Goal: Task Accomplishment & Management: Use online tool/utility

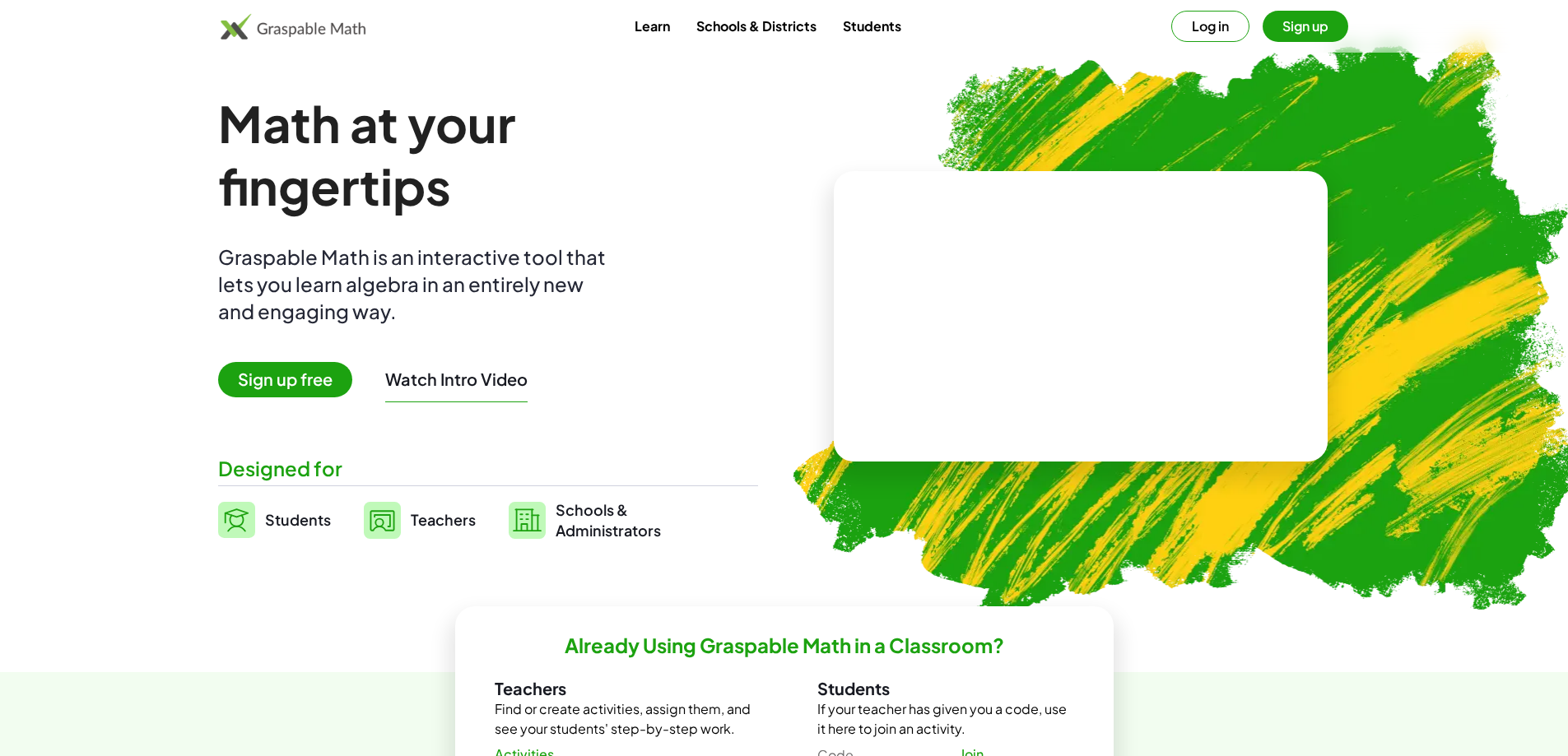
click at [1195, 32] on button "Log in" at bounding box center [1210, 26] width 78 height 32
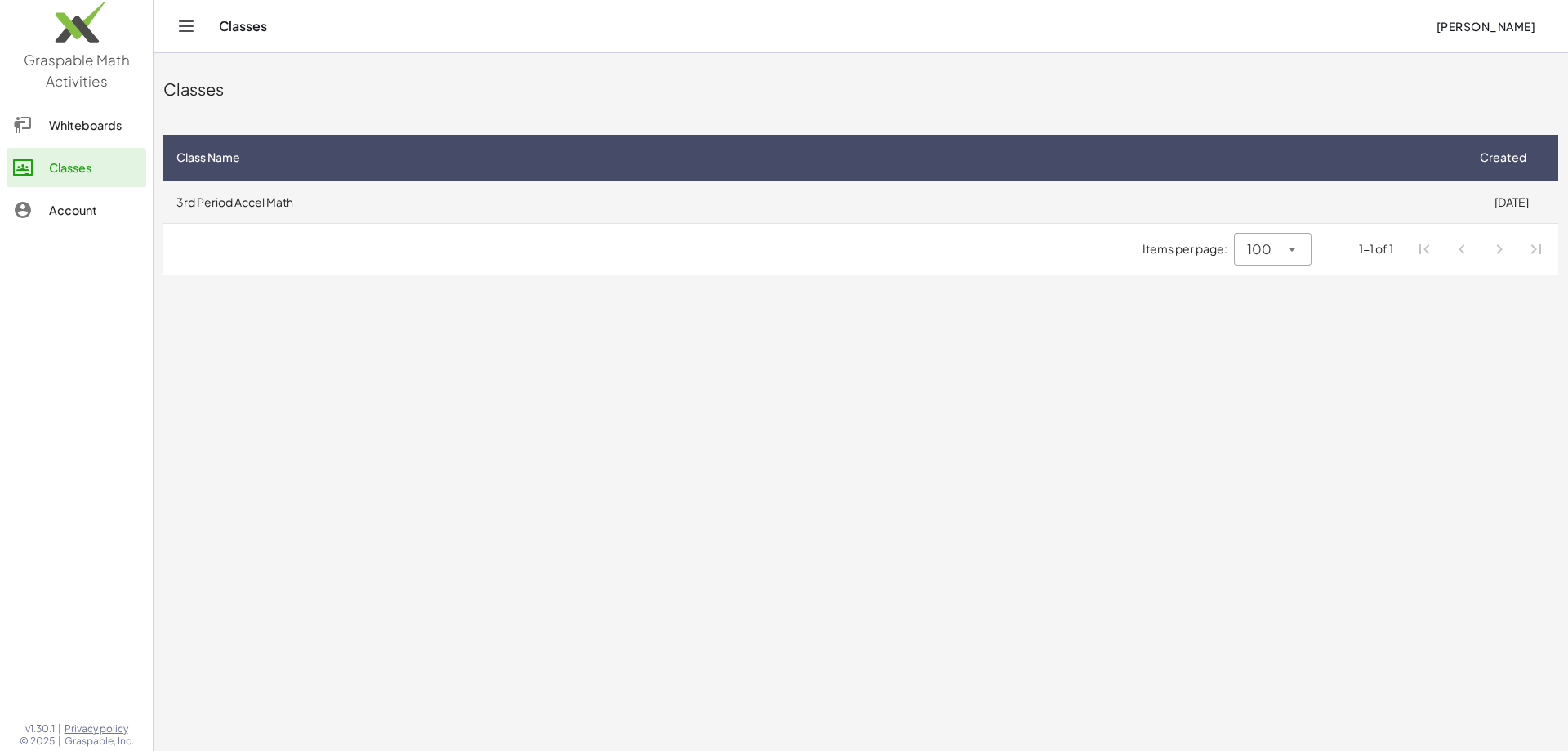
click at [1448, 197] on td "3rd Period Accel Math" at bounding box center [813, 202] width 1300 height 43
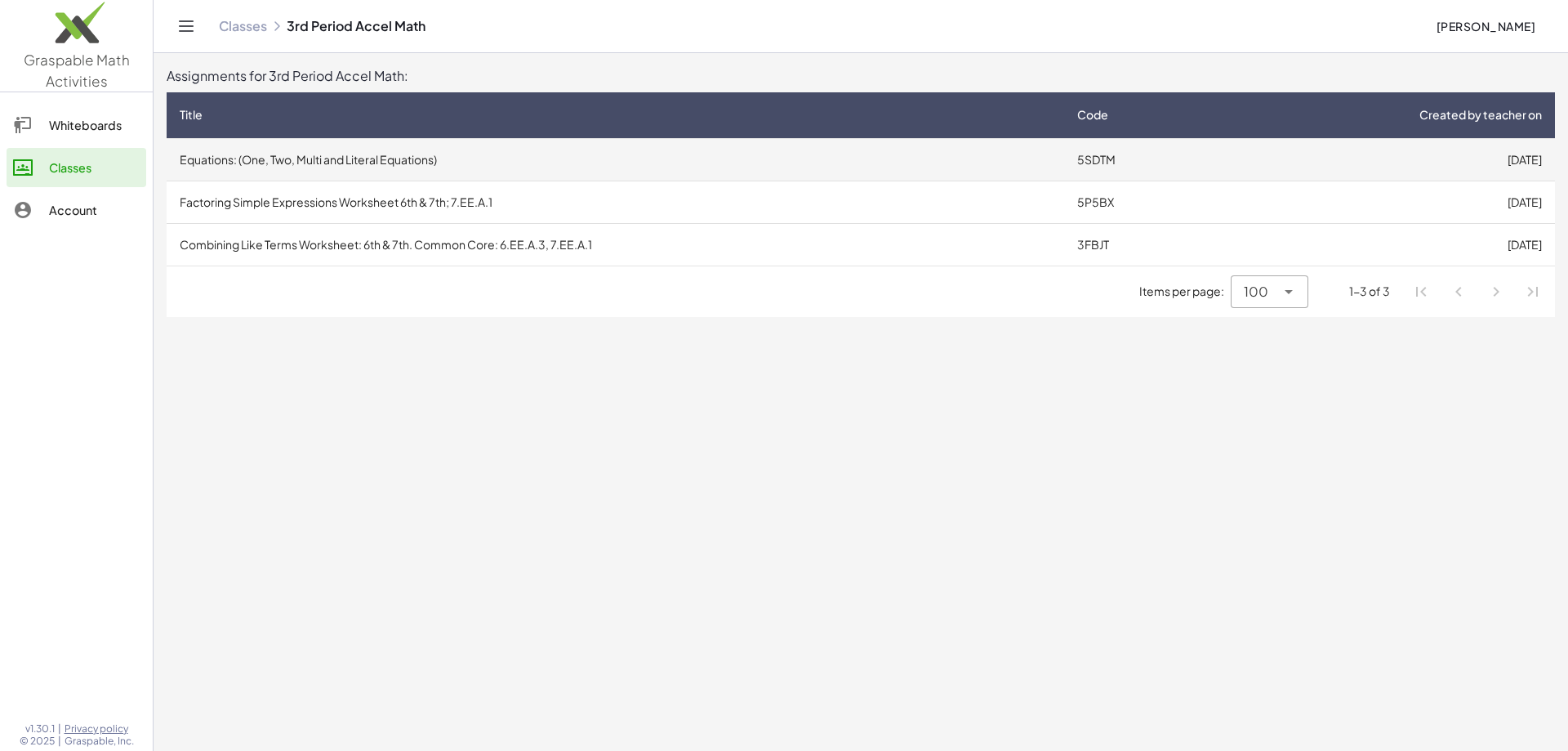
click at [824, 155] on td "Equations: (One, Two, Multi and Literal Equations)" at bounding box center [615, 159] width 897 height 43
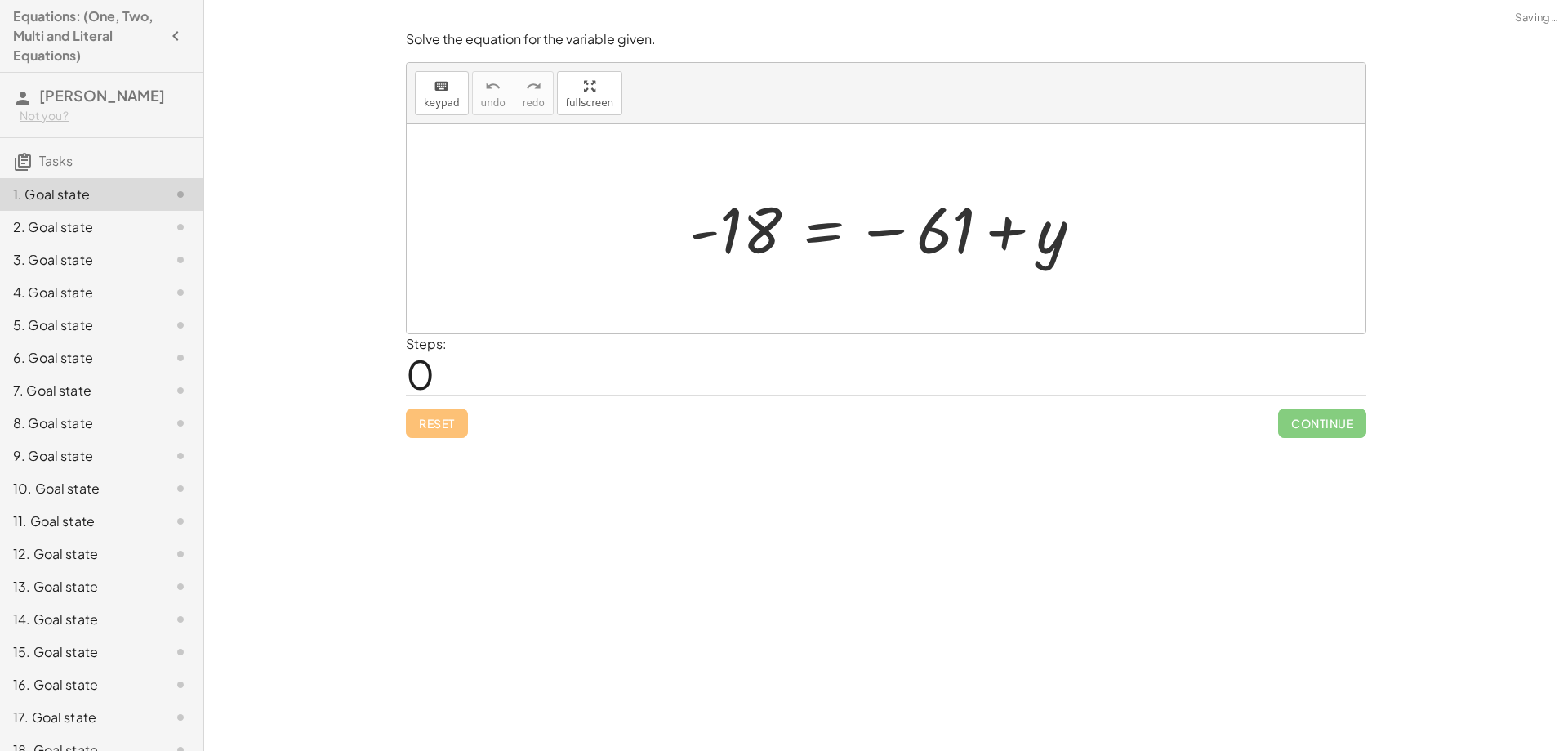
click at [414, 370] on span "0" at bounding box center [420, 373] width 29 height 50
drag, startPoint x: 738, startPoint y: 240, endPoint x: 739, endPoint y: 223, distance: 17.0
click at [739, 223] on div at bounding box center [892, 229] width 422 height 81
drag, startPoint x: 923, startPoint y: 233, endPoint x: 772, endPoint y: 235, distance: 151.0
click at [772, 235] on div at bounding box center [892, 229] width 422 height 81
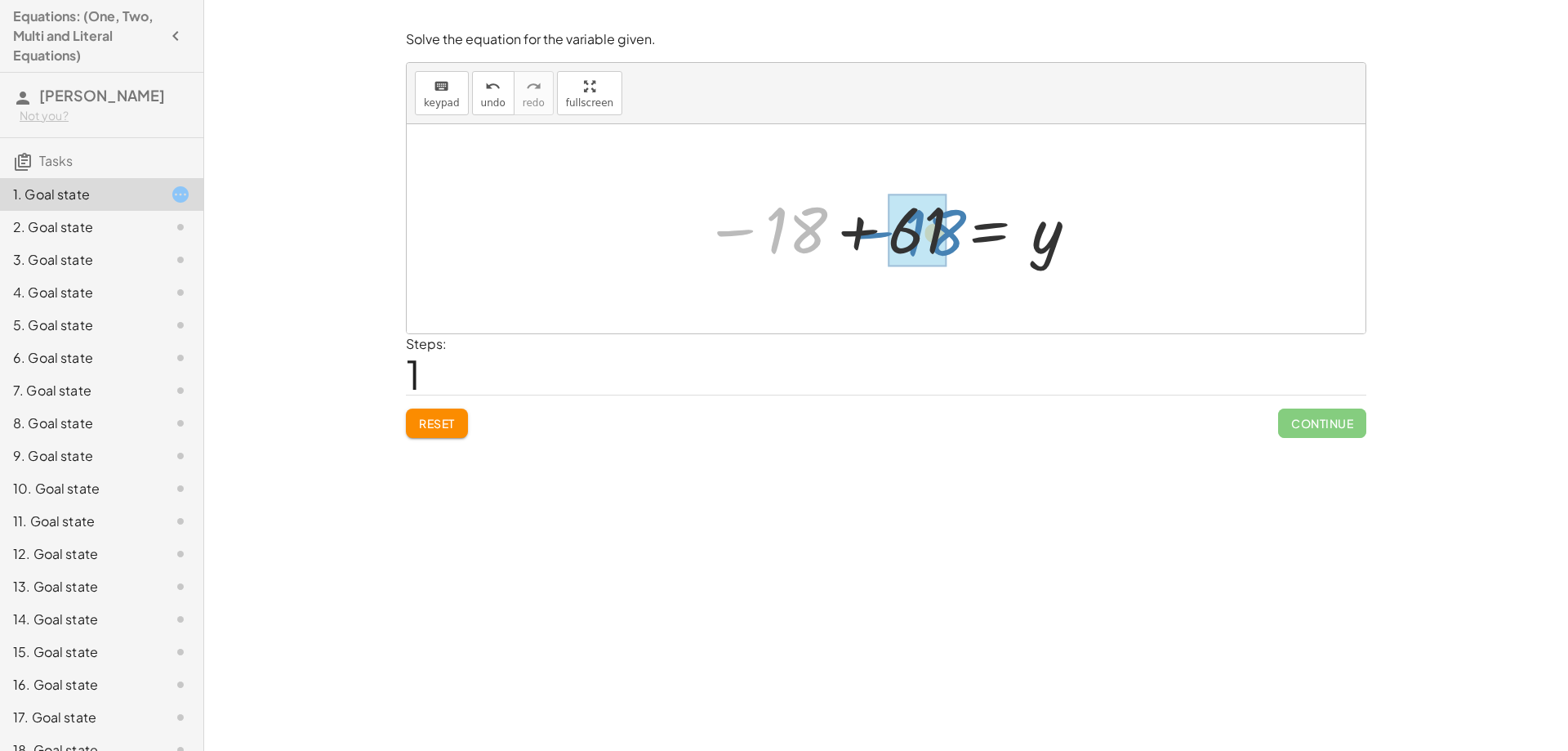
drag, startPoint x: 819, startPoint y: 243, endPoint x: 958, endPoint y: 246, distance: 139.0
click at [958, 246] on div at bounding box center [891, 229] width 392 height 81
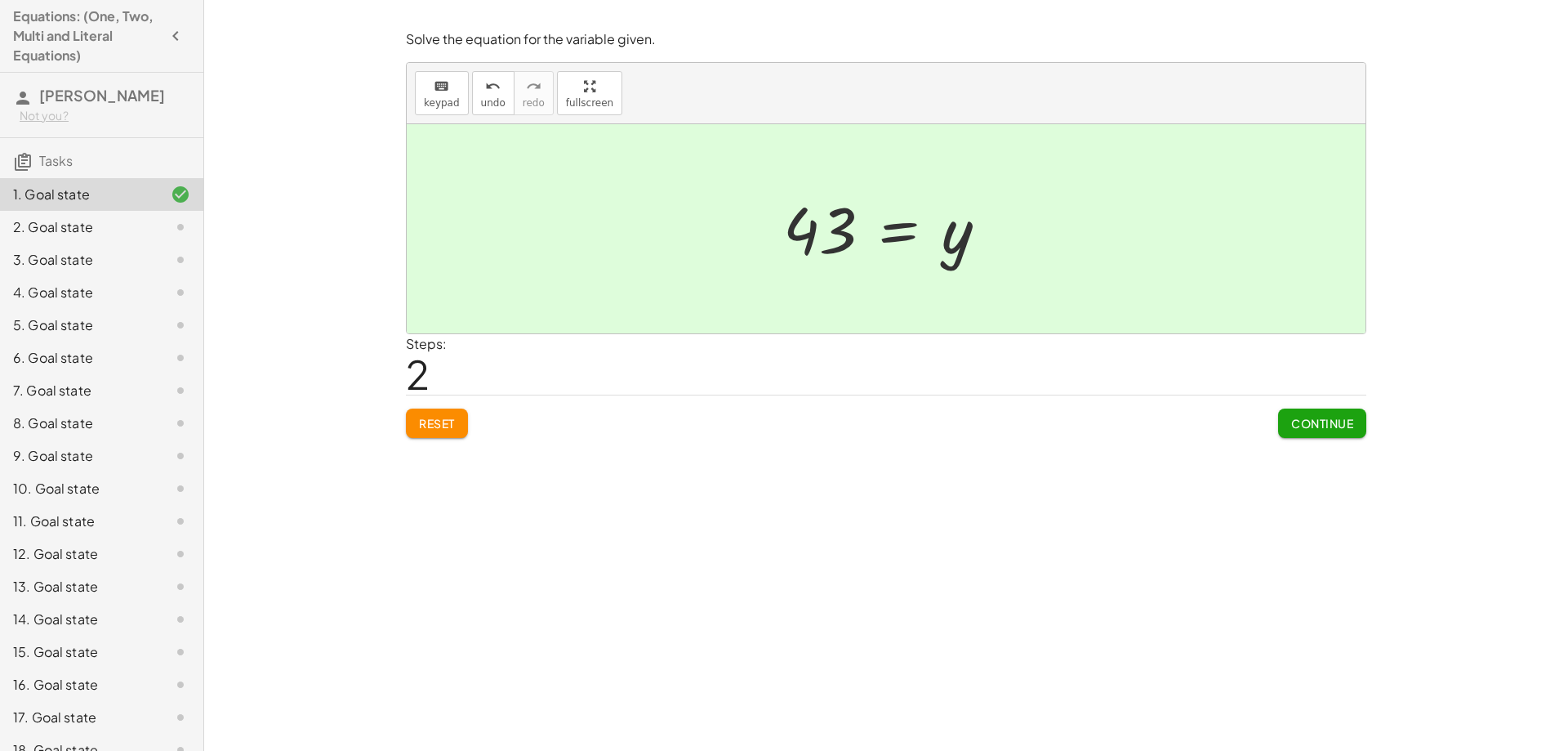
click at [1341, 415] on button "Continue" at bounding box center [1322, 423] width 89 height 30
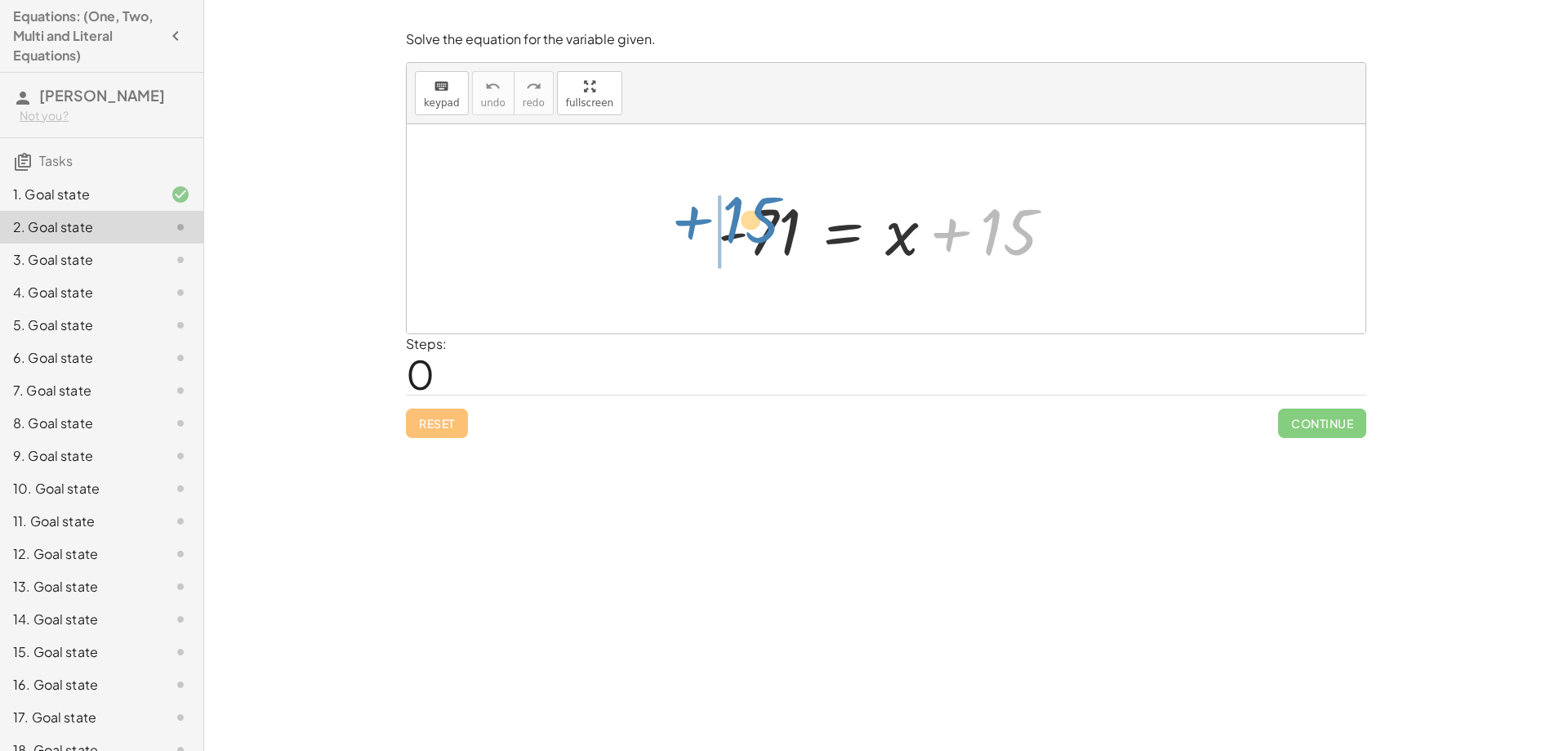
drag, startPoint x: 1001, startPoint y: 249, endPoint x: 746, endPoint y: 237, distance: 255.3
click at [746, 237] on div at bounding box center [892, 229] width 365 height 84
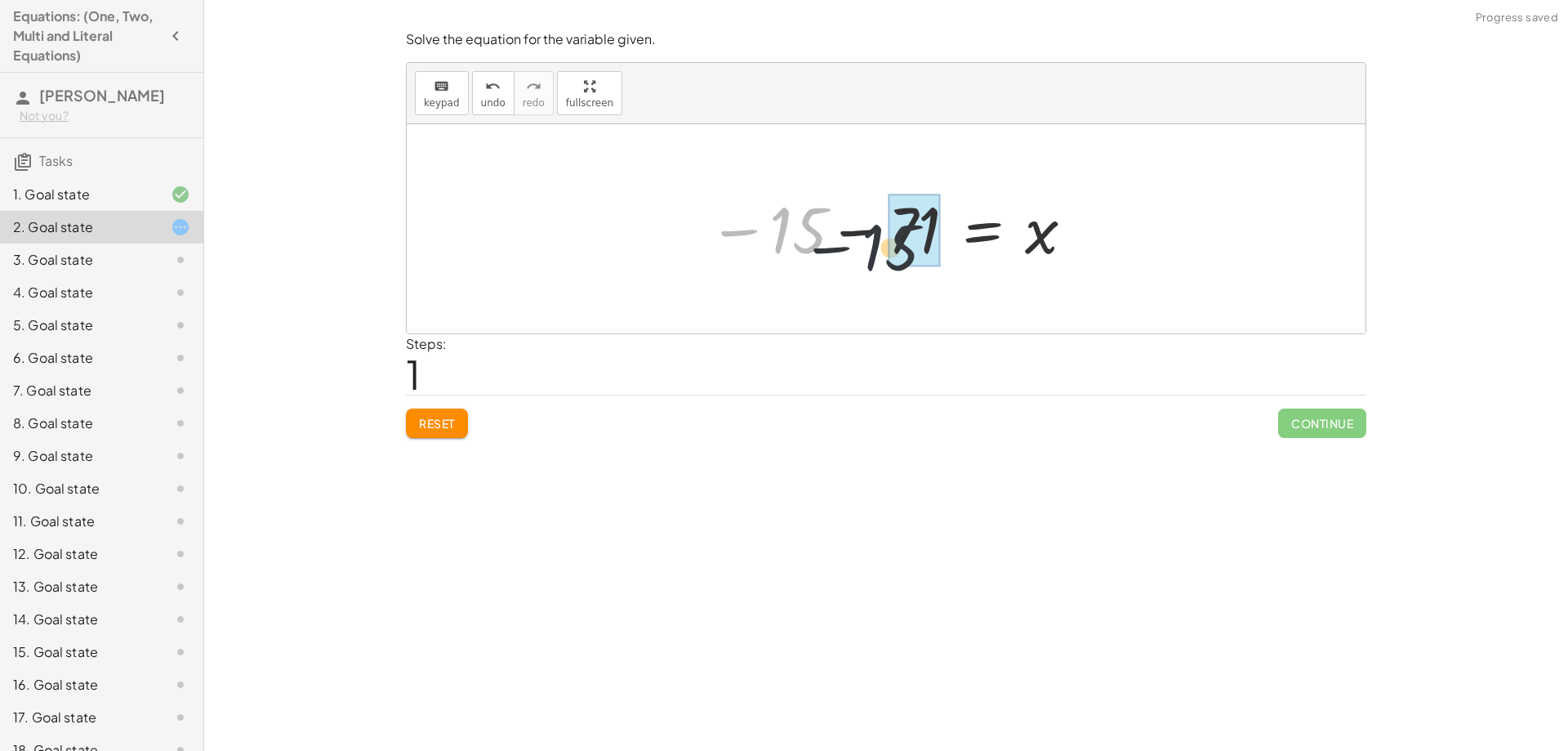
drag, startPoint x: 791, startPoint y: 231, endPoint x: 884, endPoint y: 250, distance: 94.9
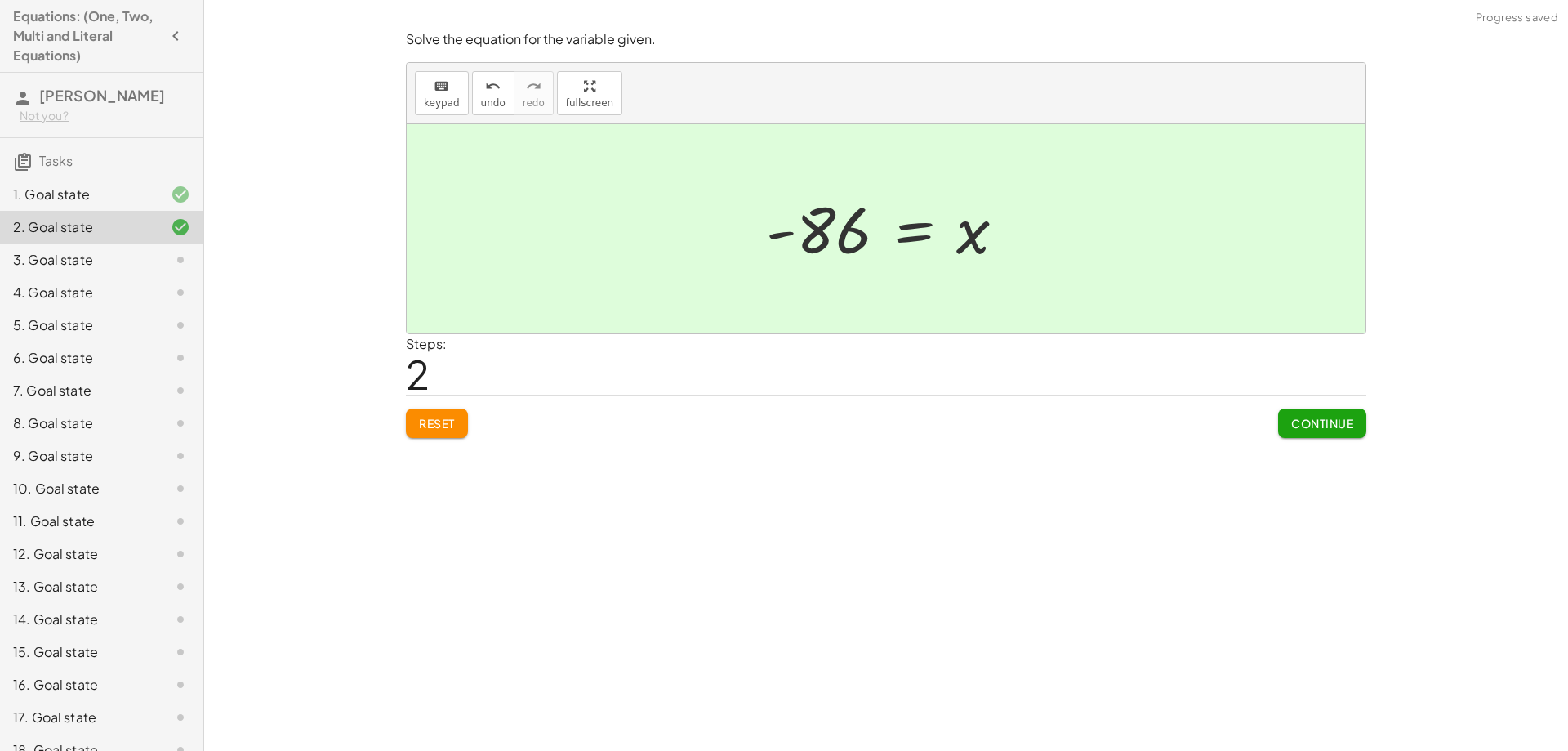
click at [1300, 418] on span "Continue" at bounding box center [1321, 422] width 62 height 15
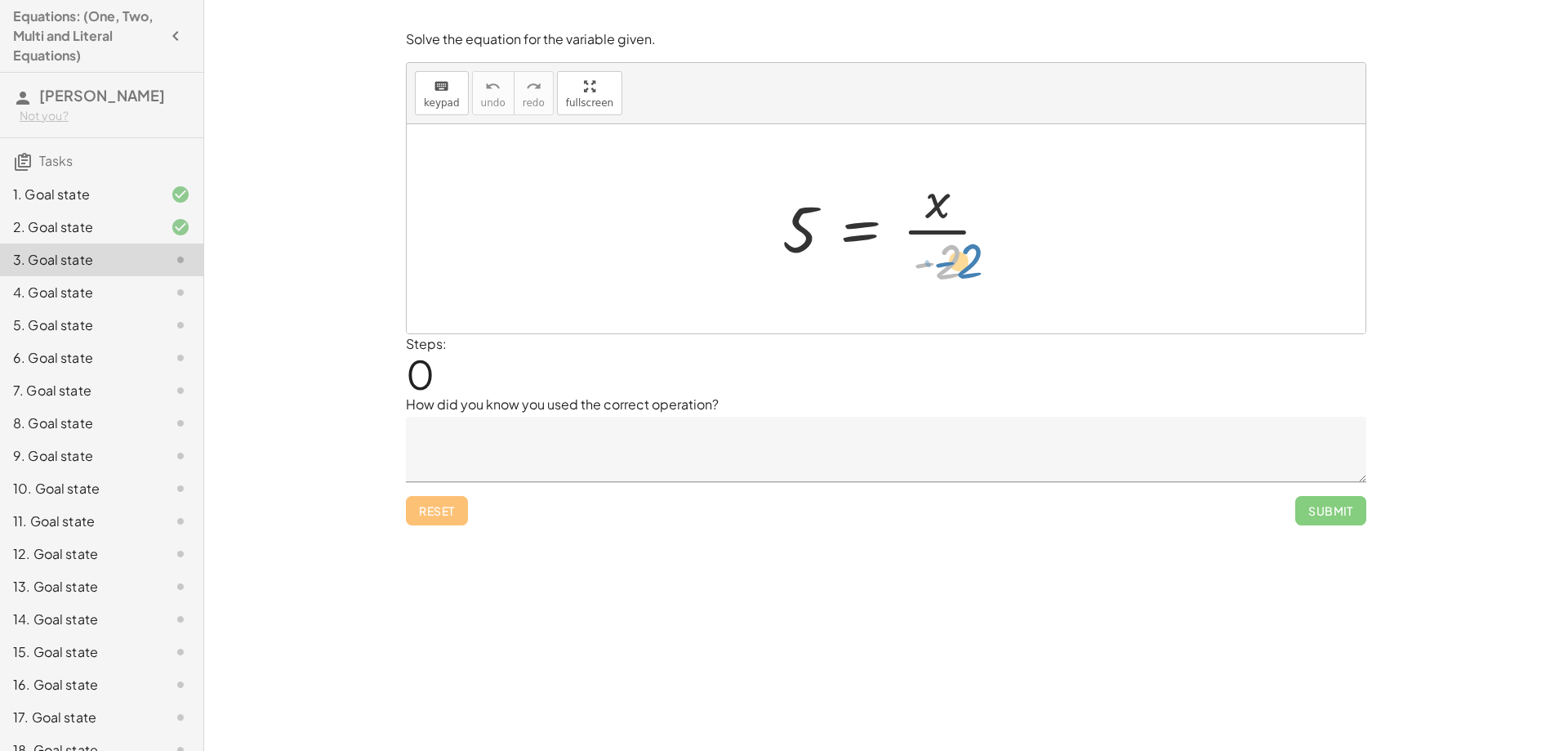
drag, startPoint x: 947, startPoint y: 259, endPoint x: 970, endPoint y: 256, distance: 23.2
click at [970, 256] on div at bounding box center [891, 229] width 235 height 126
drag, startPoint x: 955, startPoint y: 267, endPoint x: 991, endPoint y: 269, distance: 36.1
click at [991, 269] on div at bounding box center [891, 229] width 235 height 126
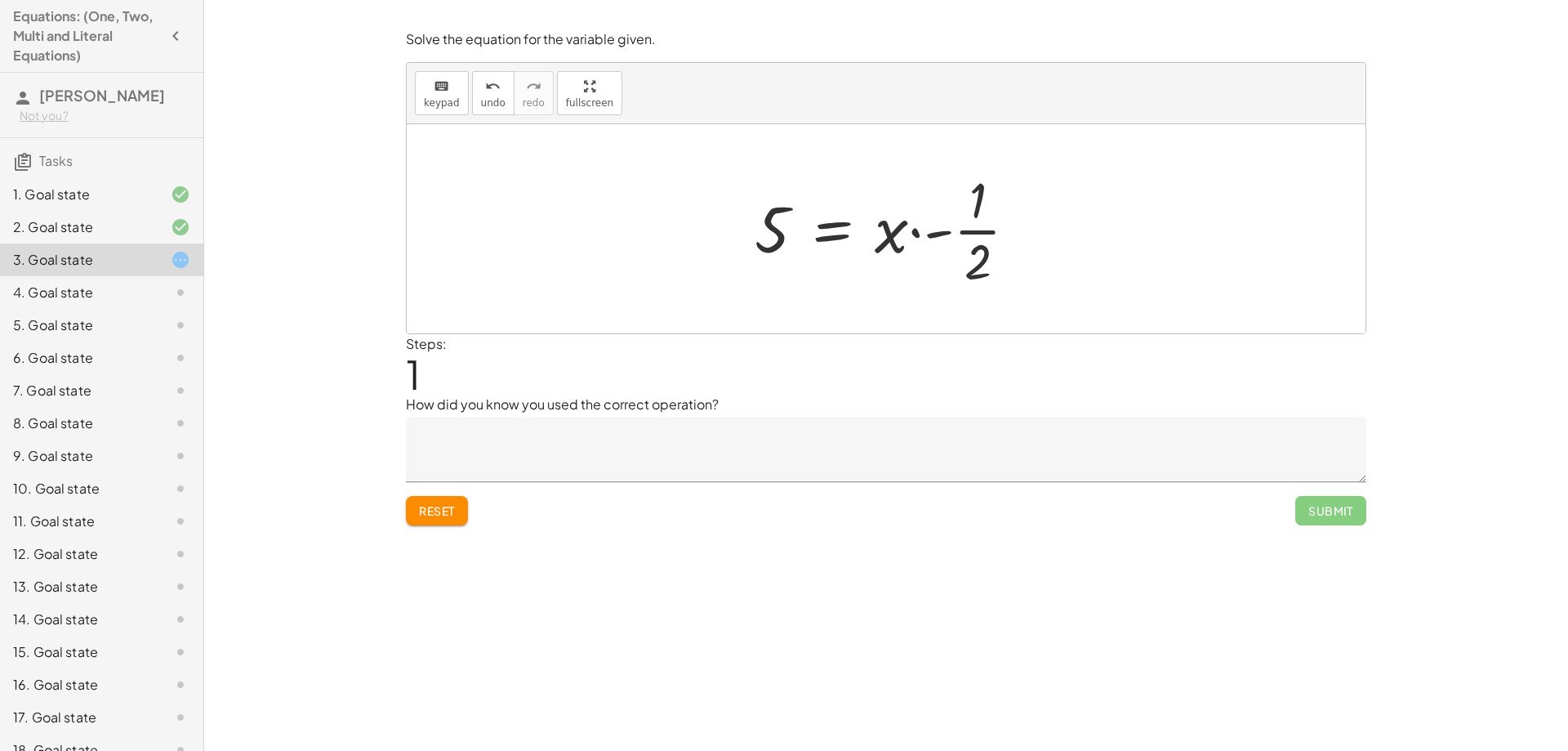
drag, startPoint x: 1010, startPoint y: 228, endPoint x: 991, endPoint y: 228, distance: 19.0
click at [1004, 228] on div at bounding box center [892, 229] width 293 height 126
drag, startPoint x: 982, startPoint y: 228, endPoint x: 766, endPoint y: 242, distance: 216.5
click at [766, 242] on div at bounding box center [892, 229] width 293 height 126
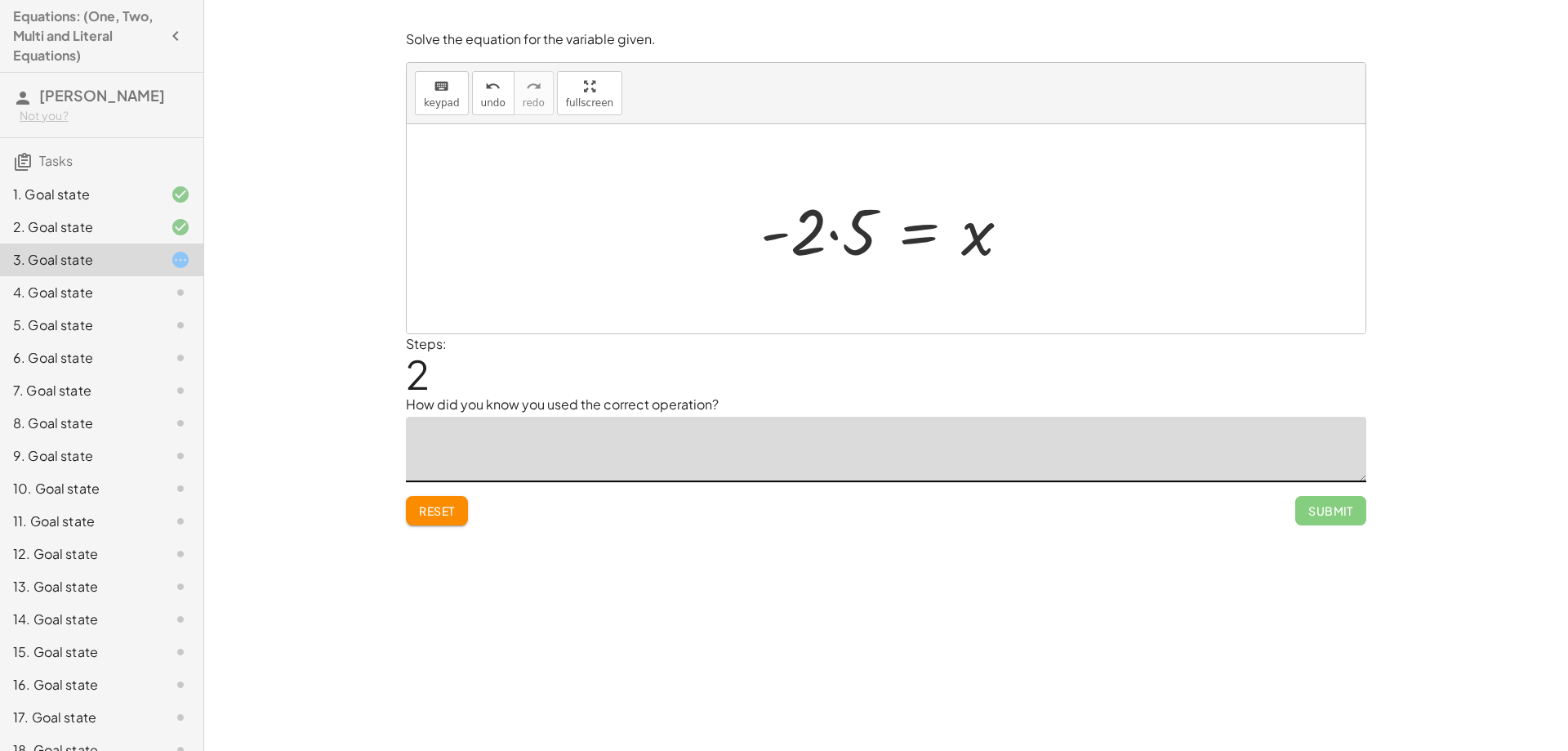
click at [606, 442] on textarea at bounding box center [885, 449] width 960 height 65
click at [475, 96] on button "undo undo" at bounding box center [493, 93] width 43 height 44
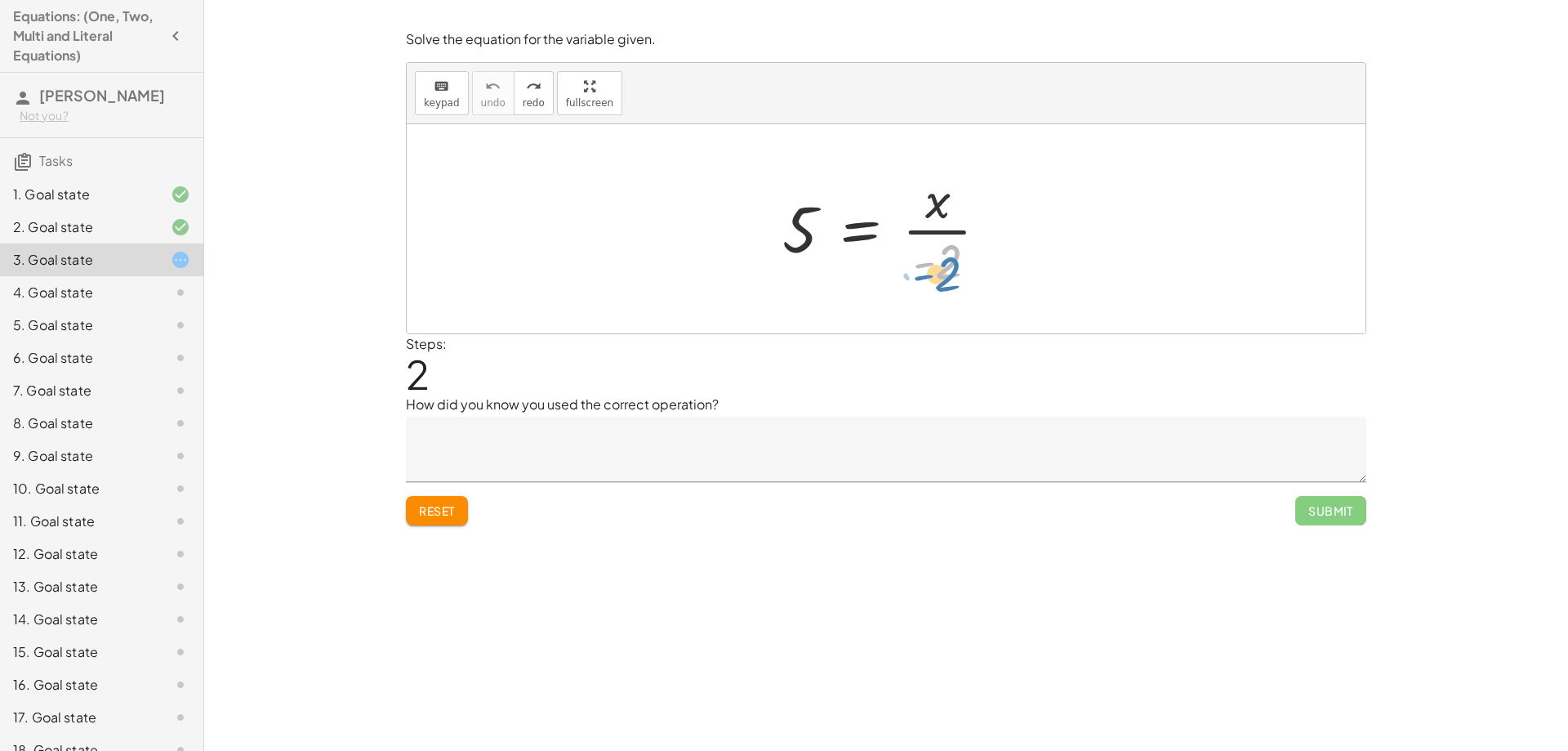
drag, startPoint x: 937, startPoint y: 266, endPoint x: 936, endPoint y: 278, distance: 12.0
click at [936, 278] on div at bounding box center [891, 229] width 235 height 126
drag, startPoint x: 936, startPoint y: 278, endPoint x: 977, endPoint y: 284, distance: 41.4
click at [977, 284] on div at bounding box center [891, 229] width 235 height 126
drag, startPoint x: 979, startPoint y: 233, endPoint x: 979, endPoint y: 249, distance: 16.0
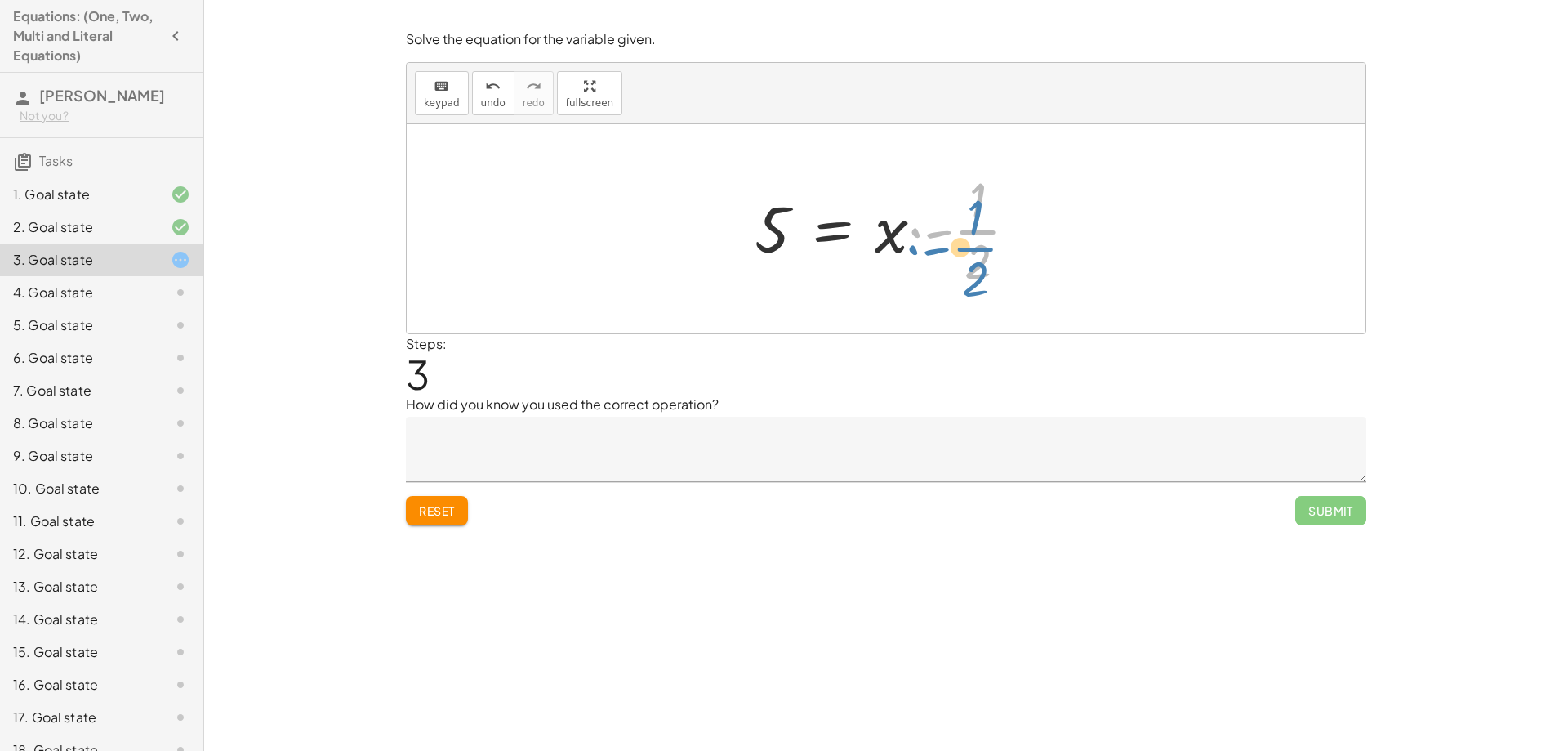
click at [979, 249] on div at bounding box center [892, 229] width 293 height 126
drag, startPoint x: 952, startPoint y: 262, endPoint x: 1001, endPoint y: 241, distance: 53.3
click at [1001, 241] on div at bounding box center [891, 229] width 235 height 126
drag, startPoint x: 964, startPoint y: 229, endPoint x: 790, endPoint y: 236, distance: 174.1
drag, startPoint x: 850, startPoint y: 239, endPoint x: 801, endPoint y: 233, distance: 49.4
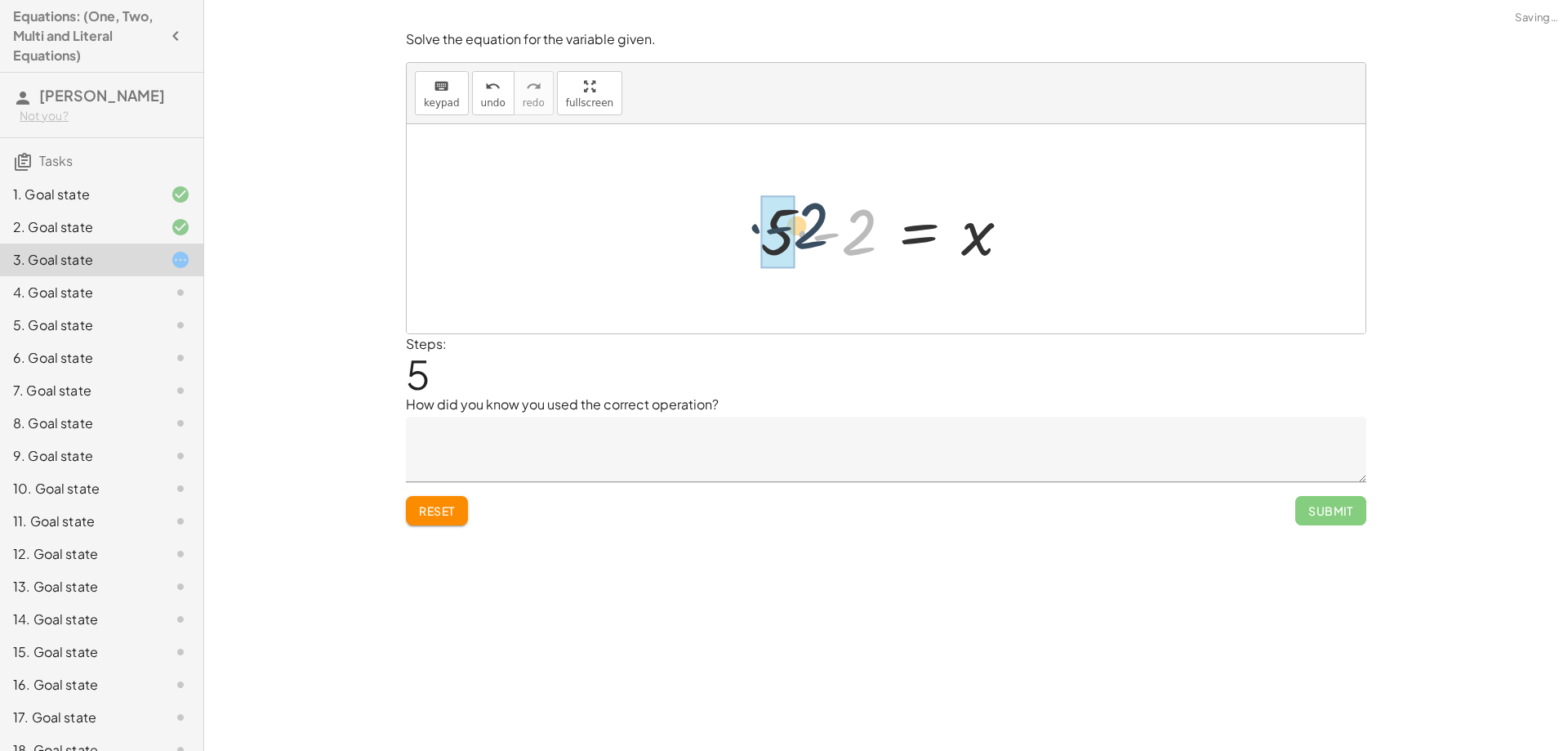
click at [801, 233] on div at bounding box center [892, 229] width 280 height 84
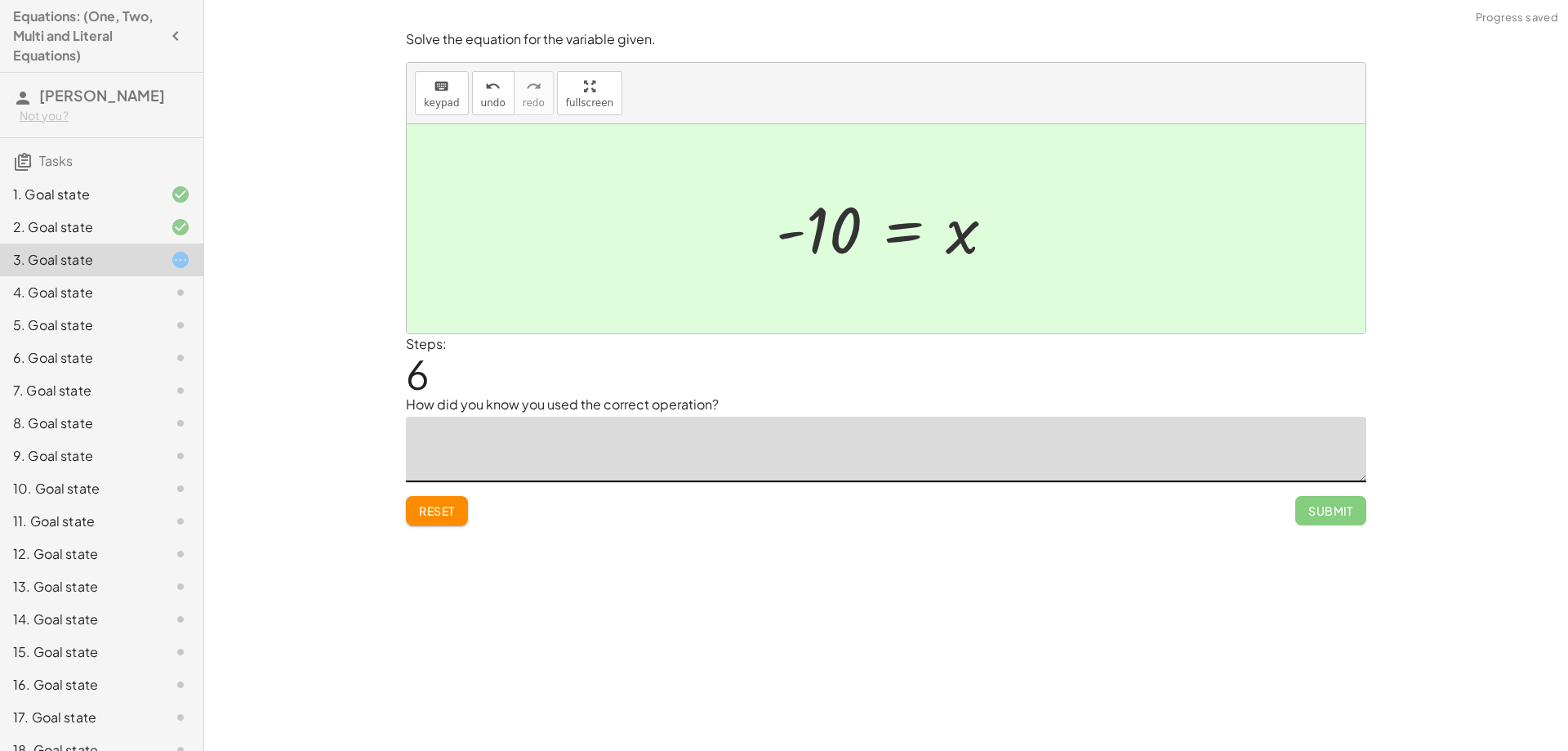
click at [632, 447] on textarea at bounding box center [885, 449] width 960 height 65
type textarea "**********"
click at [1315, 522] on button "Submit" at bounding box center [1331, 511] width 71 height 30
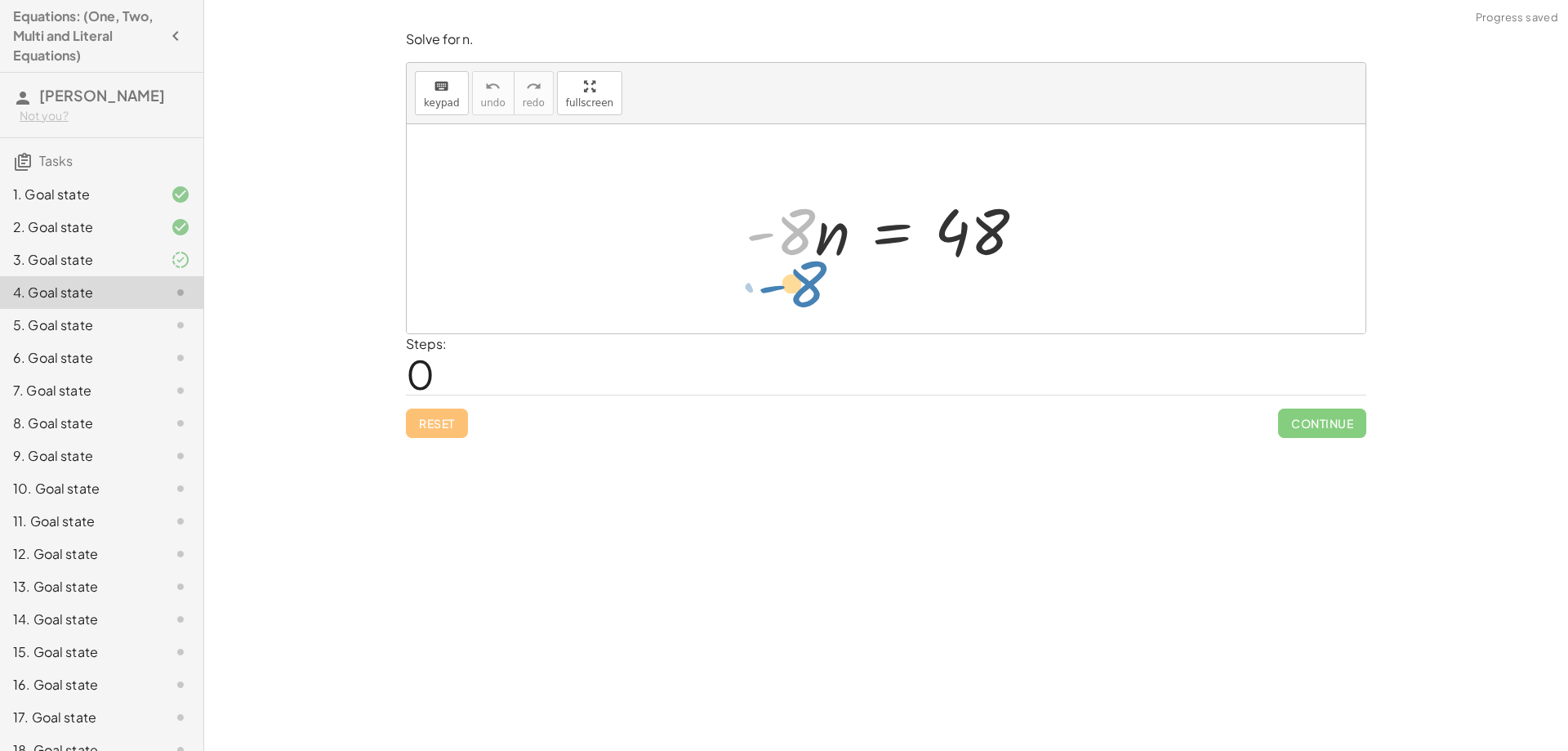
drag, startPoint x: 798, startPoint y: 238, endPoint x: 815, endPoint y: 293, distance: 57.6
click at [815, 293] on div "· - 8 · - 8 · n = 48" at bounding box center [886, 229] width 959 height 209
drag, startPoint x: 794, startPoint y: 227, endPoint x: 982, endPoint y: 297, distance: 200.6
click at [982, 297] on div "· - 8 · - 8 · n = 48" at bounding box center [886, 229] width 959 height 209
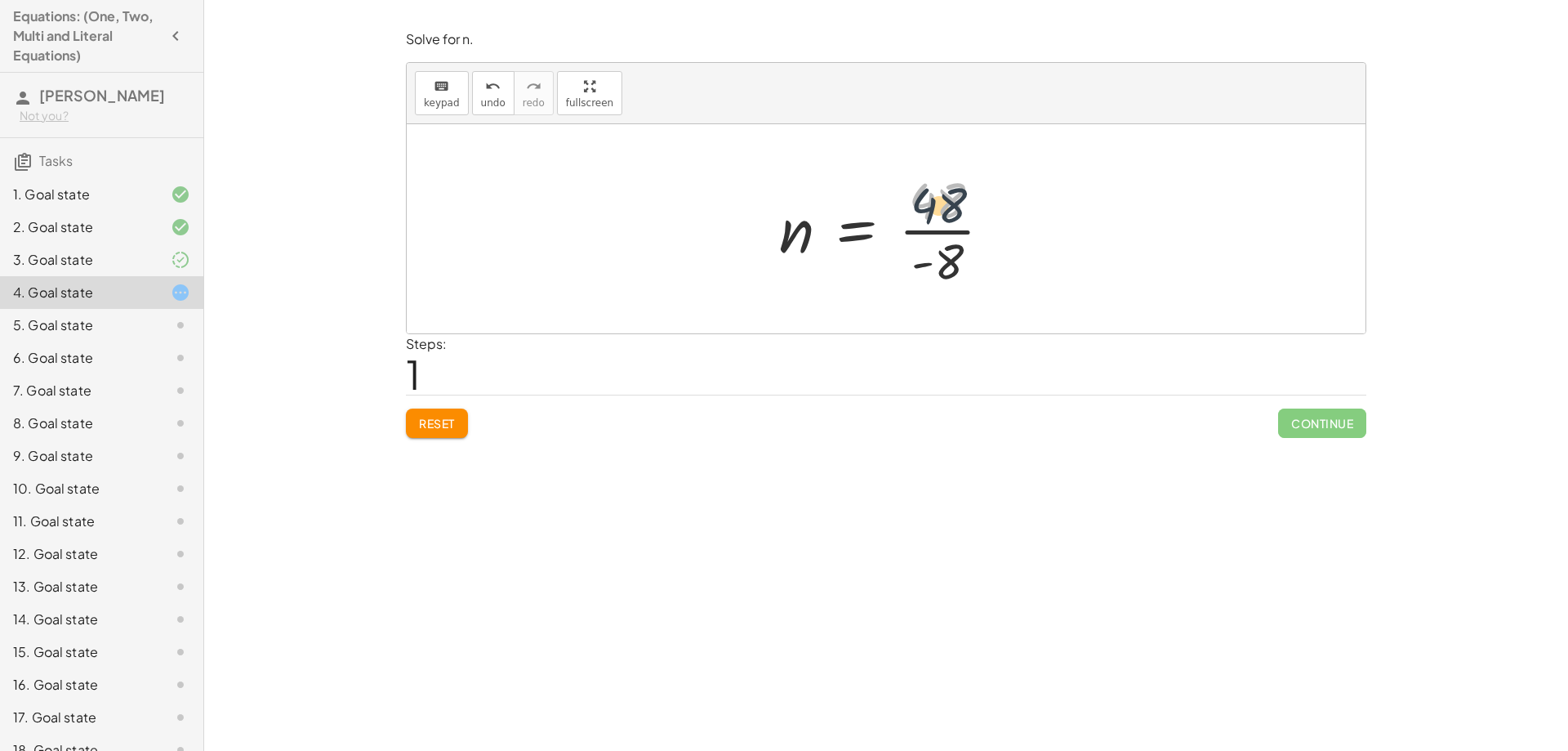
drag, startPoint x: 939, startPoint y: 176, endPoint x: 943, endPoint y: 196, distance: 20.4
click at [943, 196] on div at bounding box center [891, 229] width 242 height 126
drag, startPoint x: 957, startPoint y: 250, endPoint x: 962, endPoint y: 210, distance: 40.3
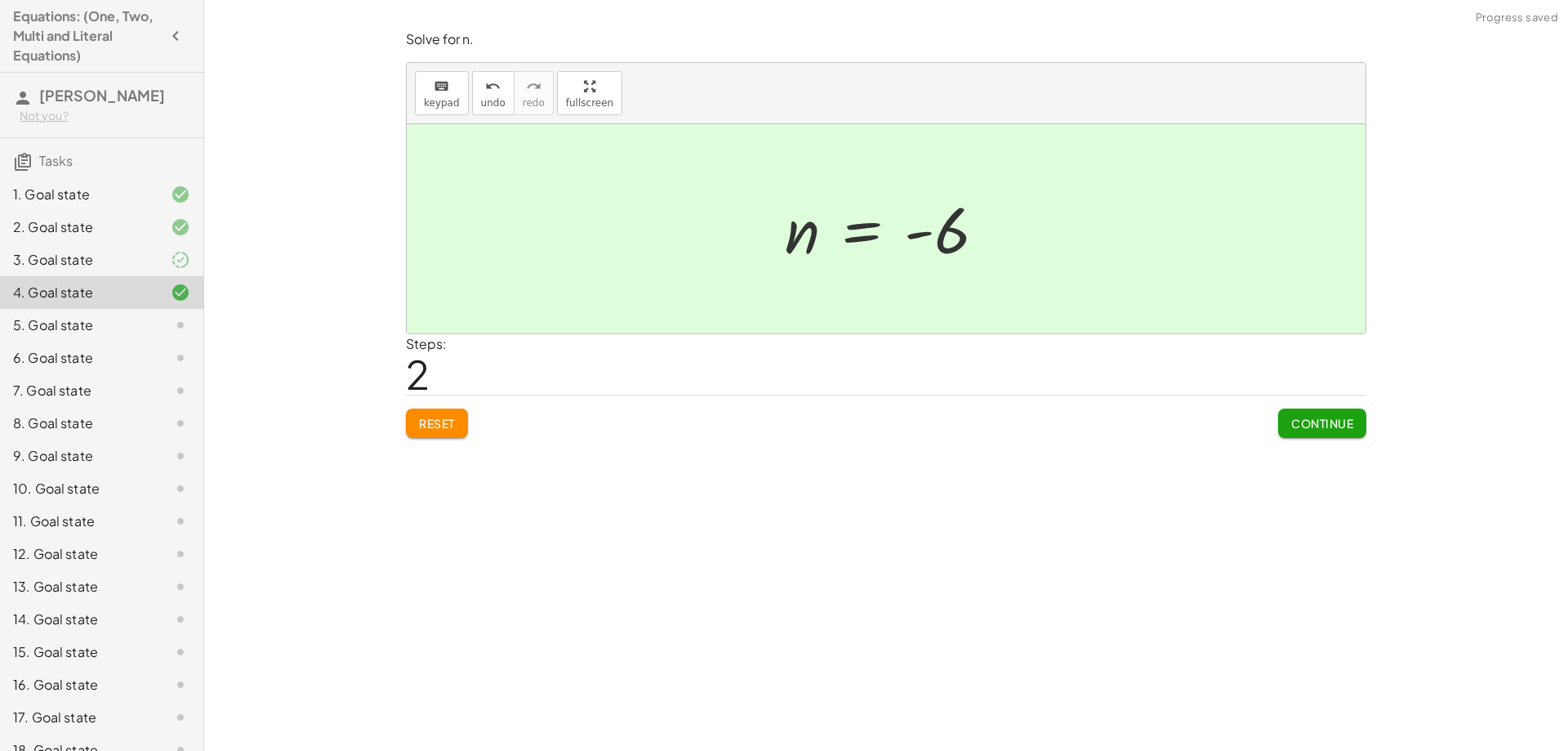
click at [1320, 436] on button "Continue" at bounding box center [1322, 423] width 89 height 30
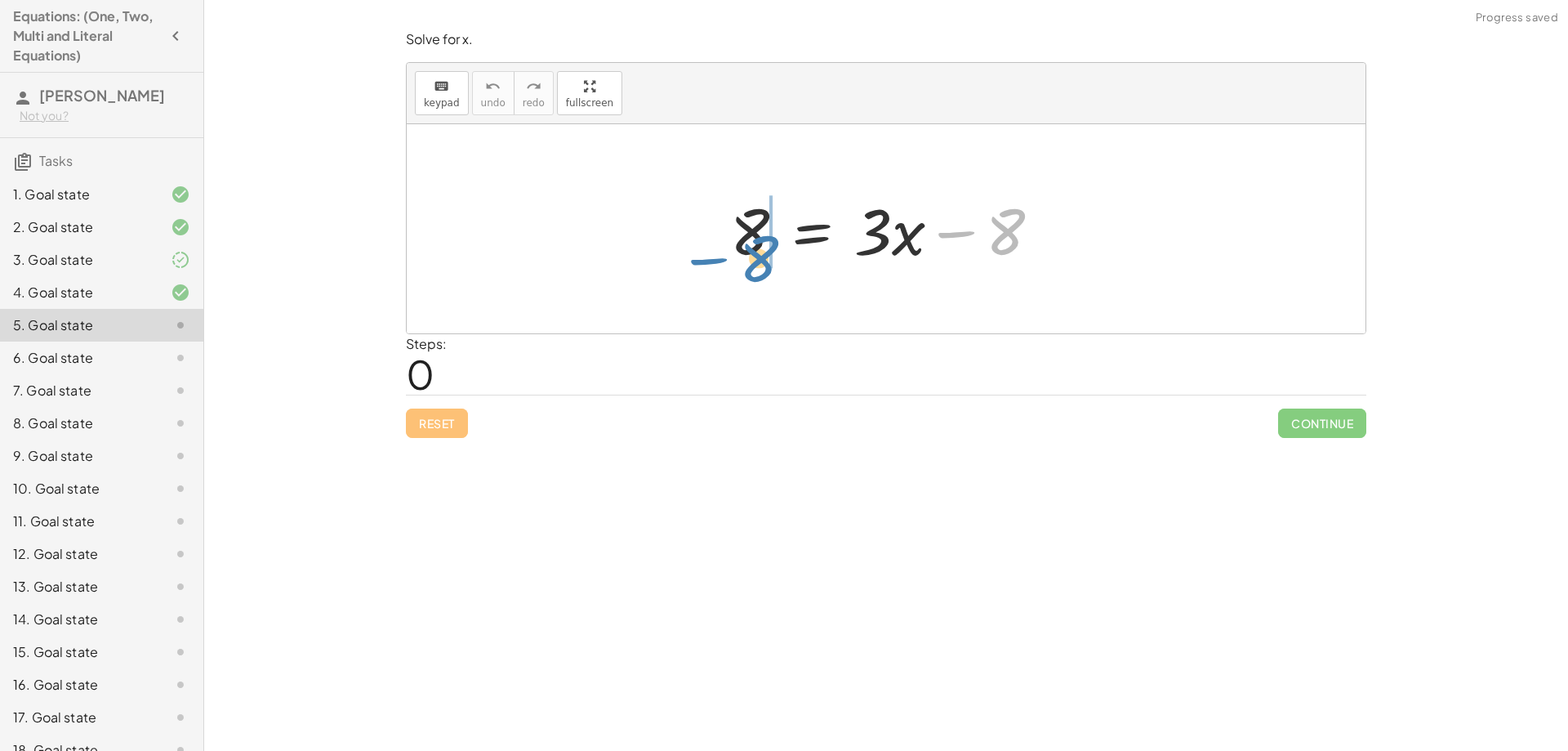
drag, startPoint x: 1009, startPoint y: 230, endPoint x: 758, endPoint y: 256, distance: 252.3
click at [758, 256] on div at bounding box center [892, 229] width 341 height 84
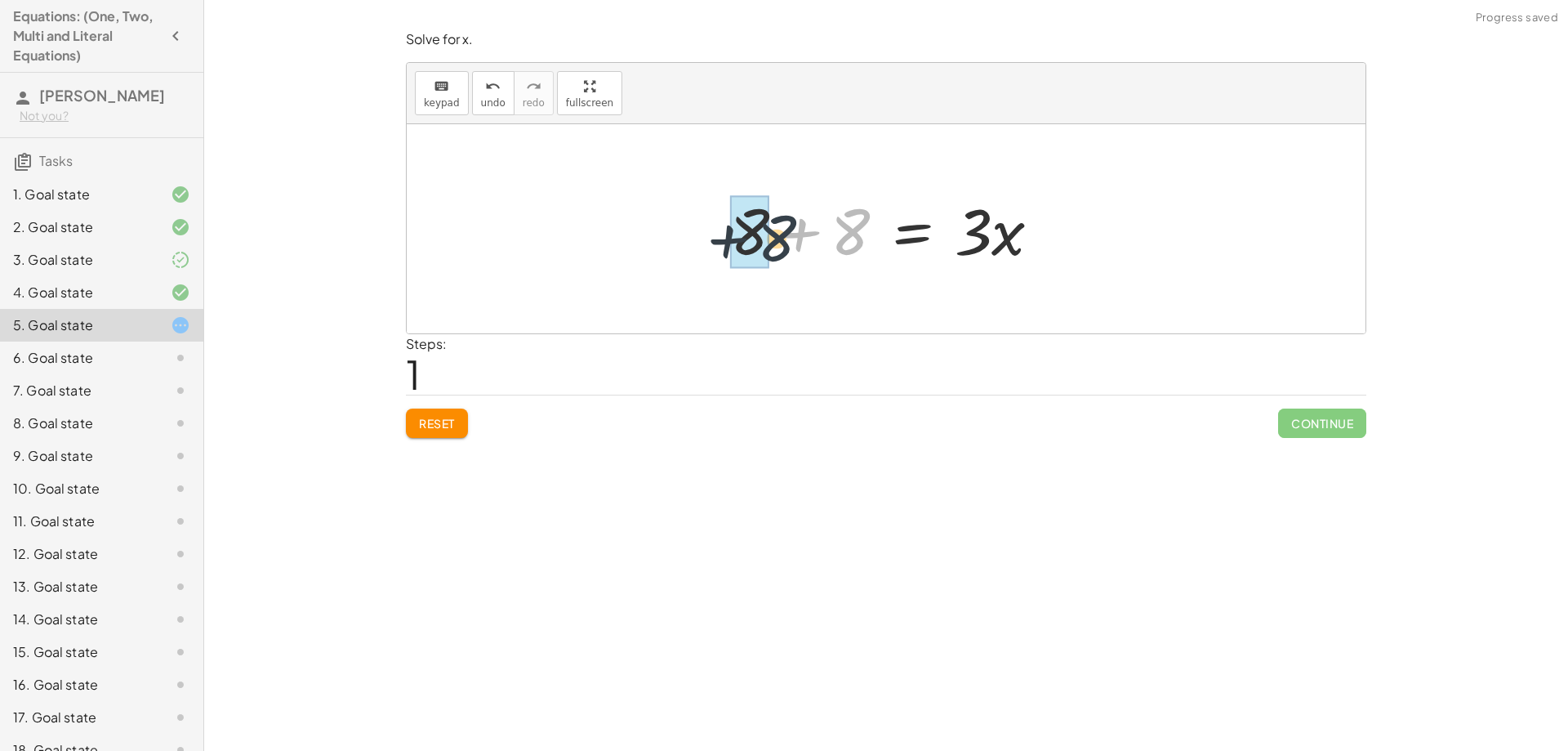
drag, startPoint x: 841, startPoint y: 243, endPoint x: 767, endPoint y: 249, distance: 74.2
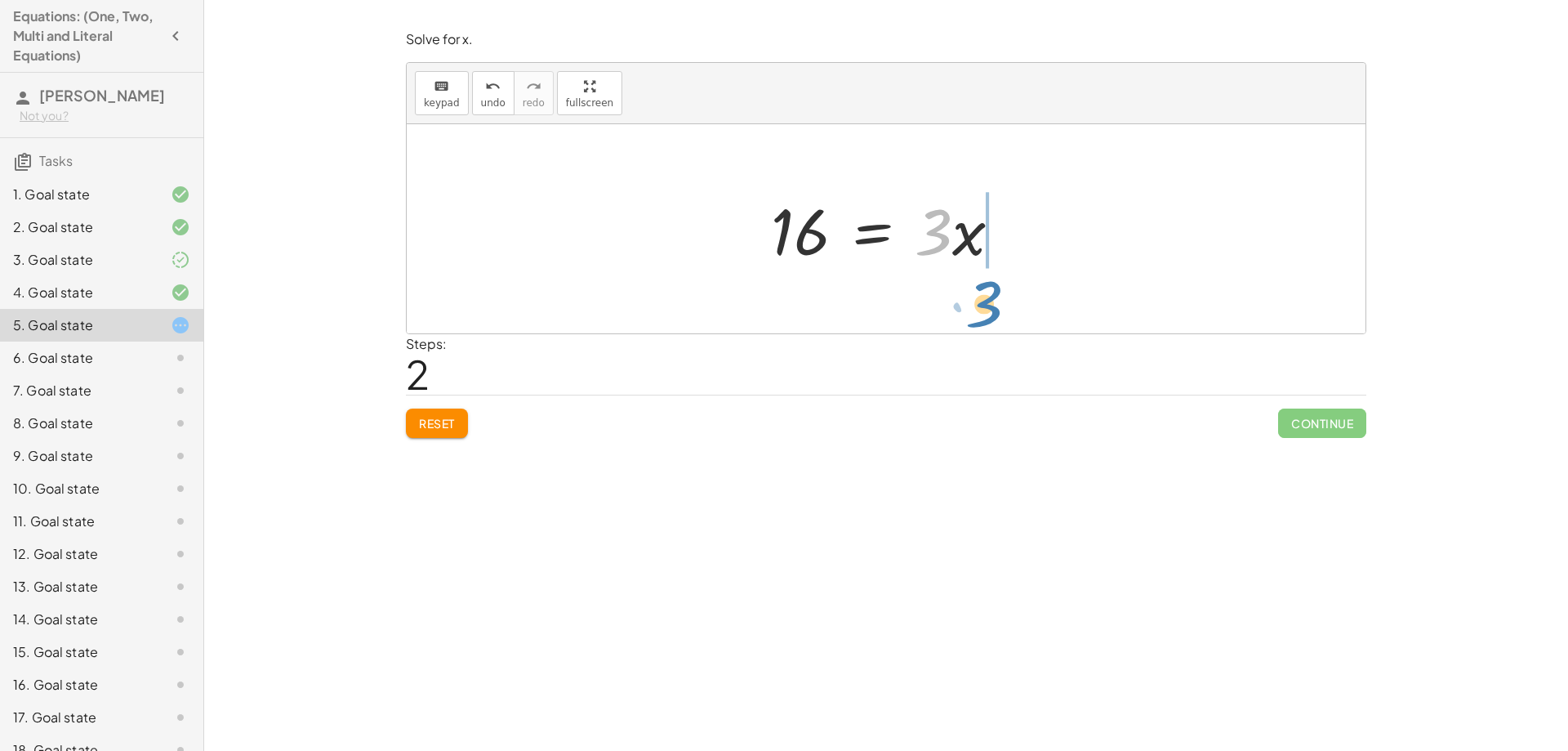
drag, startPoint x: 947, startPoint y: 243, endPoint x: 996, endPoint y: 316, distance: 87.9
click at [996, 316] on div "8 = + · 3 · x − 8 + 8 + 8 = · 3 · x · 3 = · 3 · x 16" at bounding box center [886, 229] width 959 height 209
drag, startPoint x: 965, startPoint y: 234, endPoint x: 787, endPoint y: 285, distance: 185.2
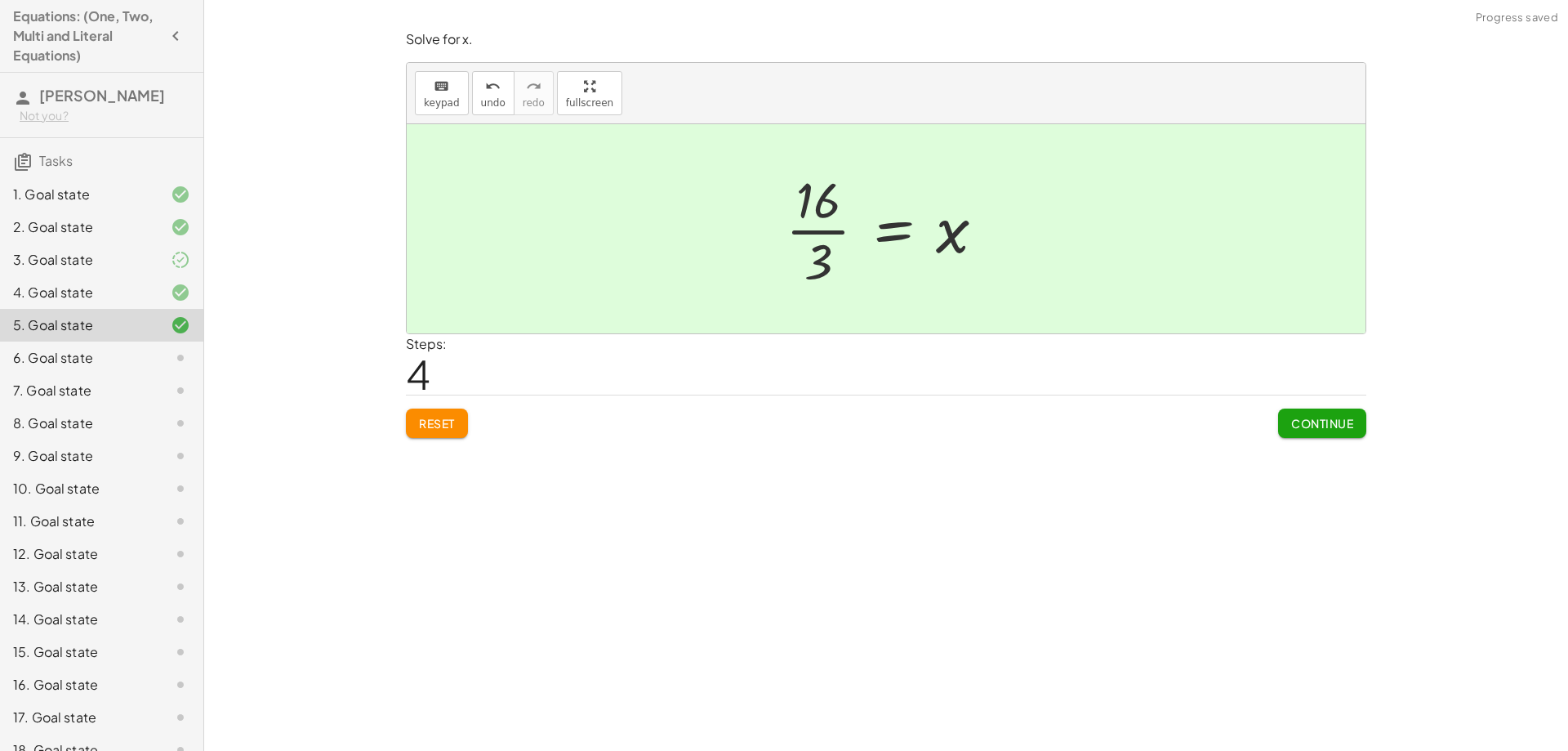
click at [1298, 420] on span "Continue" at bounding box center [1321, 422] width 62 height 15
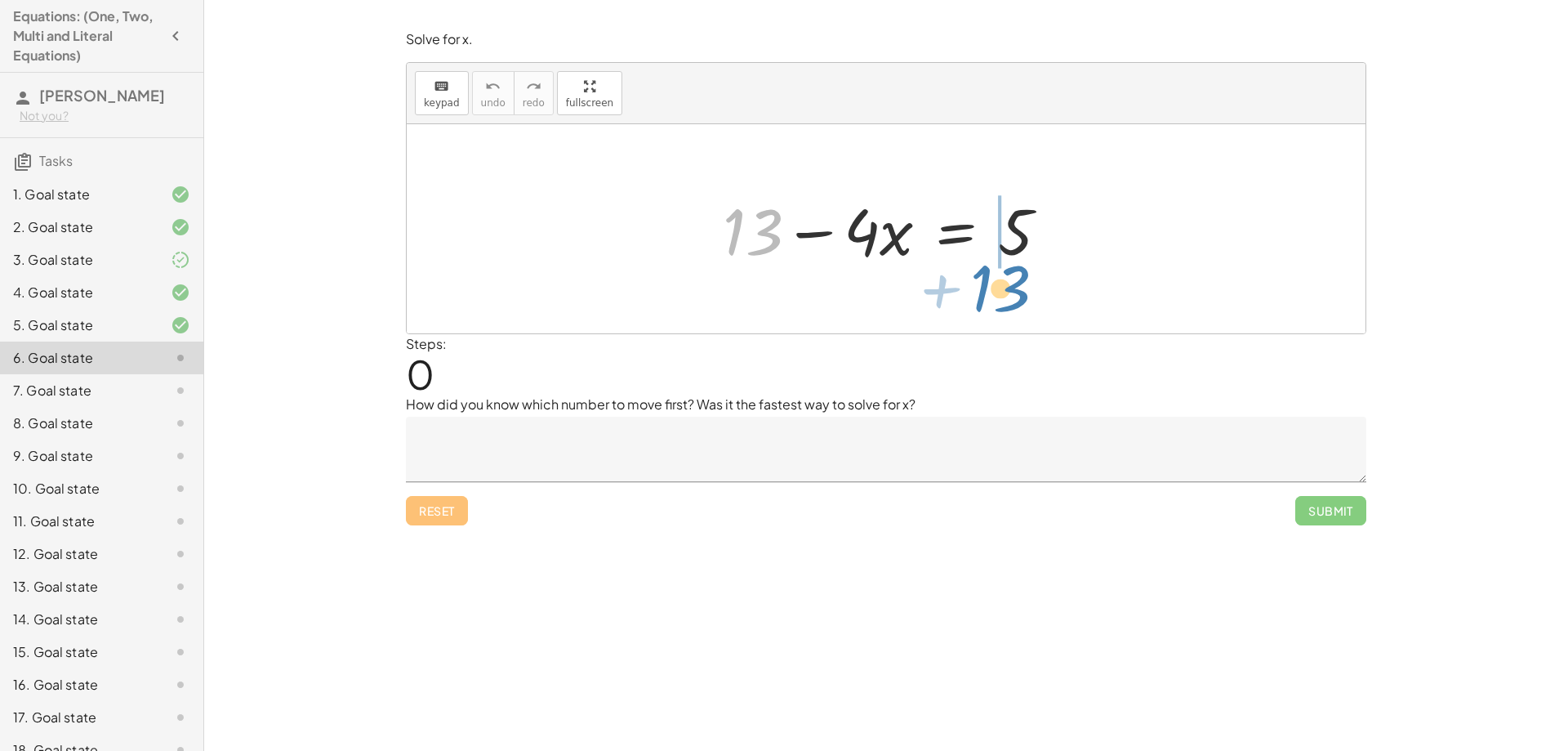
drag, startPoint x: 731, startPoint y: 230, endPoint x: 980, endPoint y: 285, distance: 255.0
click at [980, 285] on div "+ 13 + 13 − · 4 · x = 5" at bounding box center [886, 229] width 959 height 209
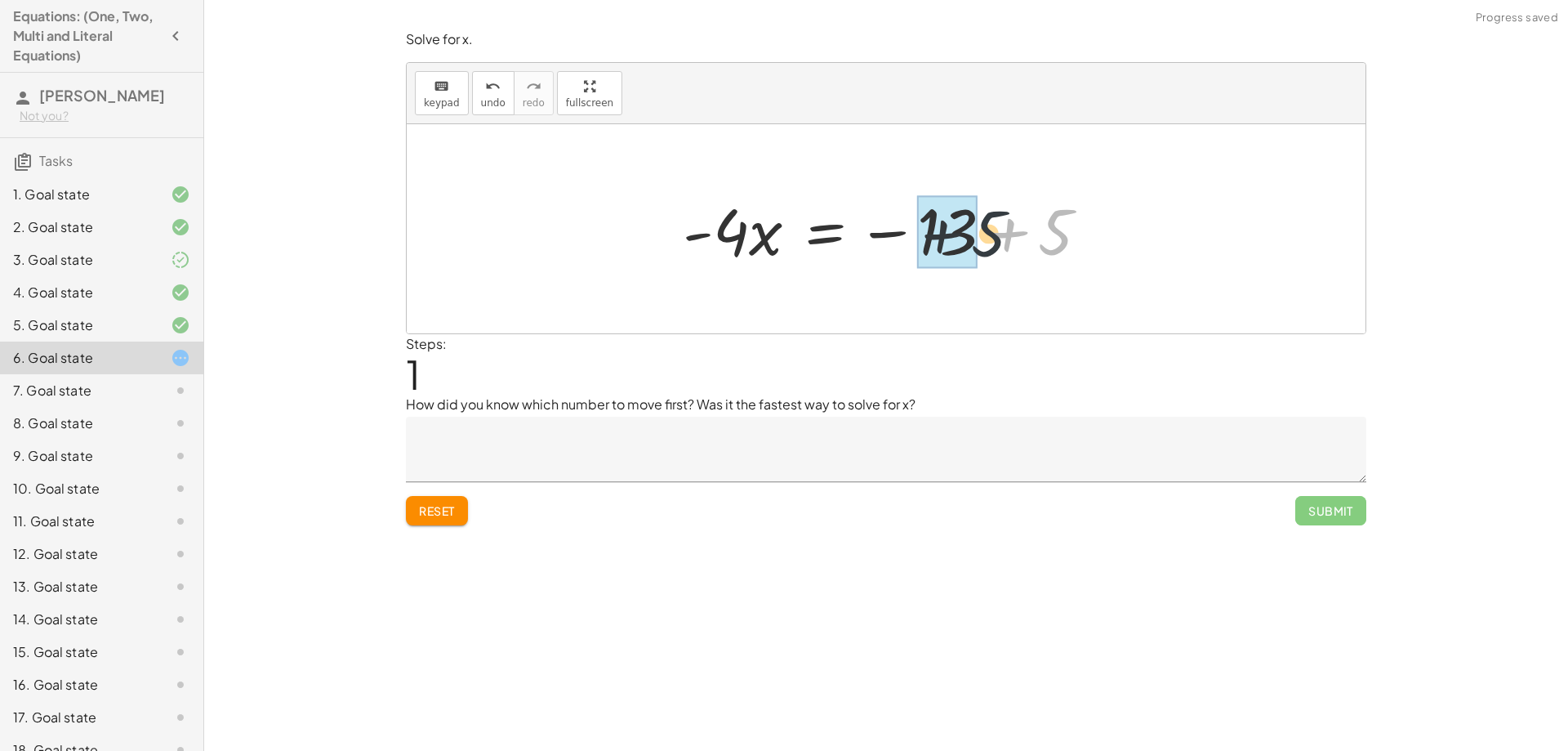
drag, startPoint x: 1062, startPoint y: 233, endPoint x: 981, endPoint y: 236, distance: 81.1
click at [981, 236] on div at bounding box center [891, 229] width 435 height 84
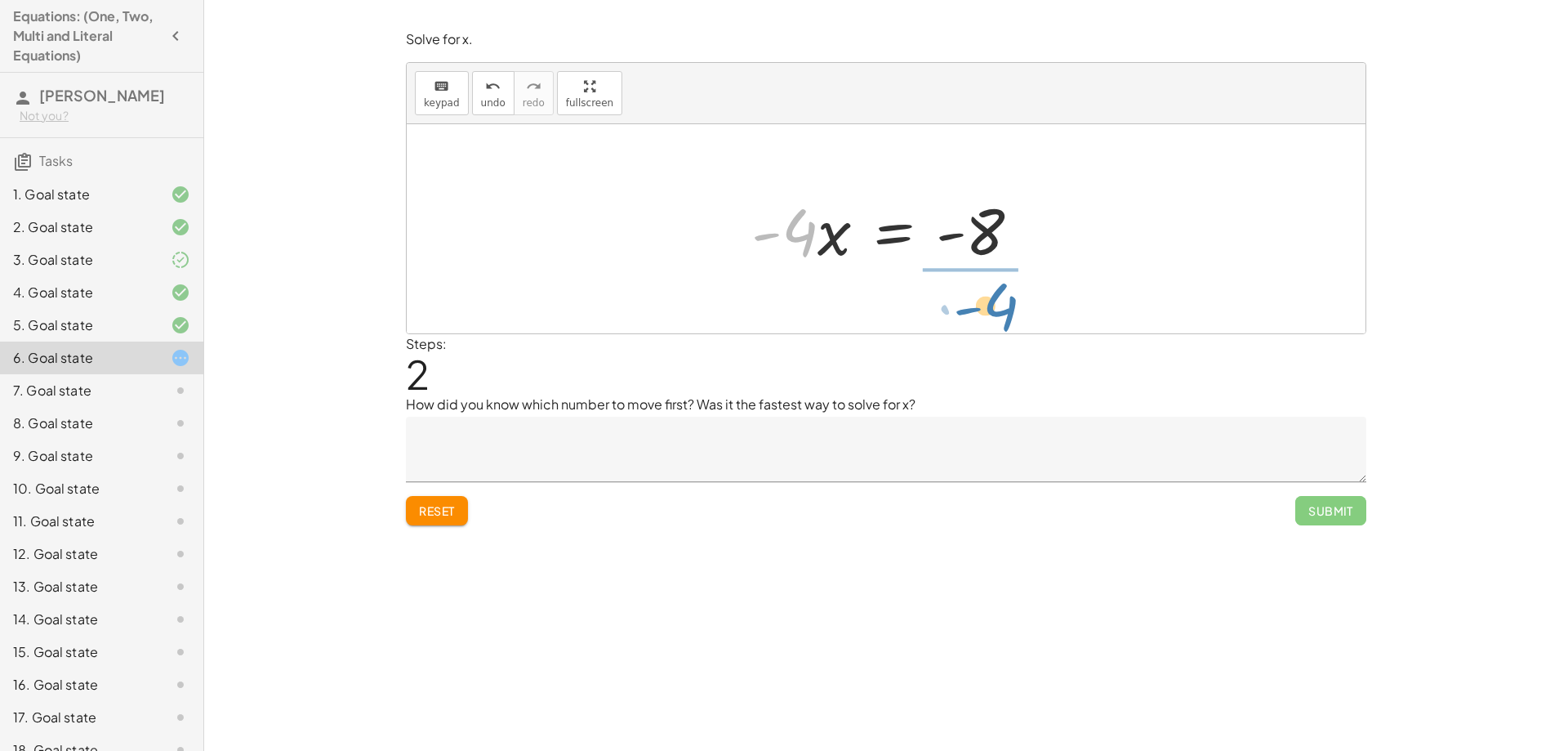
drag, startPoint x: 805, startPoint y: 242, endPoint x: 1007, endPoint y: 314, distance: 214.4
click at [1007, 314] on div "+ 13 − · 4 · x = 5 · - 4 · x = − 13 + 5 · - 4 · 4 · x = - - 8" at bounding box center [886, 229] width 959 height 209
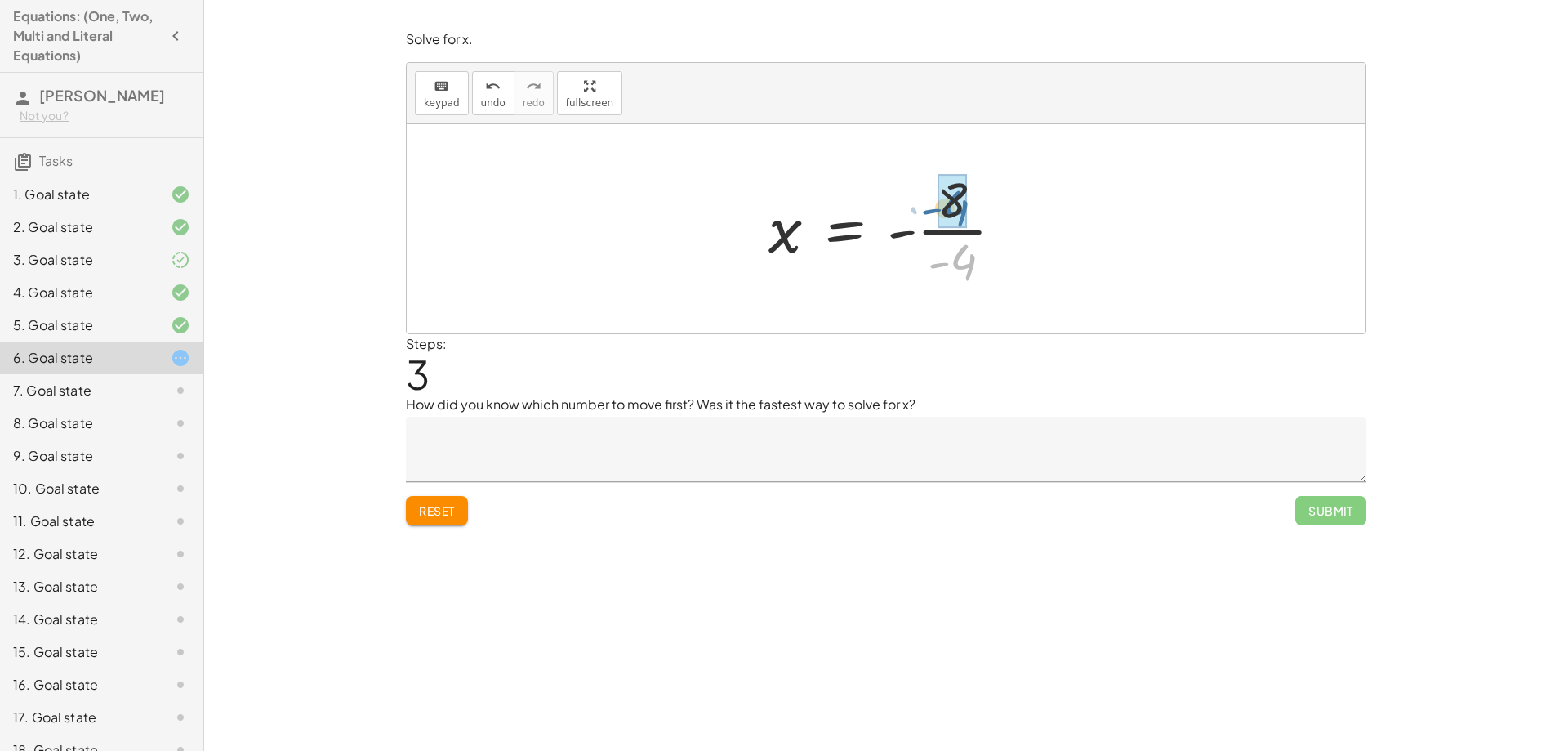
drag, startPoint x: 960, startPoint y: 262, endPoint x: 952, endPoint y: 208, distance: 54.6
click at [744, 441] on textarea at bounding box center [885, 449] width 960 height 65
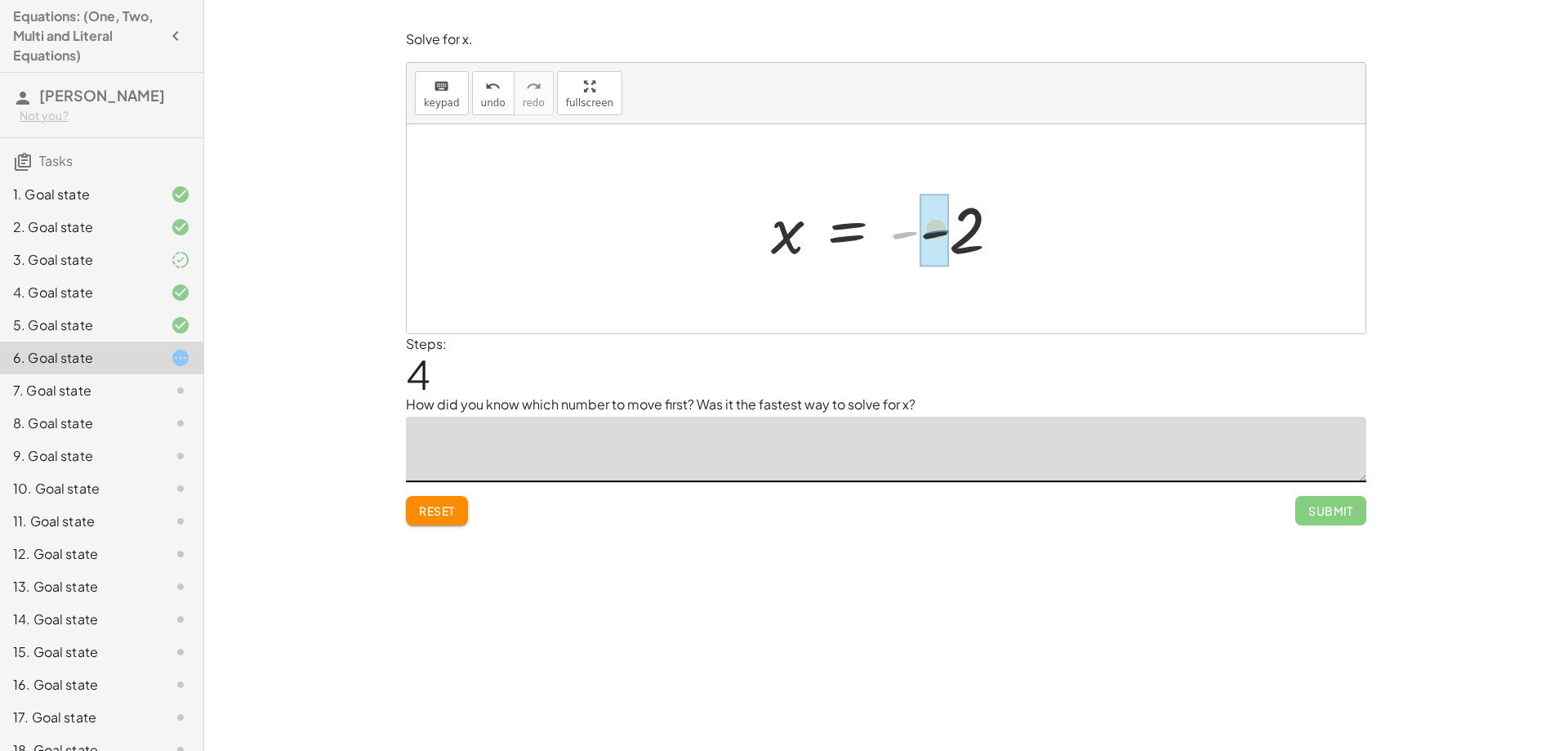
drag, startPoint x: 908, startPoint y: 236, endPoint x: 943, endPoint y: 236, distance: 35.0
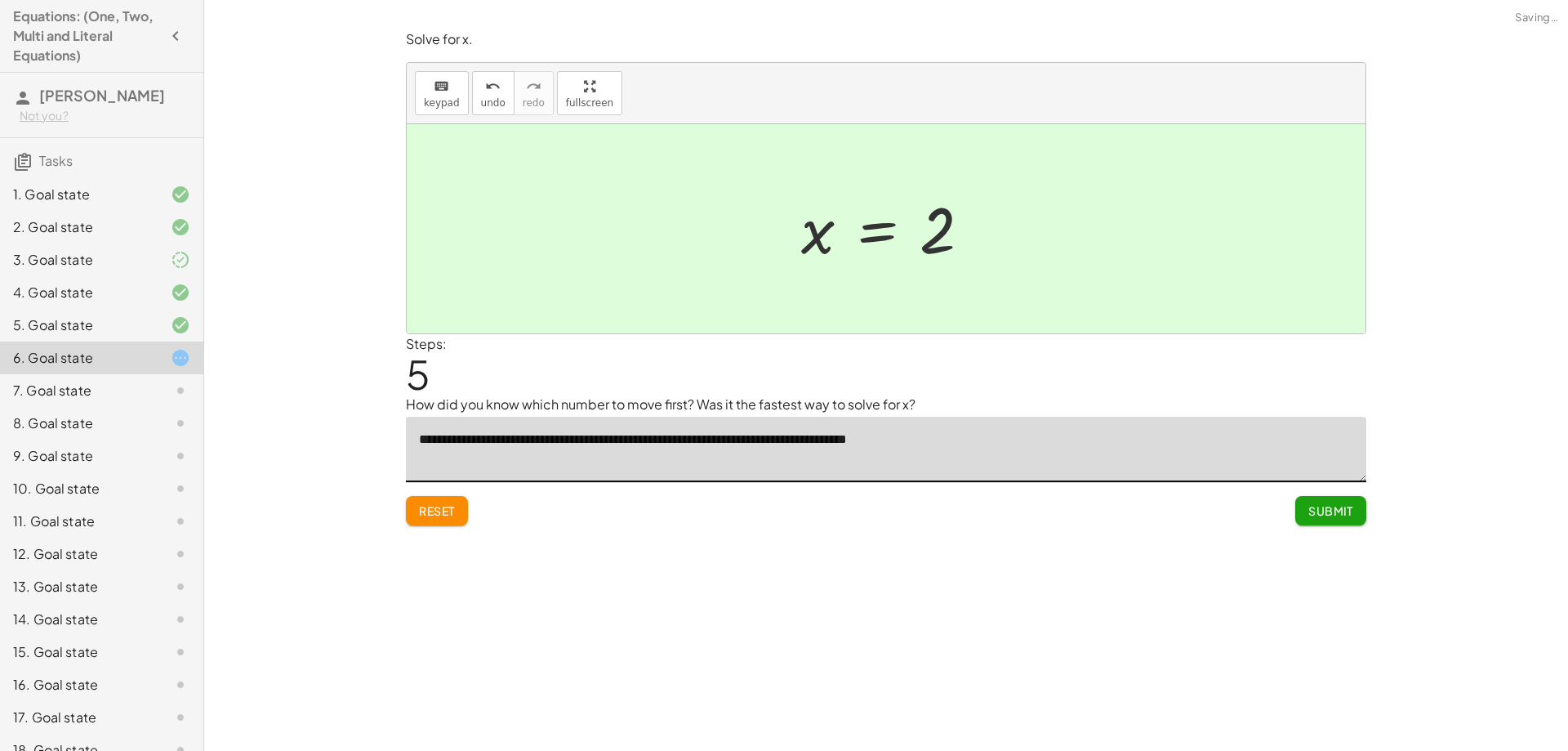
type textarea "**********"
click at [1344, 502] on button "Submit" at bounding box center [1331, 511] width 71 height 30
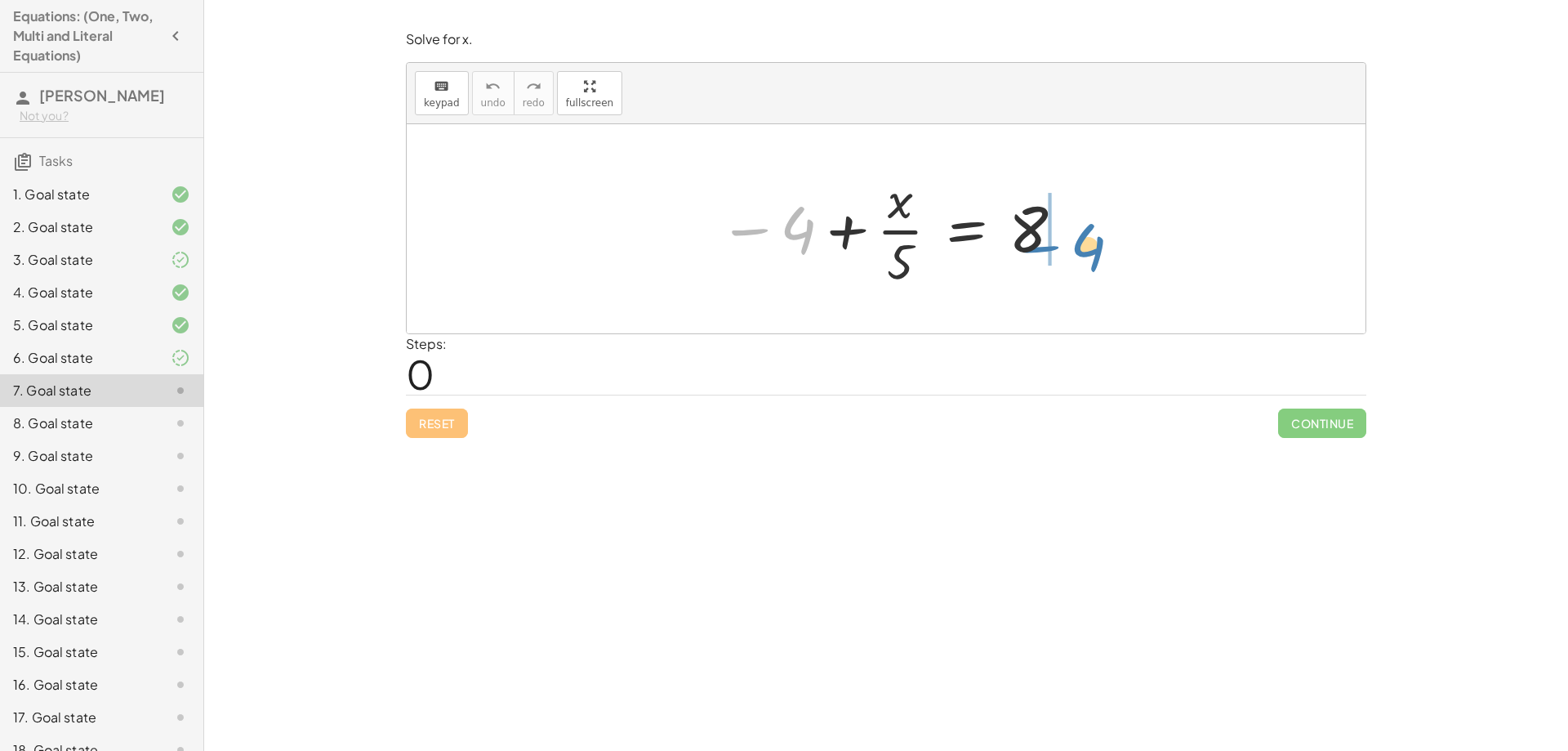
drag, startPoint x: 797, startPoint y: 240, endPoint x: 1086, endPoint y: 255, distance: 289.4
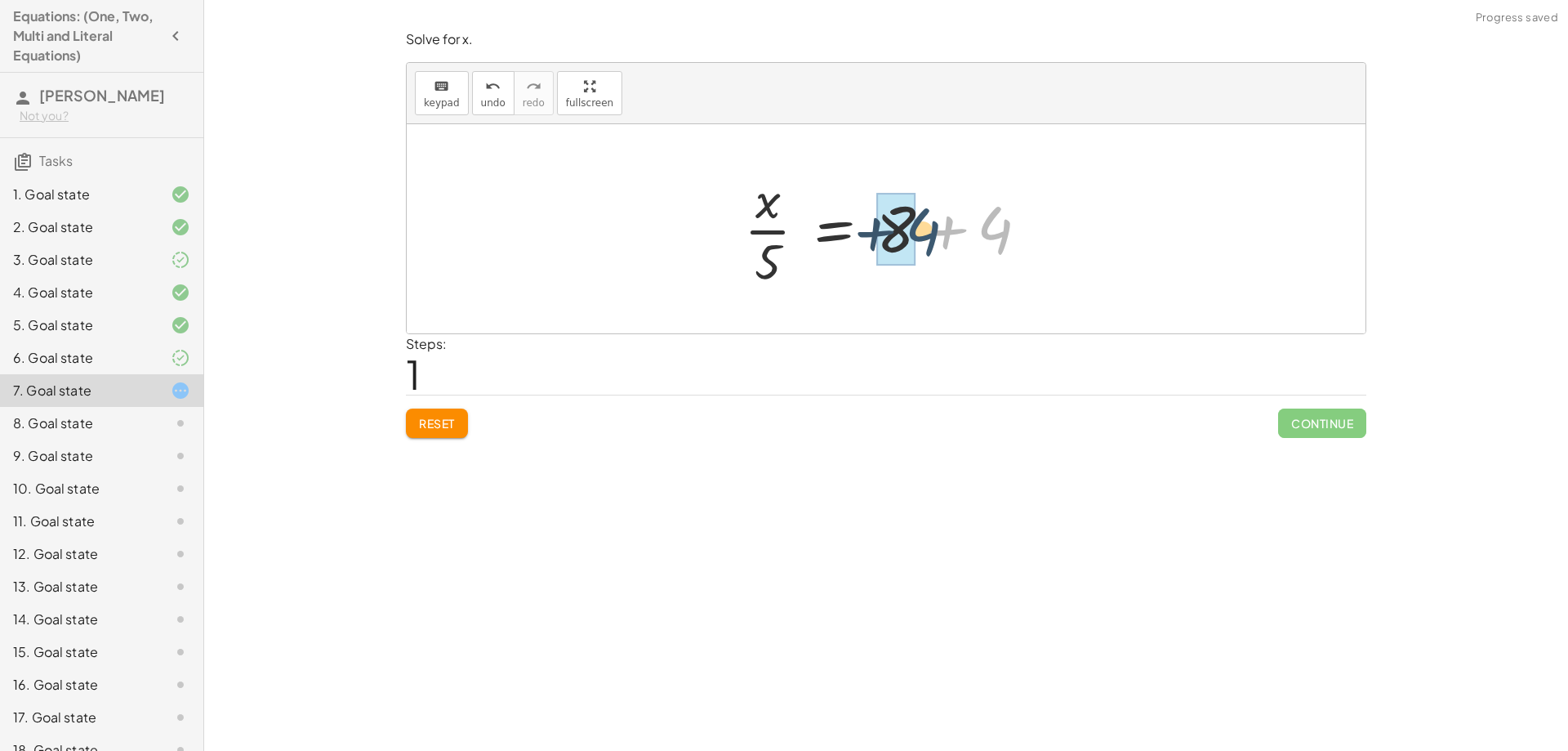
drag, startPoint x: 1007, startPoint y: 236, endPoint x: 931, endPoint y: 238, distance: 76.0
click at [931, 238] on div at bounding box center [892, 229] width 314 height 126
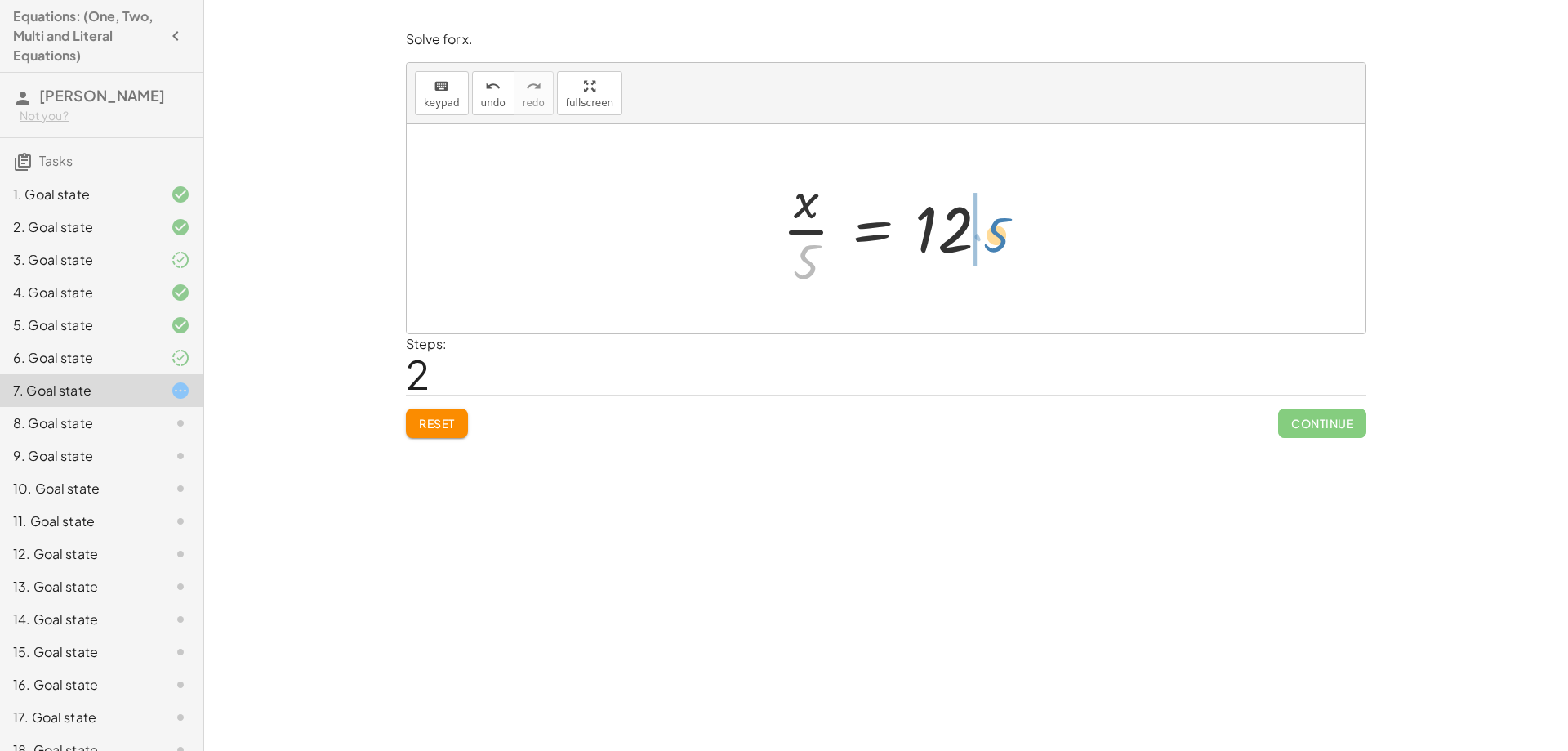
drag, startPoint x: 804, startPoint y: 265, endPoint x: 996, endPoint y: 238, distance: 193.9
click at [996, 238] on div at bounding box center [892, 229] width 236 height 126
drag, startPoint x: 969, startPoint y: 228, endPoint x: 924, endPoint y: 229, distance: 45.0
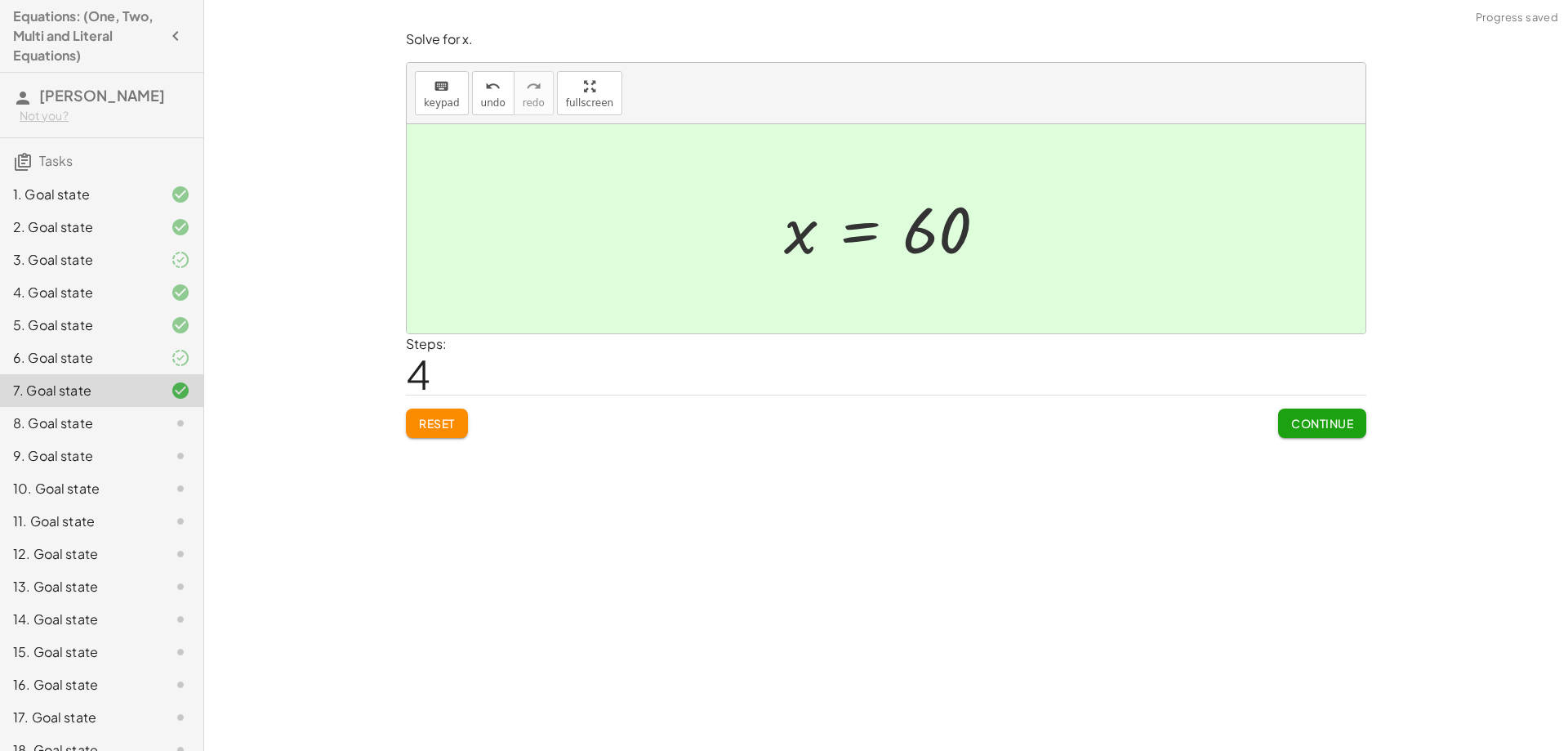
click at [1274, 424] on div "Reset Continue" at bounding box center [885, 416] width 960 height 43
click at [1294, 425] on span "Continue" at bounding box center [1321, 422] width 62 height 15
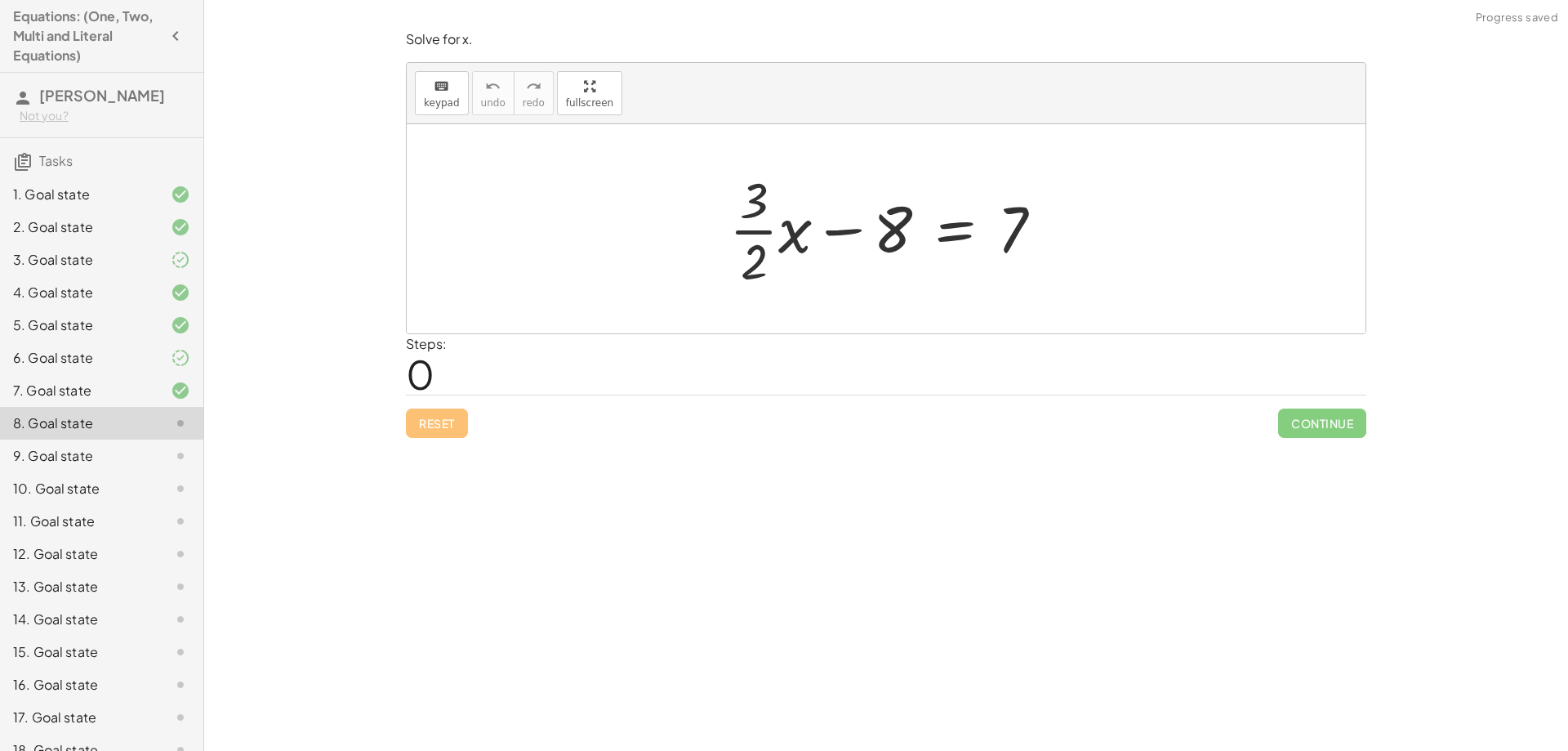
click at [109, 364] on div "6. Goal state" at bounding box center [78, 357] width 131 height 20
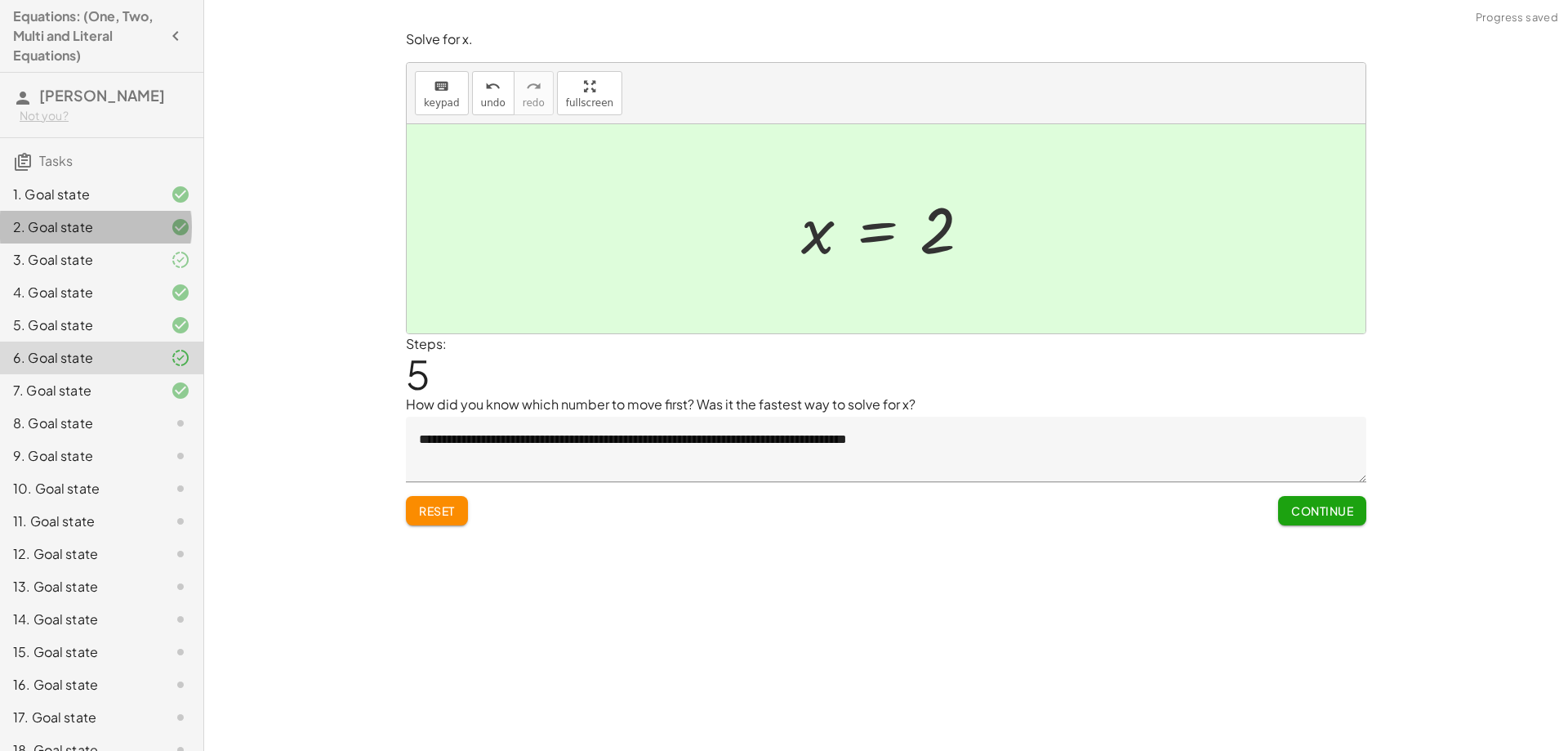
click at [112, 276] on div "2. Goal state" at bounding box center [102, 293] width 203 height 33
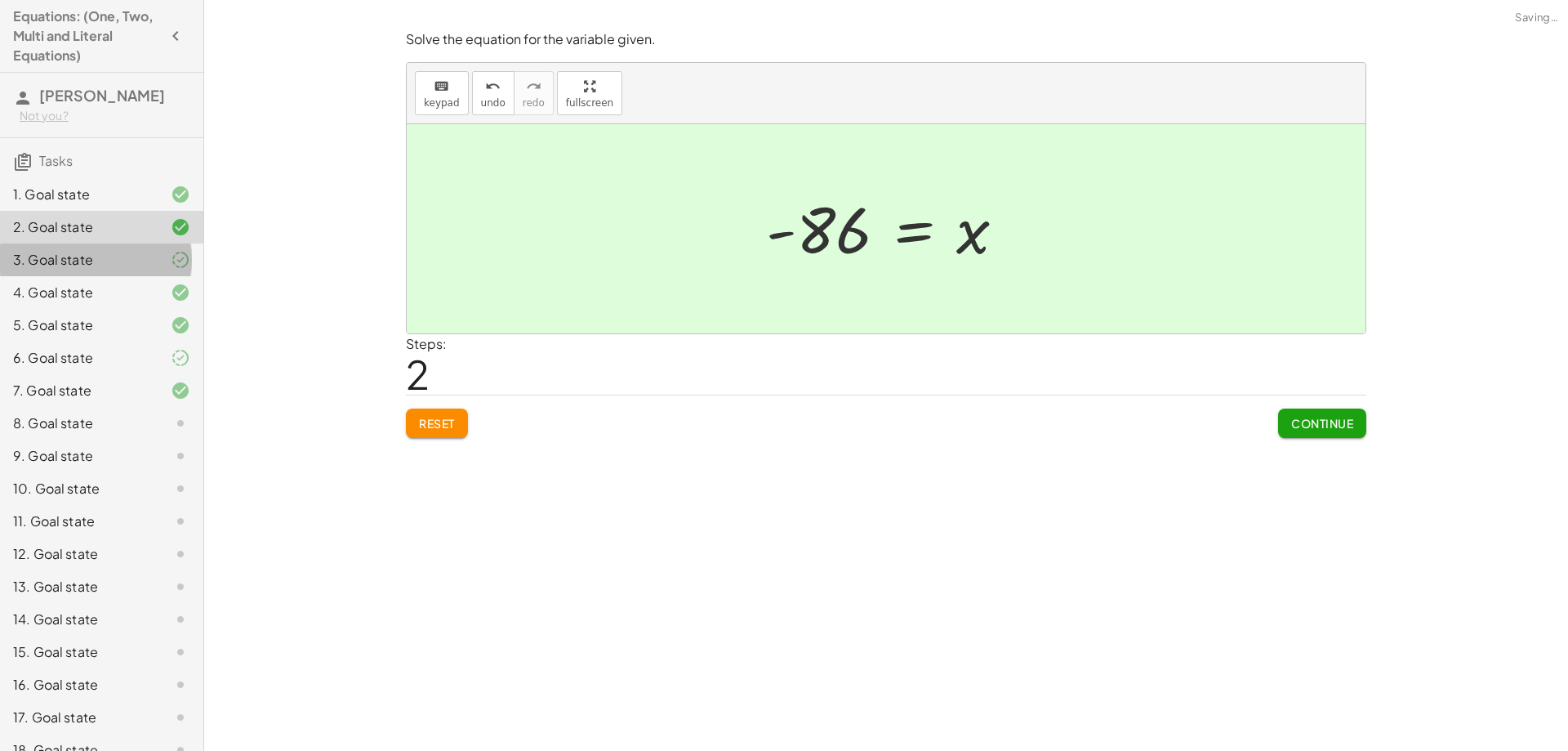
click at [123, 309] on div "3. Goal state" at bounding box center [102, 325] width 203 height 33
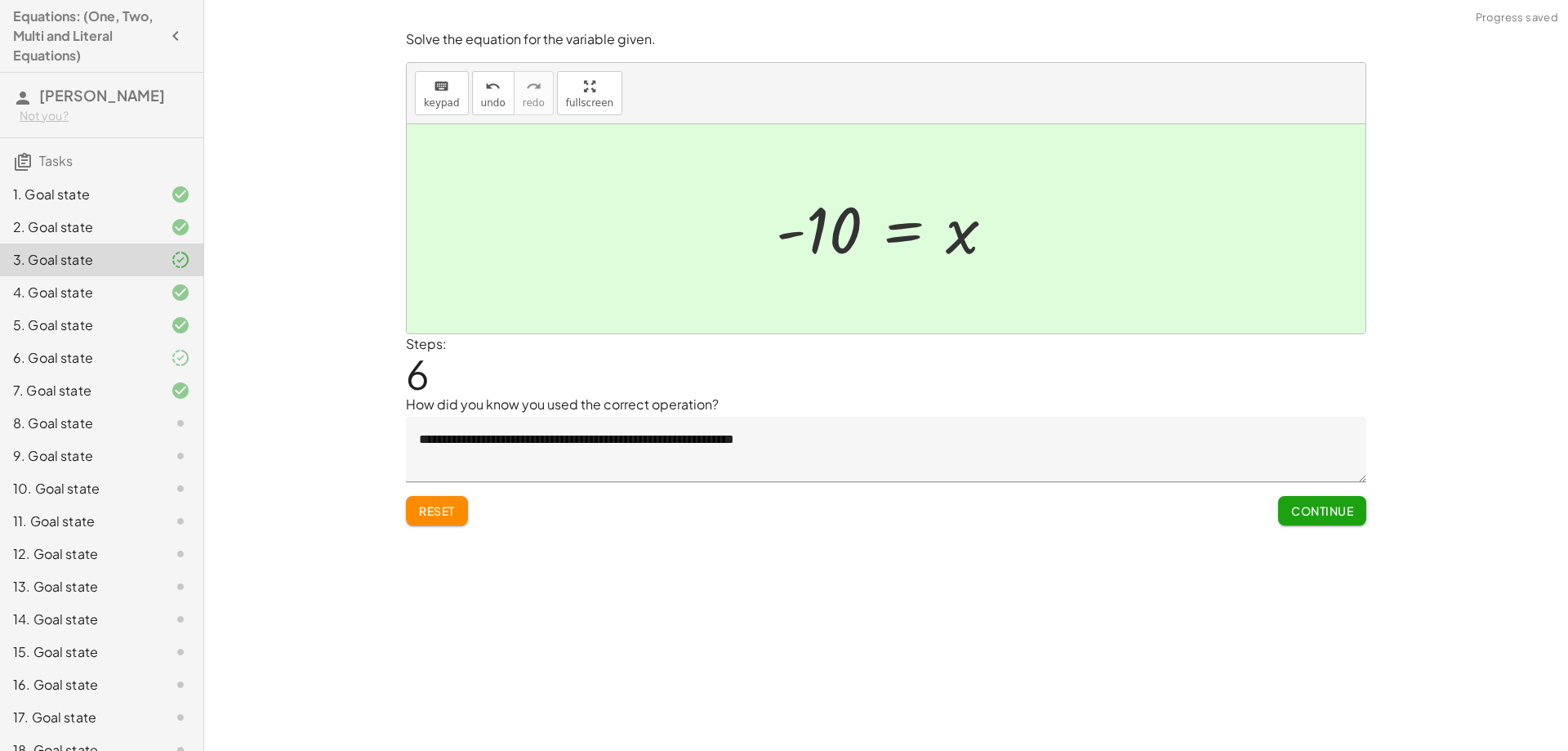
click at [109, 366] on div "6. Goal state" at bounding box center [78, 357] width 131 height 20
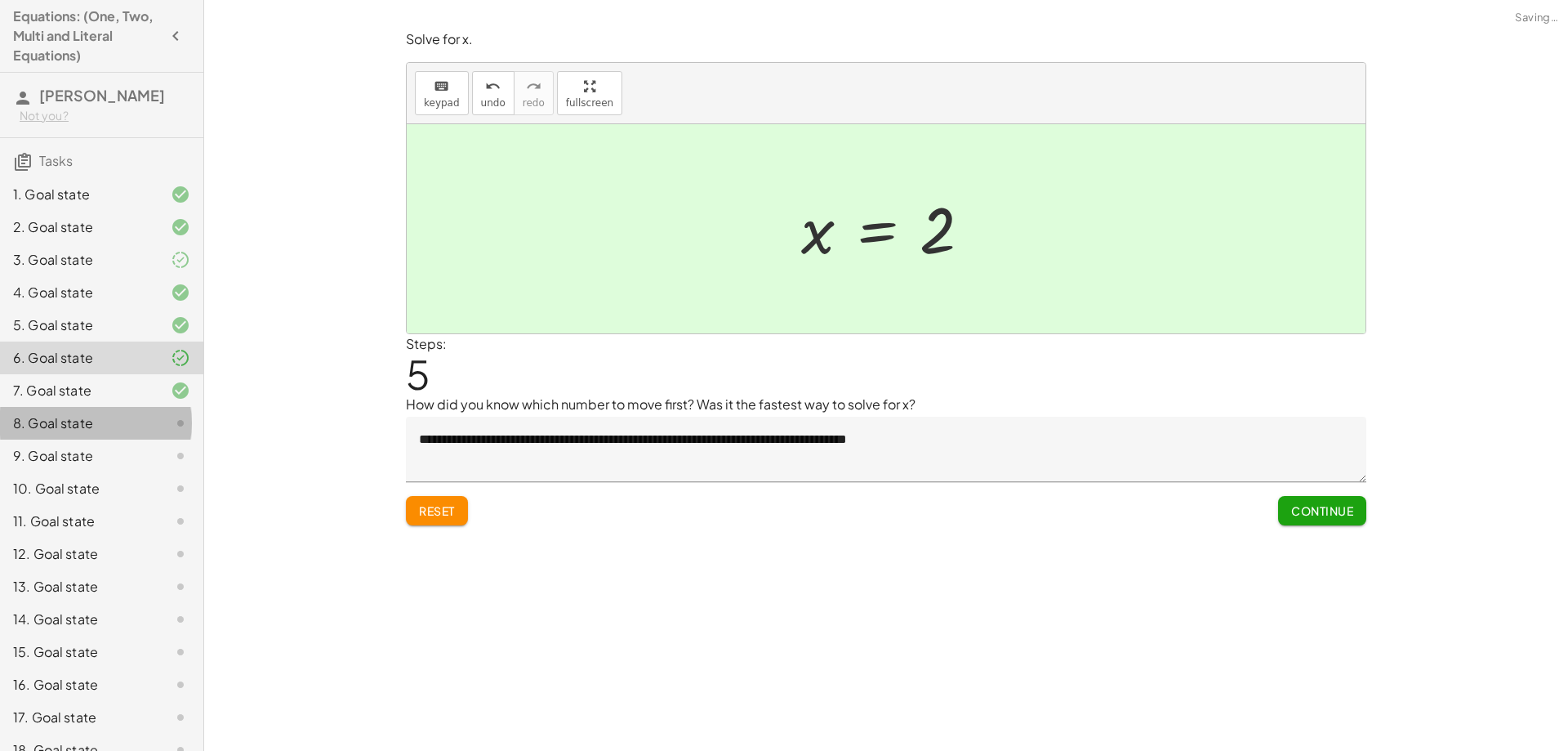
click at [96, 415] on div "8. Goal state" at bounding box center [78, 423] width 131 height 20
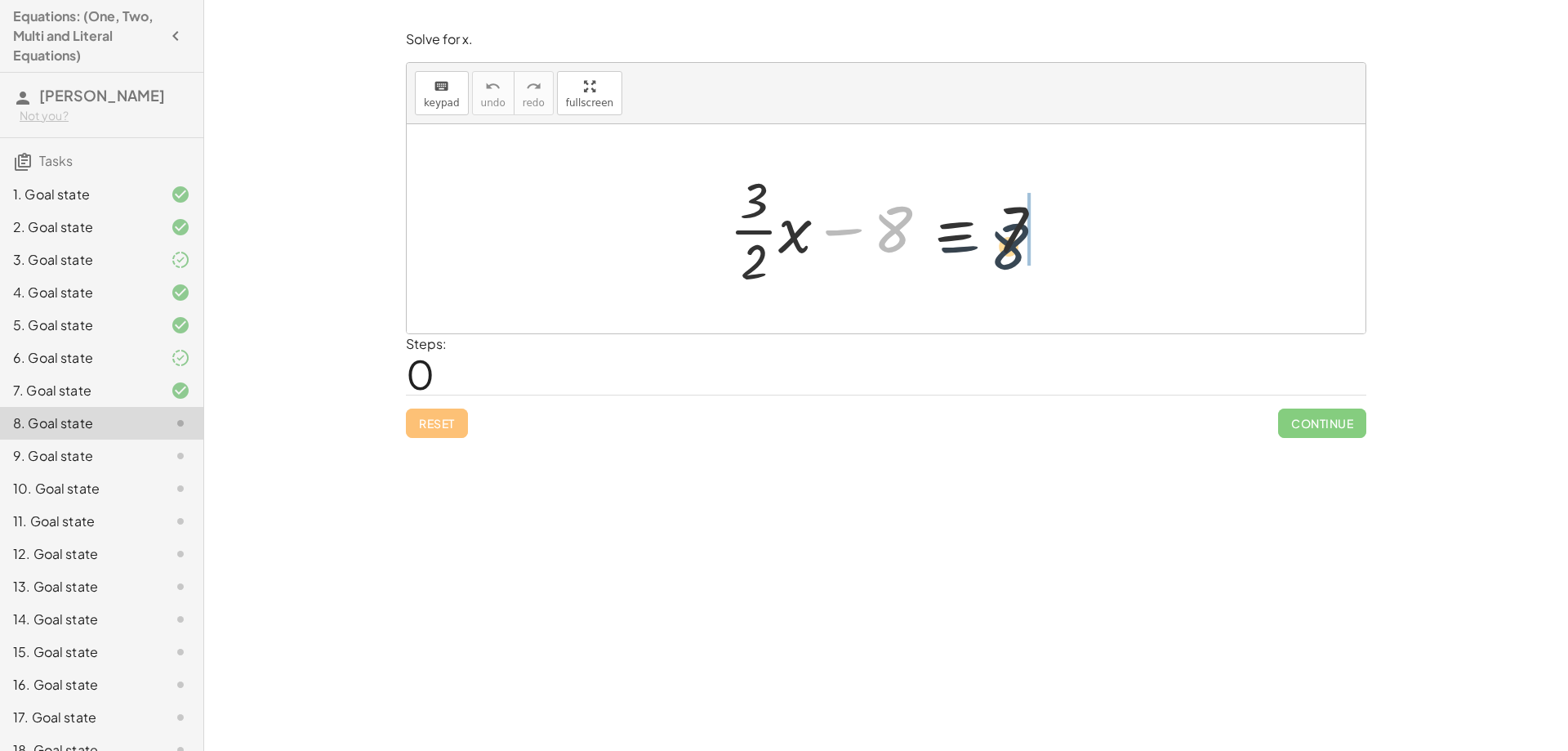
drag, startPoint x: 879, startPoint y: 242, endPoint x: 1029, endPoint y: 255, distance: 150.6
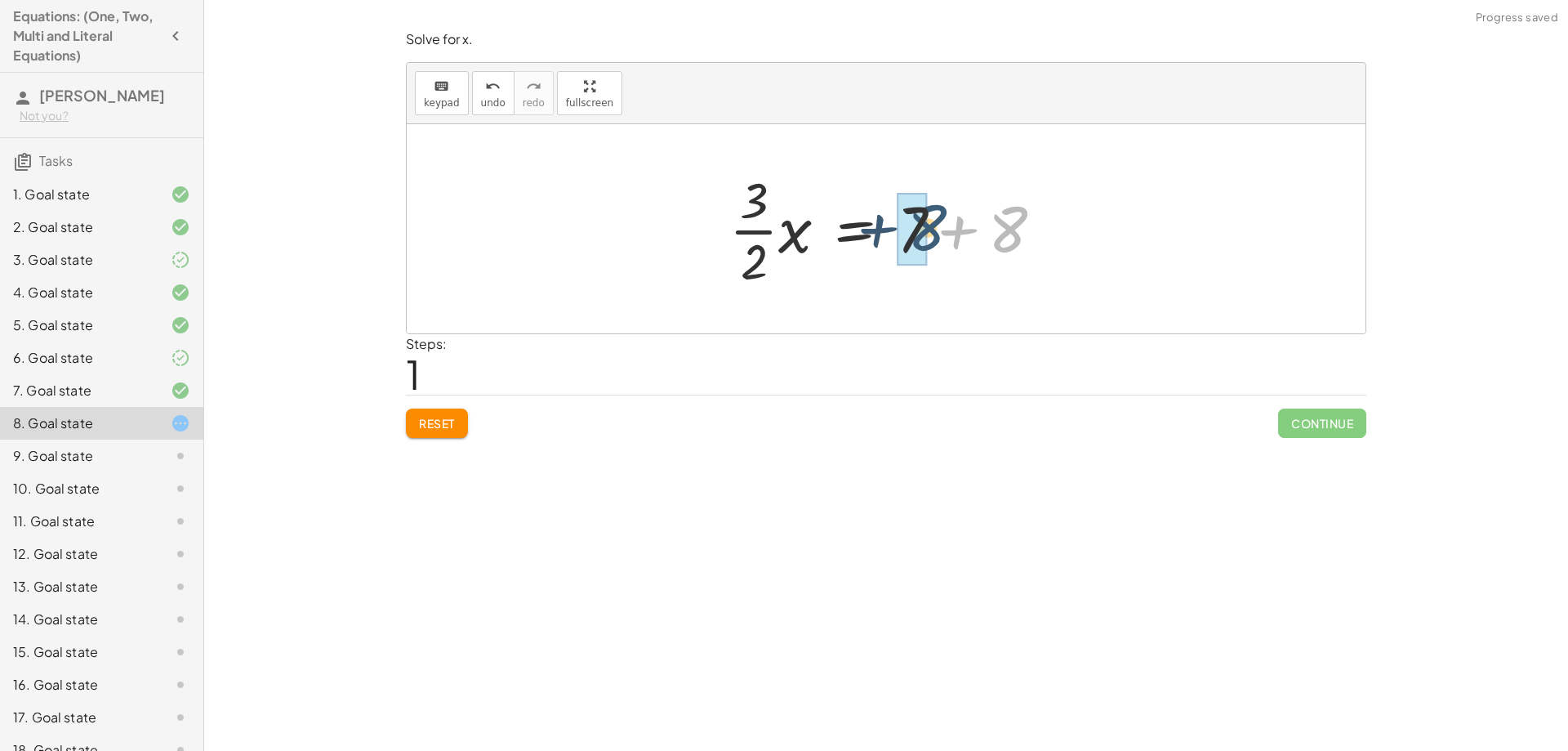
drag, startPoint x: 1015, startPoint y: 238, endPoint x: 932, endPoint y: 237, distance: 83.0
click at [932, 237] on div at bounding box center [892, 229] width 343 height 126
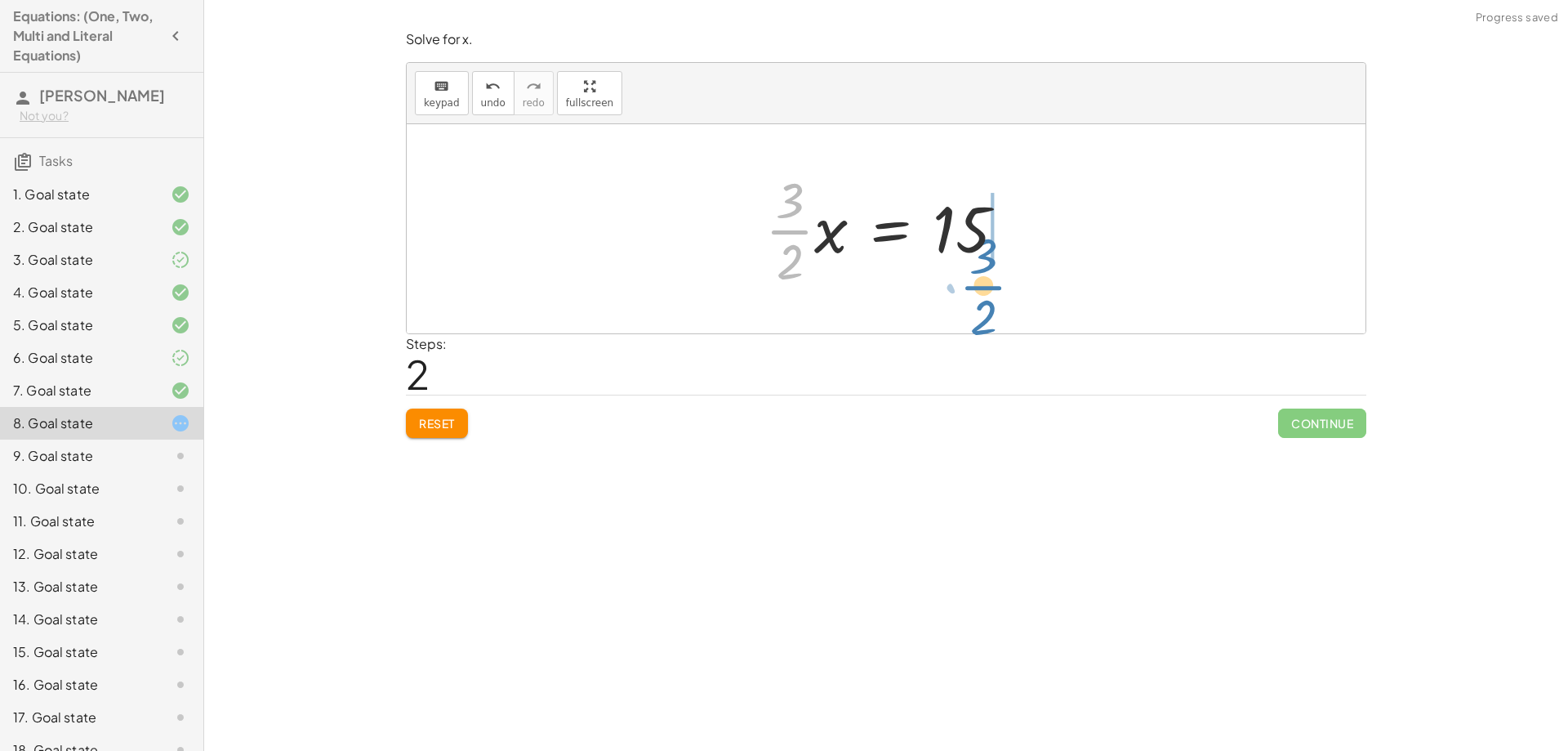
drag, startPoint x: 791, startPoint y: 222, endPoint x: 985, endPoint y: 277, distance: 201.6
click at [985, 277] on div at bounding box center [891, 229] width 270 height 126
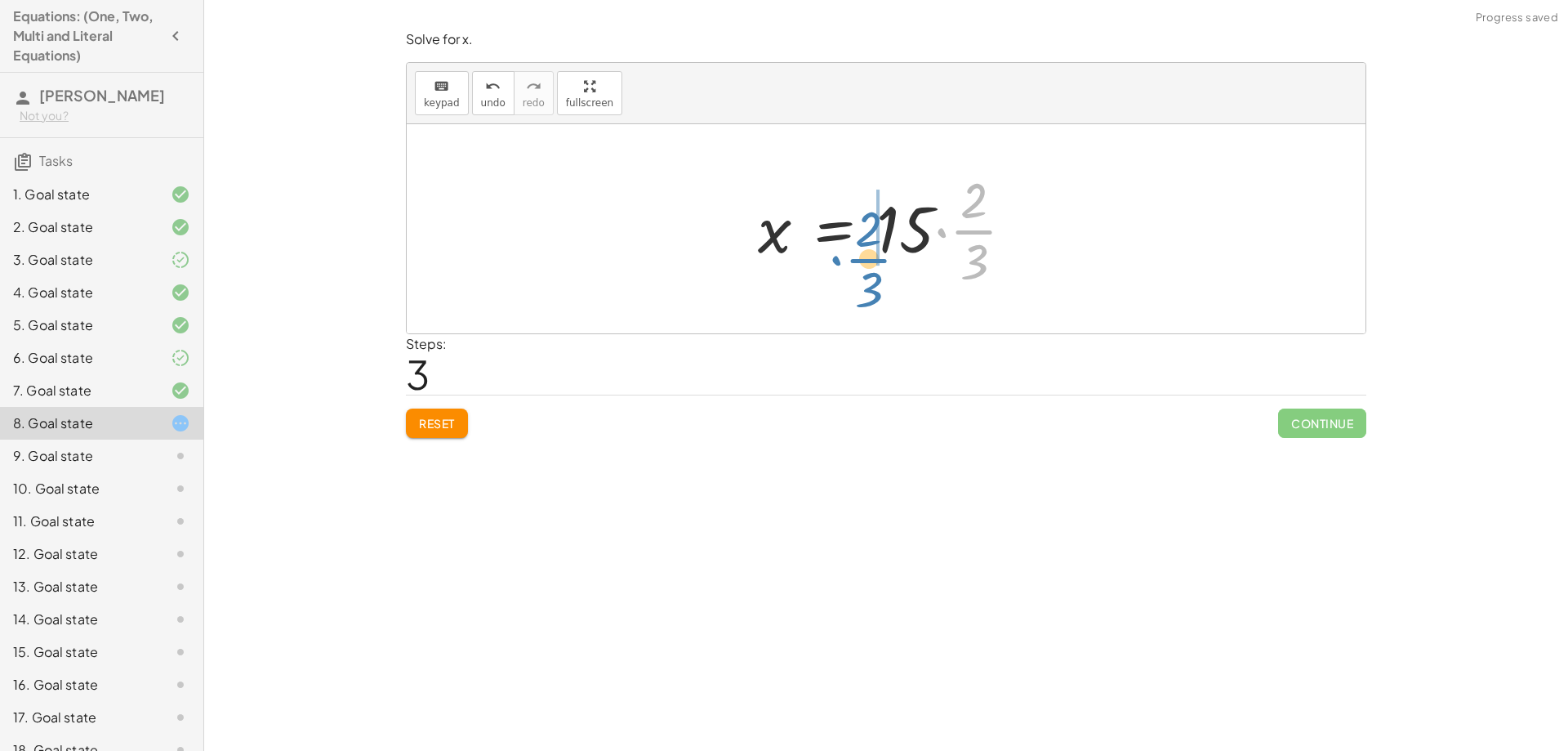
drag, startPoint x: 970, startPoint y: 236, endPoint x: 858, endPoint y: 256, distance: 113.8
click at [858, 256] on div at bounding box center [892, 229] width 286 height 126
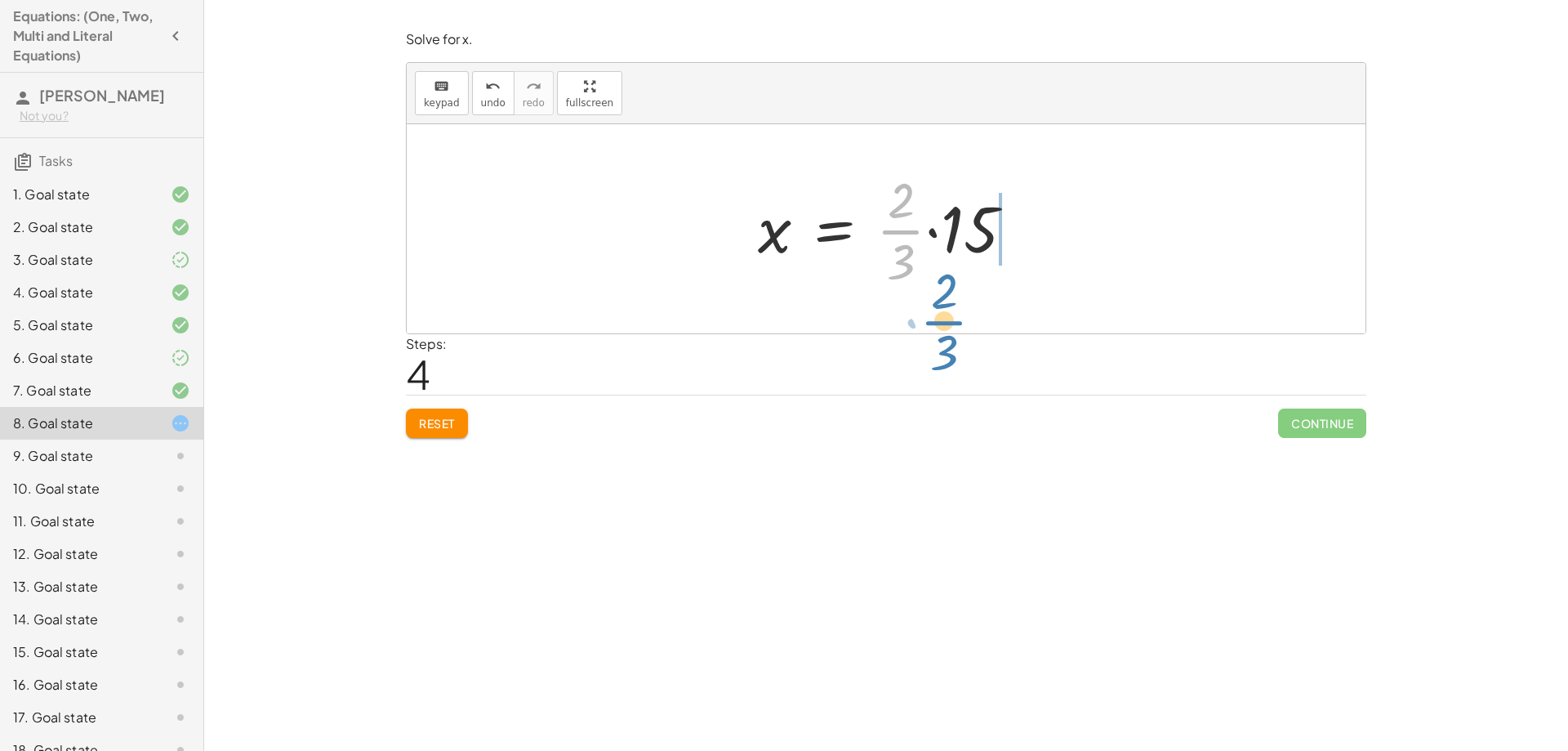
drag, startPoint x: 885, startPoint y: 230, endPoint x: 929, endPoint y: 320, distance: 100.2
click at [929, 320] on div "+ · · 3 · 2 · x − 8 = 7 · · 3 · 2 · x = + 7 + 8 · · 3 · 2 · x = 15 x = · 15 · ·…" at bounding box center [886, 229] width 959 height 209
drag, startPoint x: 977, startPoint y: 201, endPoint x: 973, endPoint y: 209, distance: 8.9
click at [973, 209] on div at bounding box center [892, 229] width 286 height 126
drag, startPoint x: 978, startPoint y: 232, endPoint x: 933, endPoint y: 249, distance: 48.1
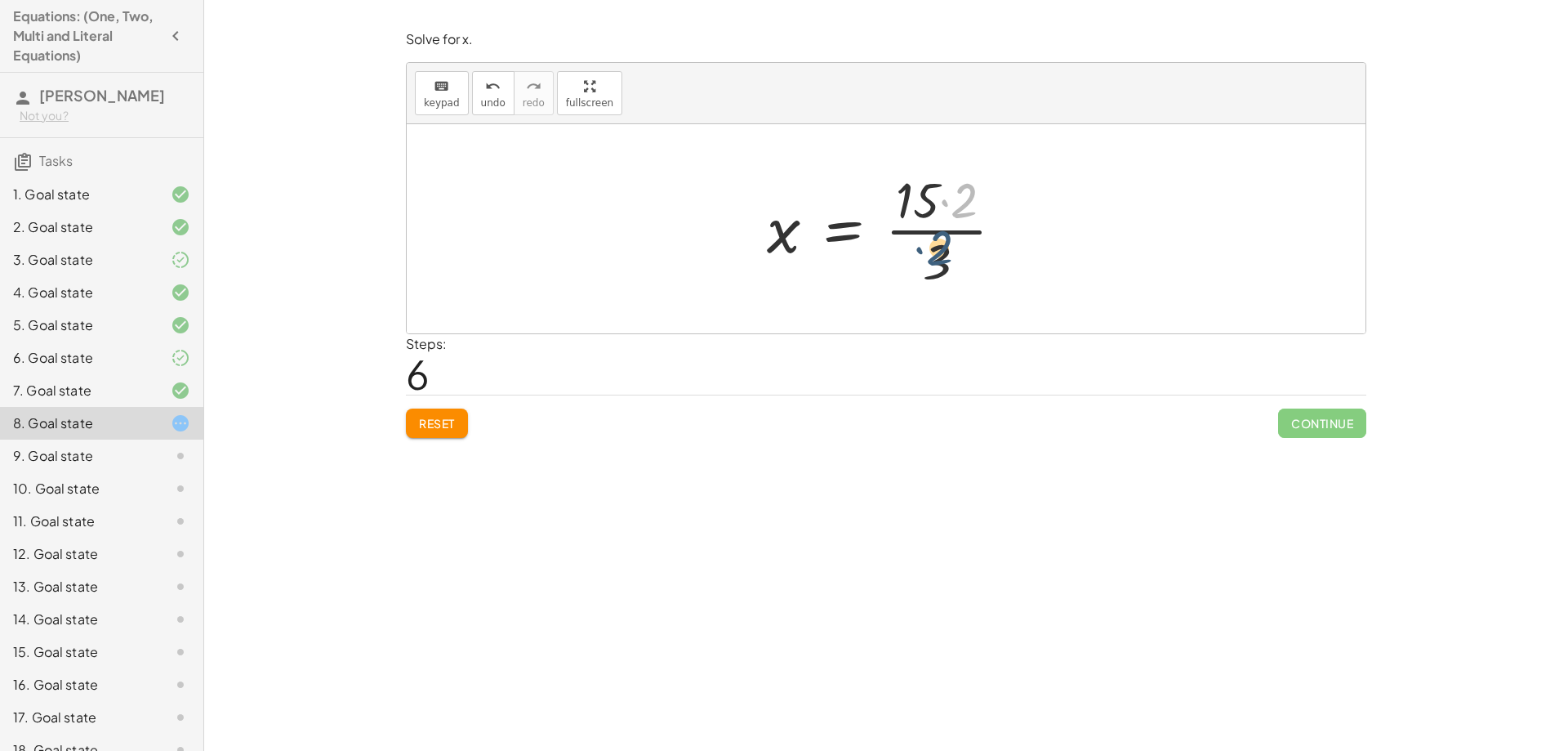
drag, startPoint x: 968, startPoint y: 198, endPoint x: 941, endPoint y: 247, distance: 55.9
click at [941, 247] on div at bounding box center [891, 229] width 266 height 126
drag, startPoint x: 943, startPoint y: 233, endPoint x: 1016, endPoint y: 275, distance: 84.2
click at [1016, 275] on div at bounding box center [891, 229] width 266 height 126
click at [486, 106] on span "undo" at bounding box center [493, 103] width 24 height 11
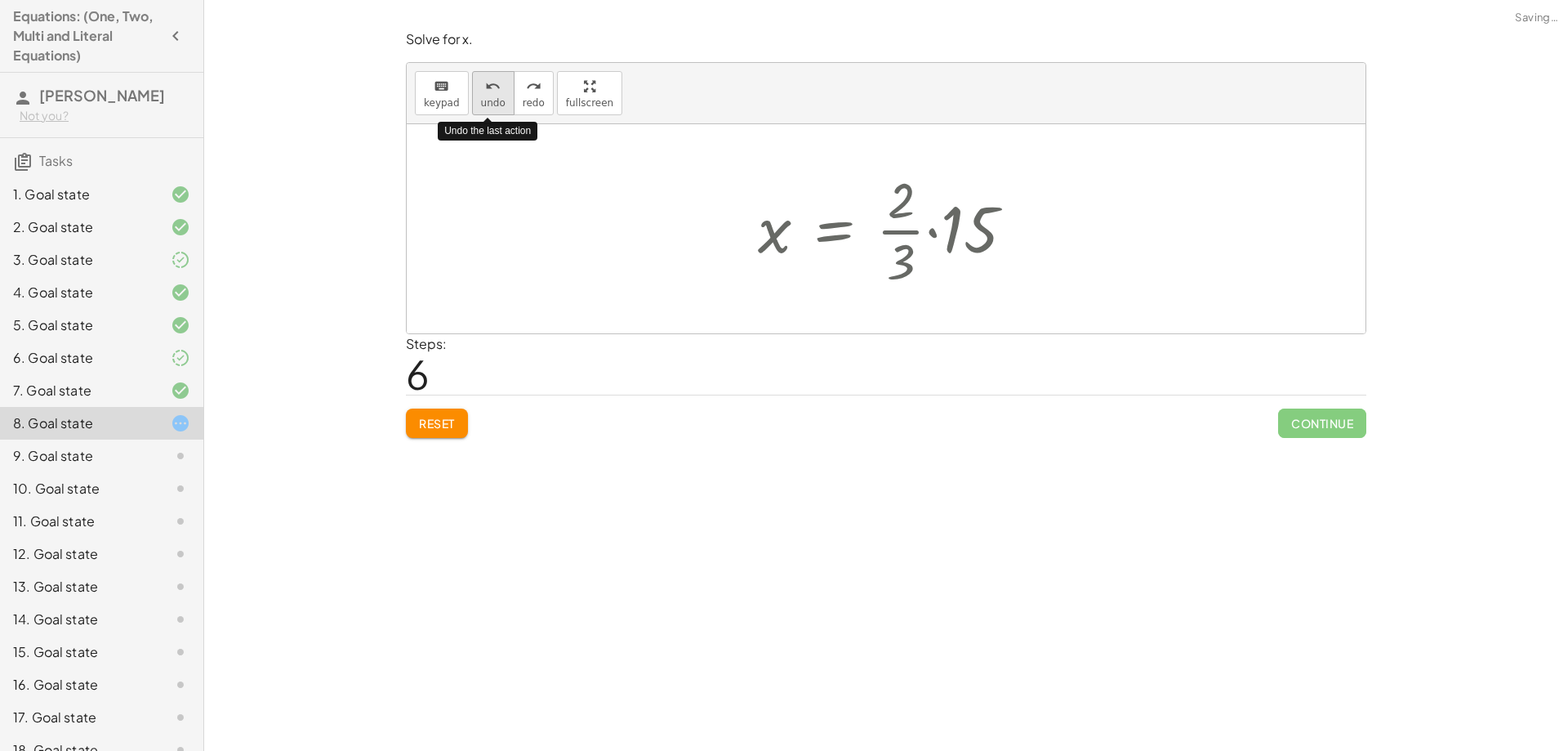
click at [486, 106] on span "undo" at bounding box center [493, 103] width 24 height 11
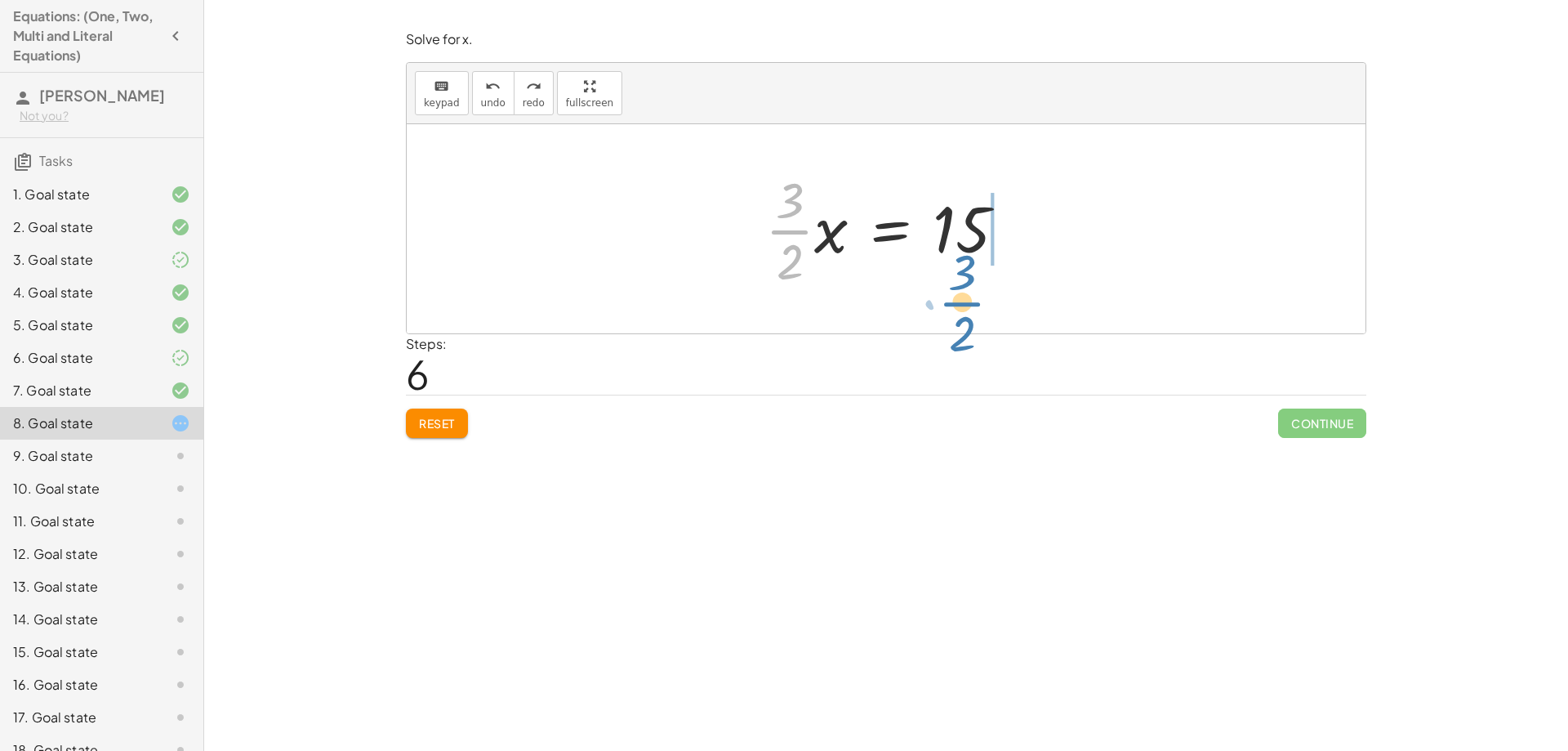
drag, startPoint x: 794, startPoint y: 232, endPoint x: 966, endPoint y: 304, distance: 186.5
drag, startPoint x: 923, startPoint y: 229, endPoint x: 988, endPoint y: 224, distance: 65.2
click at [988, 224] on div at bounding box center [892, 229] width 286 height 126
drag, startPoint x: 919, startPoint y: 240, endPoint x: 947, endPoint y: 241, distance: 28.0
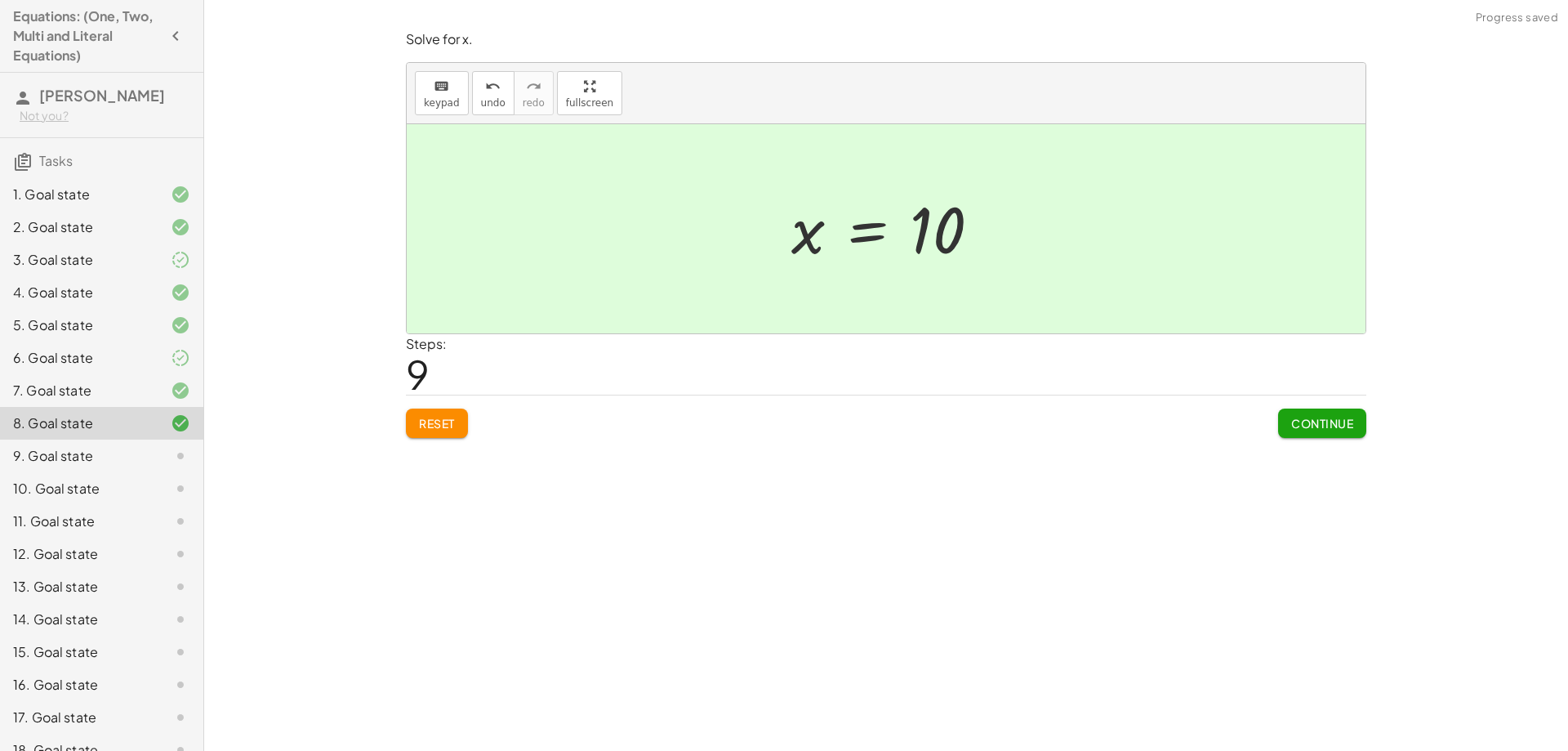
click at [1288, 418] on button "Continue" at bounding box center [1322, 423] width 89 height 30
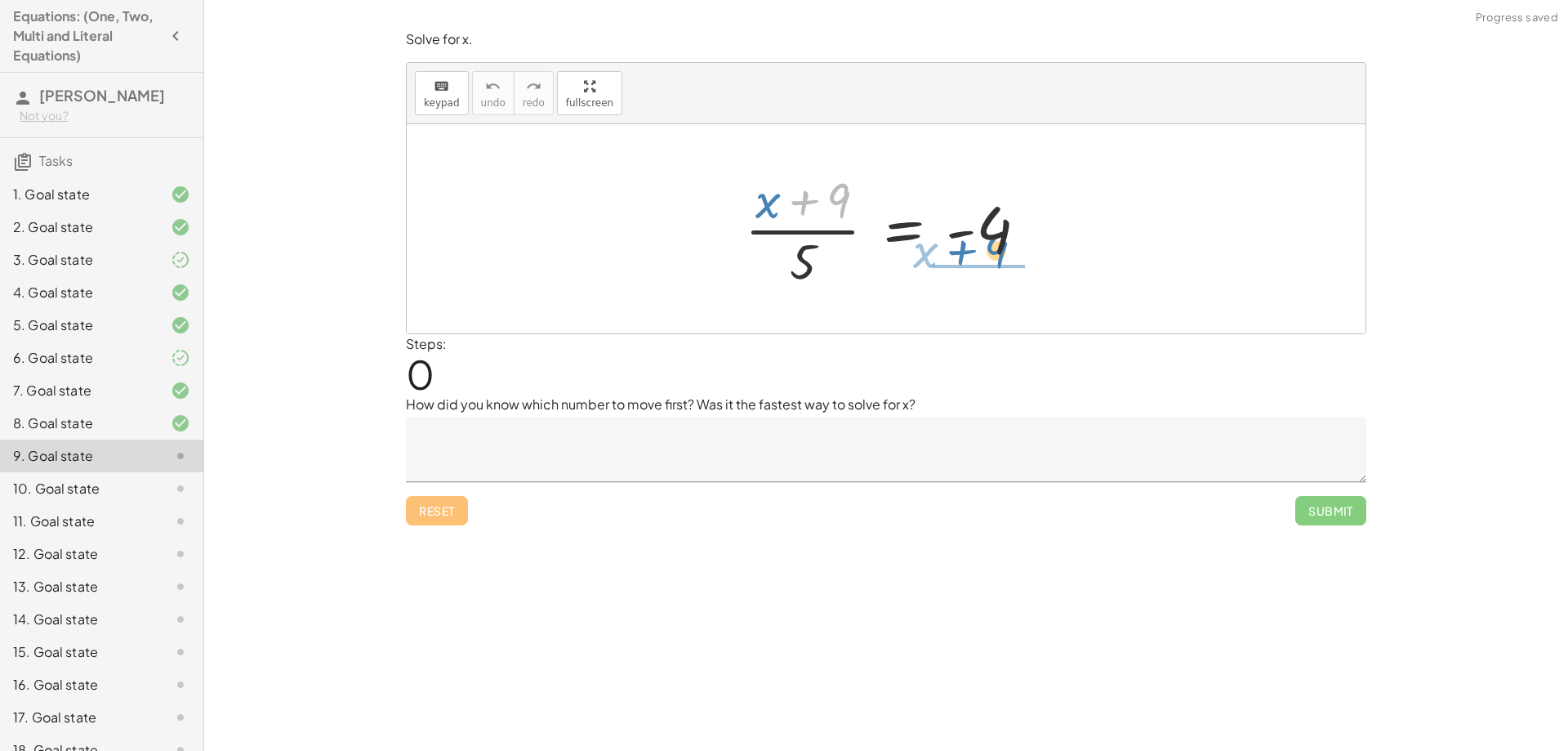
drag, startPoint x: 836, startPoint y: 202, endPoint x: 995, endPoint y: 251, distance: 166.4
click at [995, 251] on div at bounding box center [892, 229] width 312 height 126
click at [830, 198] on div at bounding box center [892, 229] width 312 height 126
drag, startPoint x: 809, startPoint y: 249, endPoint x: 1022, endPoint y: 269, distance: 213.9
click at [1022, 269] on div at bounding box center [892, 229] width 312 height 126
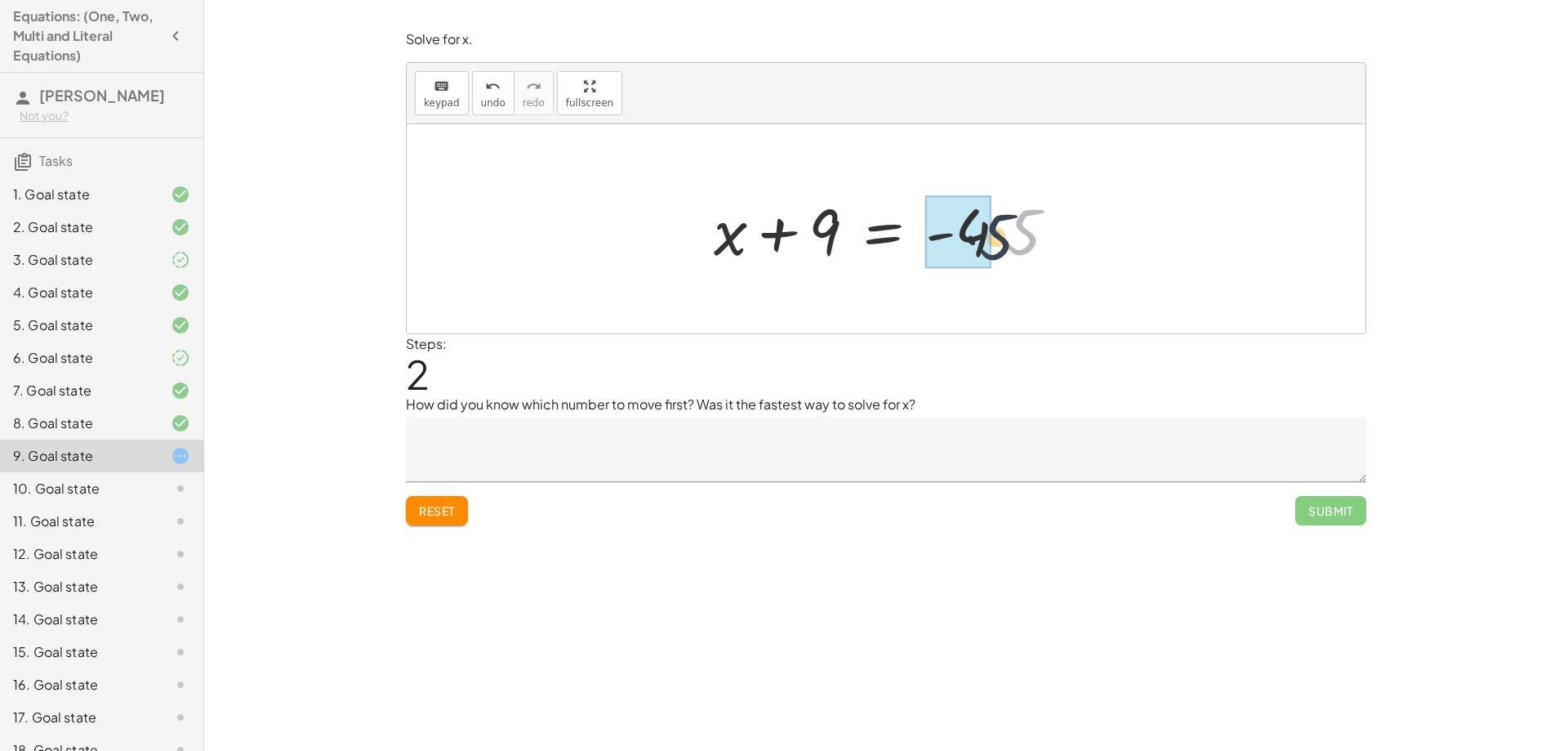
drag, startPoint x: 1027, startPoint y: 239, endPoint x: 997, endPoint y: 243, distance: 30.3
click at [997, 243] on div at bounding box center [891, 229] width 373 height 84
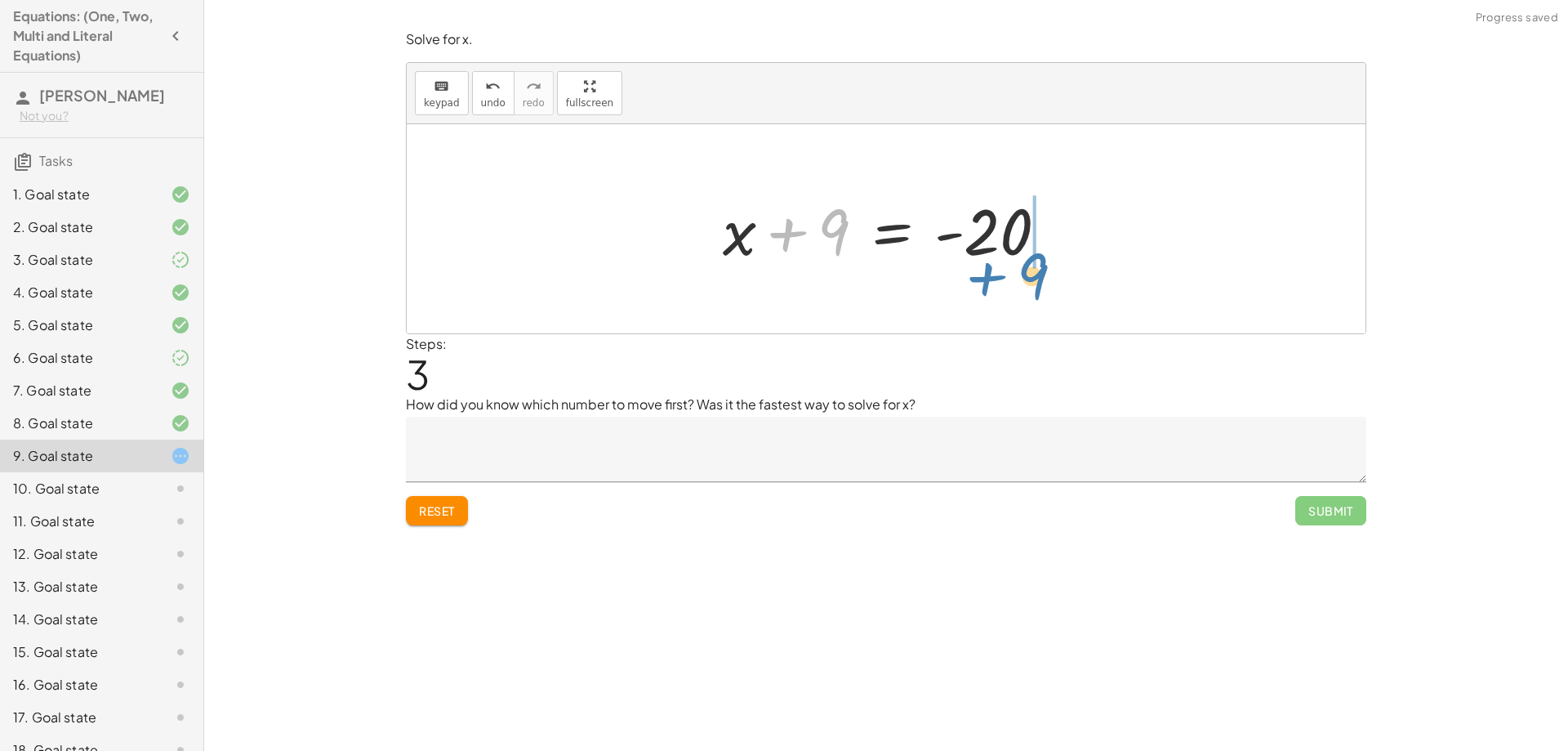
drag, startPoint x: 784, startPoint y: 236, endPoint x: 985, endPoint y: 280, distance: 205.8
click at [985, 280] on div "· ( + x + 9 ) · 5 = - 4 + x + 9 = · - 4 · 5 + 9 + x + 9 = - 20" at bounding box center [886, 229] width 959 height 209
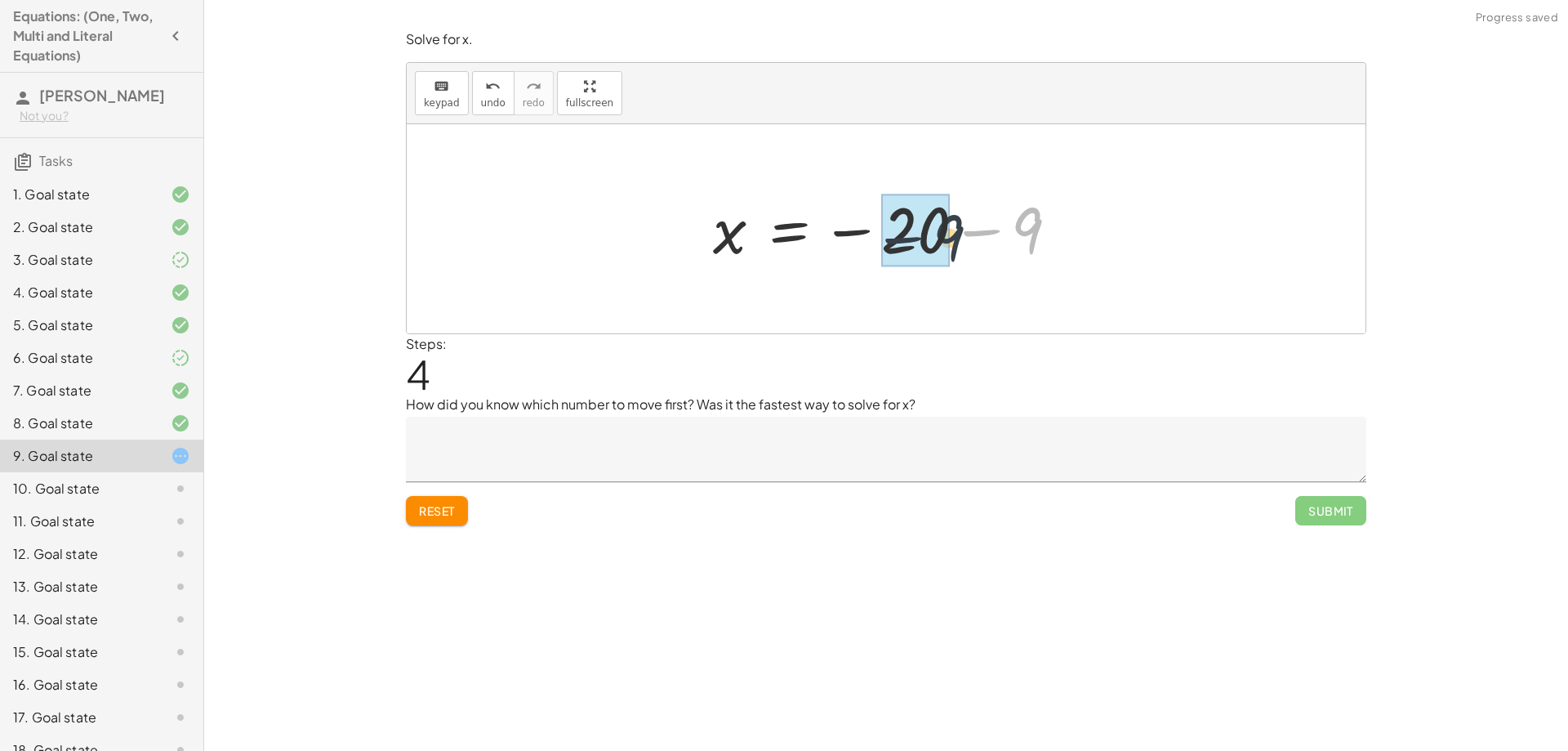
drag, startPoint x: 1030, startPoint y: 213, endPoint x: 949, endPoint y: 222, distance: 81.5
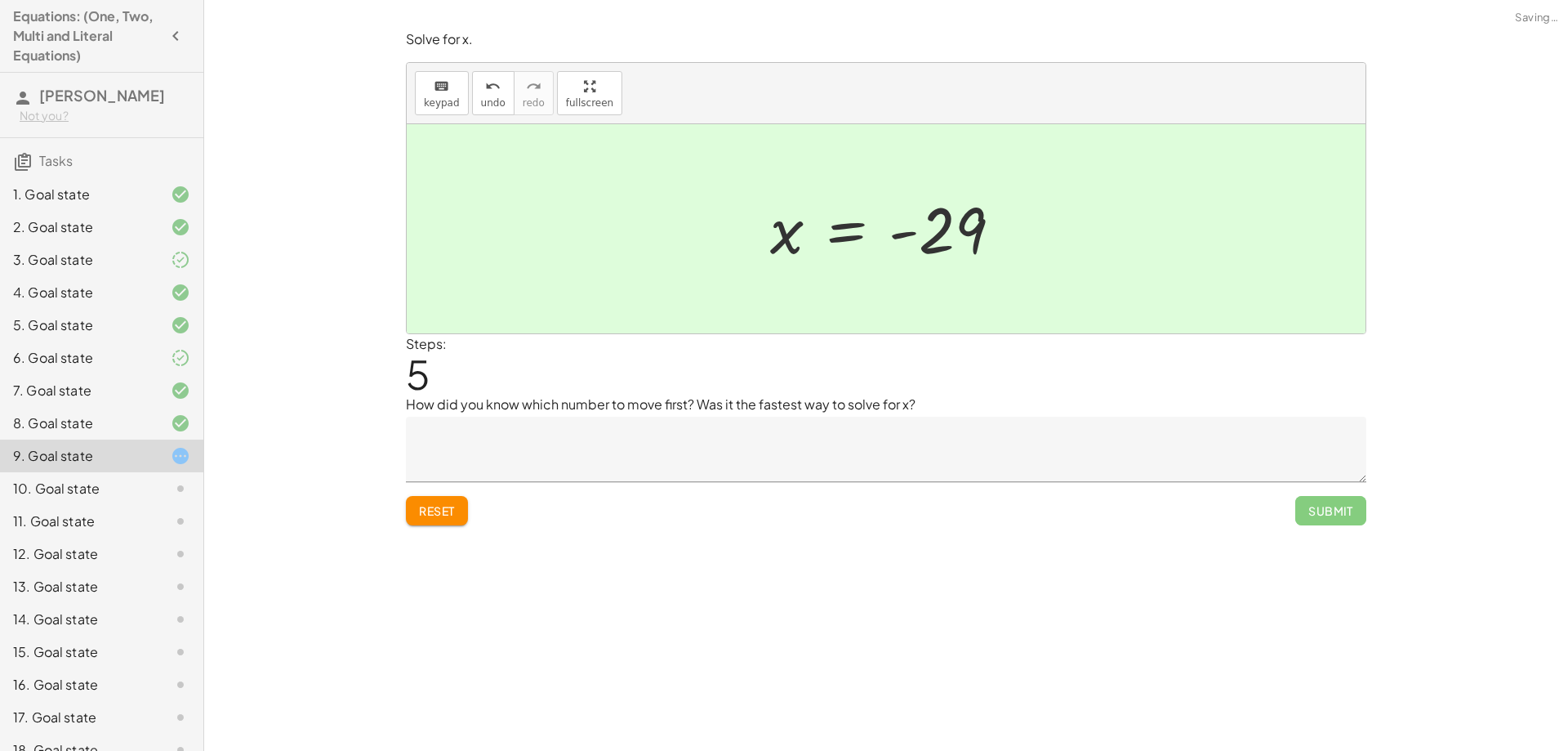
click at [637, 442] on textarea at bounding box center [885, 449] width 960 height 65
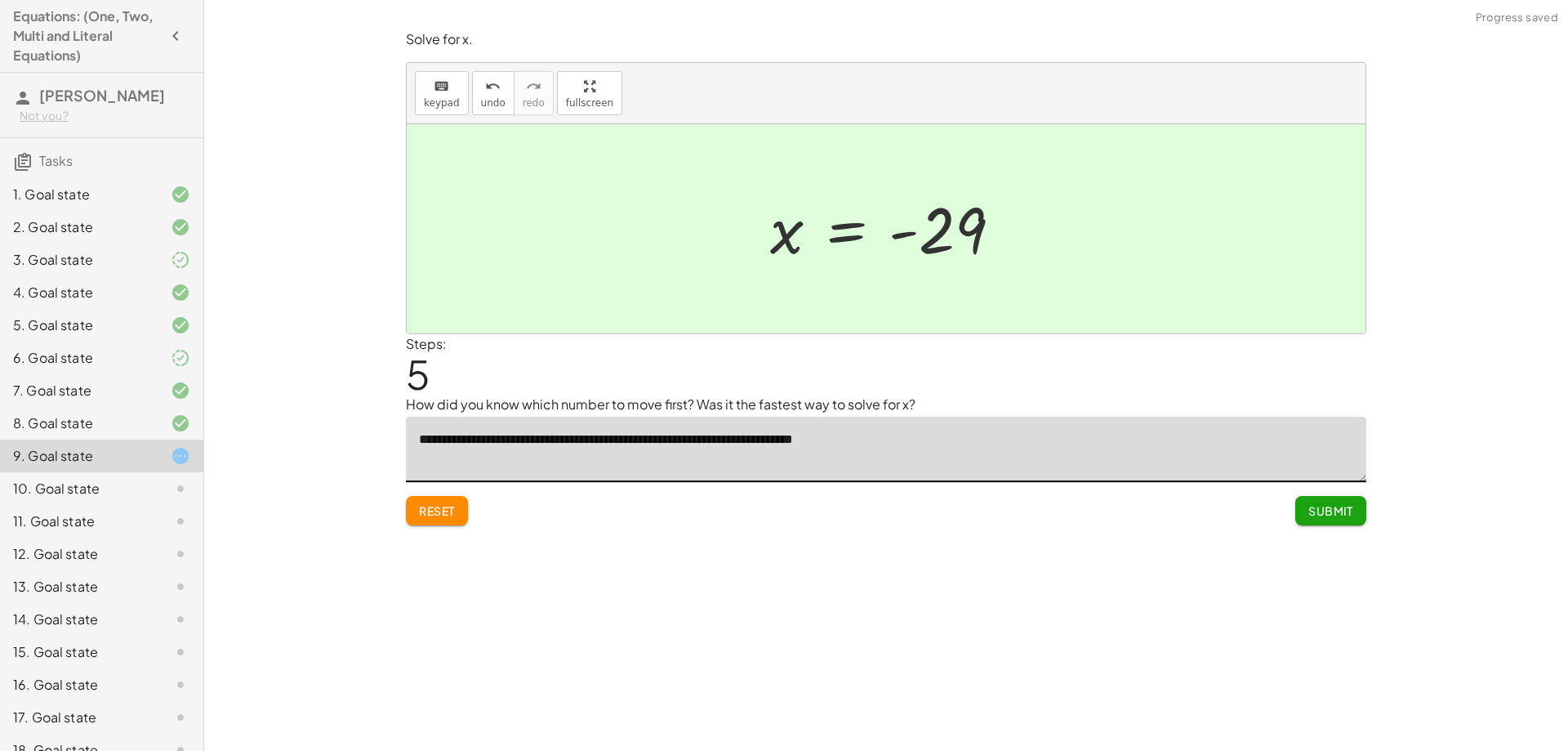
click at [617, 444] on textarea "**********" at bounding box center [885, 449] width 960 height 65
type textarea "**********"
click at [1343, 525] on button "Submit" at bounding box center [1331, 511] width 71 height 30
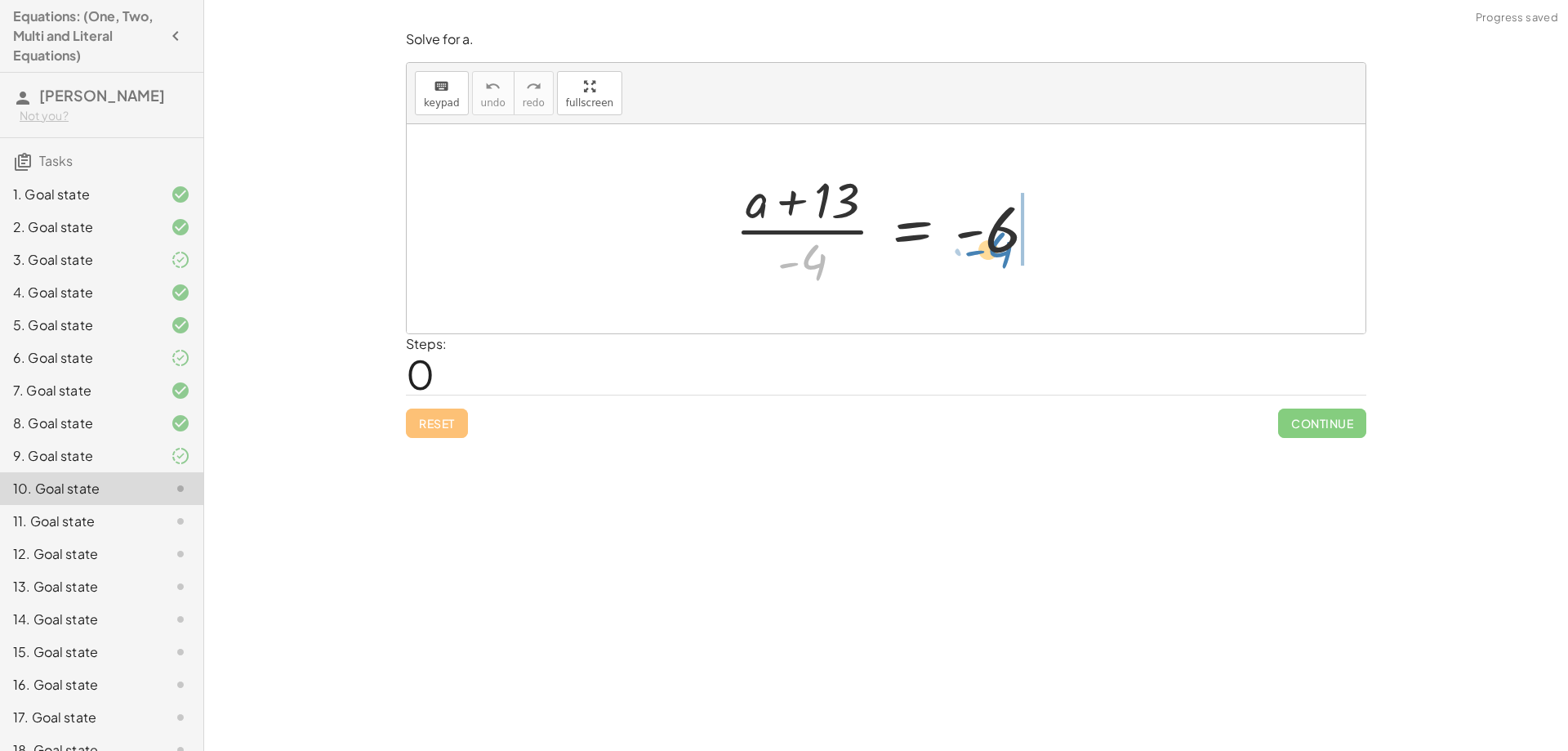
drag, startPoint x: 824, startPoint y: 265, endPoint x: 1010, endPoint y: 252, distance: 186.5
click at [1010, 252] on div at bounding box center [892, 229] width 331 height 126
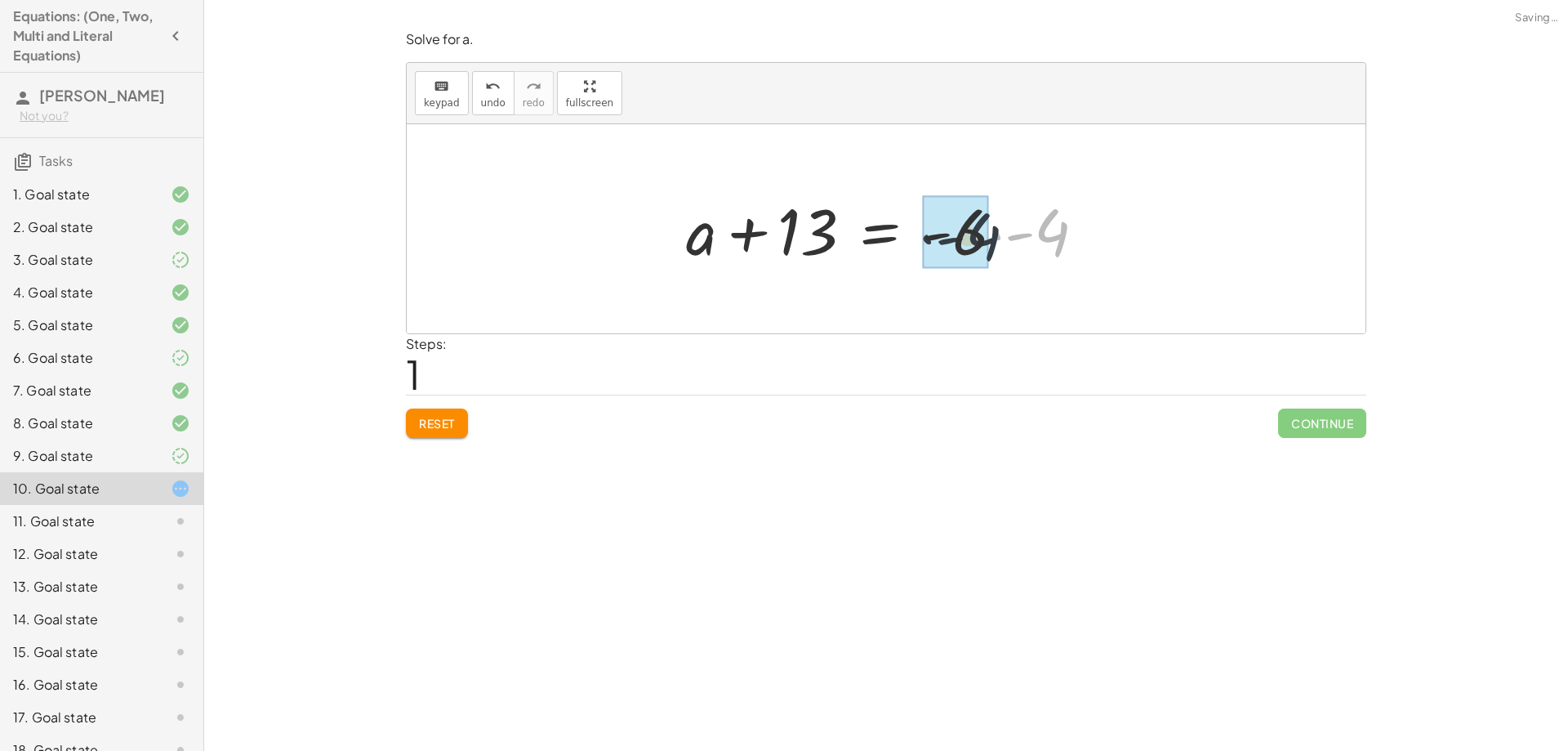
drag, startPoint x: 1057, startPoint y: 223, endPoint x: 989, endPoint y: 227, distance: 68.1
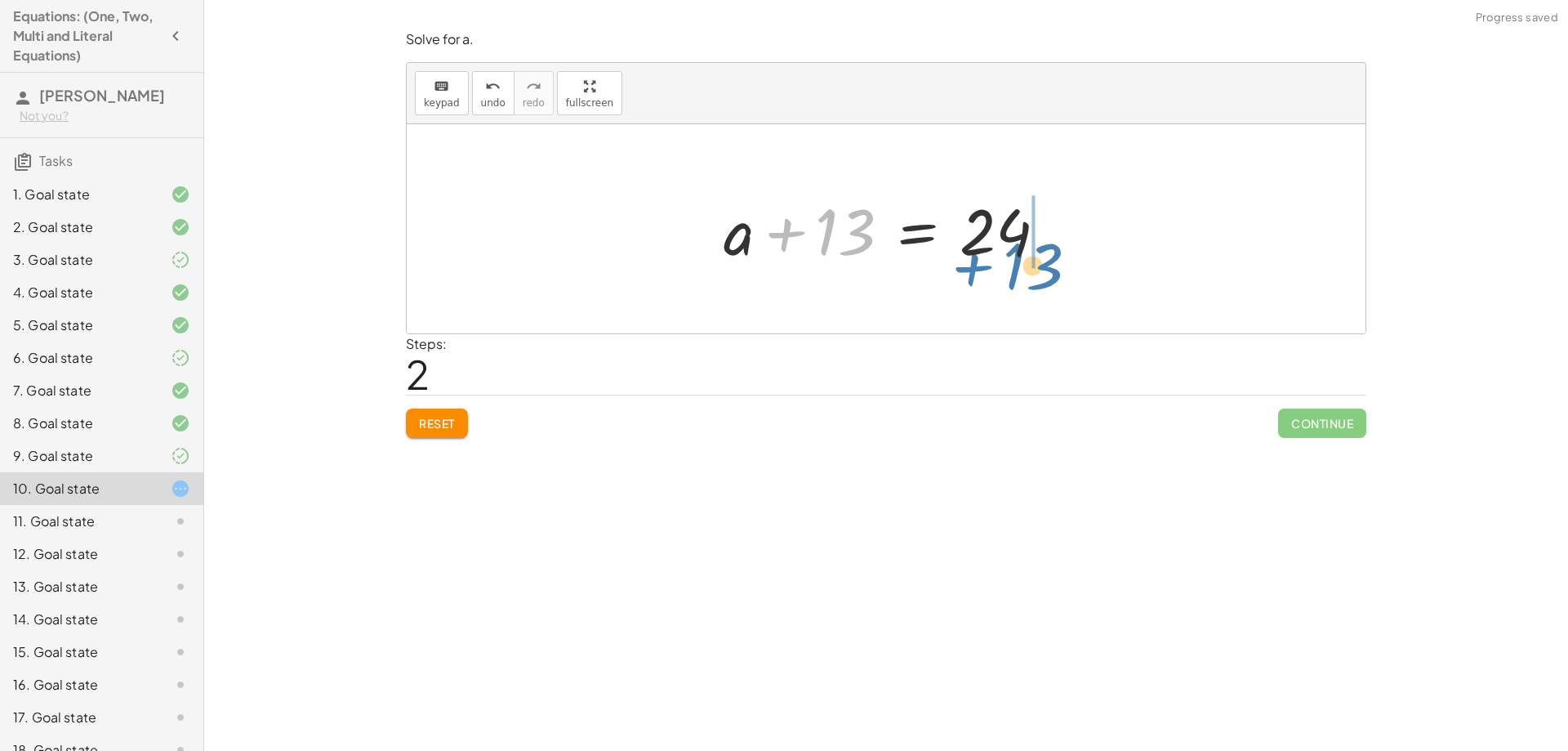
drag, startPoint x: 829, startPoint y: 231, endPoint x: 1019, endPoint y: 264, distance: 192.8
click at [1019, 264] on div at bounding box center [891, 229] width 353 height 84
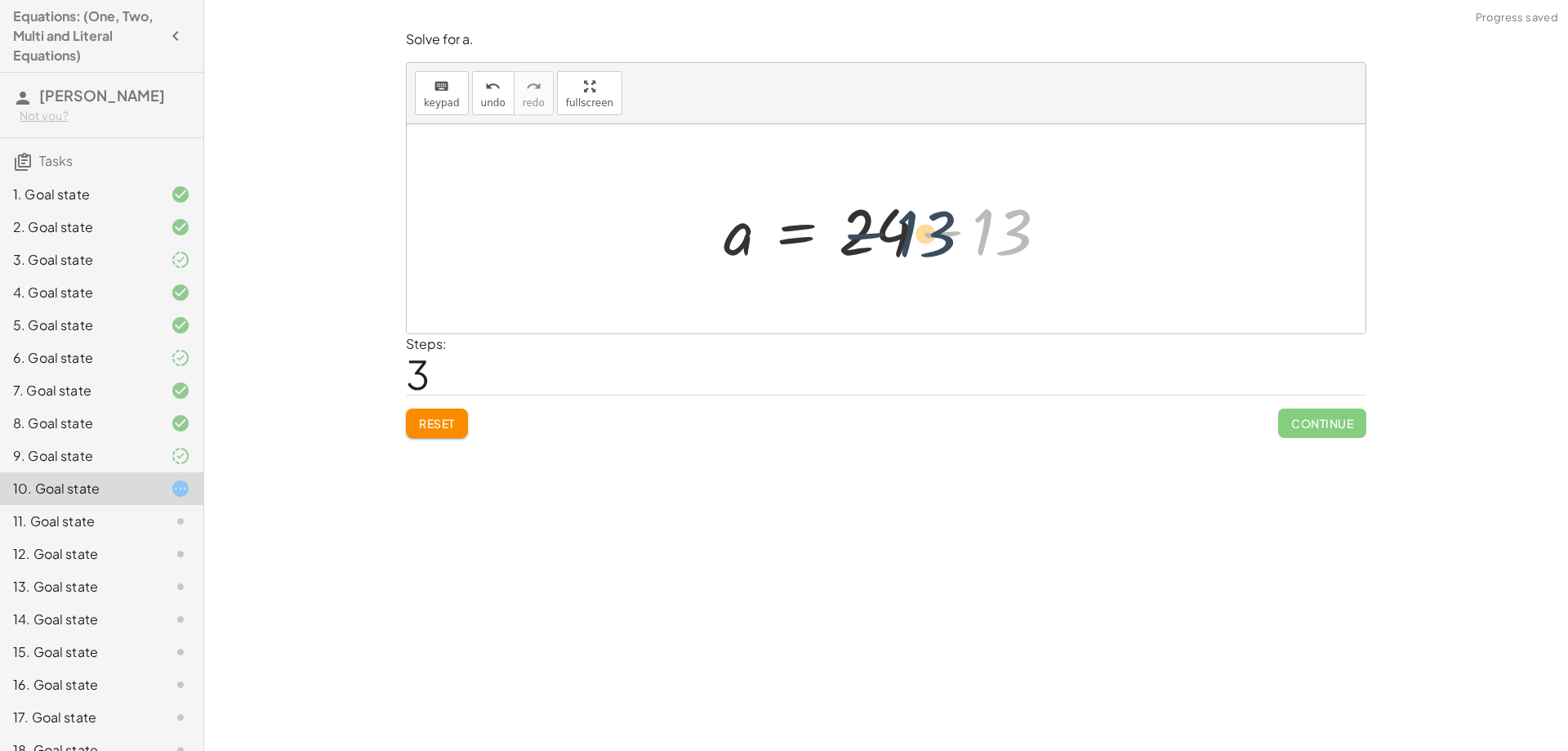
drag, startPoint x: 988, startPoint y: 226, endPoint x: 936, endPoint y: 227, distance: 52.0
click at [936, 227] on div at bounding box center [891, 229] width 353 height 84
drag, startPoint x: 994, startPoint y: 227, endPoint x: 896, endPoint y: 238, distance: 98.6
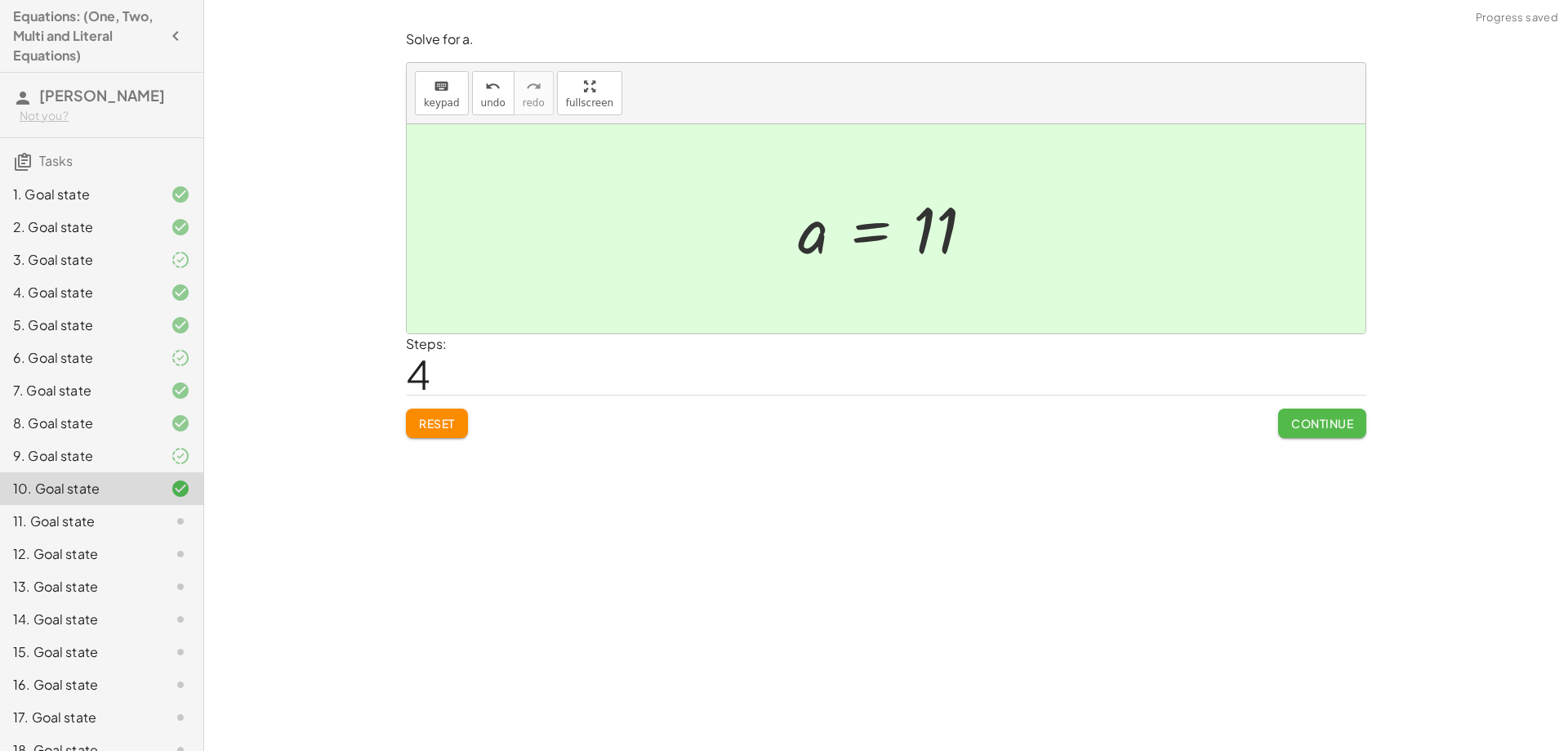
click at [1321, 428] on span "Continue" at bounding box center [1321, 422] width 62 height 15
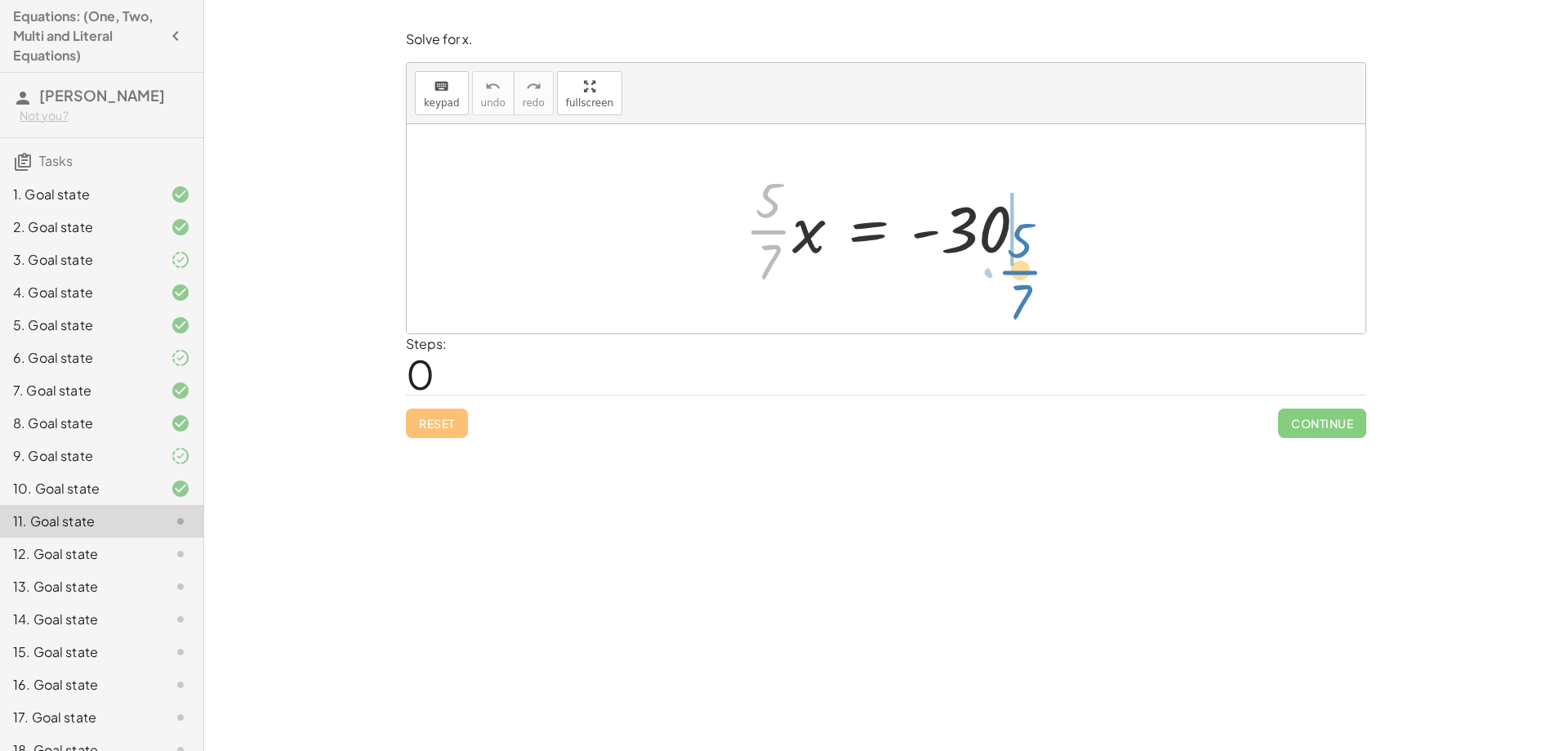
drag, startPoint x: 769, startPoint y: 228, endPoint x: 1019, endPoint y: 269, distance: 253.3
click at [1019, 269] on div at bounding box center [892, 229] width 311 height 126
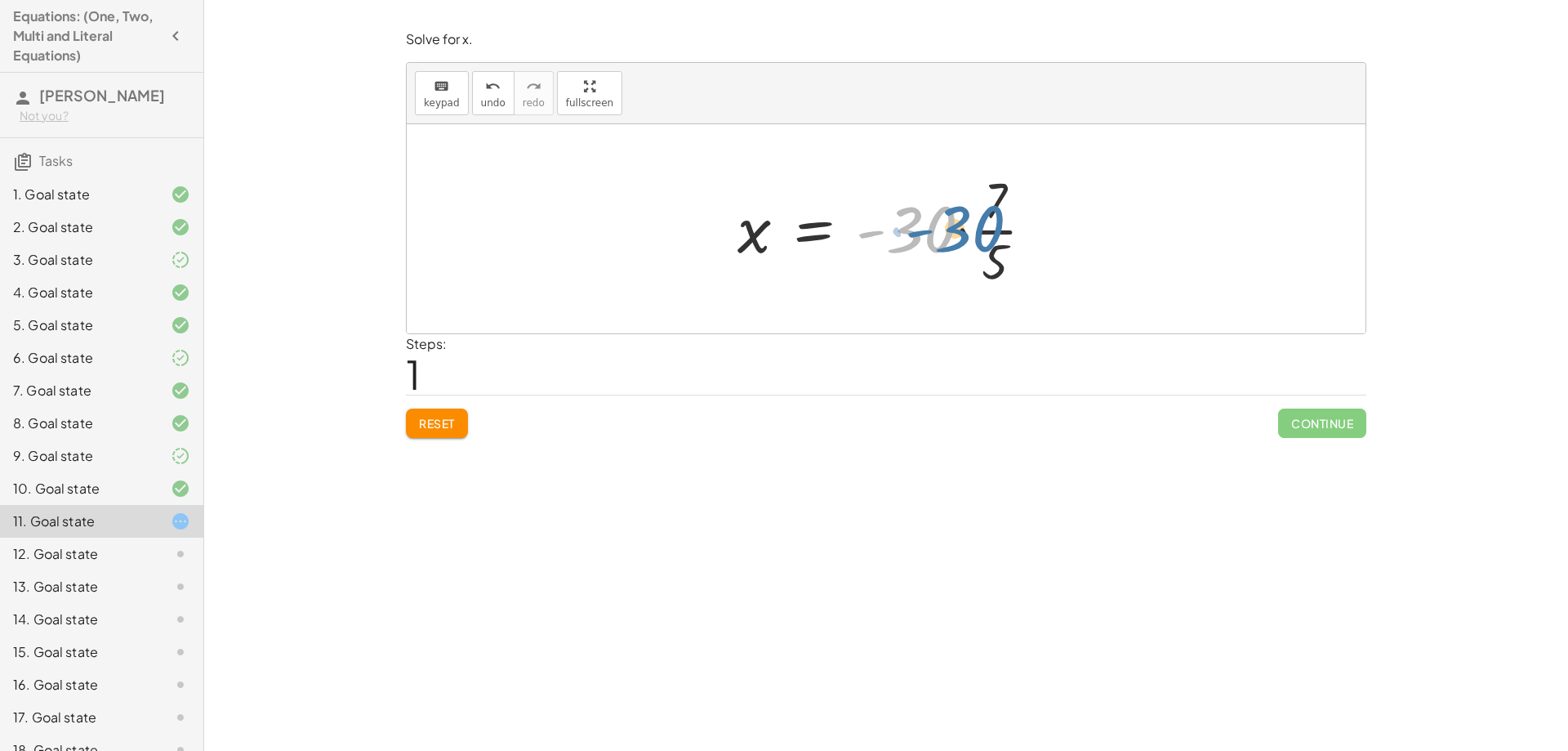
drag, startPoint x: 926, startPoint y: 222, endPoint x: 981, endPoint y: 223, distance: 55.0
click at [981, 223] on div at bounding box center [892, 229] width 327 height 126
drag, startPoint x: 996, startPoint y: 227, endPoint x: 935, endPoint y: 231, distance: 61.1
drag, startPoint x: 945, startPoint y: 200, endPoint x: 938, endPoint y: 264, distance: 64.4
click at [938, 264] on div at bounding box center [892, 229] width 294 height 126
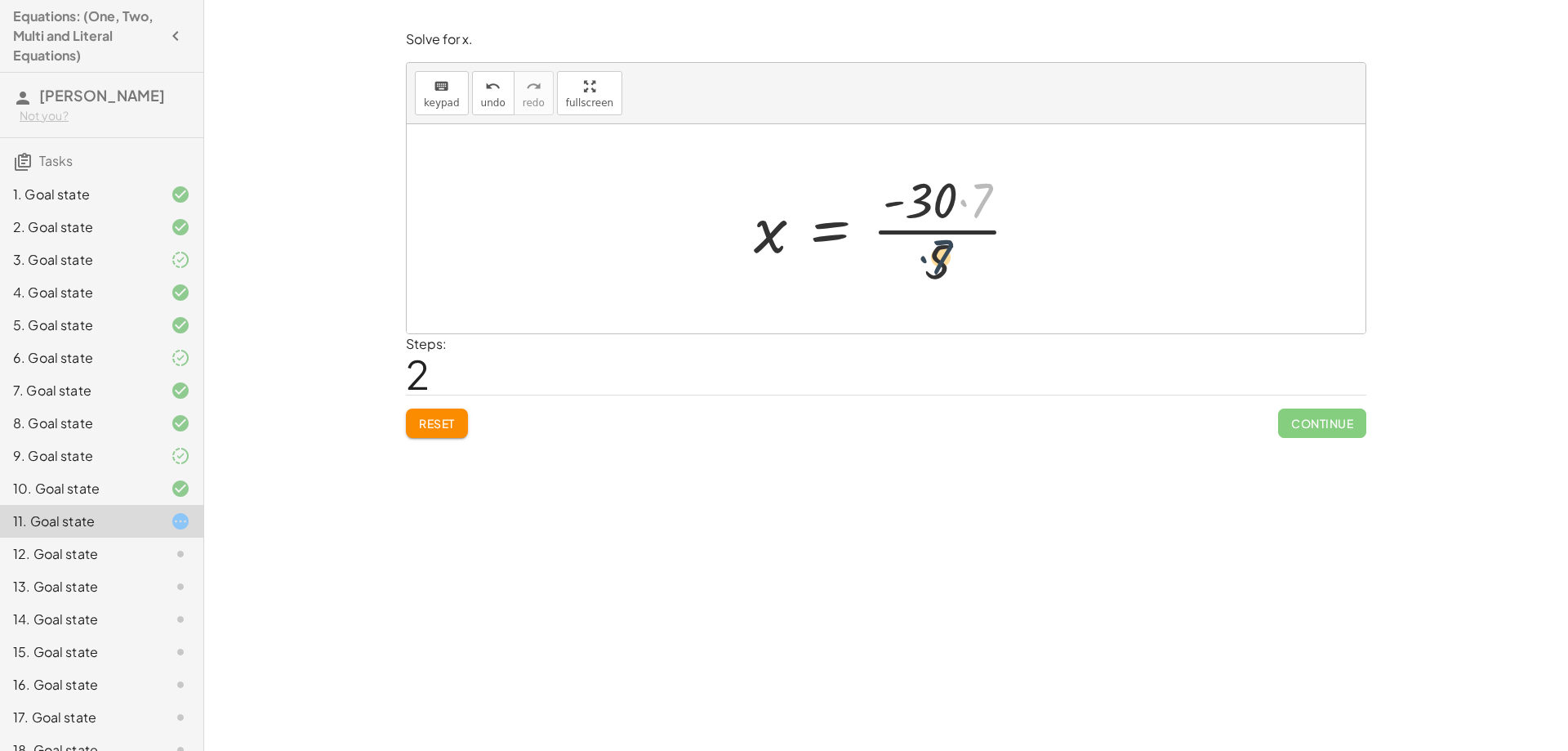
drag, startPoint x: 980, startPoint y: 197, endPoint x: 938, endPoint y: 254, distance: 70.8
click at [938, 254] on div at bounding box center [892, 229] width 294 height 126
drag, startPoint x: 982, startPoint y: 195, endPoint x: 959, endPoint y: 198, distance: 23.2
drag, startPoint x: 941, startPoint y: 209, endPoint x: 942, endPoint y: 235, distance: 26.0
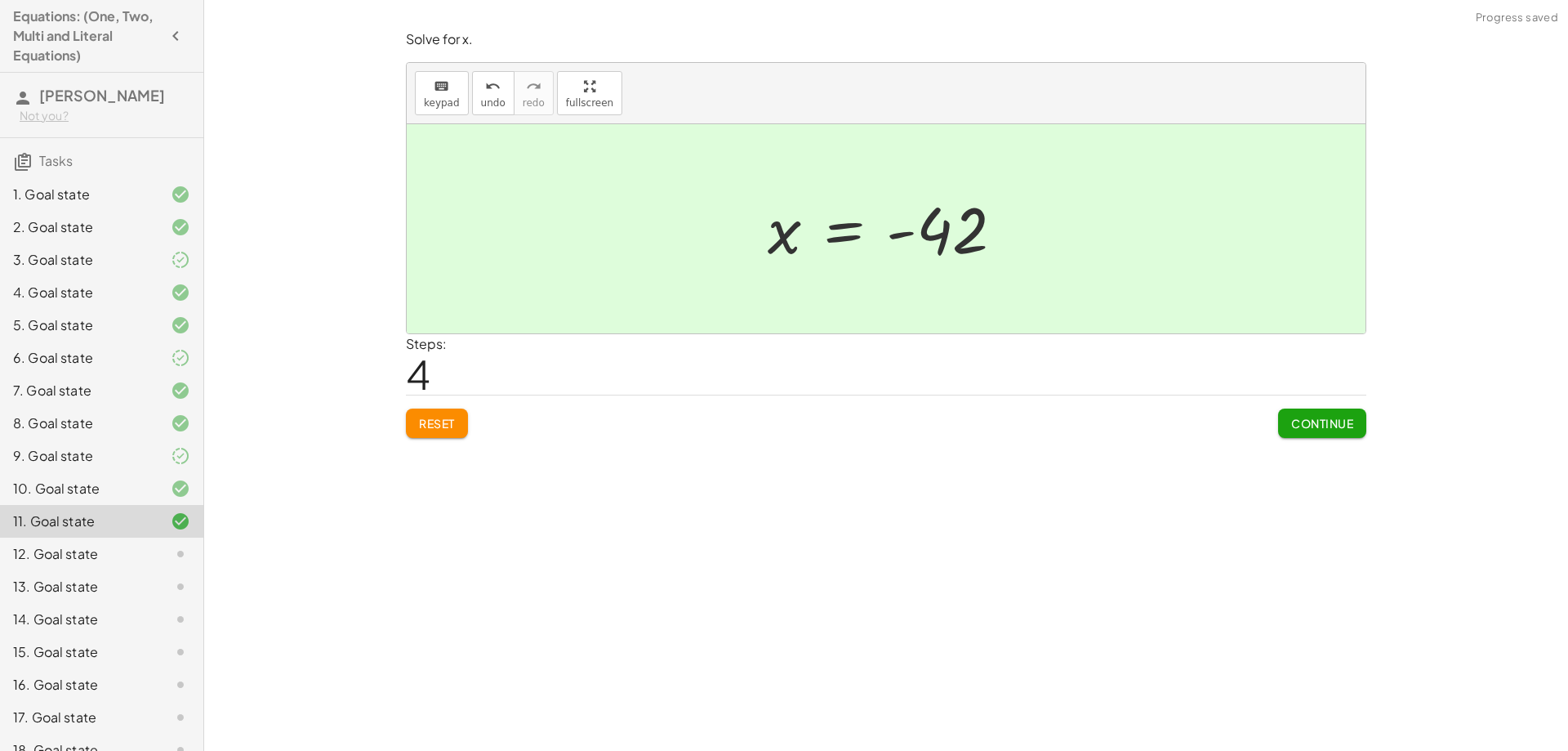
click at [1340, 423] on span "Continue" at bounding box center [1321, 422] width 62 height 15
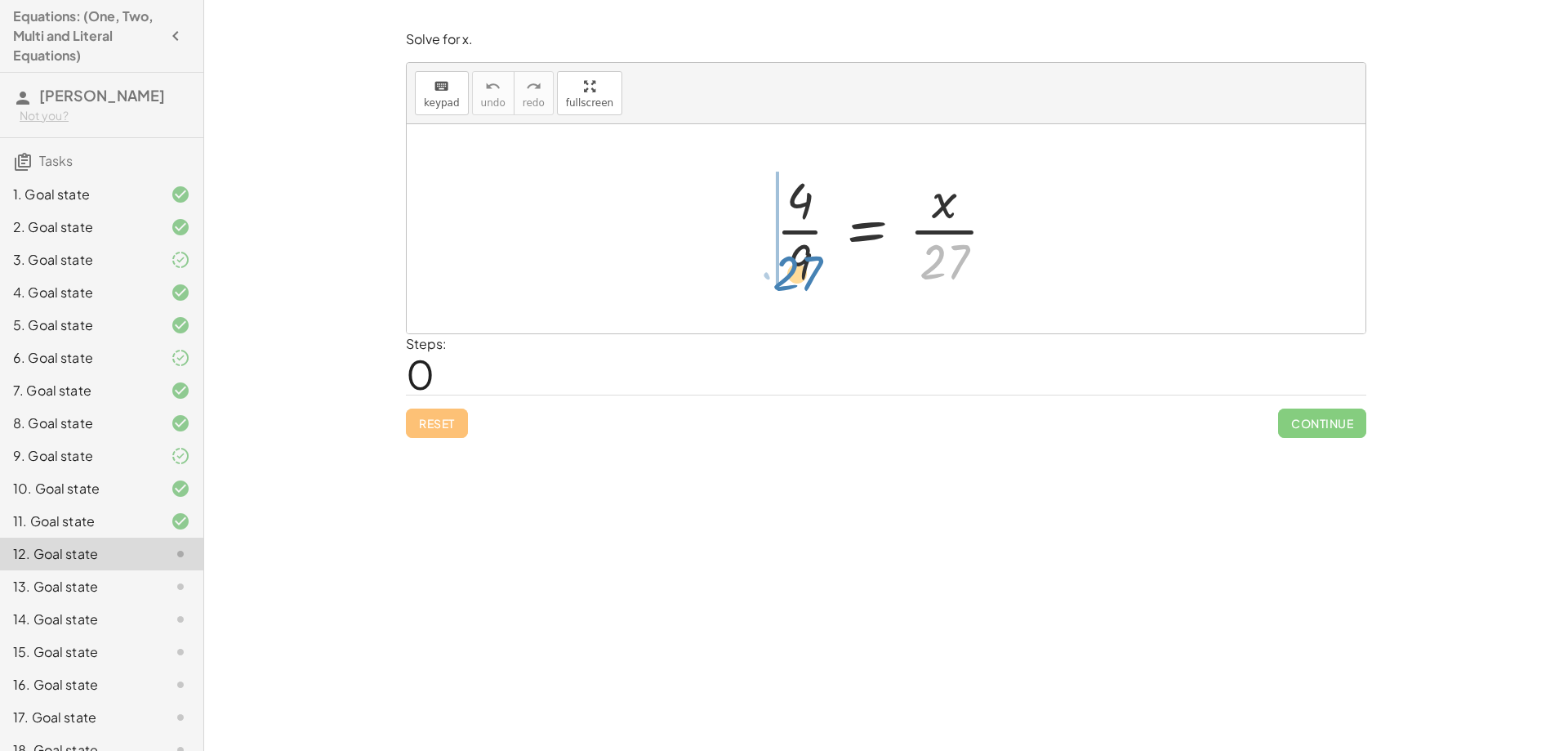
drag, startPoint x: 950, startPoint y: 255, endPoint x: 804, endPoint y: 268, distance: 146.6
click at [804, 268] on div at bounding box center [892, 229] width 248 height 126
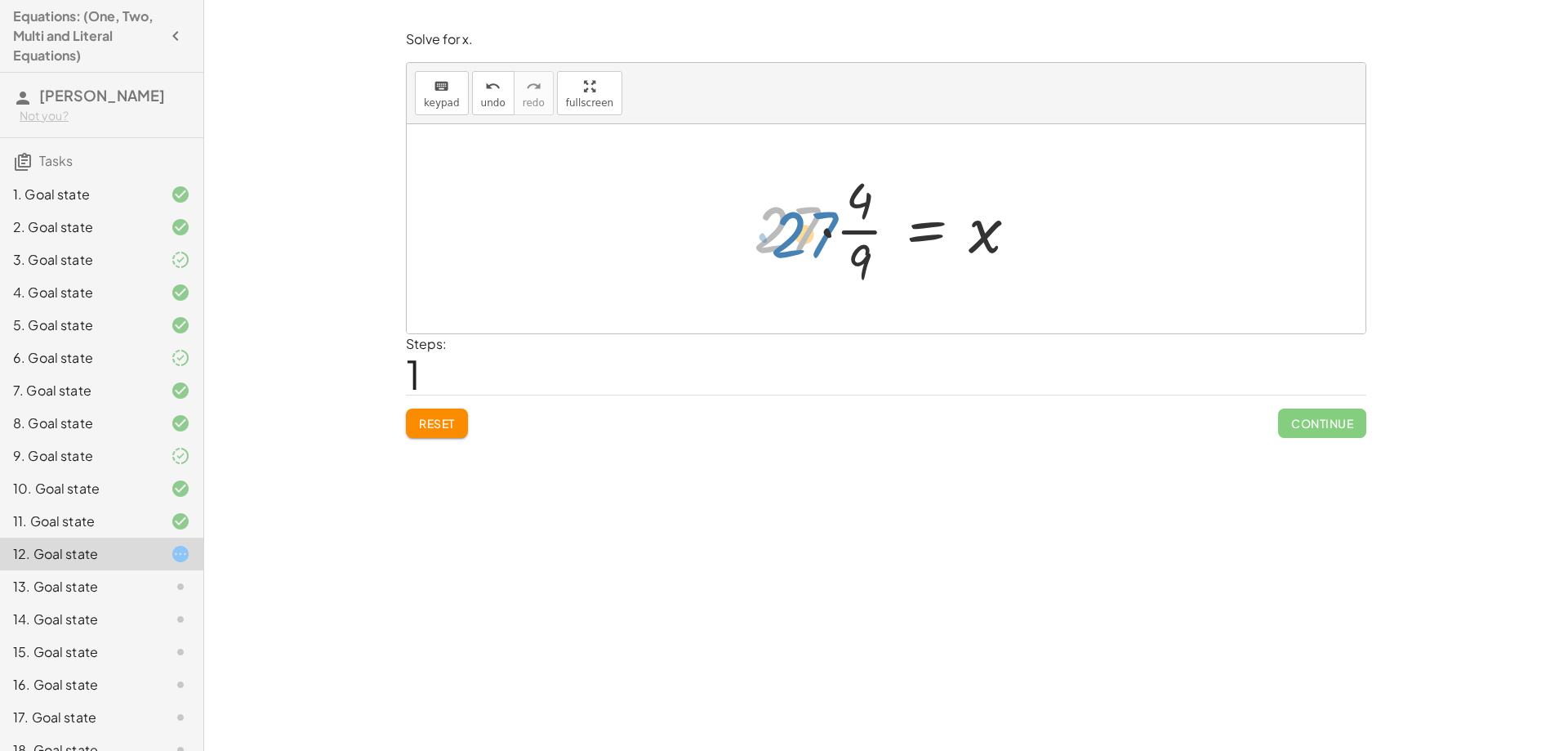
drag, startPoint x: 798, startPoint y: 234, endPoint x: 814, endPoint y: 239, distance: 16.8
click at [814, 239] on div at bounding box center [891, 229] width 293 height 126
drag, startPoint x: 865, startPoint y: 231, endPoint x: 791, endPoint y: 236, distance: 74.2
drag, startPoint x: 855, startPoint y: 197, endPoint x: 812, endPoint y: 213, distance: 45.9
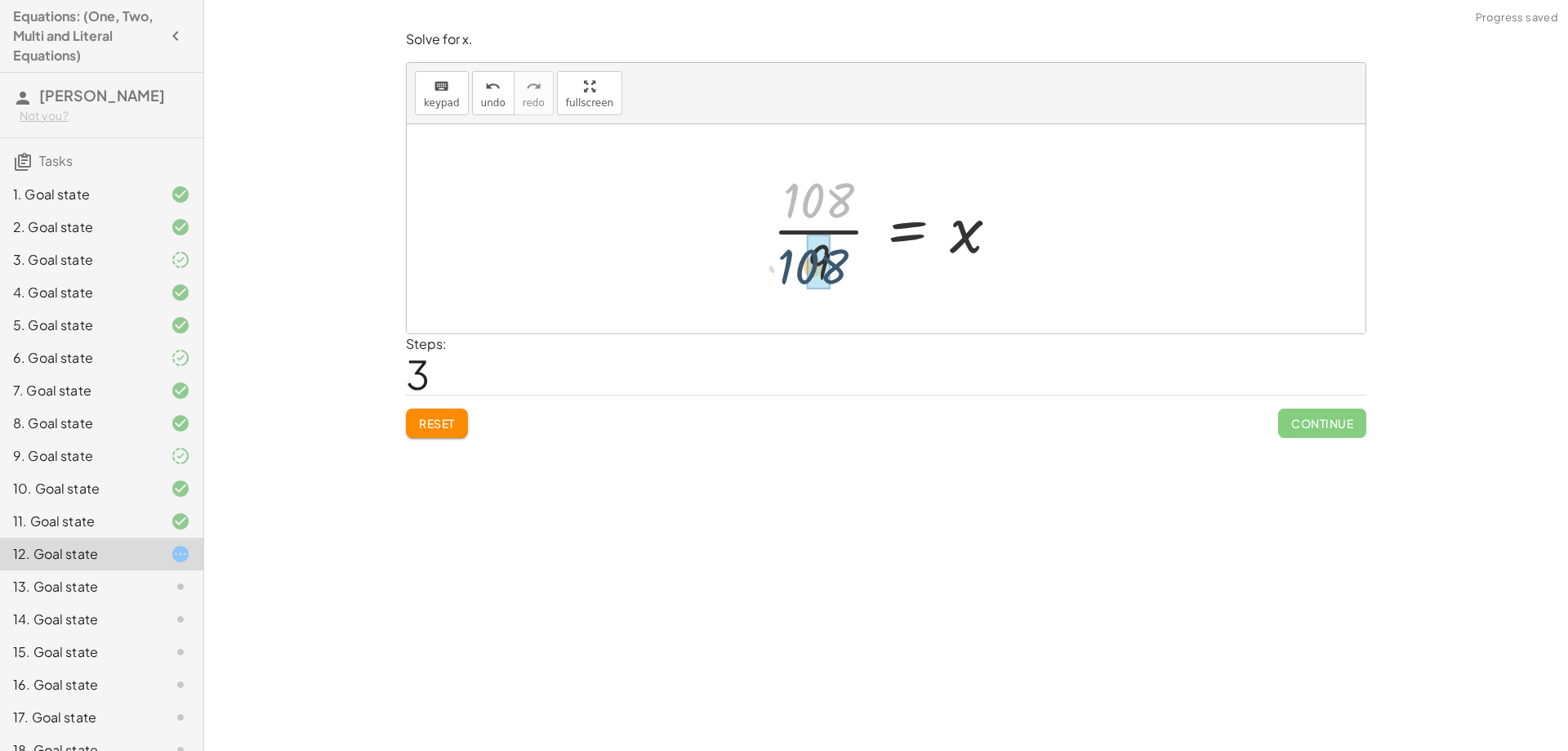
drag, startPoint x: 836, startPoint y: 208, endPoint x: 830, endPoint y: 276, distance: 68.3
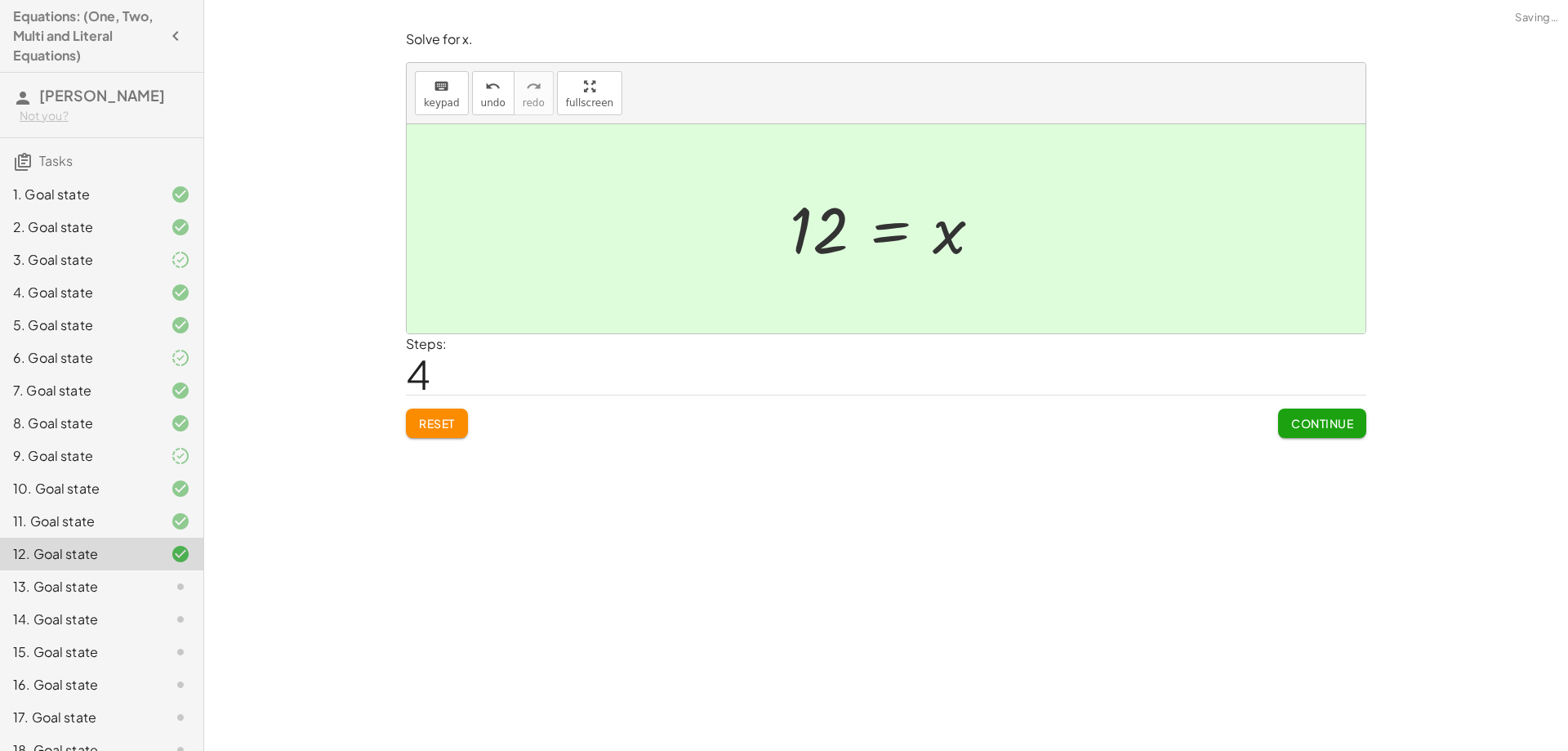
click at [1317, 427] on span "Continue" at bounding box center [1321, 422] width 62 height 15
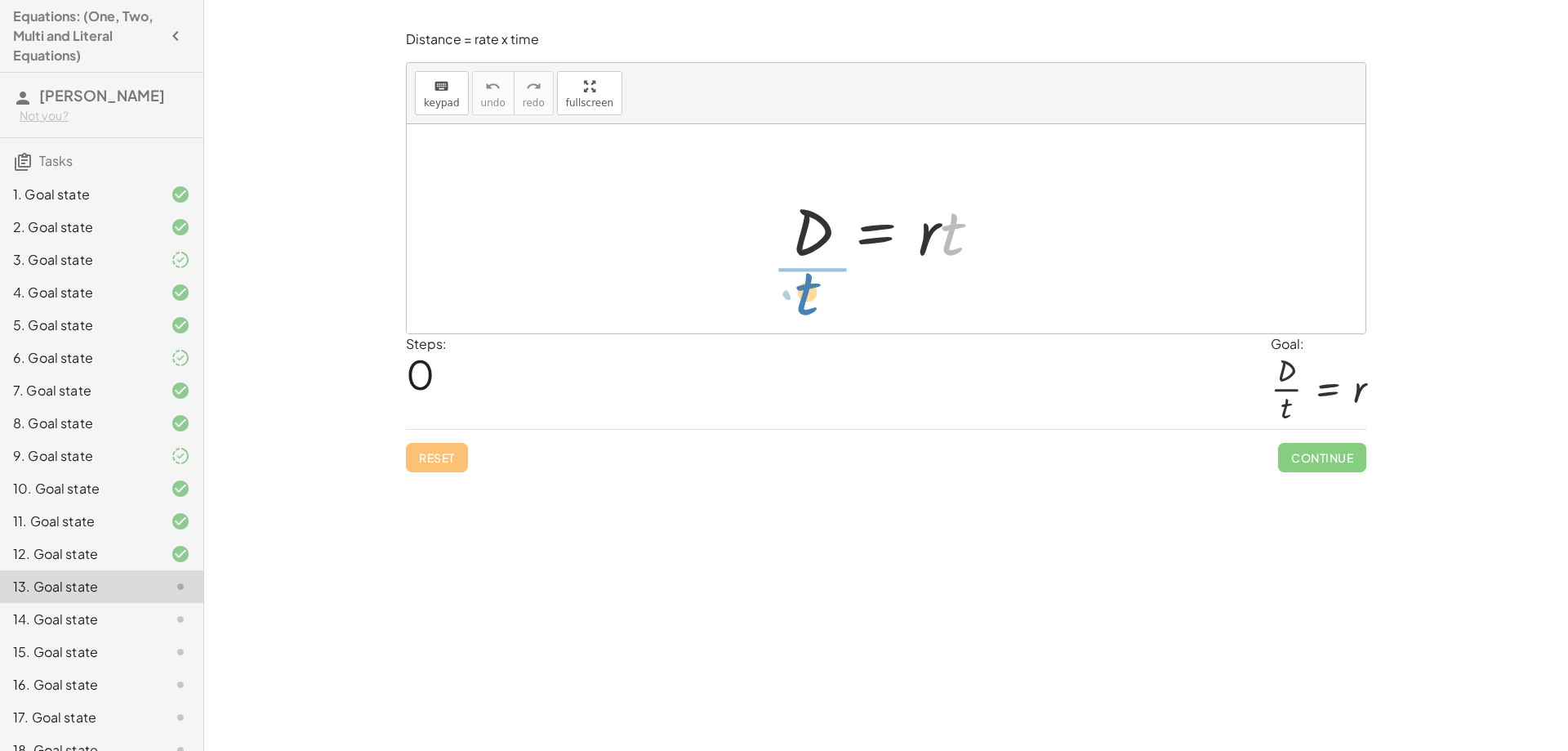
drag, startPoint x: 943, startPoint y: 235, endPoint x: 797, endPoint y: 295, distance: 157.8
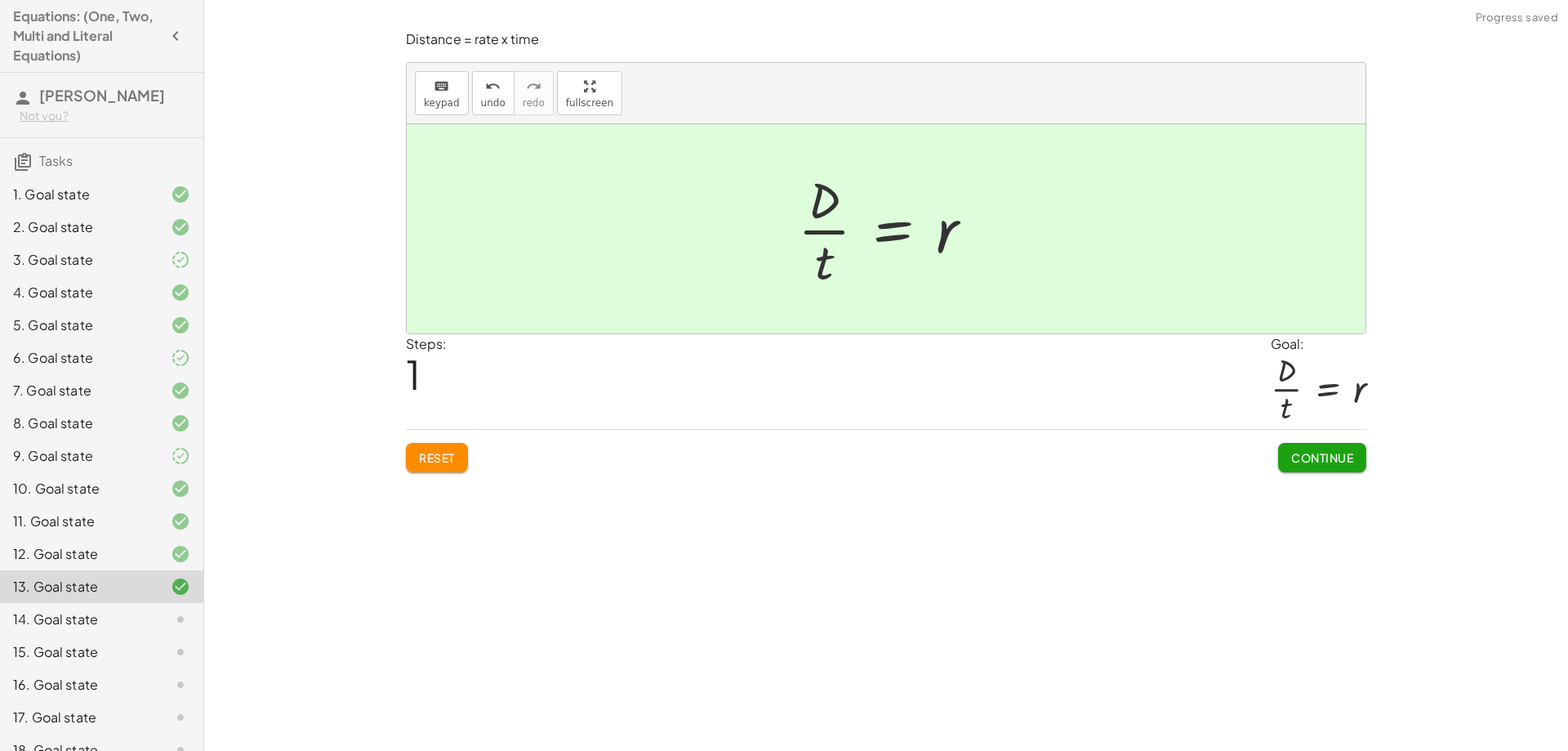
click at [1291, 467] on button "Continue" at bounding box center [1322, 458] width 89 height 30
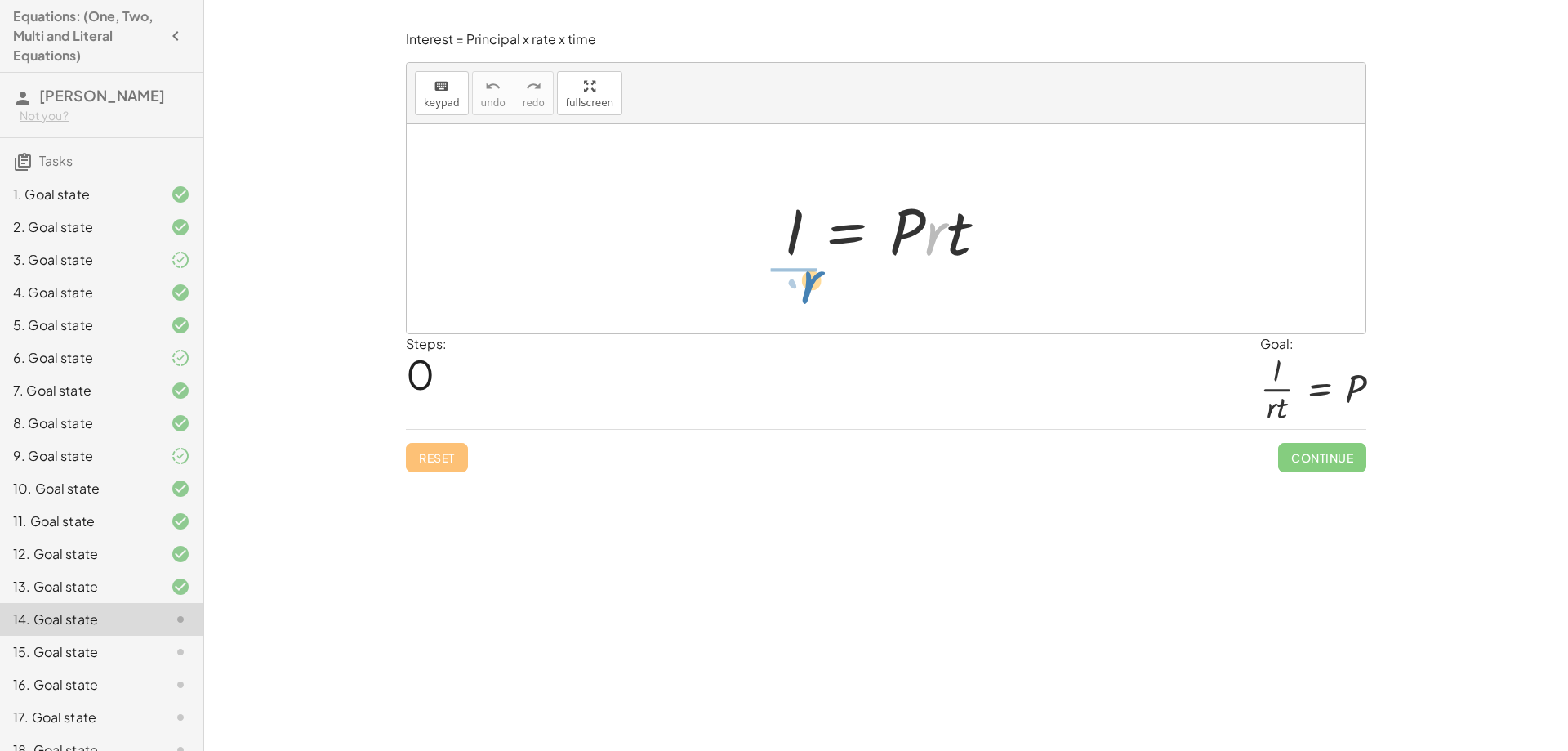
drag, startPoint x: 943, startPoint y: 234, endPoint x: 817, endPoint y: 281, distance: 134.5
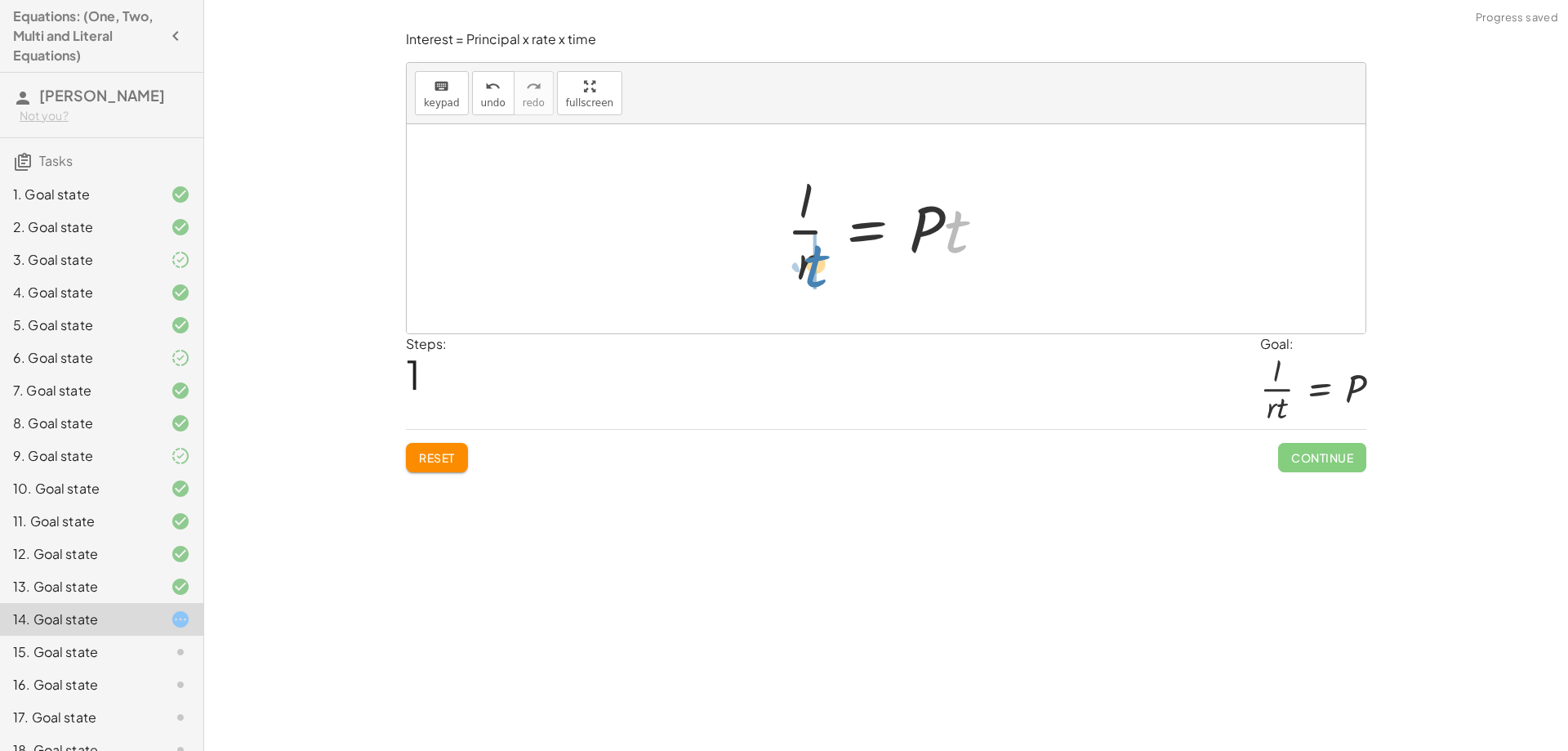
drag, startPoint x: 959, startPoint y: 244, endPoint x: 817, endPoint y: 279, distance: 146.2
click at [817, 279] on div at bounding box center [892, 229] width 228 height 126
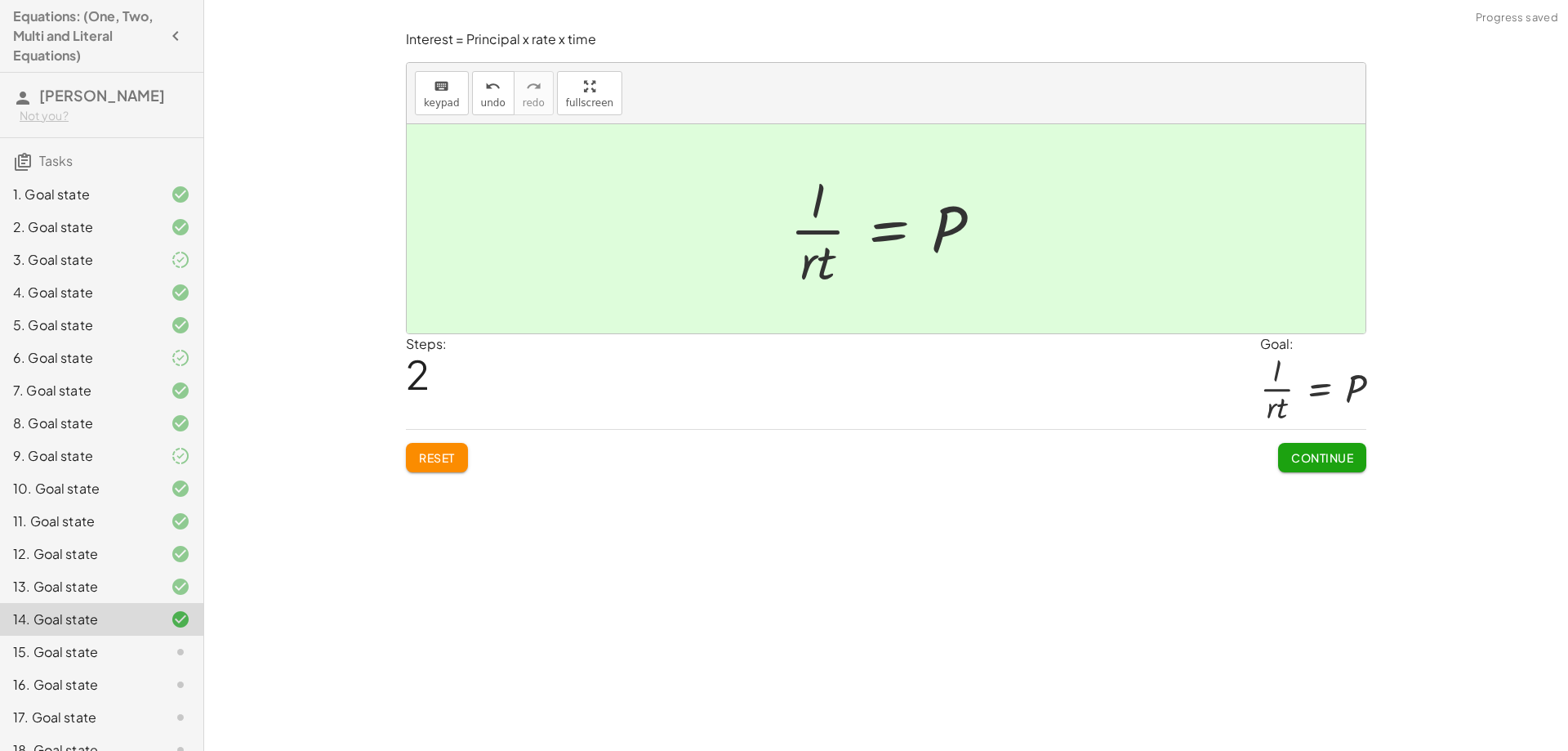
click at [1307, 456] on span "Continue" at bounding box center [1321, 457] width 62 height 15
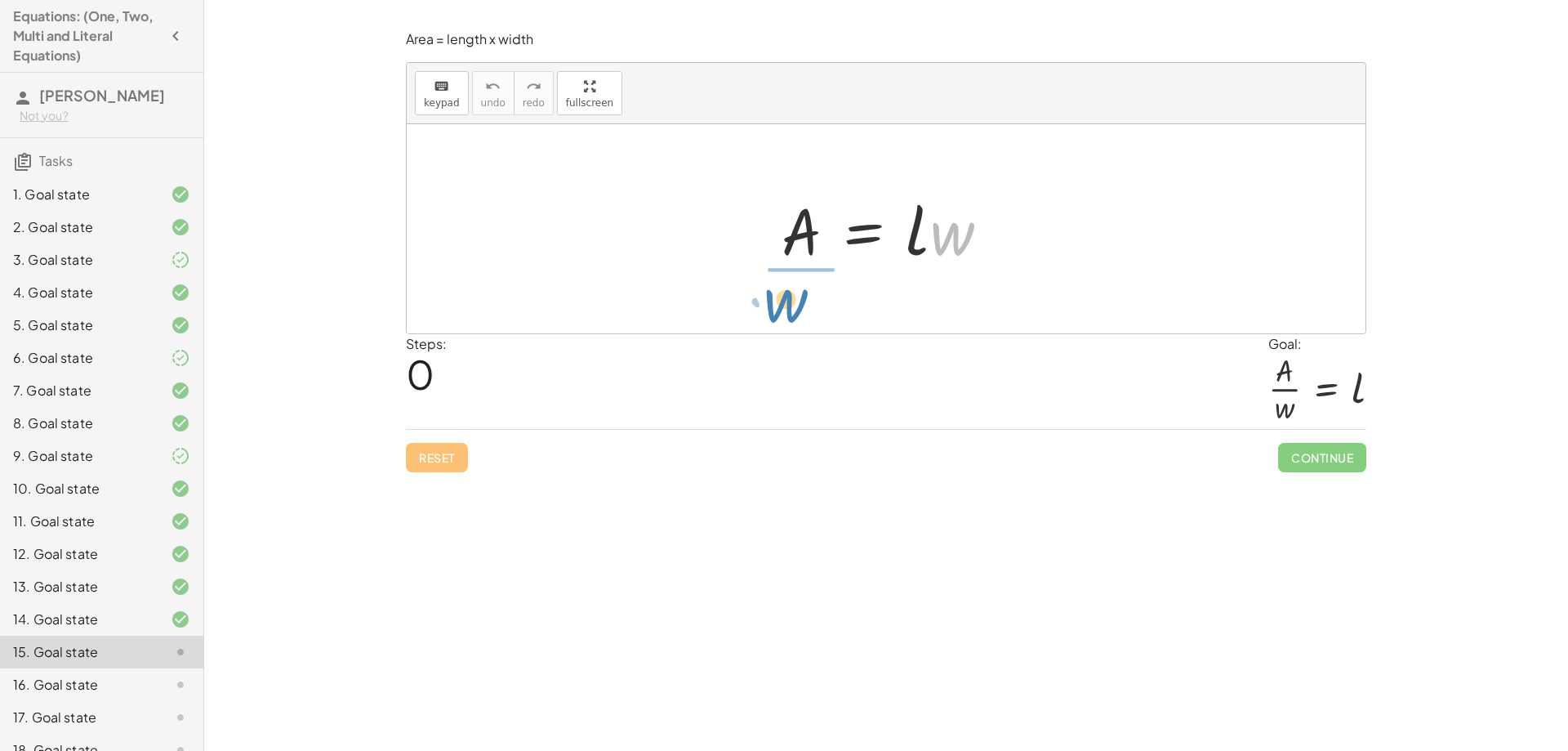
drag, startPoint x: 958, startPoint y: 231, endPoint x: 791, endPoint y: 298, distance: 179.9
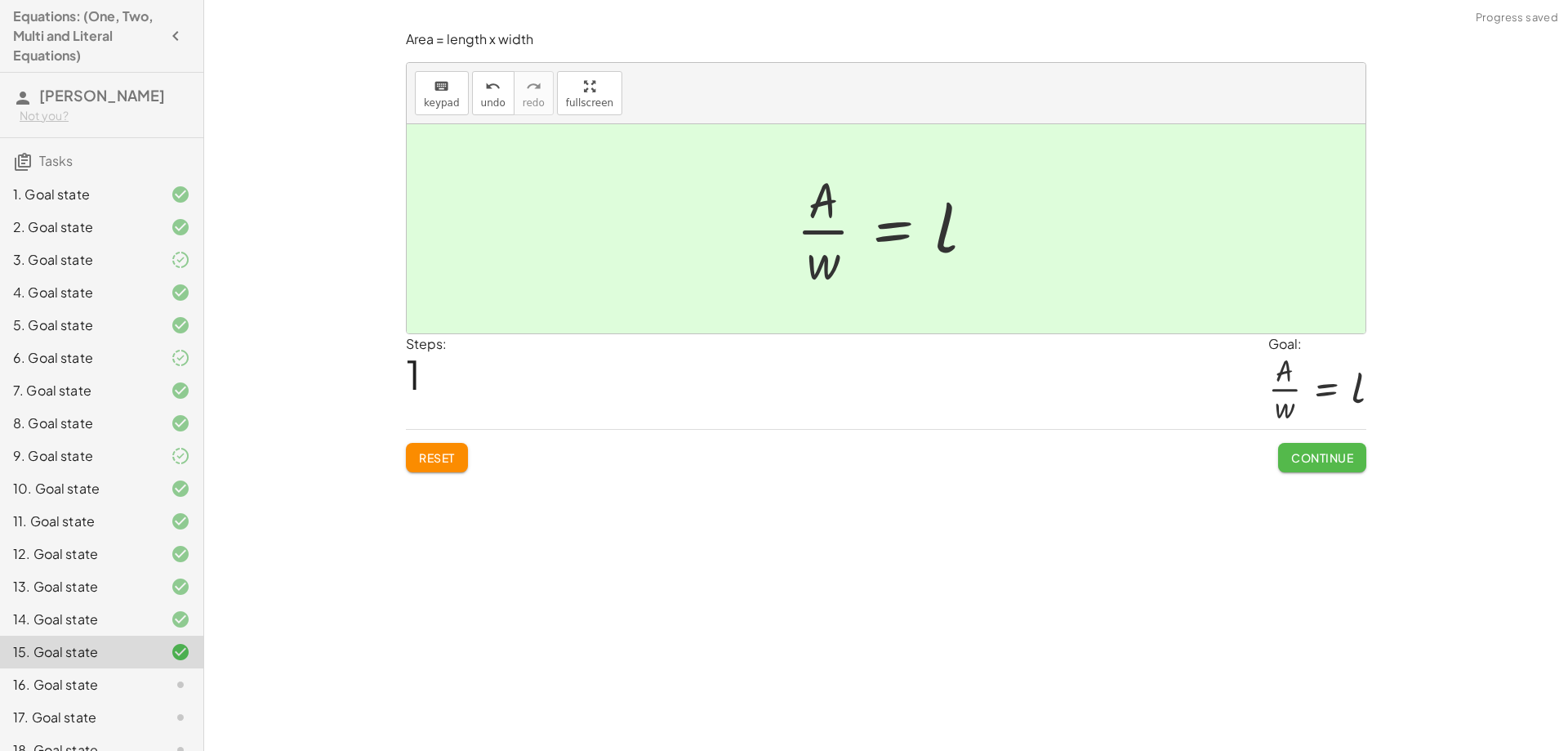
click at [1314, 458] on span "Continue" at bounding box center [1321, 457] width 62 height 15
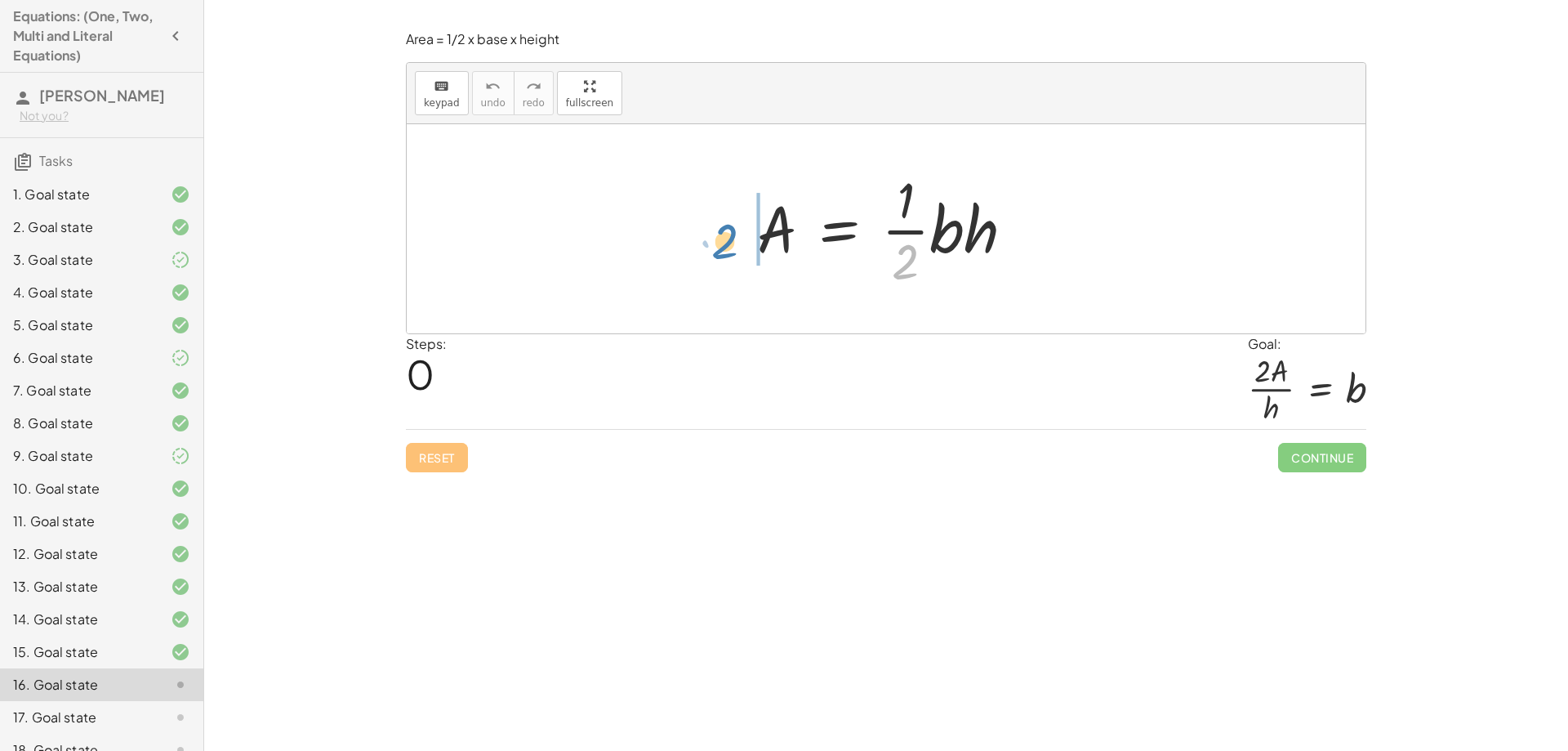
drag, startPoint x: 906, startPoint y: 263, endPoint x: 724, endPoint y: 243, distance: 183.1
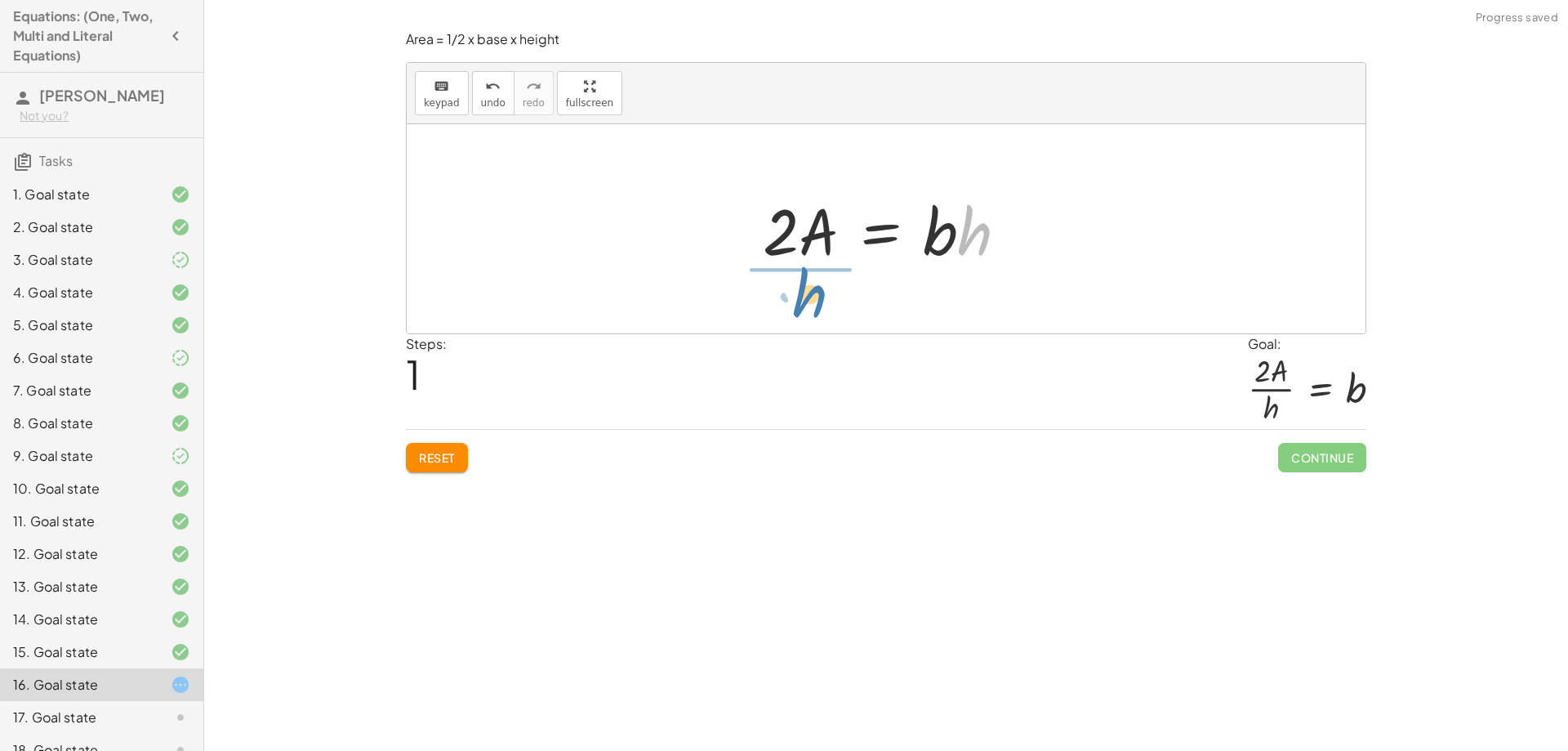
drag, startPoint x: 986, startPoint y: 246, endPoint x: 814, endPoint y: 307, distance: 182.5
click at [814, 307] on div "A = · · 1 · 2 · b · h · 2 · A = · 1 · b · h · h A = · 2 · b · h ·" at bounding box center [886, 229] width 959 height 209
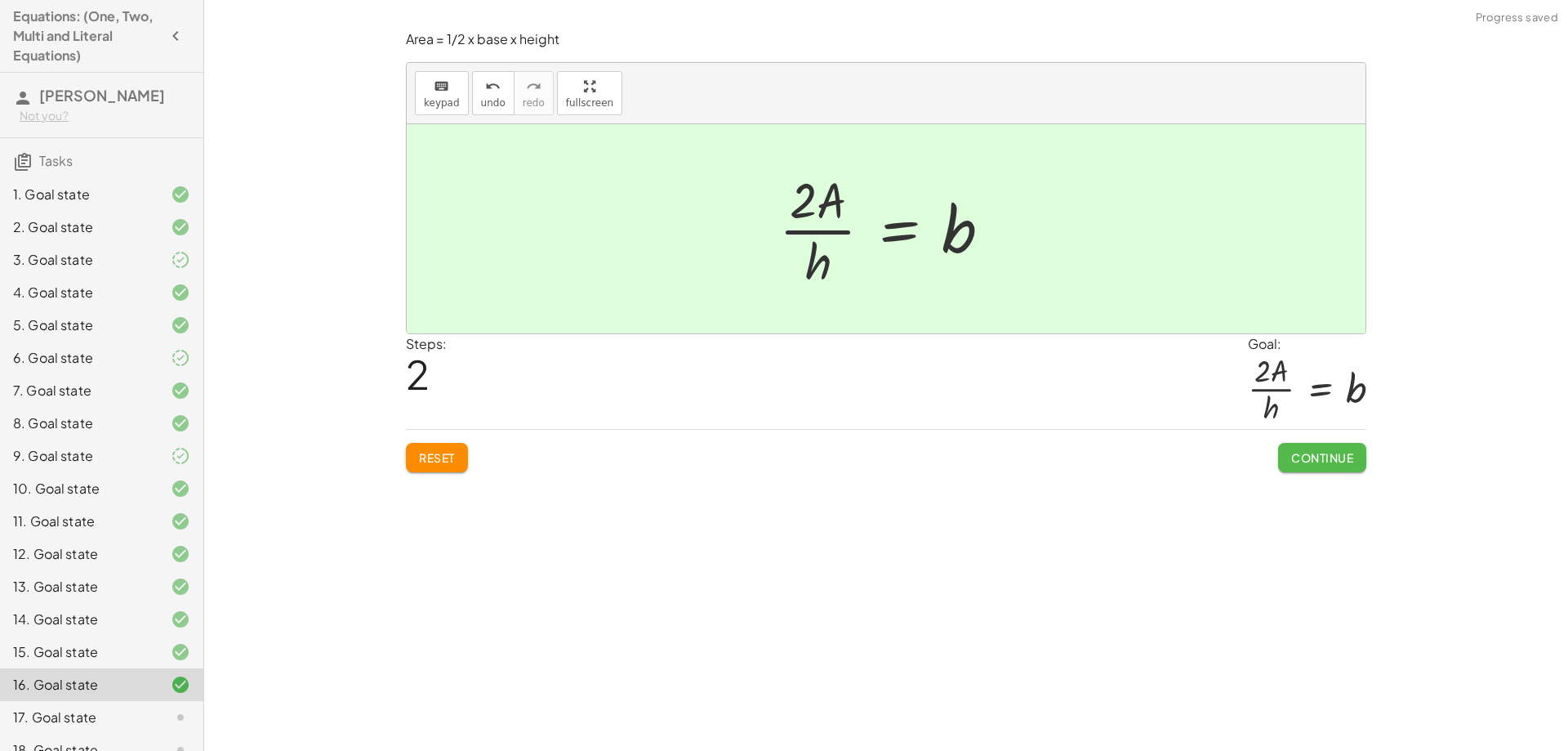
click at [1336, 453] on span "Continue" at bounding box center [1321, 457] width 62 height 15
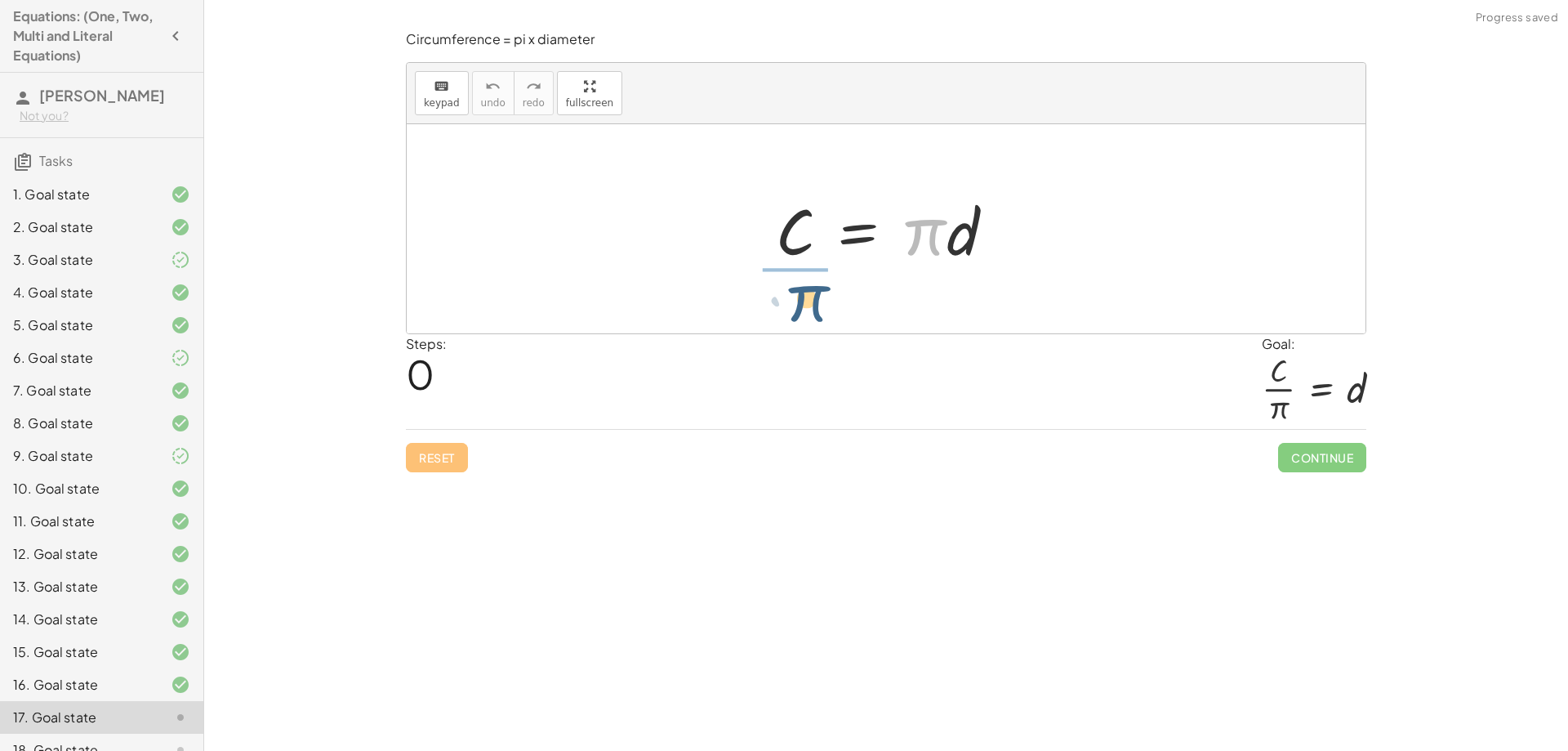
drag, startPoint x: 923, startPoint y: 230, endPoint x: 802, endPoint y: 296, distance: 137.8
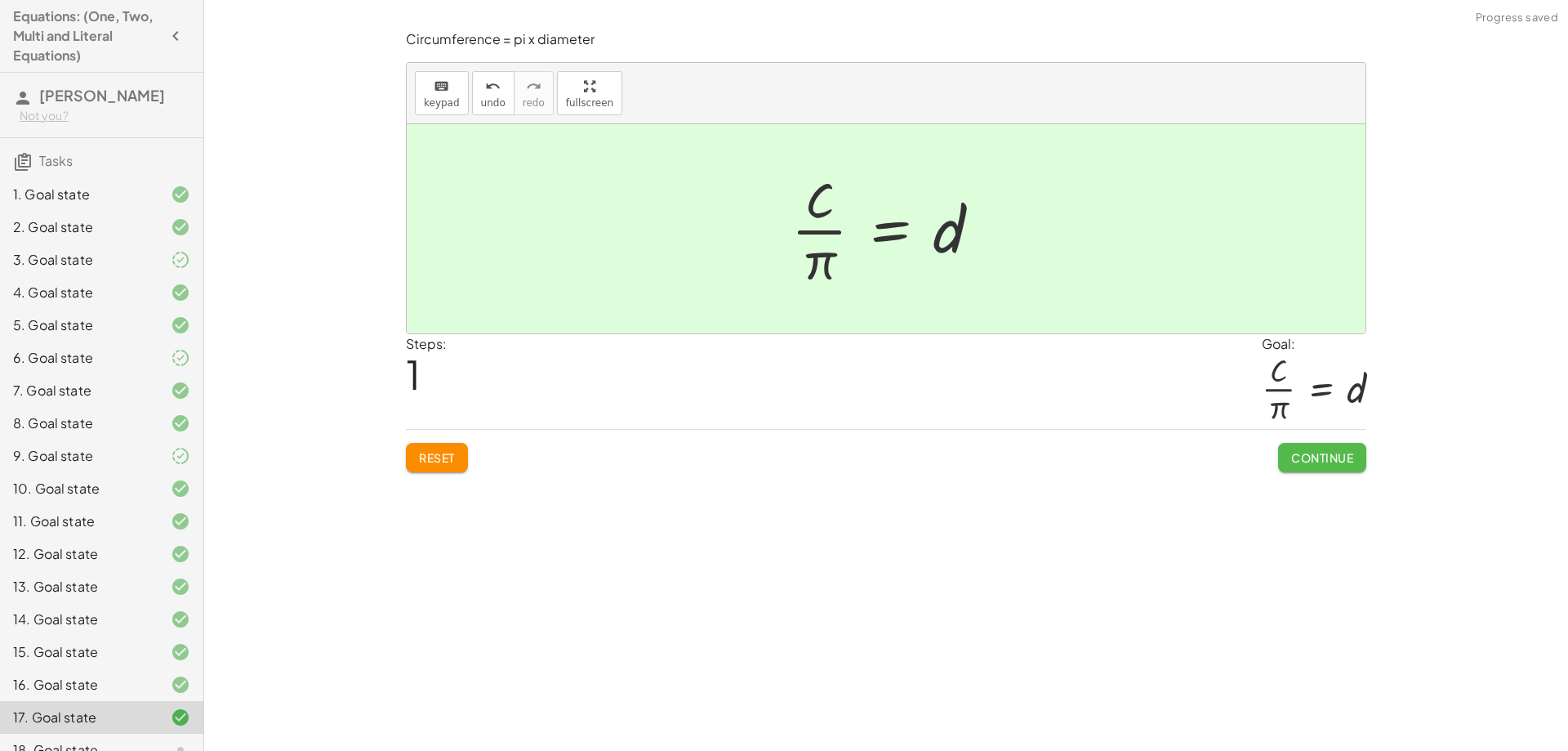
click at [1314, 464] on span "Continue" at bounding box center [1321, 457] width 62 height 15
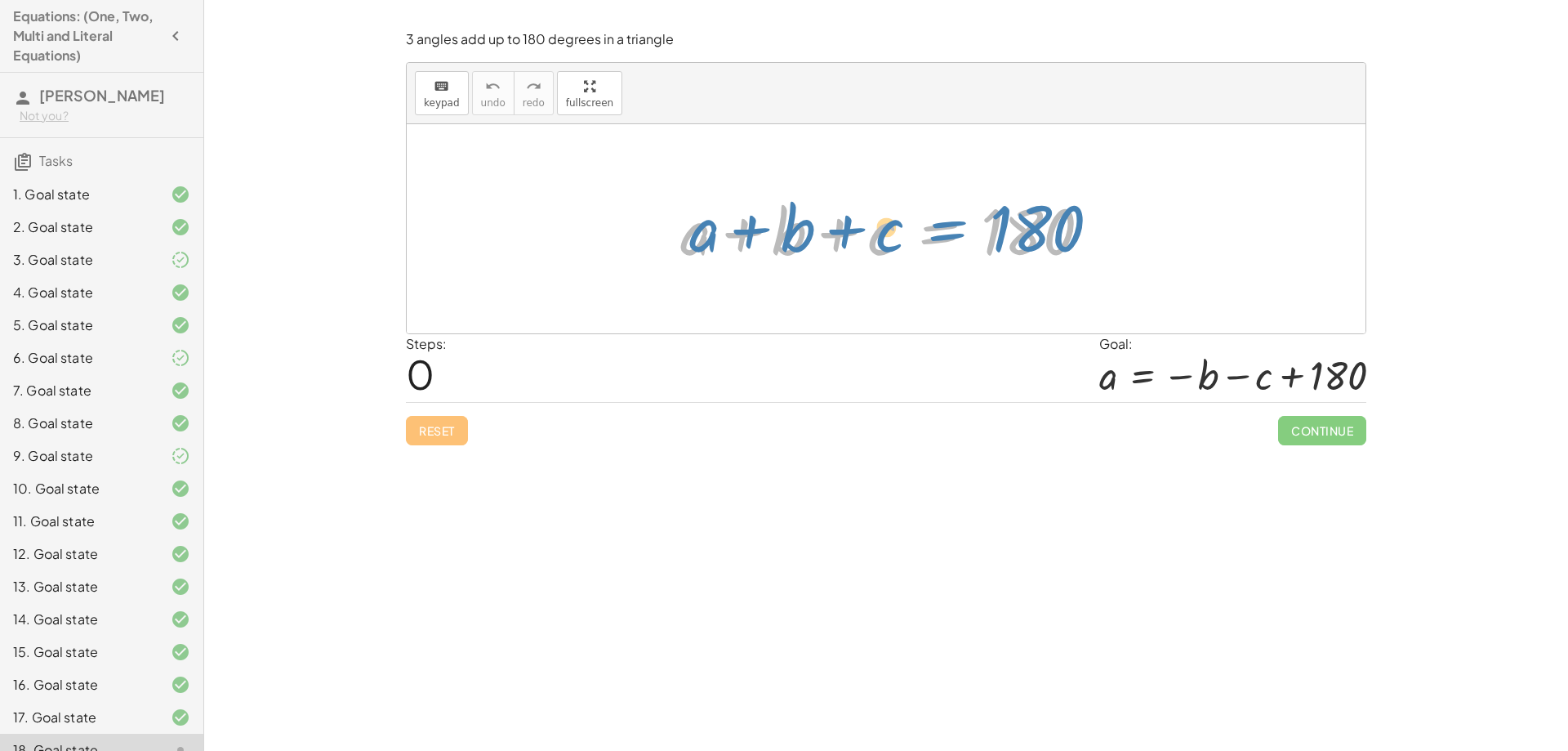
drag, startPoint x: 937, startPoint y: 225, endPoint x: 950, endPoint y: 222, distance: 13.3
click at [950, 222] on div at bounding box center [892, 229] width 440 height 84
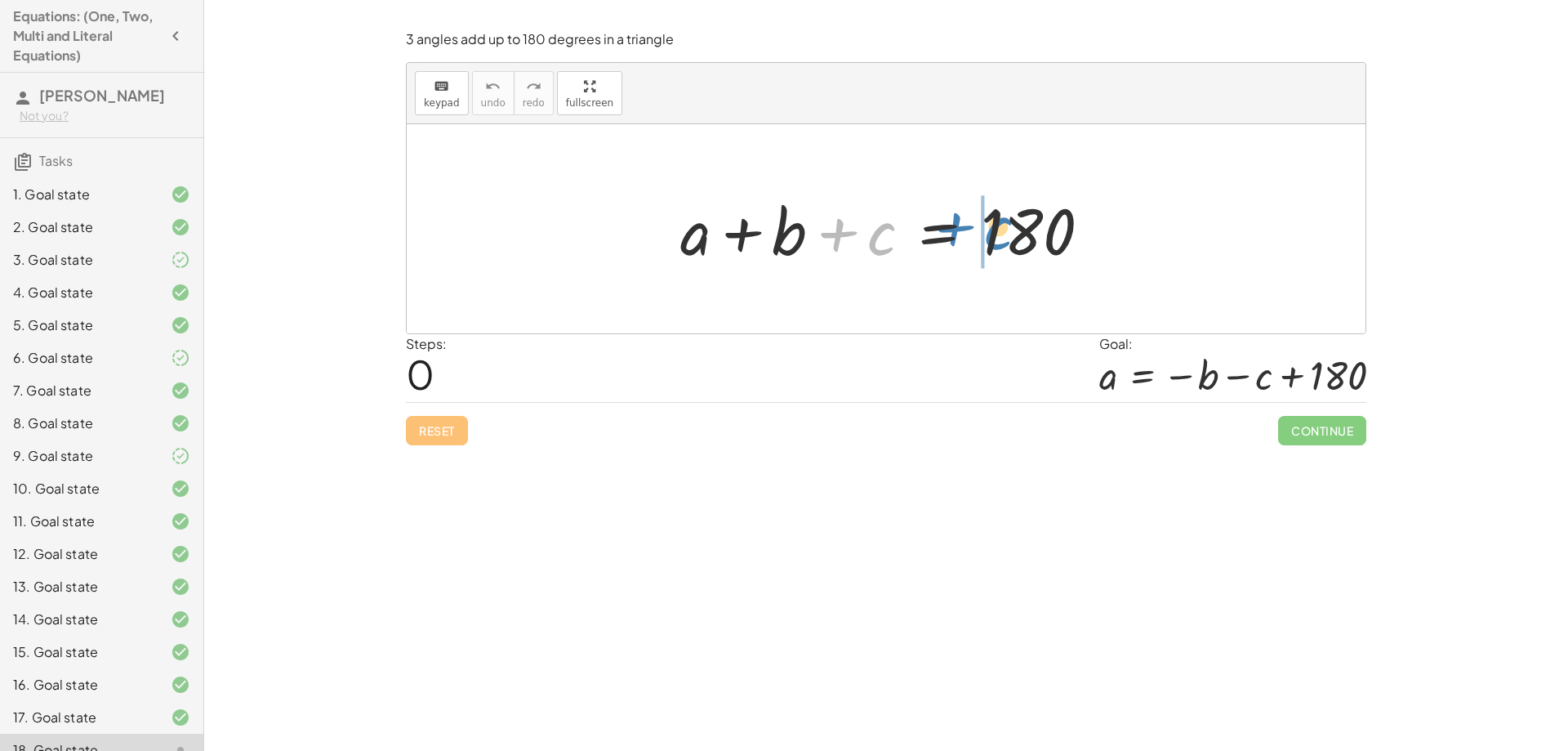
drag, startPoint x: 883, startPoint y: 232, endPoint x: 998, endPoint y: 229, distance: 115.0
click at [998, 229] on div at bounding box center [892, 229] width 440 height 84
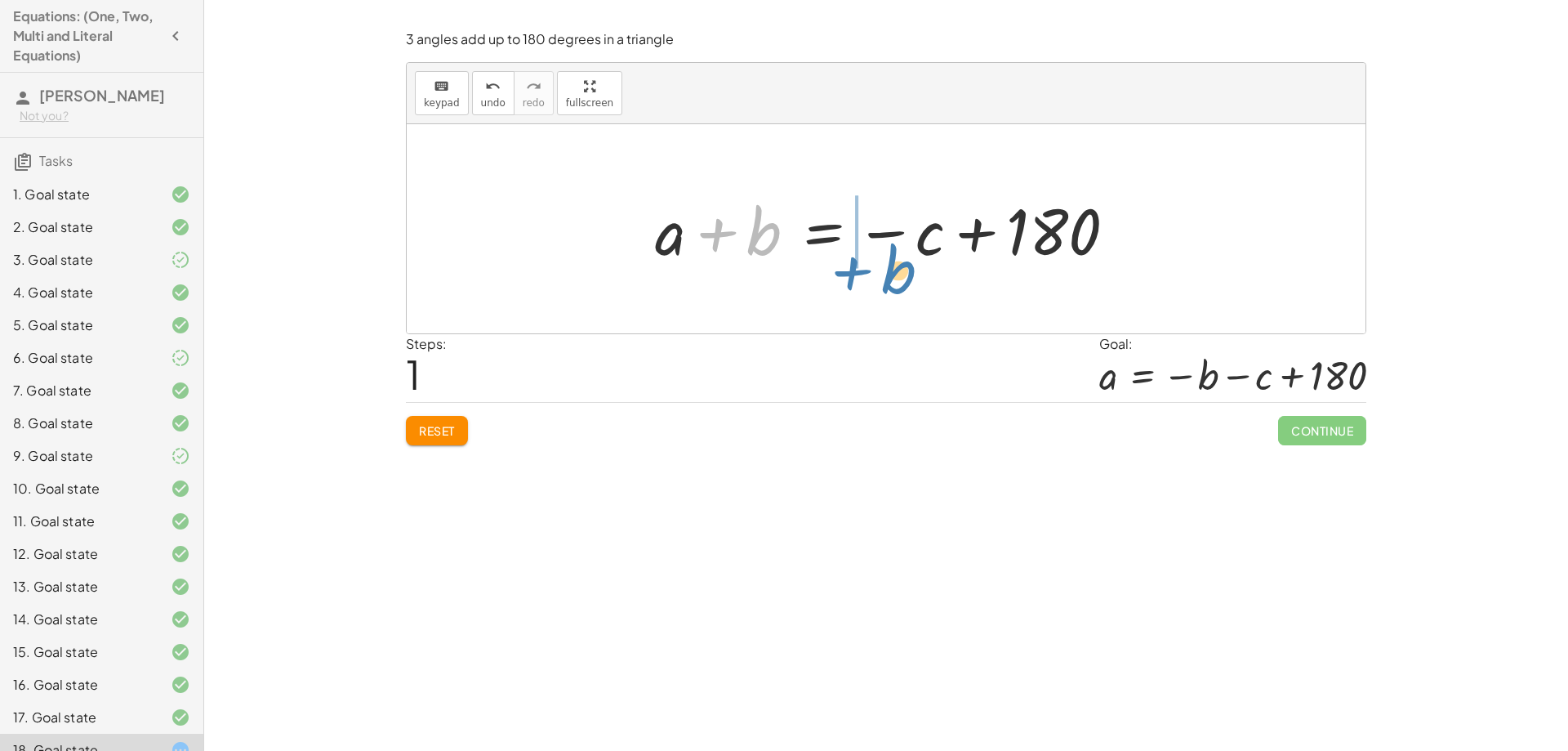
drag, startPoint x: 711, startPoint y: 228, endPoint x: 845, endPoint y: 266, distance: 139.3
click at [845, 266] on div at bounding box center [892, 229] width 490 height 84
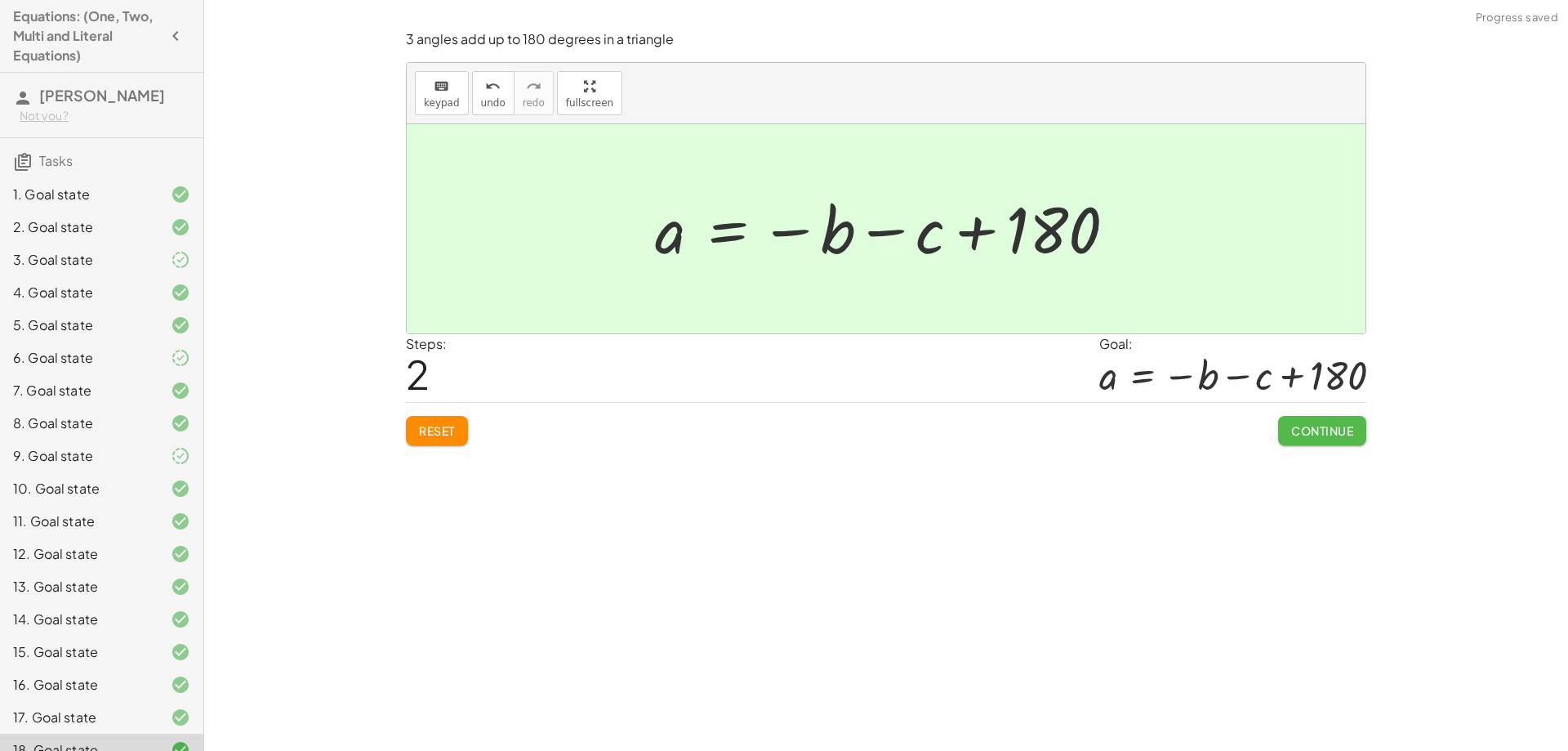
click at [1340, 437] on span "Continue" at bounding box center [1321, 430] width 62 height 15
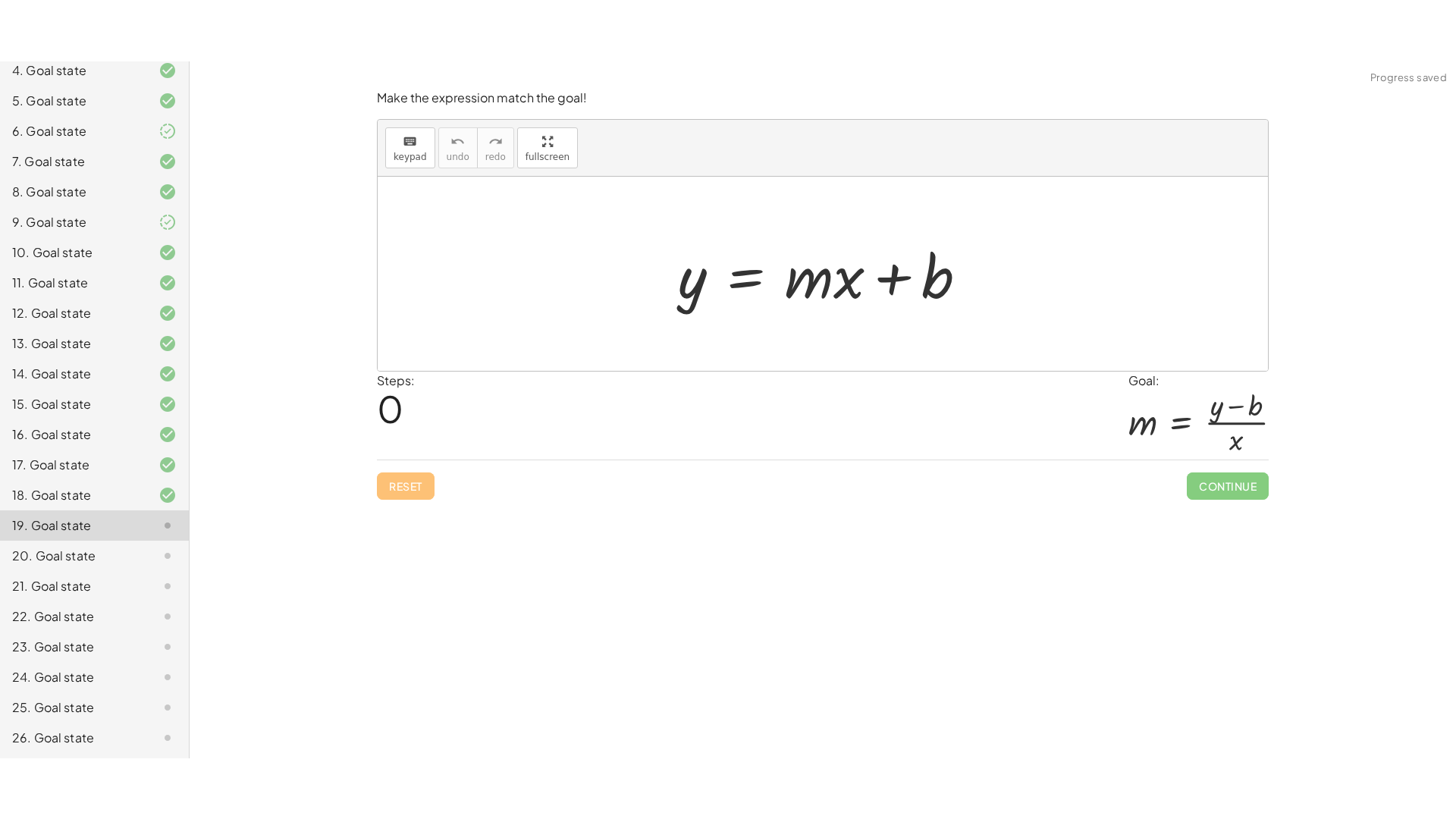
scroll to position [263, 0]
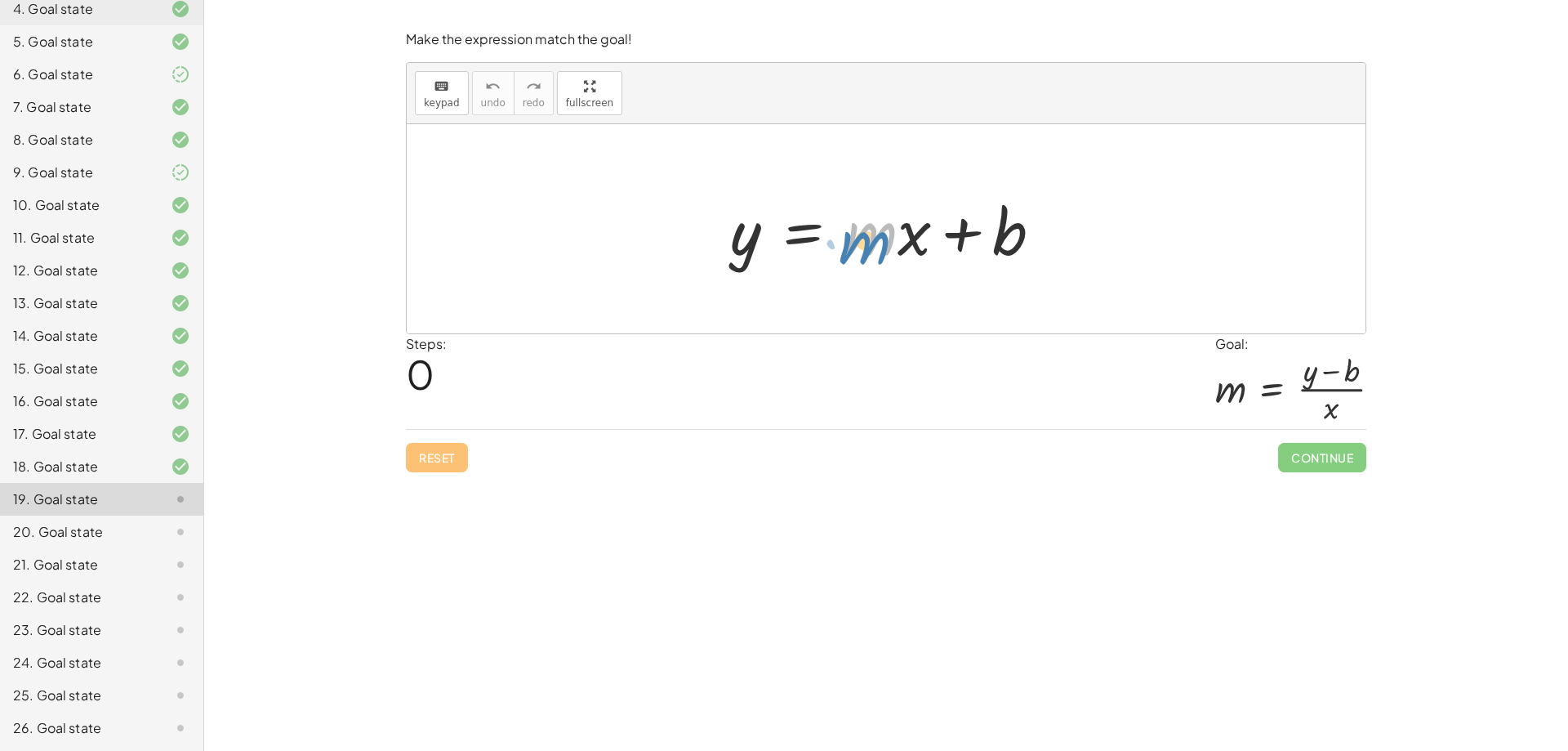
drag, startPoint x: 863, startPoint y: 238, endPoint x: 858, endPoint y: 246, distance: 9.4
click at [858, 246] on div at bounding box center [892, 229] width 341 height 84
click at [746, 250] on div at bounding box center [892, 229] width 341 height 84
drag, startPoint x: 1015, startPoint y: 243, endPoint x: 785, endPoint y: 259, distance: 230.6
click at [785, 259] on div at bounding box center [892, 229] width 341 height 84
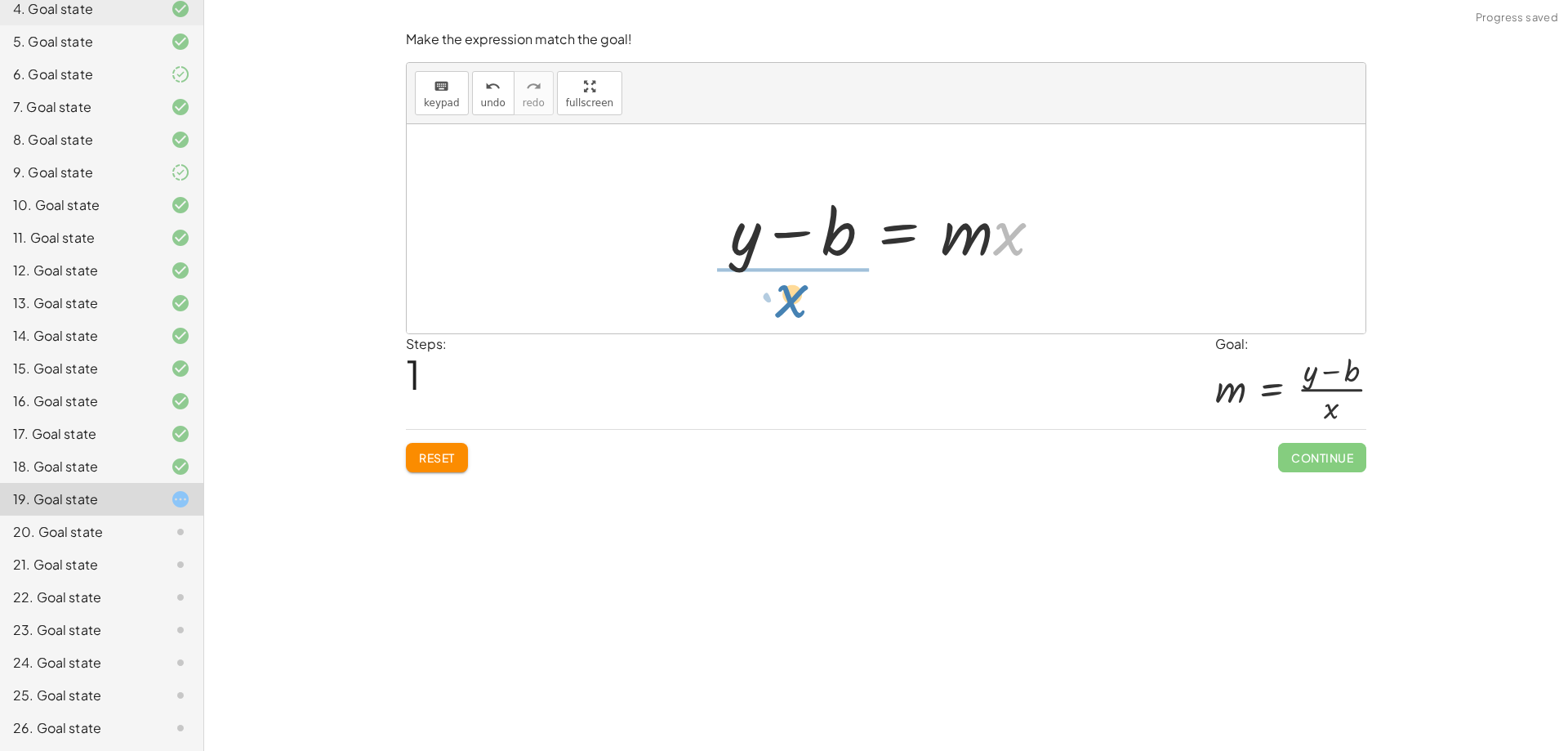
drag, startPoint x: 1010, startPoint y: 243, endPoint x: 790, endPoint y: 305, distance: 228.6
click at [790, 305] on div "y = + · m · x + b · x y = · m · x b + −" at bounding box center [886, 229] width 959 height 209
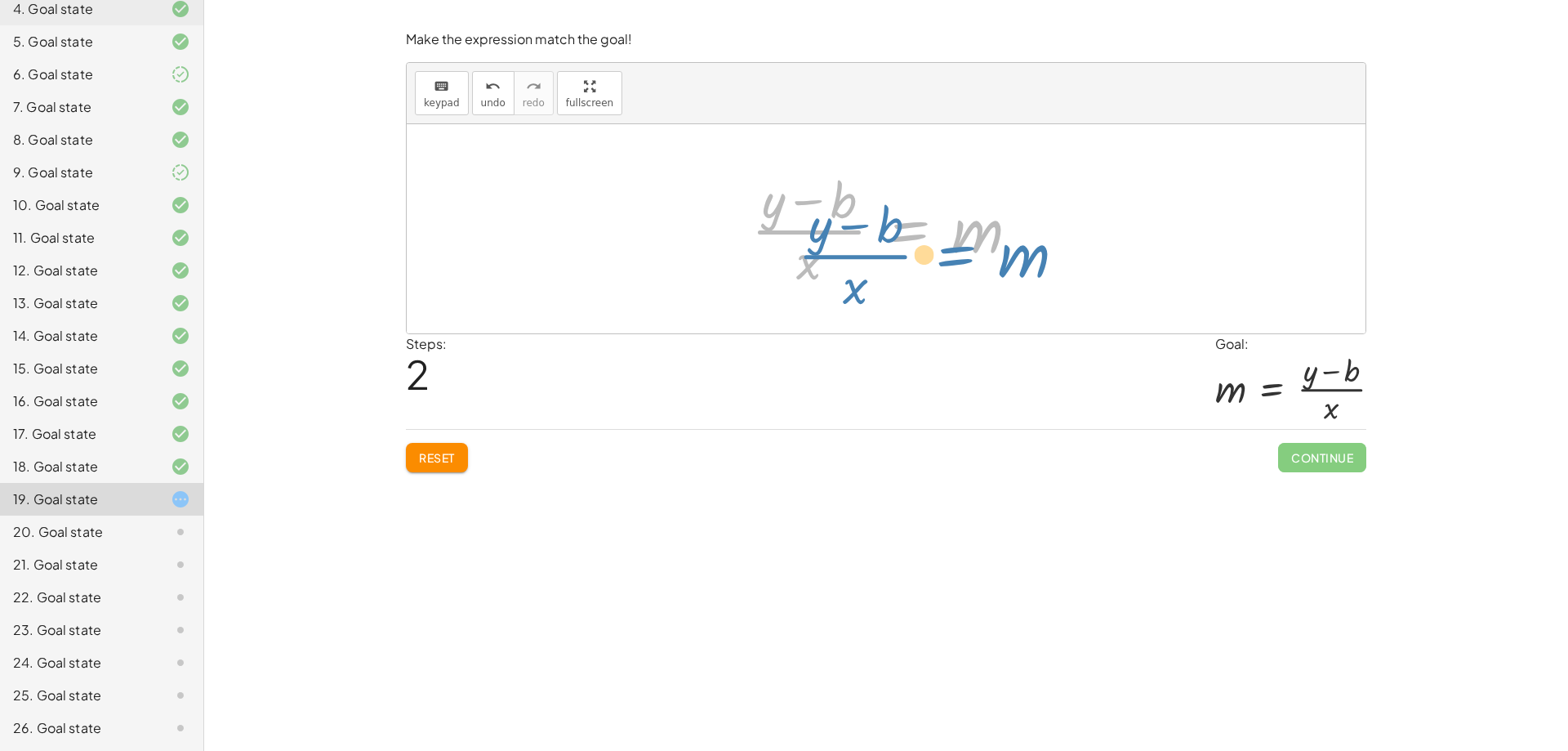
drag, startPoint x: 912, startPoint y: 232, endPoint x: 966, endPoint y: 253, distance: 57.9
click at [966, 253] on div at bounding box center [891, 229] width 297 height 126
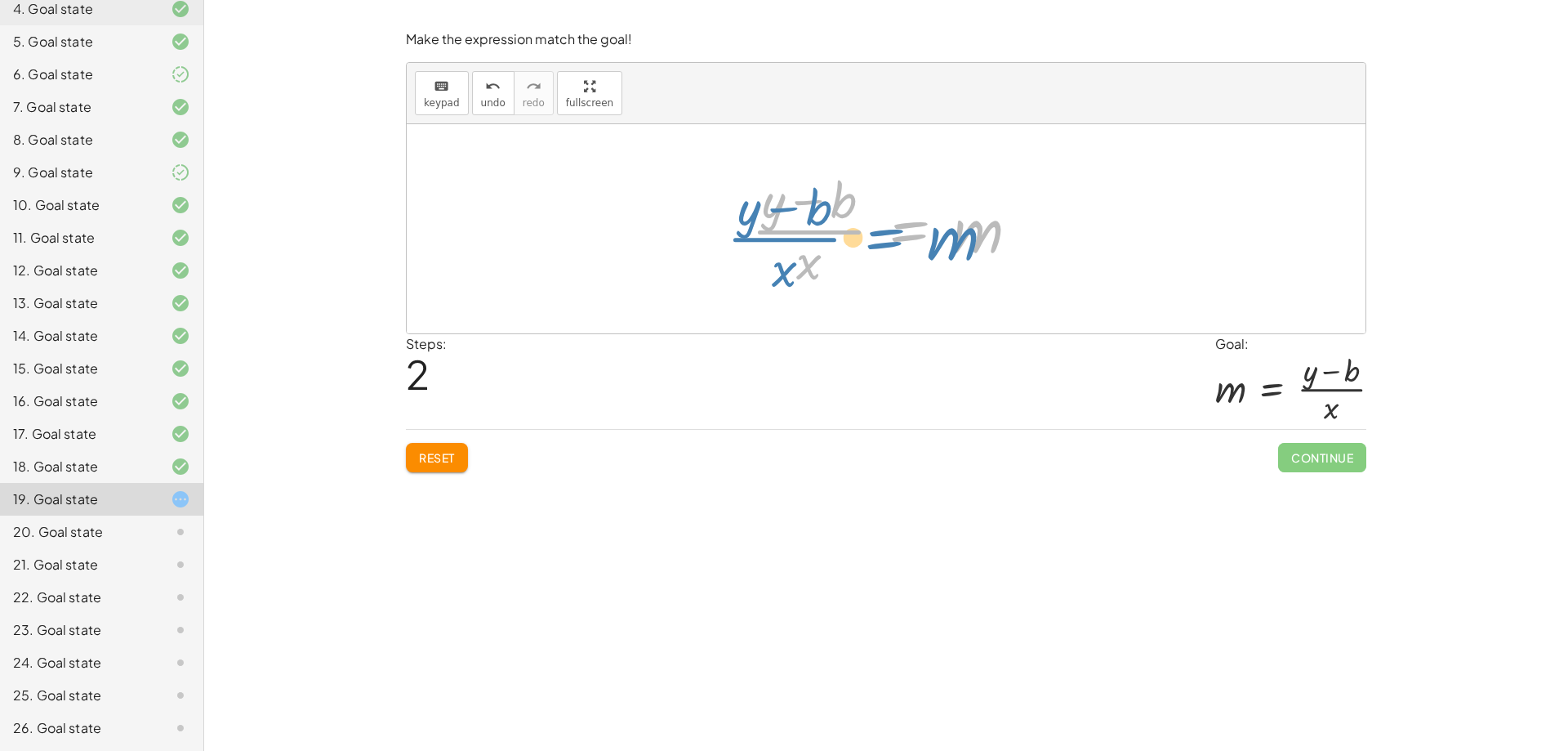
drag, startPoint x: 911, startPoint y: 235, endPoint x: 888, endPoint y: 242, distance: 24.0
click at [888, 242] on div at bounding box center [891, 229] width 297 height 126
drag, startPoint x: 962, startPoint y: 233, endPoint x: 705, endPoint y: 228, distance: 257.0
click at [705, 228] on div "y = + · m · x + b + y − b = · m · x m y = m · x b + − · ( )" at bounding box center [886, 229] width 959 height 209
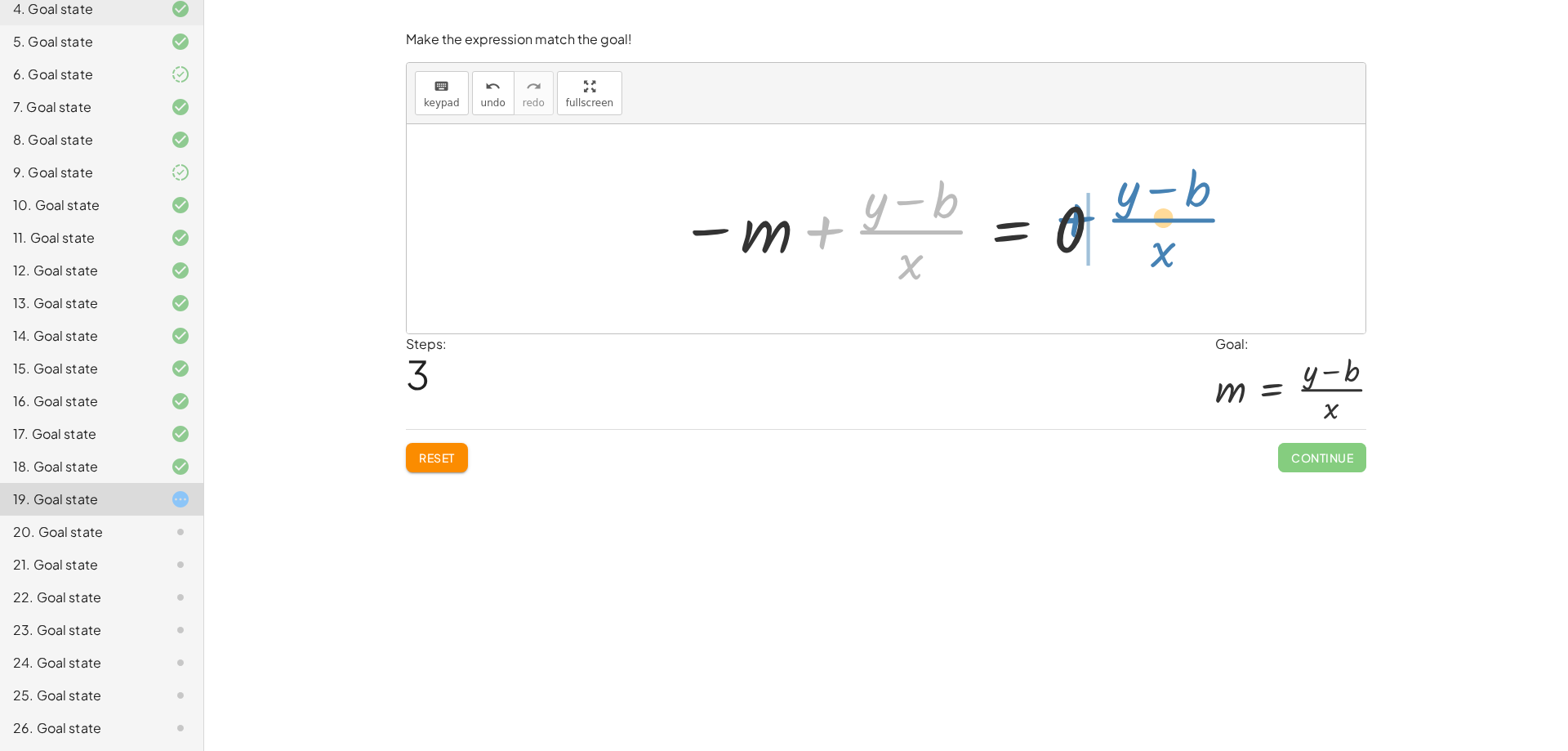
drag, startPoint x: 890, startPoint y: 233, endPoint x: 1151, endPoint y: 222, distance: 261.2
click at [1151, 222] on div "y = + · m · x + b + y − b = · m · x · ( + y − b ) · x = m + · ( + y − b ) · x y…" at bounding box center [886, 229] width 959 height 209
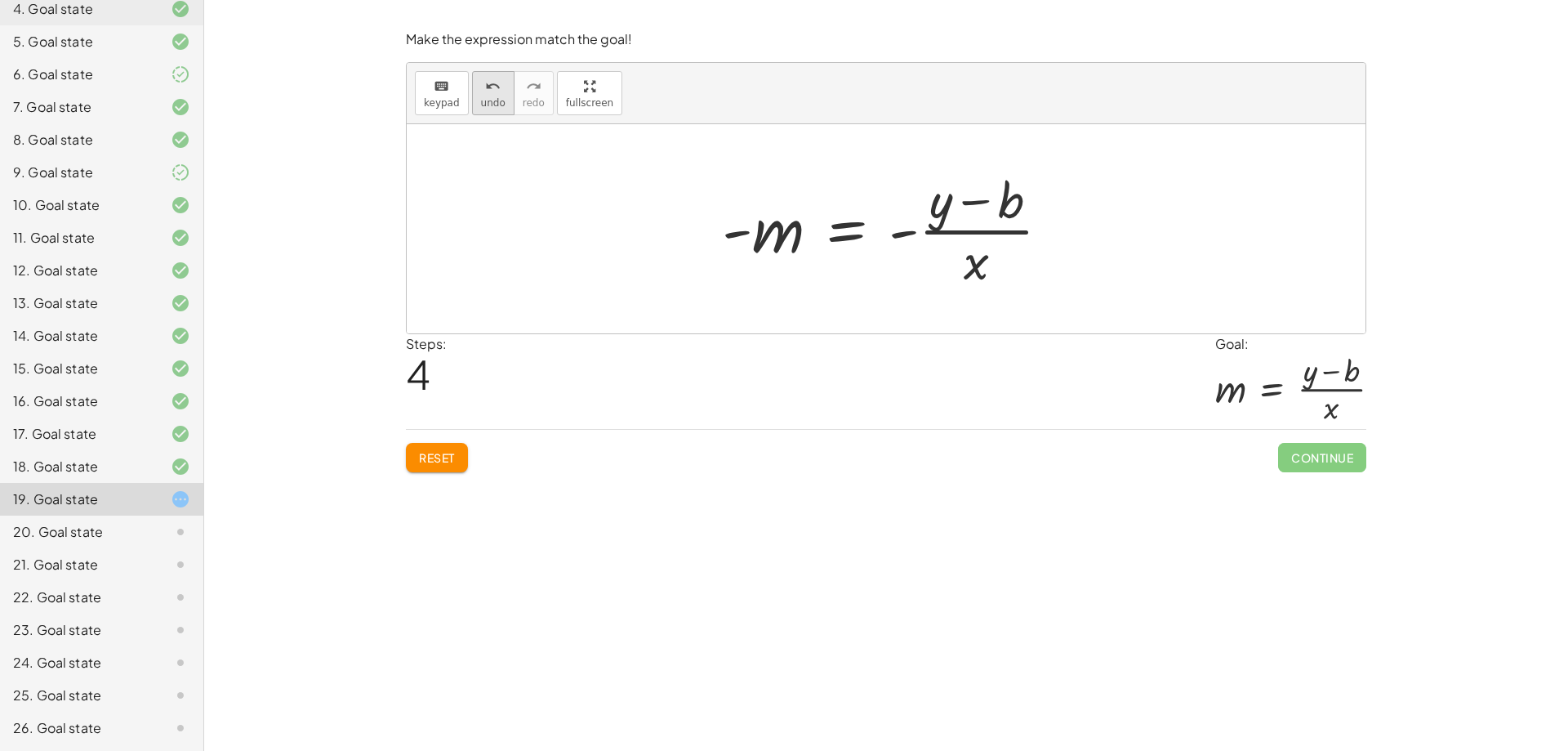
click at [486, 94] on icon "undo" at bounding box center [493, 86] width 16 height 20
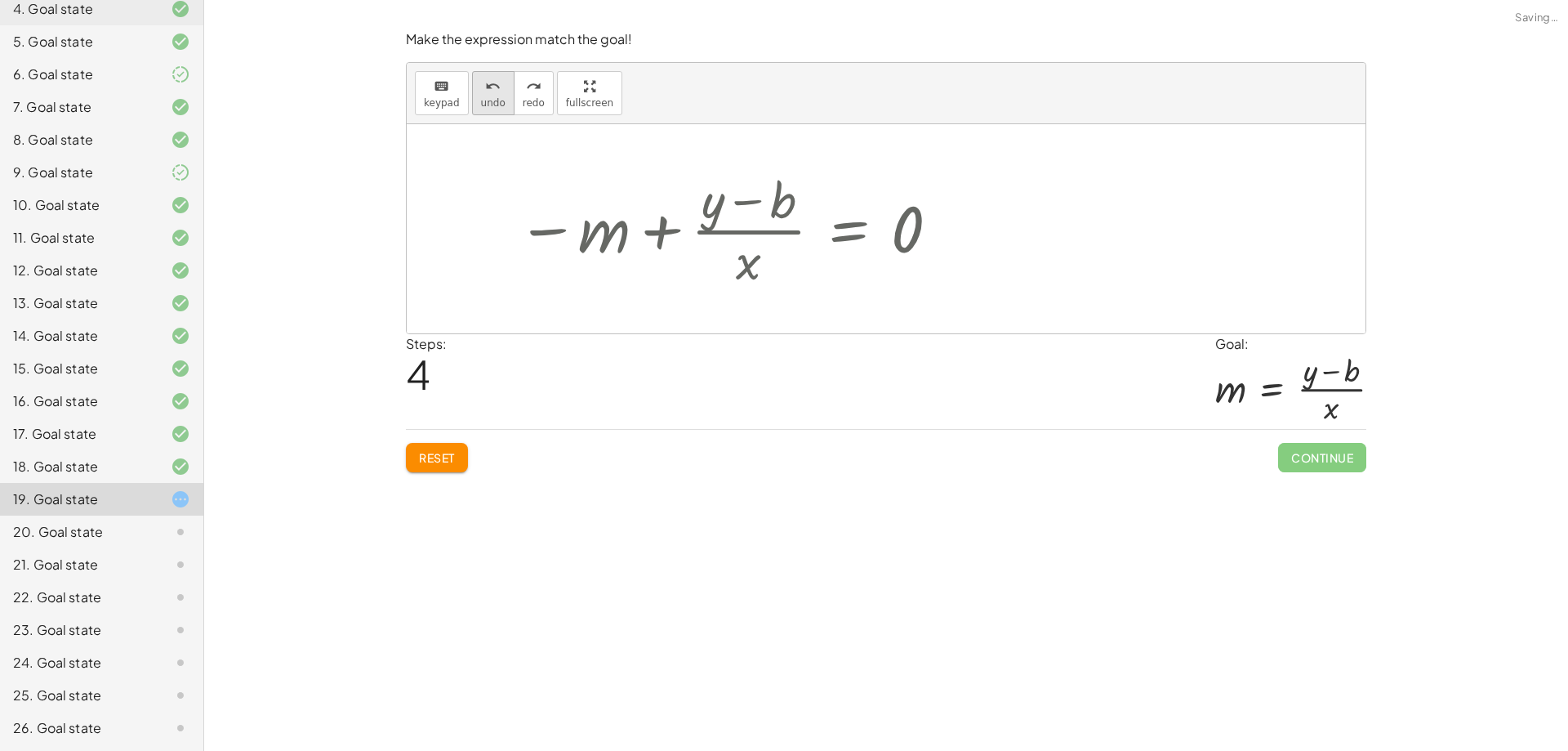
click at [486, 94] on icon "undo" at bounding box center [493, 86] width 16 height 20
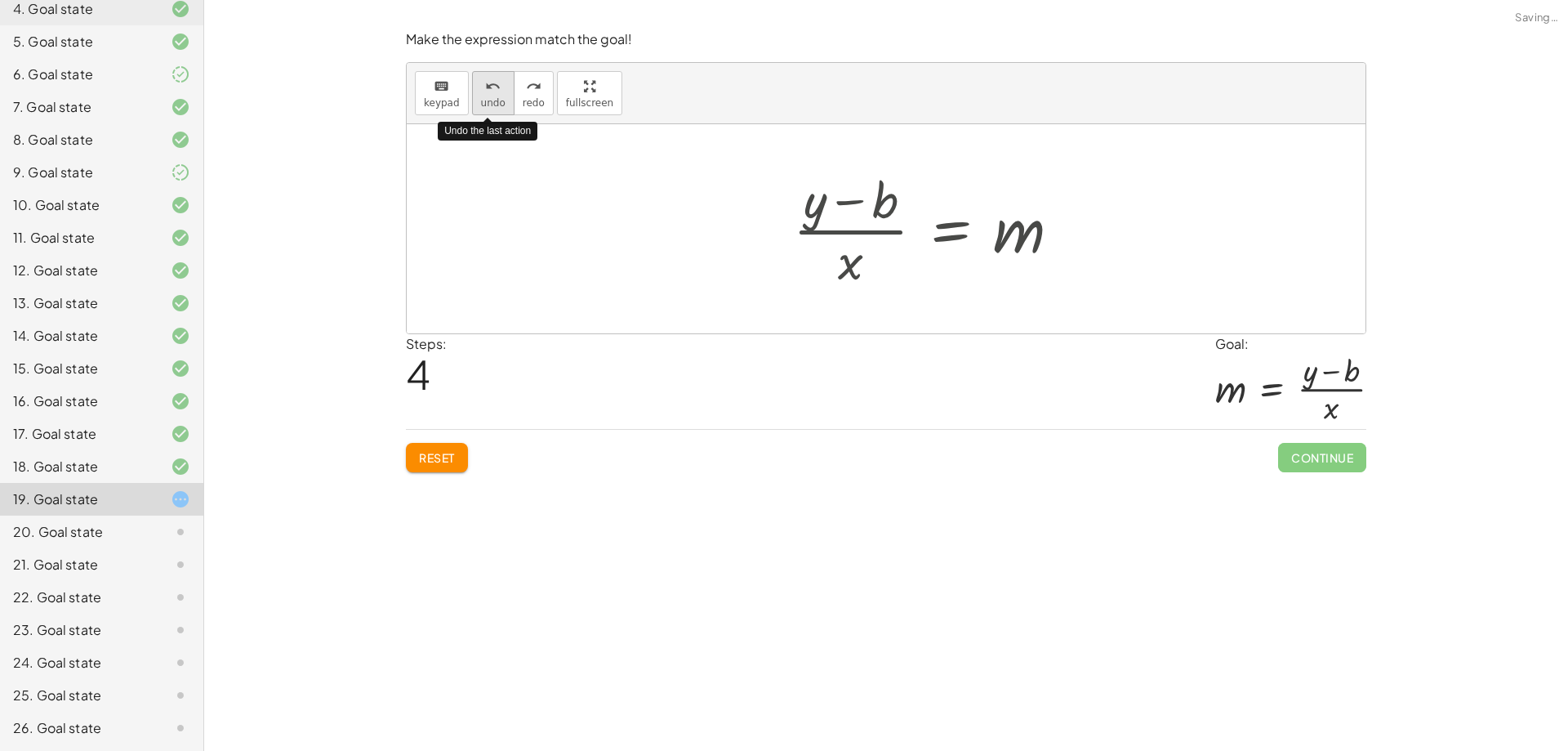
click at [486, 94] on icon "undo" at bounding box center [493, 86] width 16 height 20
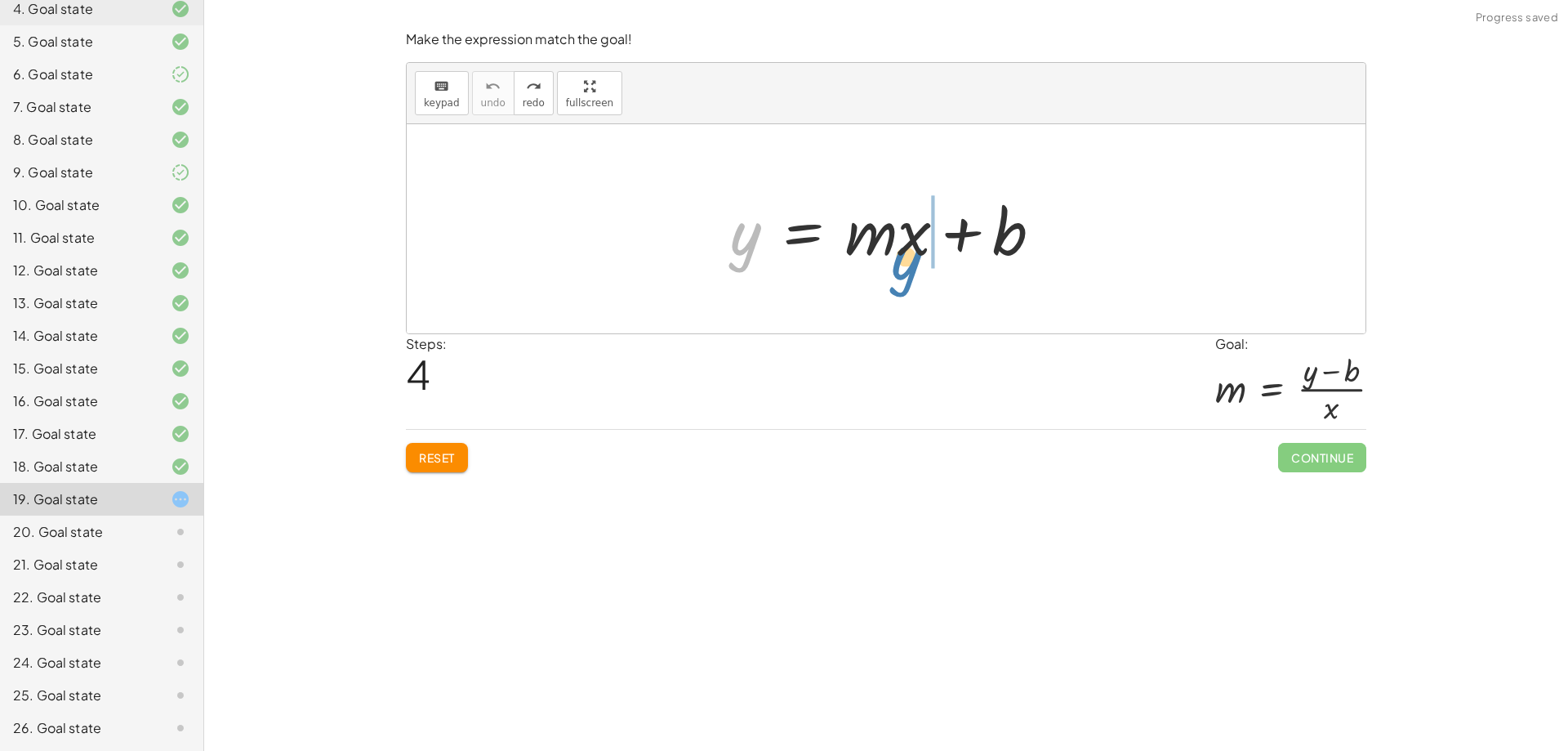
drag, startPoint x: 740, startPoint y: 235, endPoint x: 901, endPoint y: 259, distance: 162.8
click at [901, 259] on div at bounding box center [892, 229] width 341 height 84
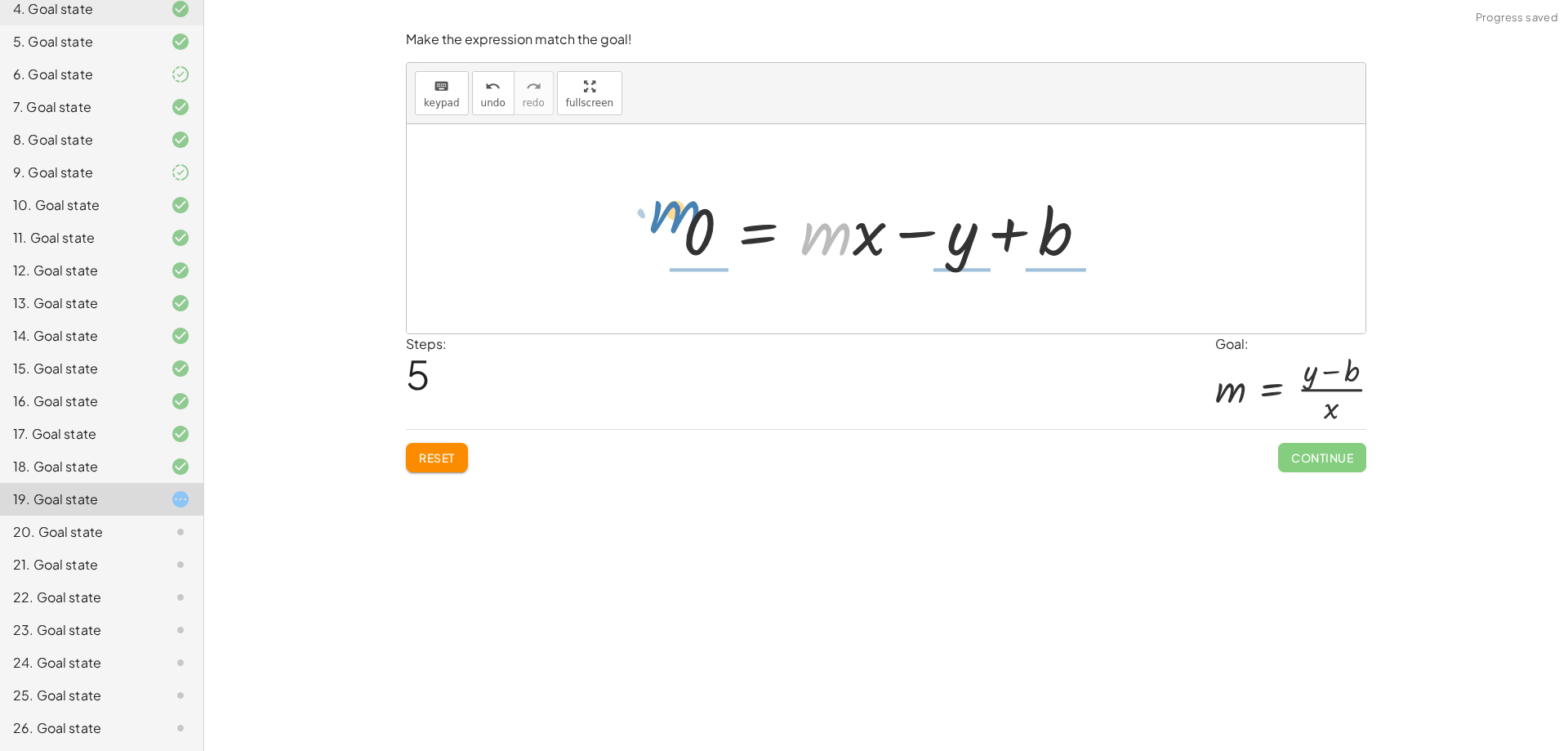
drag, startPoint x: 817, startPoint y: 223, endPoint x: 663, endPoint y: 201, distance: 155.6
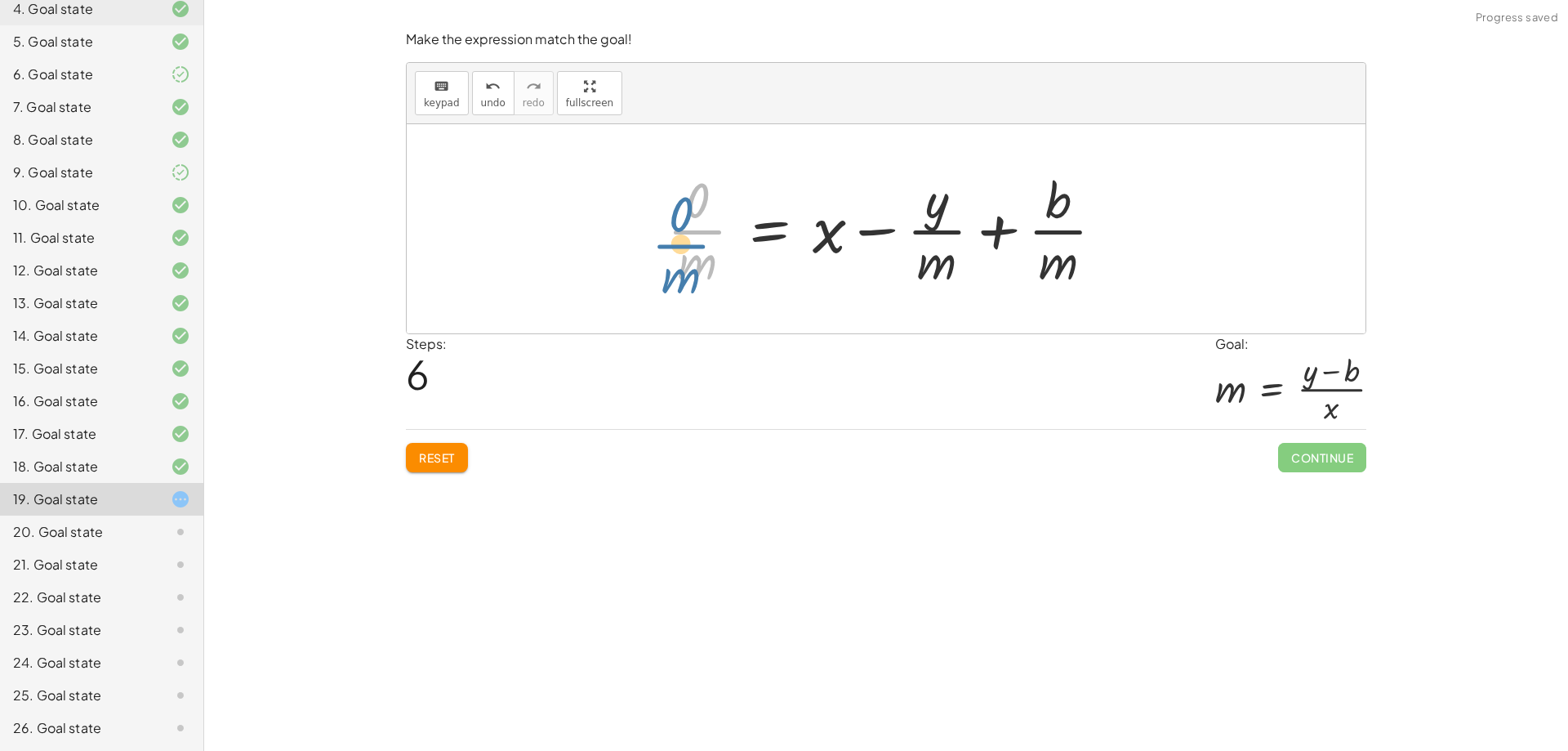
drag, startPoint x: 699, startPoint y: 216, endPoint x: 686, endPoint y: 229, distance: 18.4
click at [686, 229] on div at bounding box center [892, 229] width 466 height 126
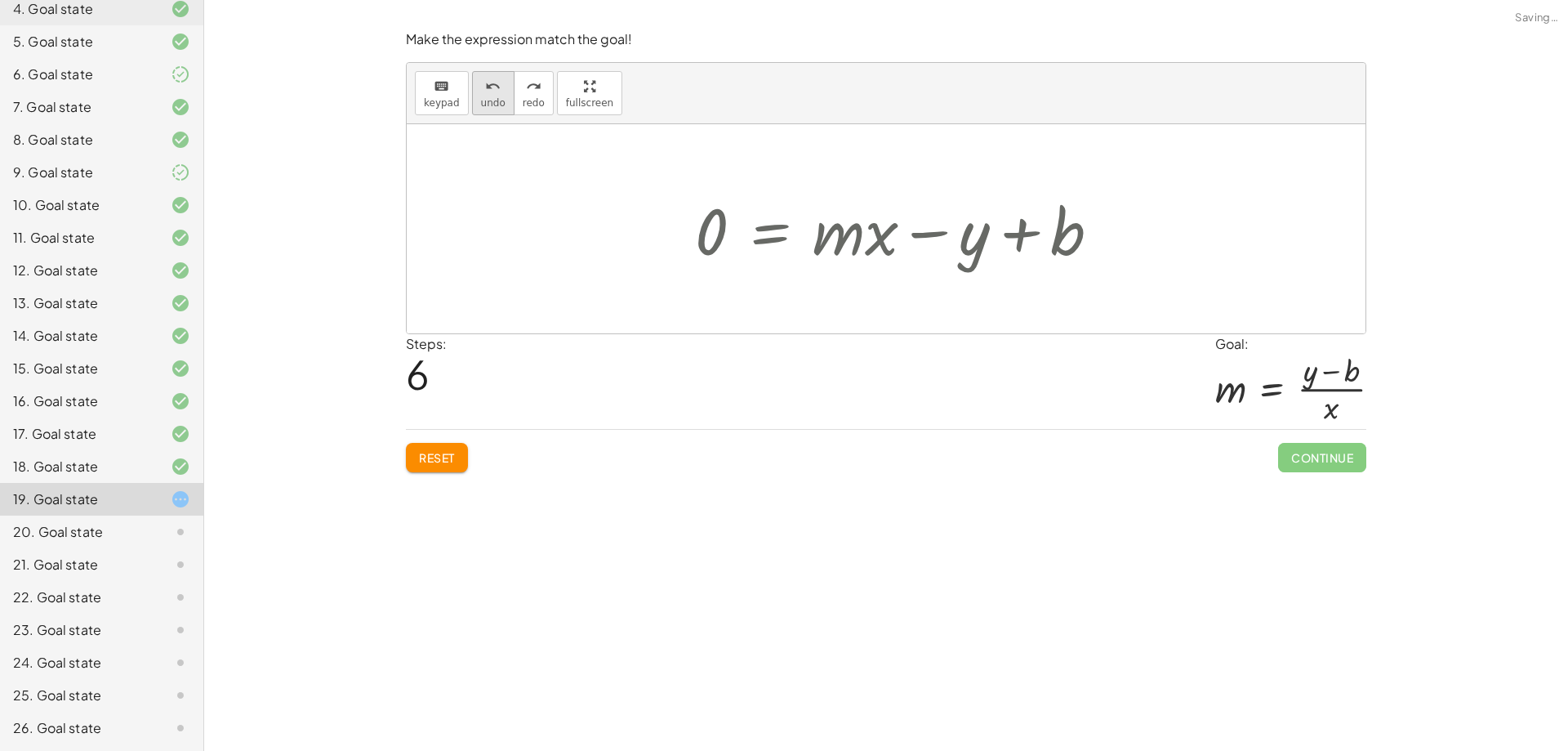
click at [485, 112] on button "undo undo" at bounding box center [493, 93] width 43 height 44
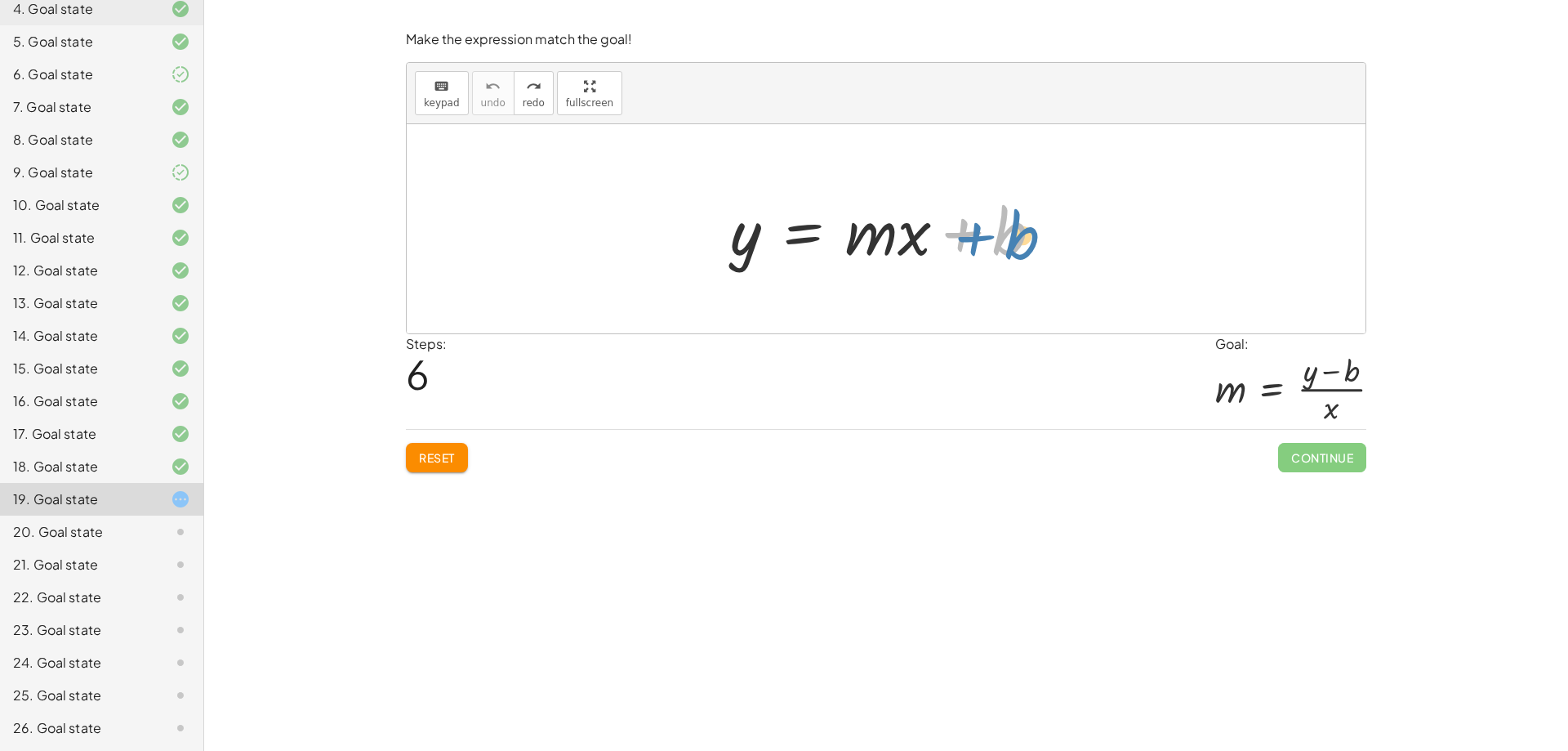
drag, startPoint x: 1022, startPoint y: 230, endPoint x: 1033, endPoint y: 235, distance: 12.1
click at [1033, 235] on div at bounding box center [892, 229] width 341 height 84
drag, startPoint x: 748, startPoint y: 237, endPoint x: 952, endPoint y: 223, distance: 204.5
click at [952, 223] on div at bounding box center [892, 229] width 341 height 84
drag, startPoint x: 1016, startPoint y: 243, endPoint x: 804, endPoint y: 263, distance: 212.9
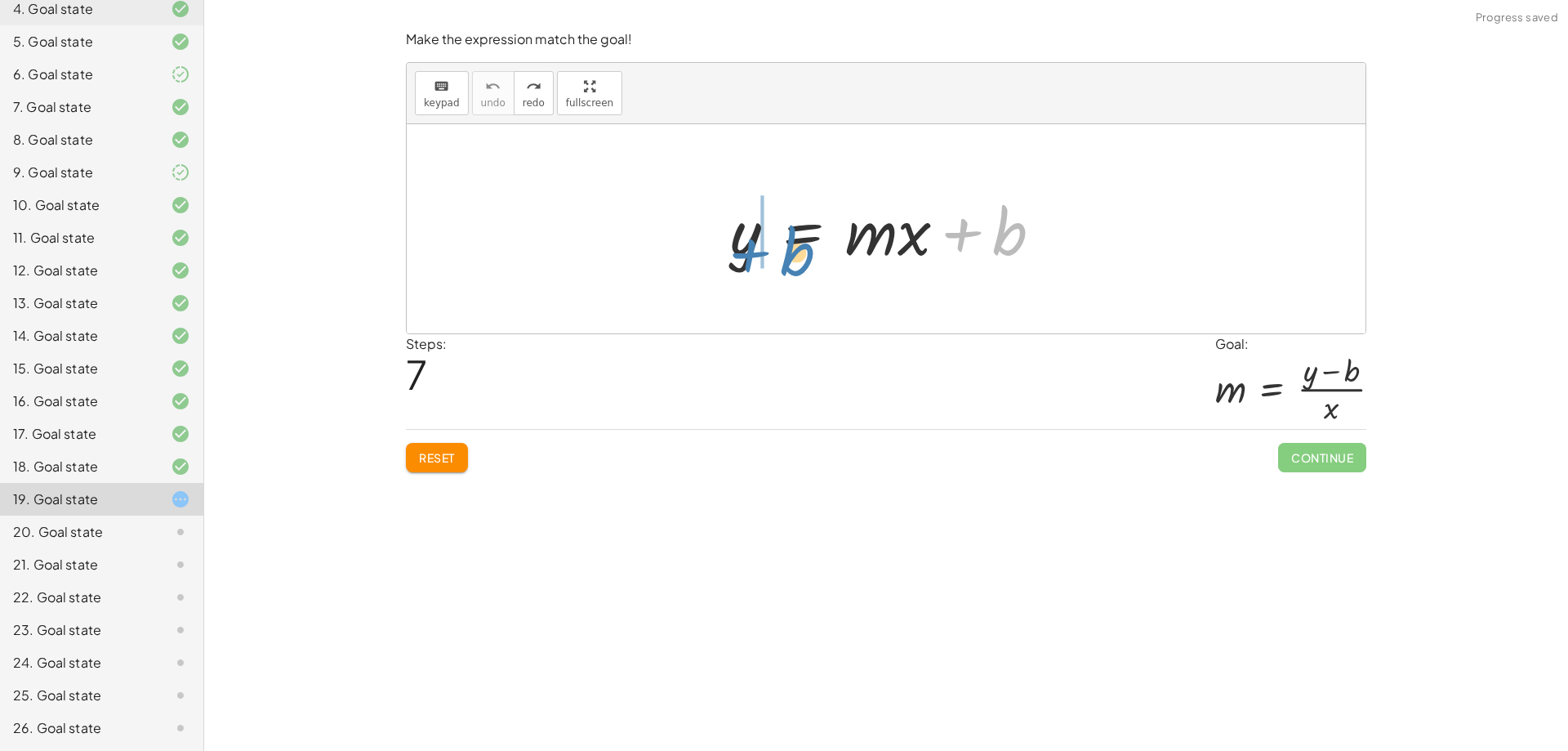
click at [804, 263] on div at bounding box center [892, 229] width 341 height 84
drag, startPoint x: 1003, startPoint y: 244, endPoint x: 773, endPoint y: 298, distance: 236.3
click at [773, 298] on div "y = + · m · x + b · x y = · m · x b + −" at bounding box center [886, 229] width 959 height 209
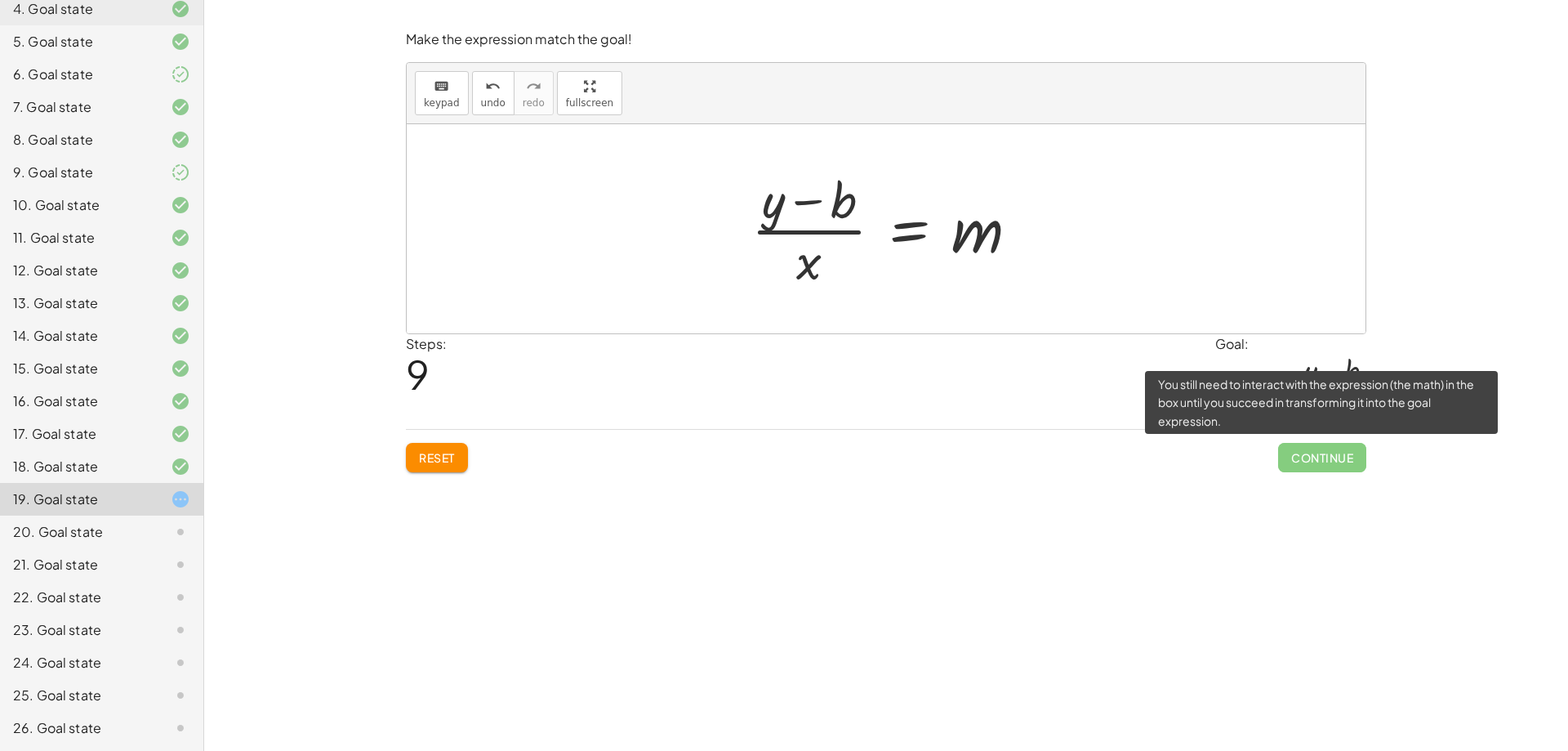
click at [1315, 454] on span "Continue" at bounding box center [1322, 458] width 89 height 30
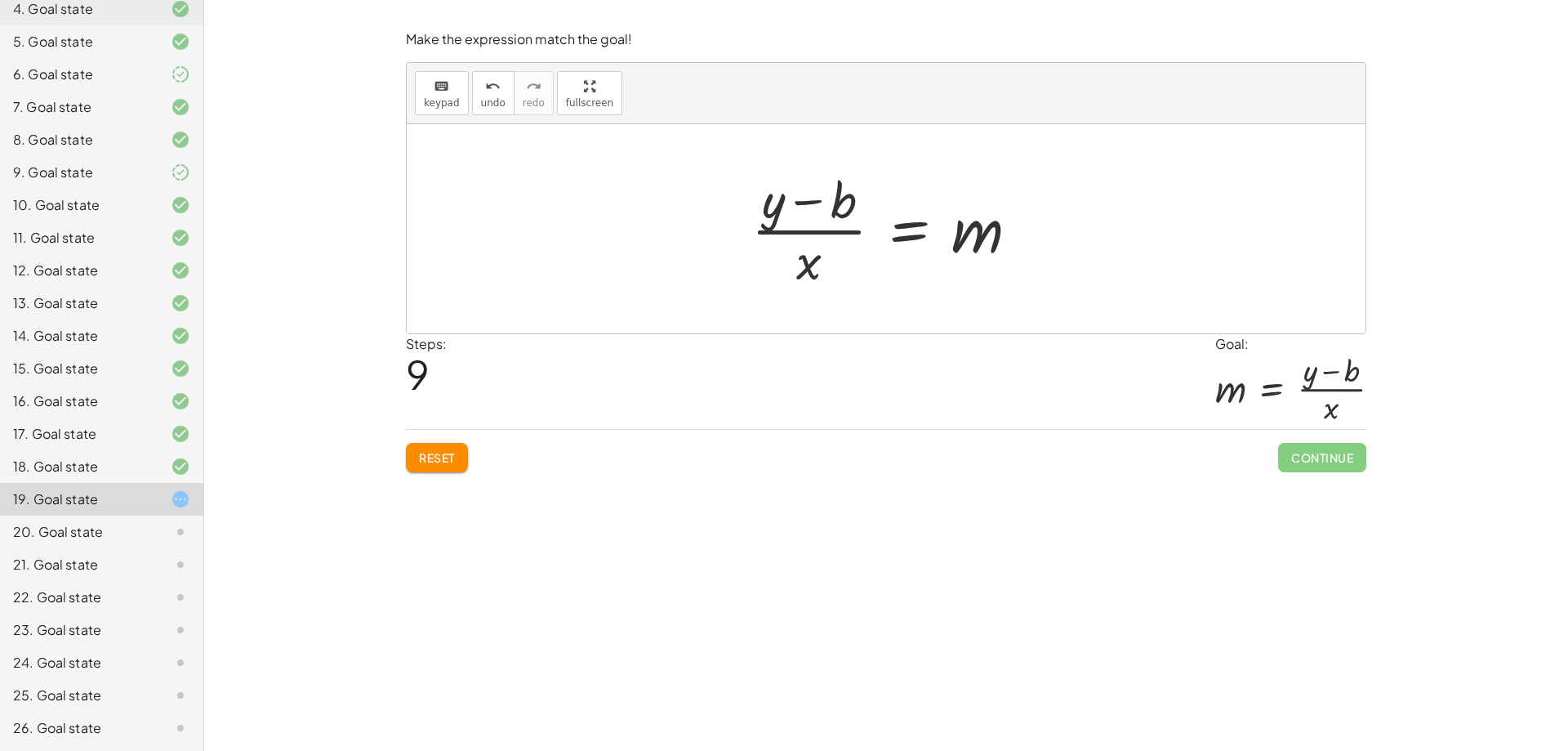
click at [449, 462] on span "Reset" at bounding box center [436, 457] width 36 height 15
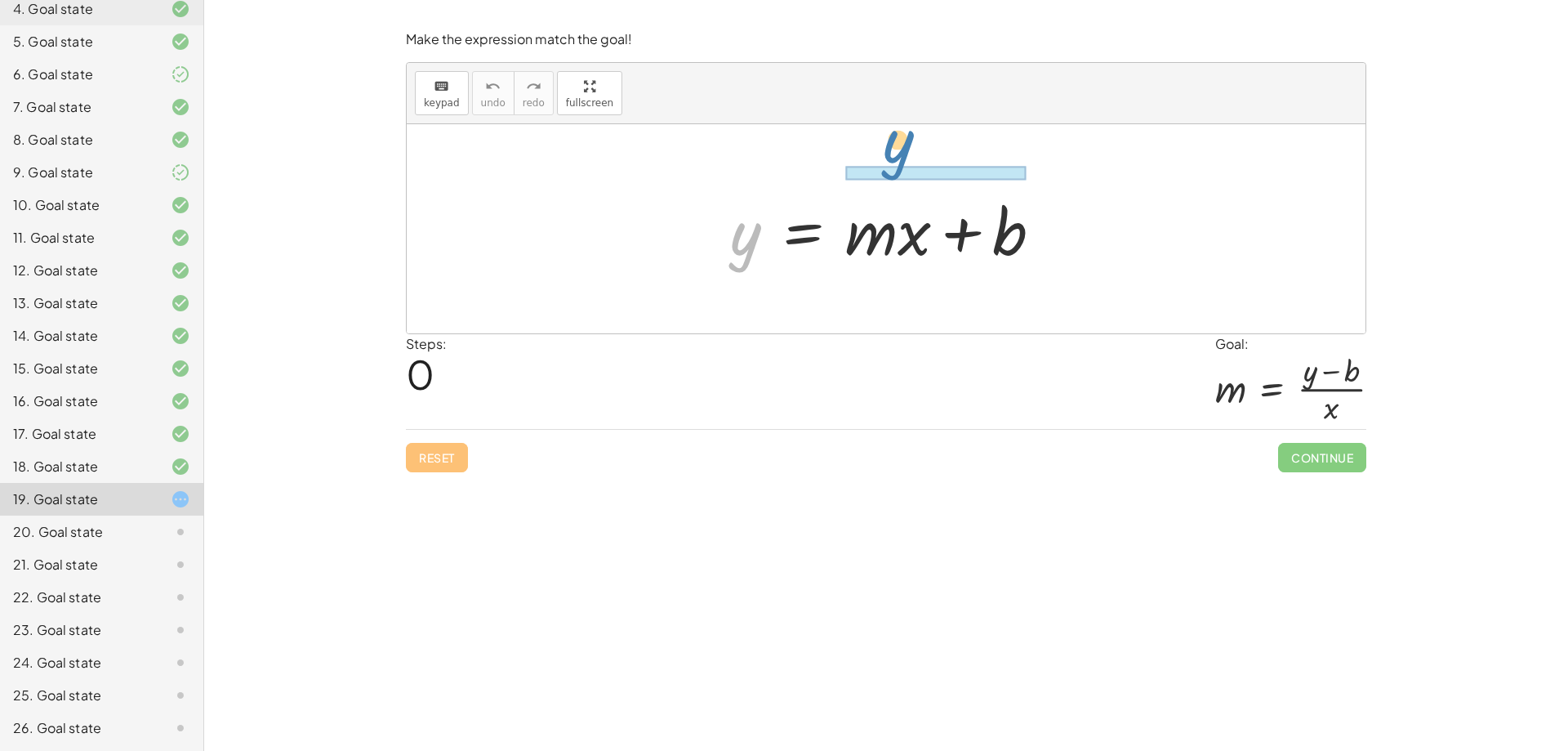
drag, startPoint x: 744, startPoint y: 243, endPoint x: 897, endPoint y: 152, distance: 178.0
click at [897, 152] on div "y y = + · m · x + b" at bounding box center [886, 229] width 959 height 209
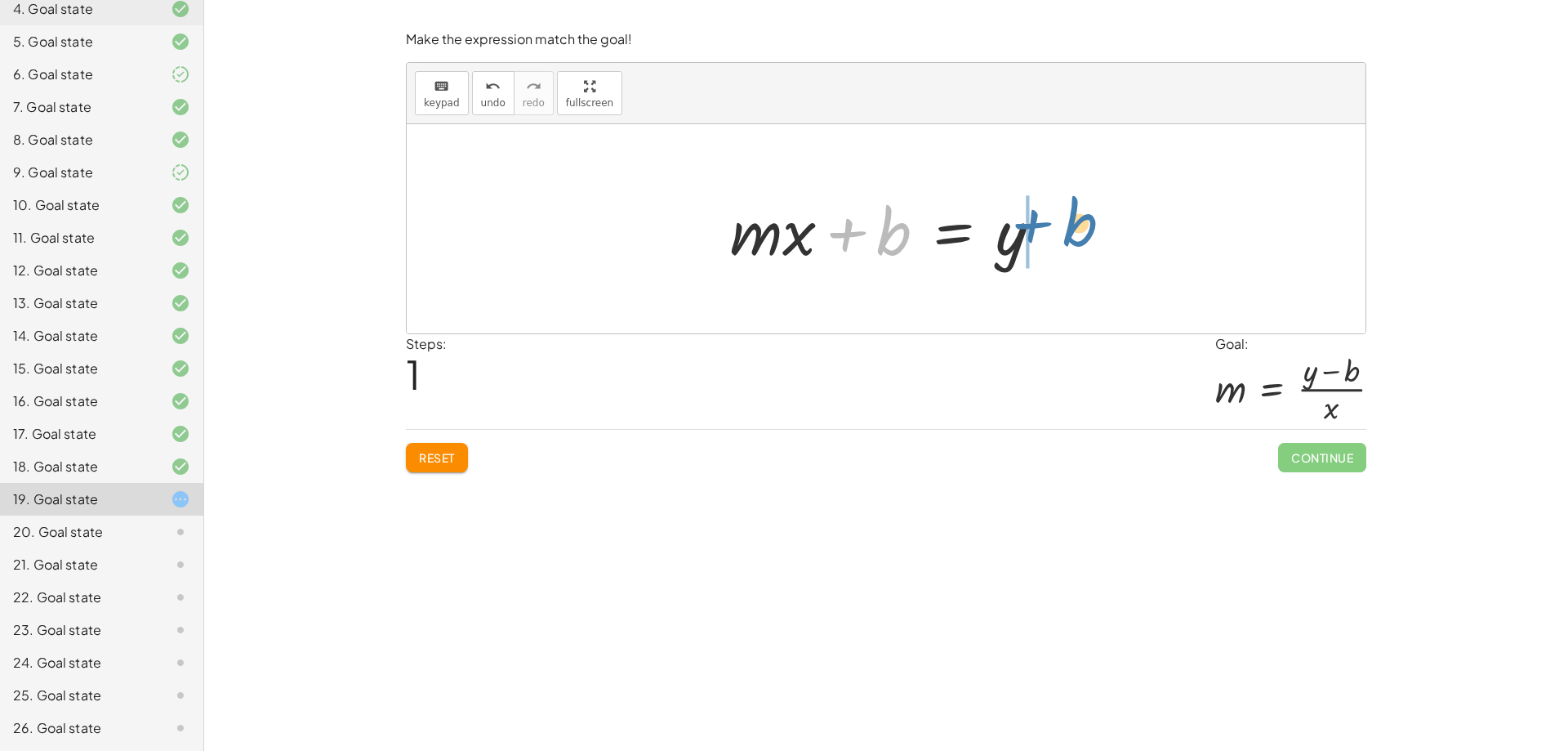
drag, startPoint x: 887, startPoint y: 242, endPoint x: 1075, endPoint y: 233, distance: 188.2
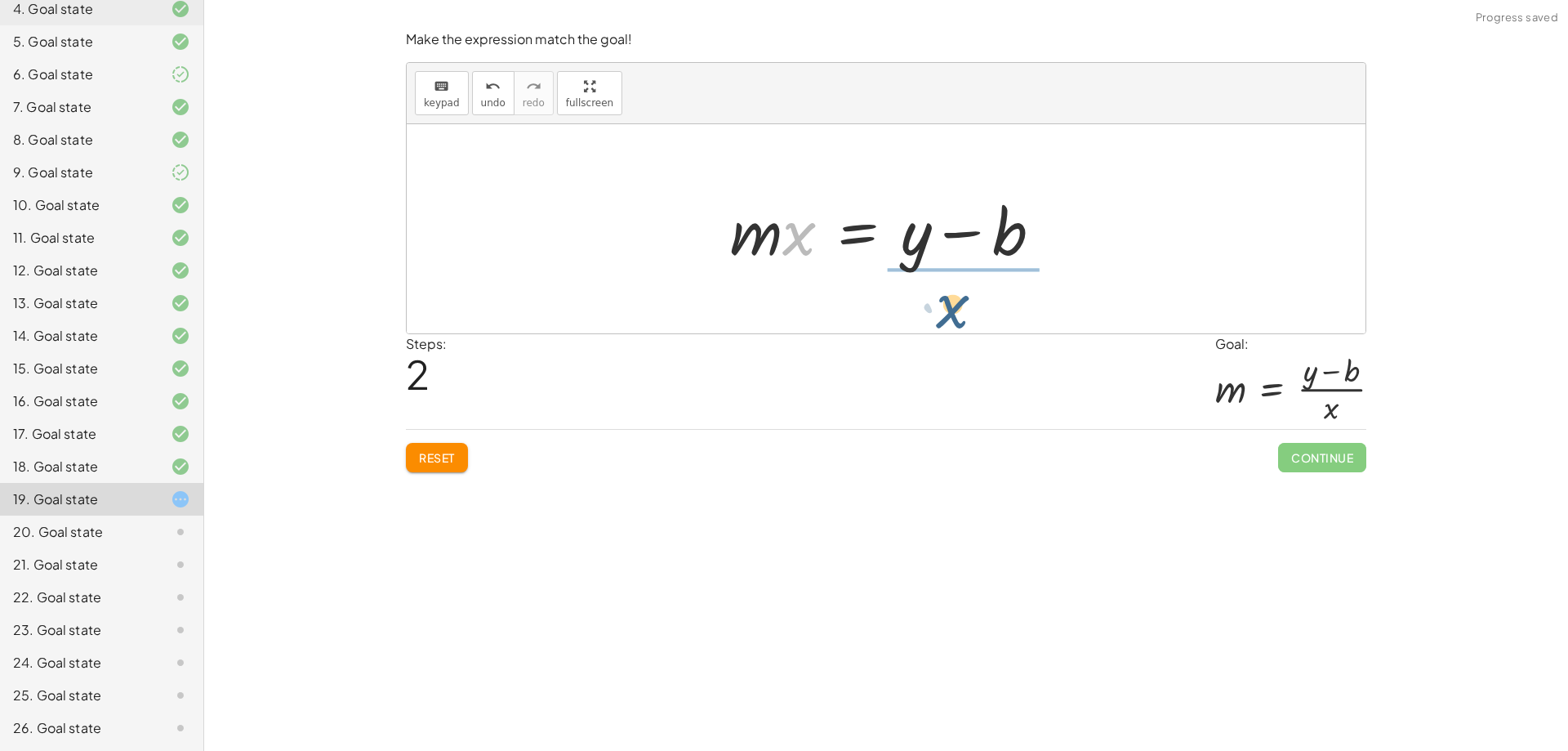
drag, startPoint x: 797, startPoint y: 237, endPoint x: 957, endPoint y: 307, distance: 174.6
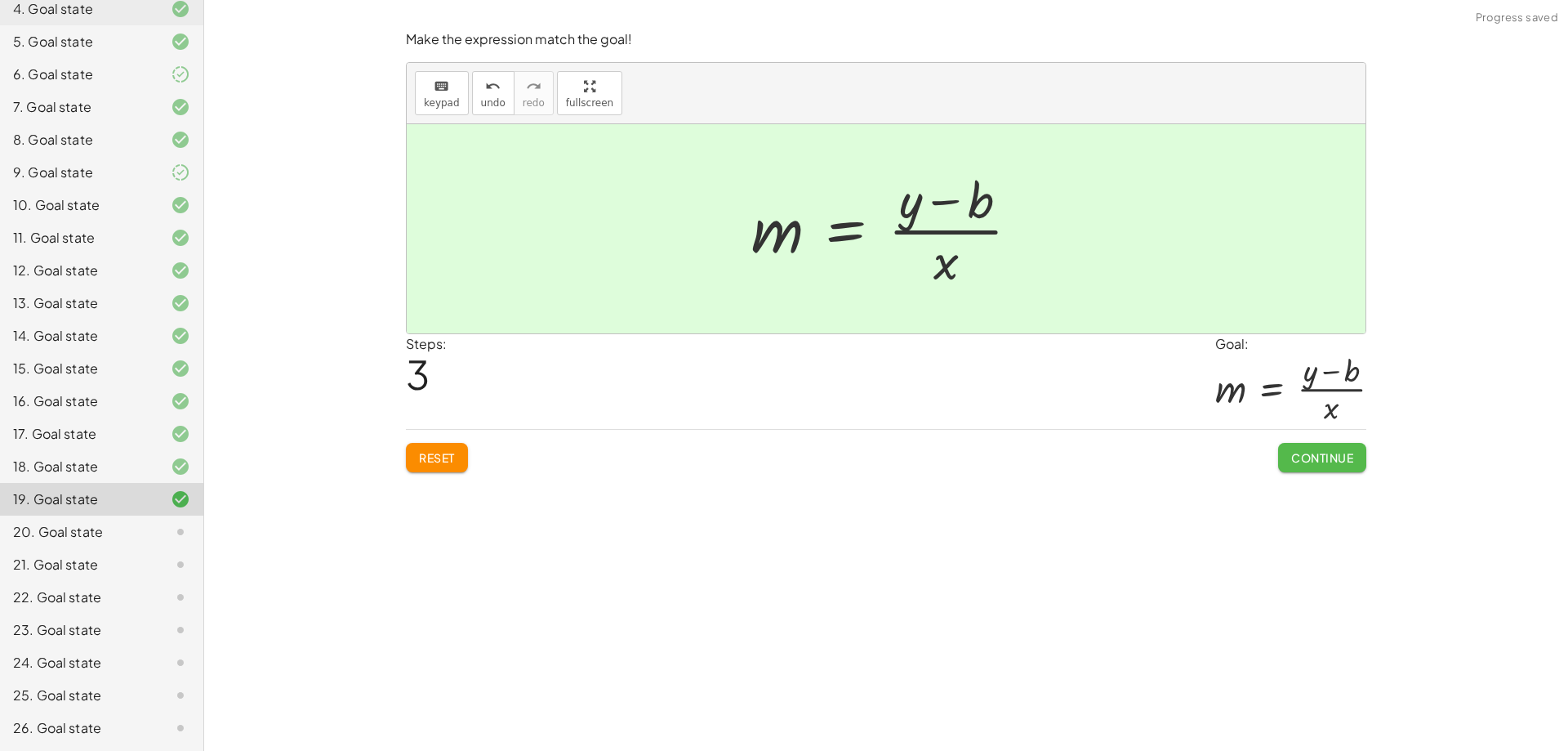
click at [1328, 457] on span "Continue" at bounding box center [1321, 457] width 62 height 15
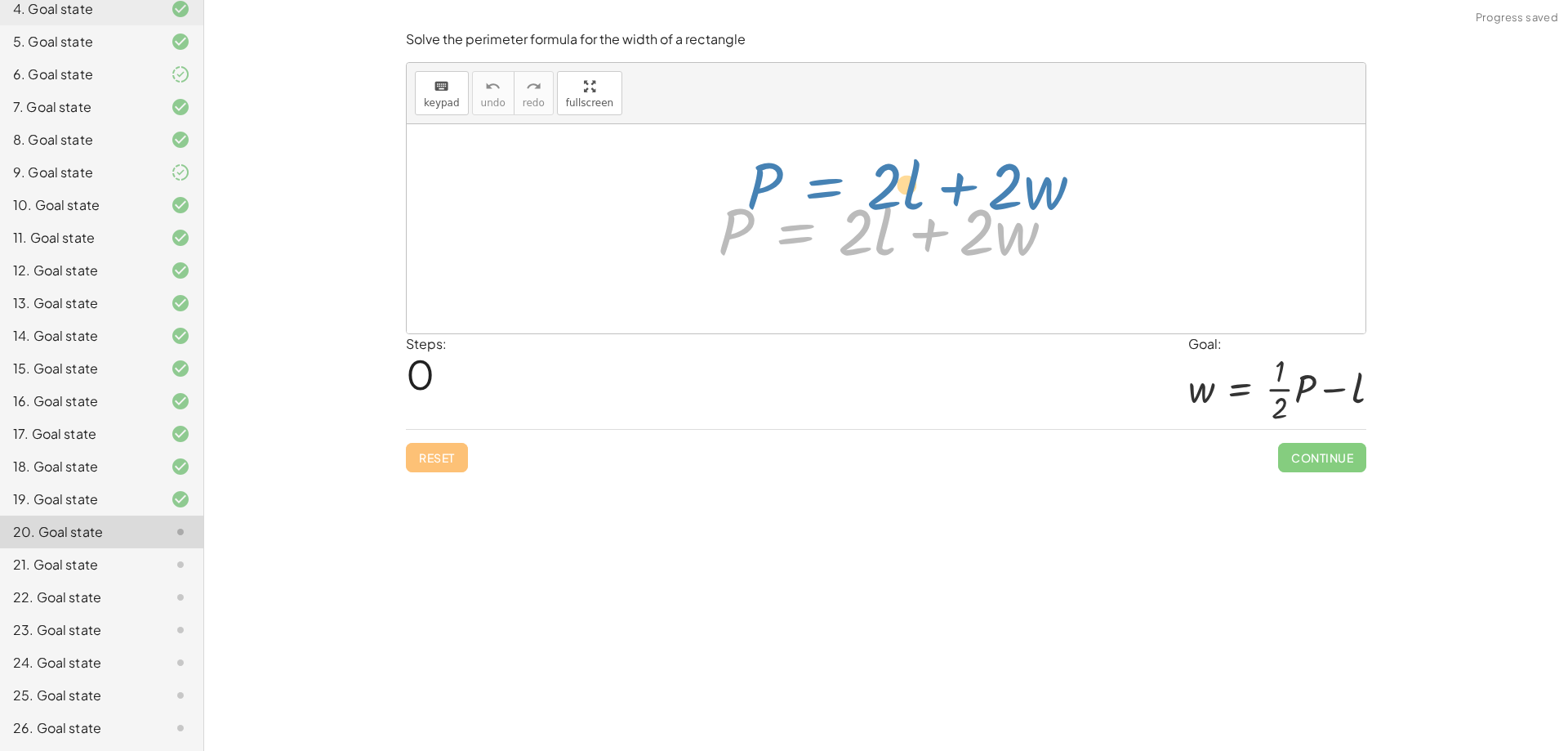
drag, startPoint x: 806, startPoint y: 230, endPoint x: 835, endPoint y: 184, distance: 54.4
click at [835, 184] on div "P = + · 2 · l + · 2 · w P = + · 2 · l + · 2 · w" at bounding box center [886, 229] width 387 height 92
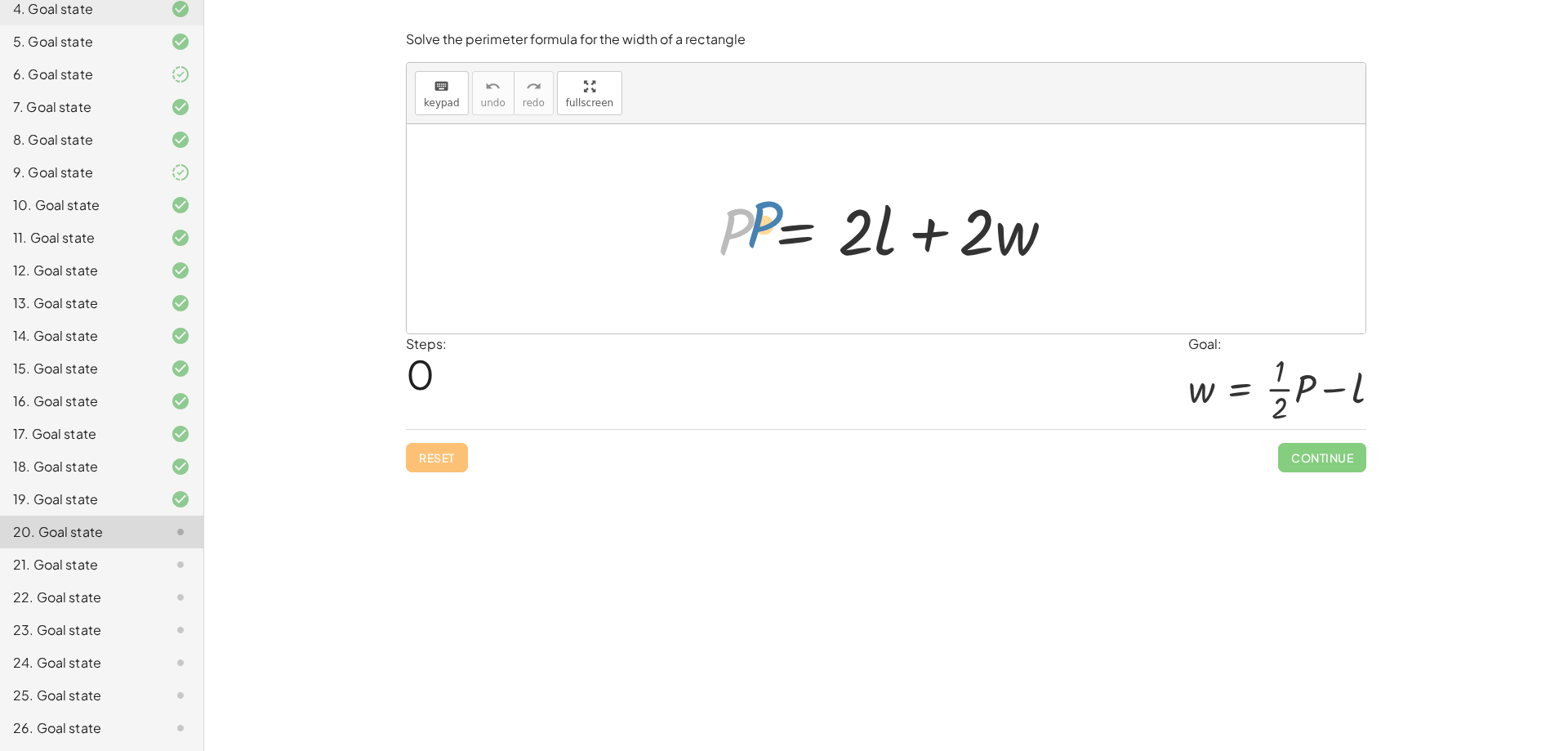
drag, startPoint x: 734, startPoint y: 234, endPoint x: 763, endPoint y: 226, distance: 30.1
click at [763, 226] on div at bounding box center [892, 229] width 366 height 84
drag, startPoint x: 998, startPoint y: 248, endPoint x: 663, endPoint y: 256, distance: 335.1
click at [663, 256] on div "· w + · 2 P = + · 2 · l + · 2 · w" at bounding box center [886, 229] width 959 height 209
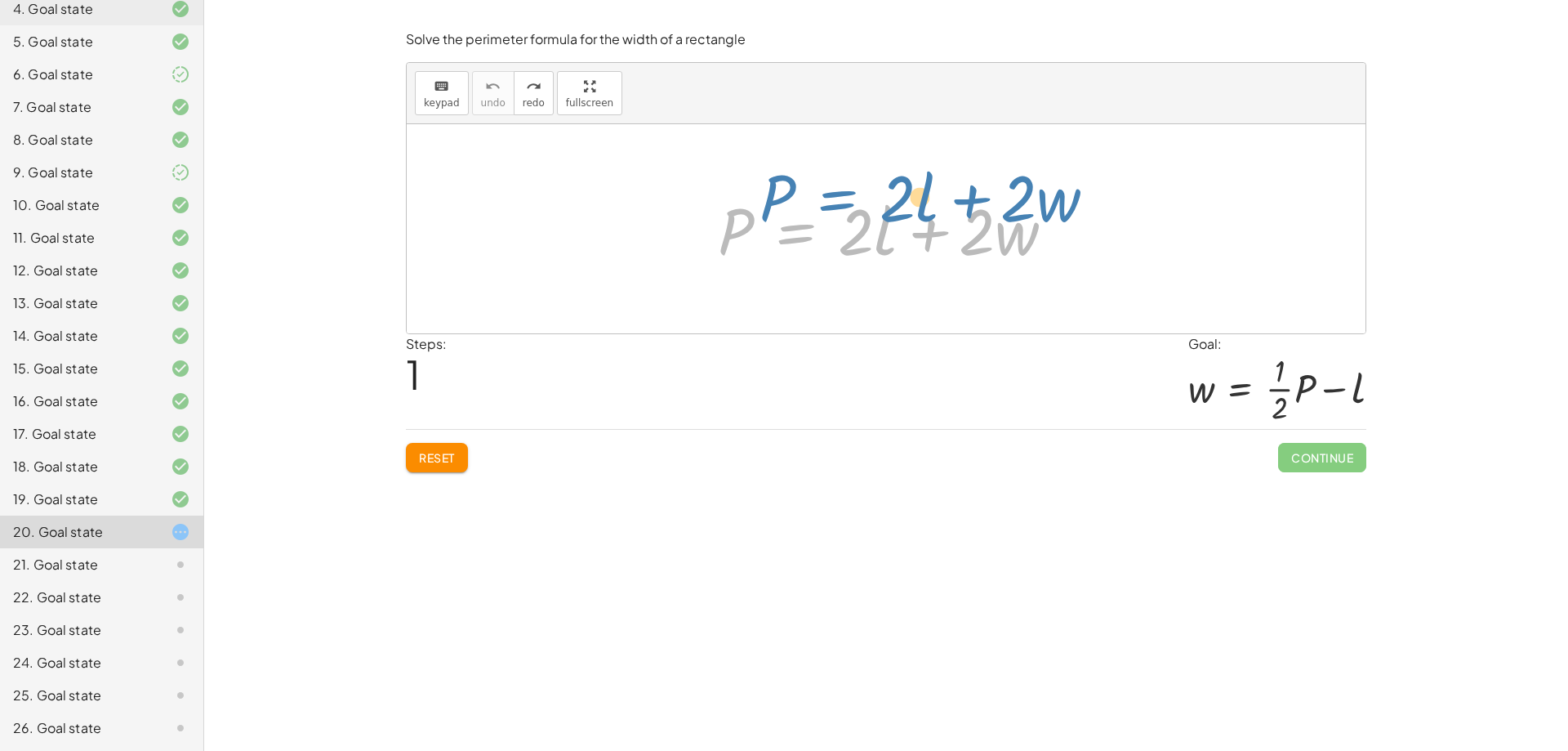
drag, startPoint x: 792, startPoint y: 228, endPoint x: 803, endPoint y: 216, distance: 16.3
click at [803, 216] on div at bounding box center [892, 229] width 366 height 84
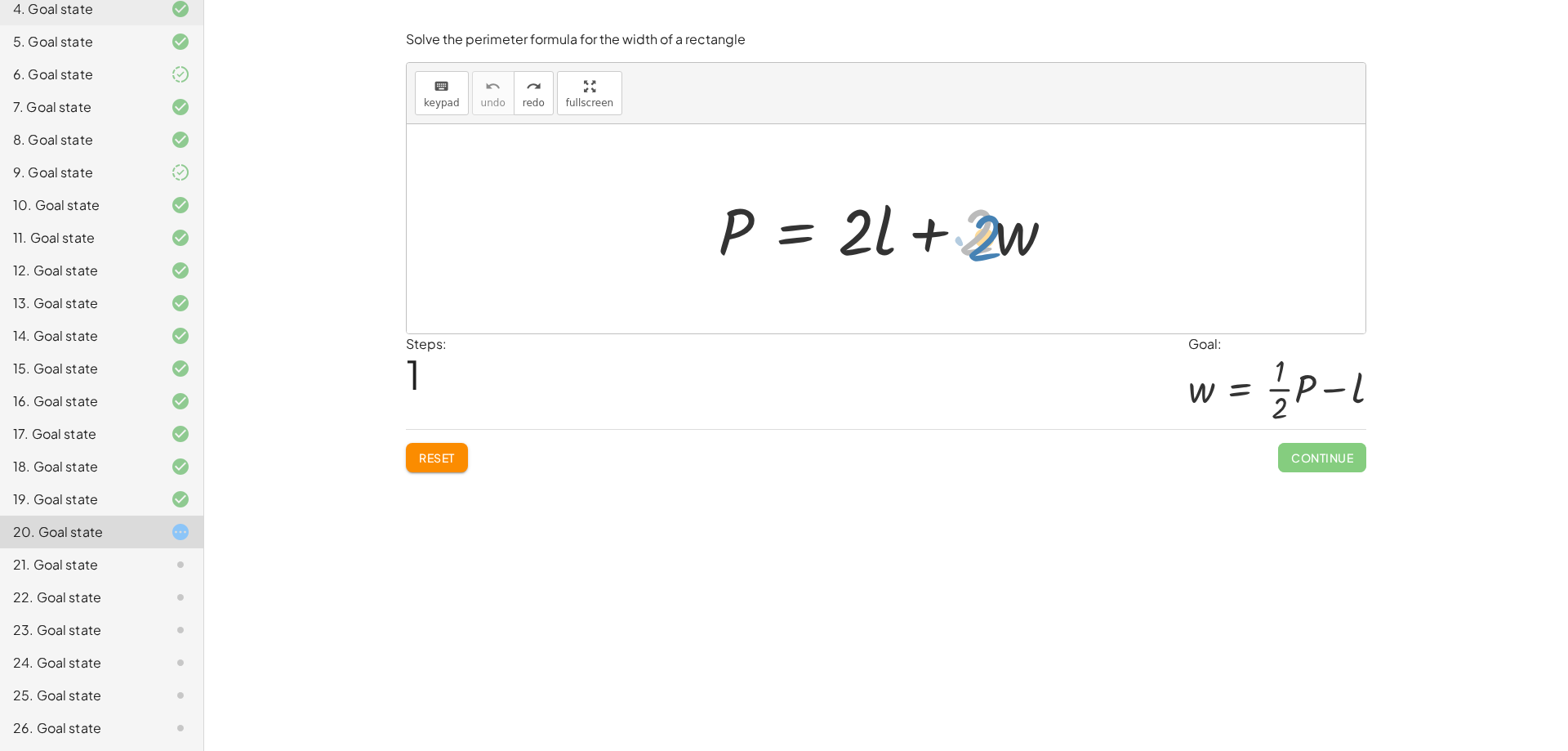
drag, startPoint x: 989, startPoint y: 230, endPoint x: 997, endPoint y: 236, distance: 10.0
click at [997, 236] on div at bounding box center [892, 229] width 366 height 84
drag, startPoint x: 726, startPoint y: 238, endPoint x: 816, endPoint y: 235, distance: 90.0
click at [816, 235] on div at bounding box center [892, 229] width 366 height 84
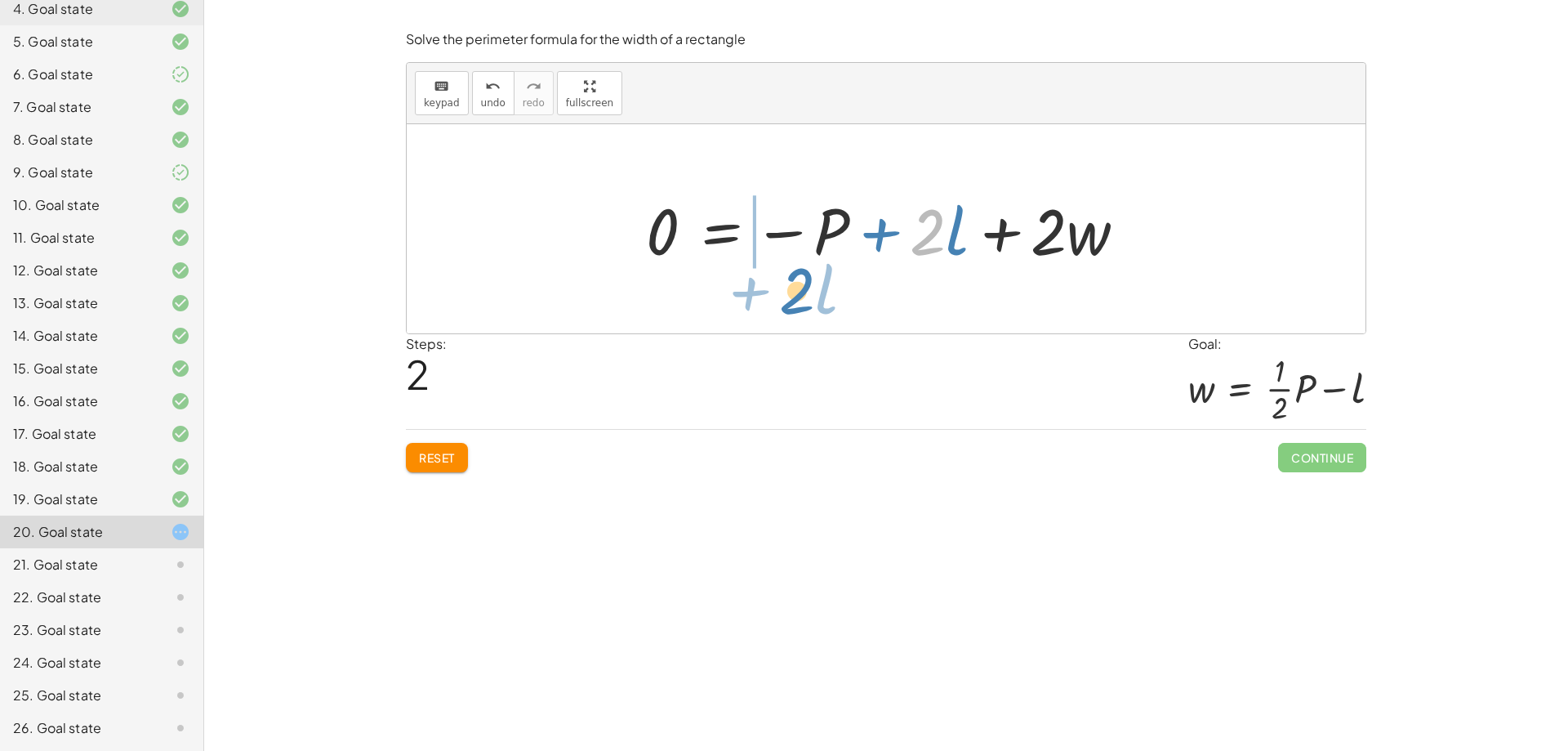
drag, startPoint x: 931, startPoint y: 226, endPoint x: 800, endPoint y: 285, distance: 143.7
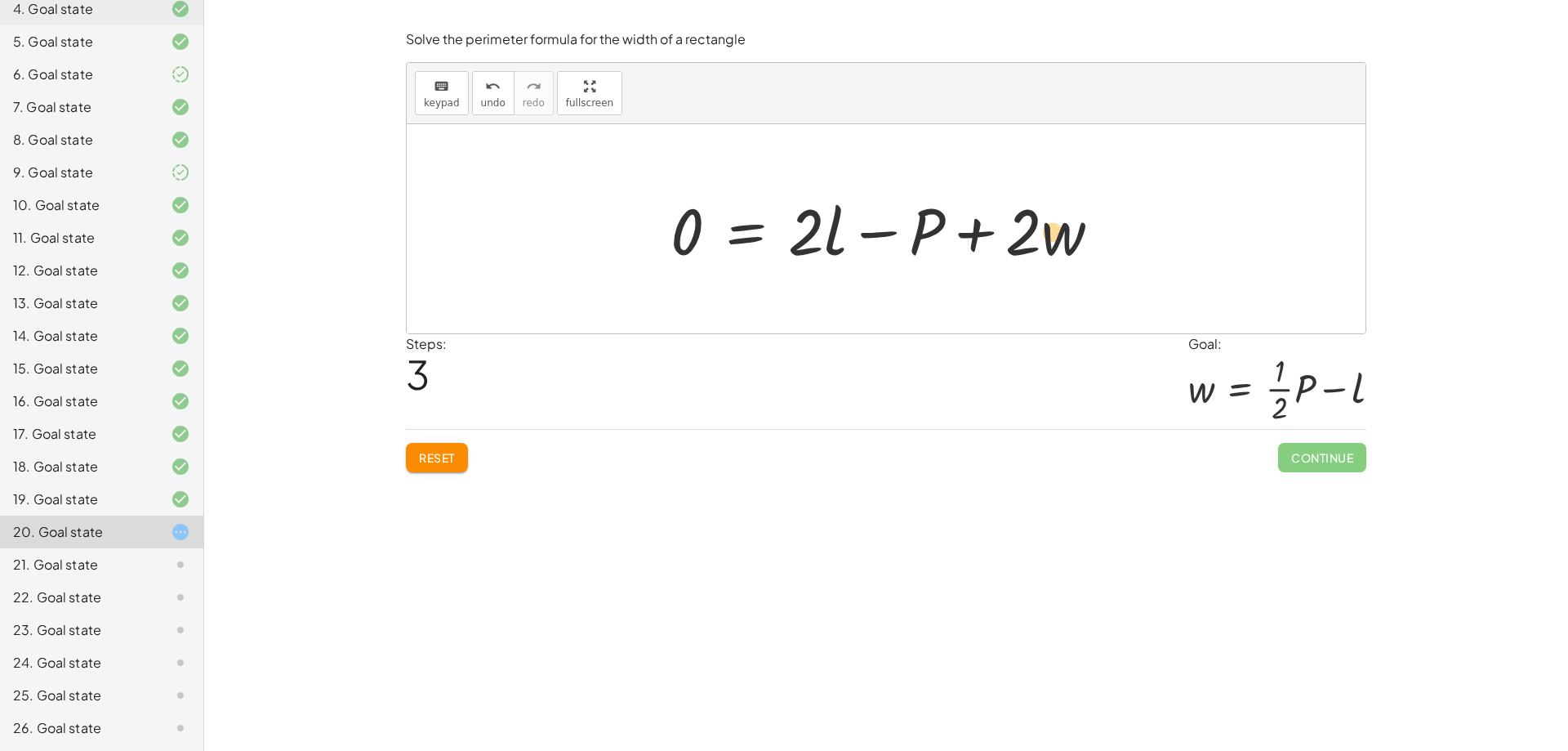
drag, startPoint x: 1061, startPoint y: 241, endPoint x: 1050, endPoint y: 241, distance: 11.0
click at [1050, 241] on div at bounding box center [891, 229] width 459 height 84
click at [1024, 226] on div at bounding box center [891, 229] width 459 height 84
drag, startPoint x: 982, startPoint y: 236, endPoint x: 611, endPoint y: 197, distance: 373.0
click at [611, 197] on div "P = + · 2 · l + · 2 · w 0 = − P + · 2 · l + · 2 · w + · 2 · w P = + · 2 · l + ·…" at bounding box center [886, 229] width 959 height 209
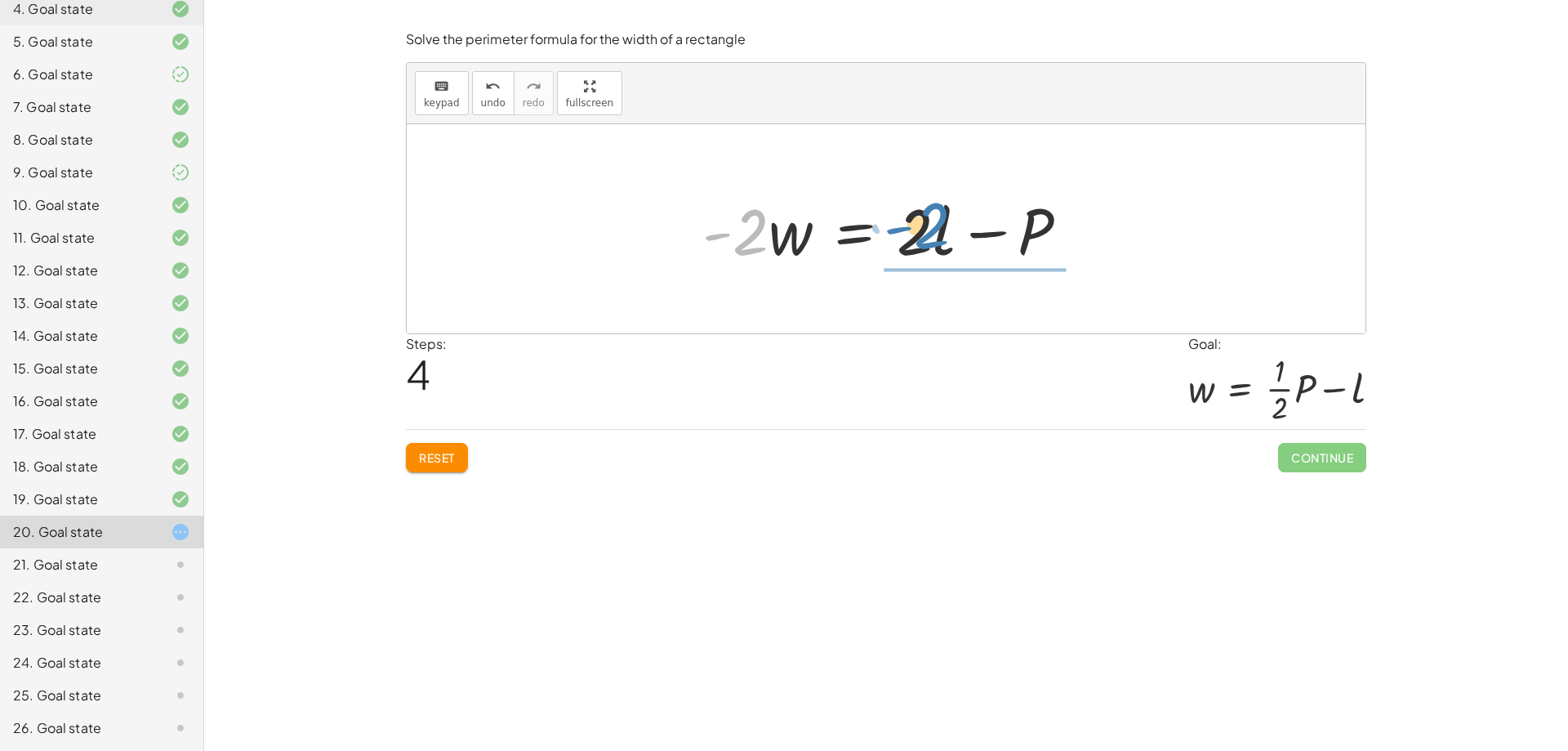
drag, startPoint x: 748, startPoint y: 233, endPoint x: 930, endPoint y: 225, distance: 182.2
click at [930, 225] on div at bounding box center [892, 229] width 396 height 84
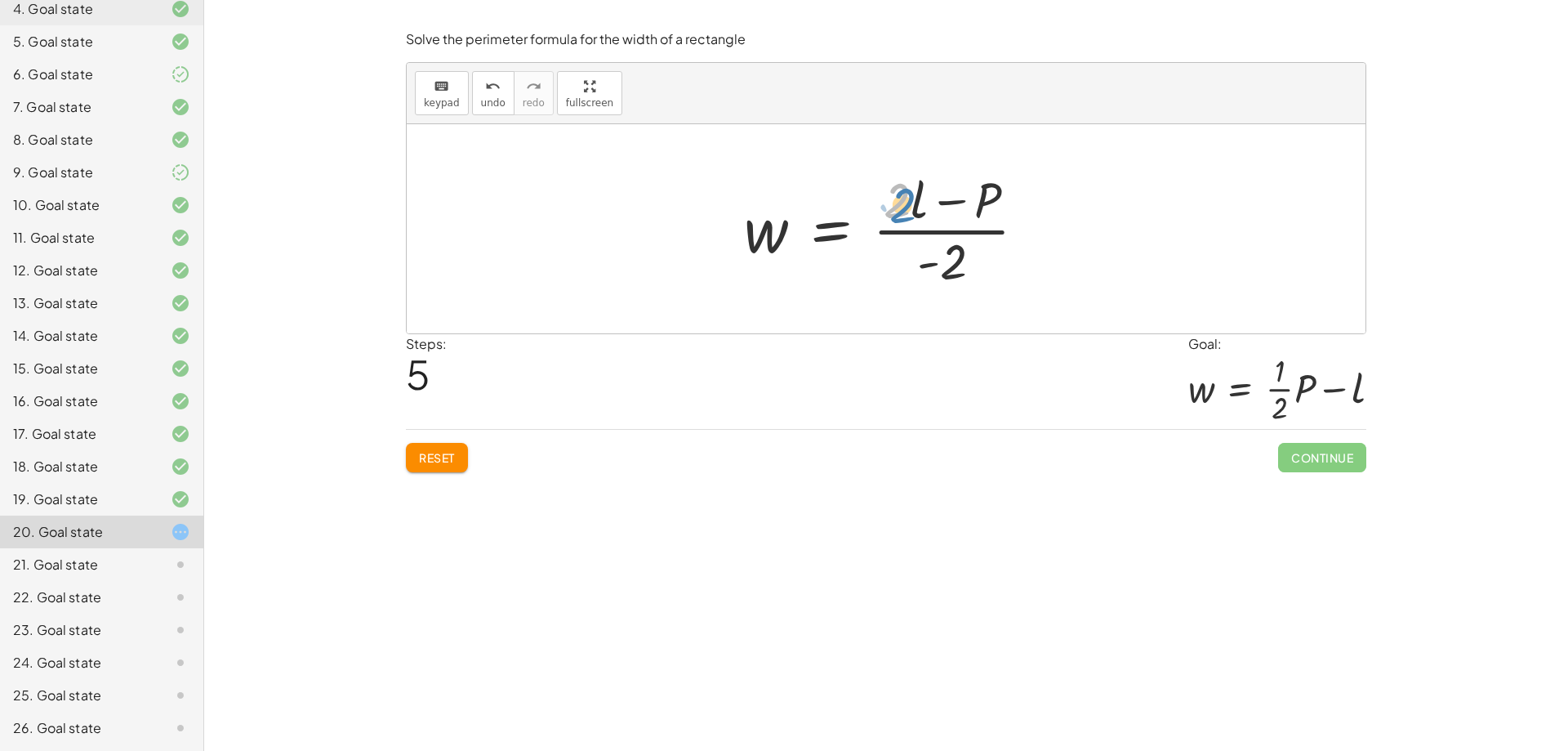
click at [904, 197] on div at bounding box center [891, 229] width 312 height 126
drag, startPoint x: 918, startPoint y: 198, endPoint x: 988, endPoint y: 200, distance: 70.0
click at [988, 200] on div at bounding box center [891, 229] width 312 height 126
drag, startPoint x: 955, startPoint y: 265, endPoint x: 998, endPoint y: 197, distance: 80.5
click at [998, 197] on div at bounding box center [892, 229] width 358 height 126
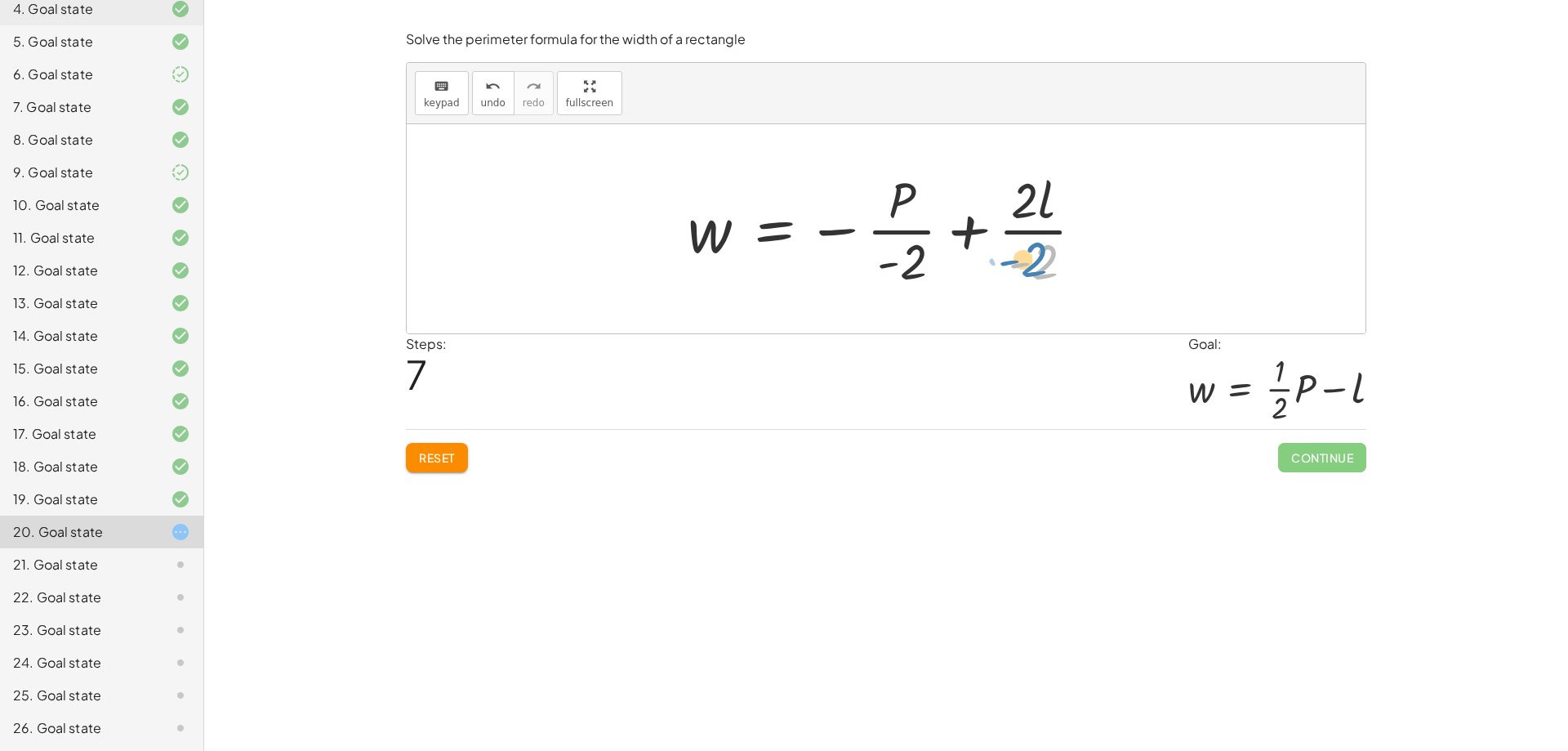
drag, startPoint x: 1040, startPoint y: 264, endPoint x: 1029, endPoint y: 262, distance: 11.2
click at [1029, 262] on div at bounding box center [892, 229] width 427 height 126
click at [441, 445] on button "Reset" at bounding box center [436, 458] width 62 height 30
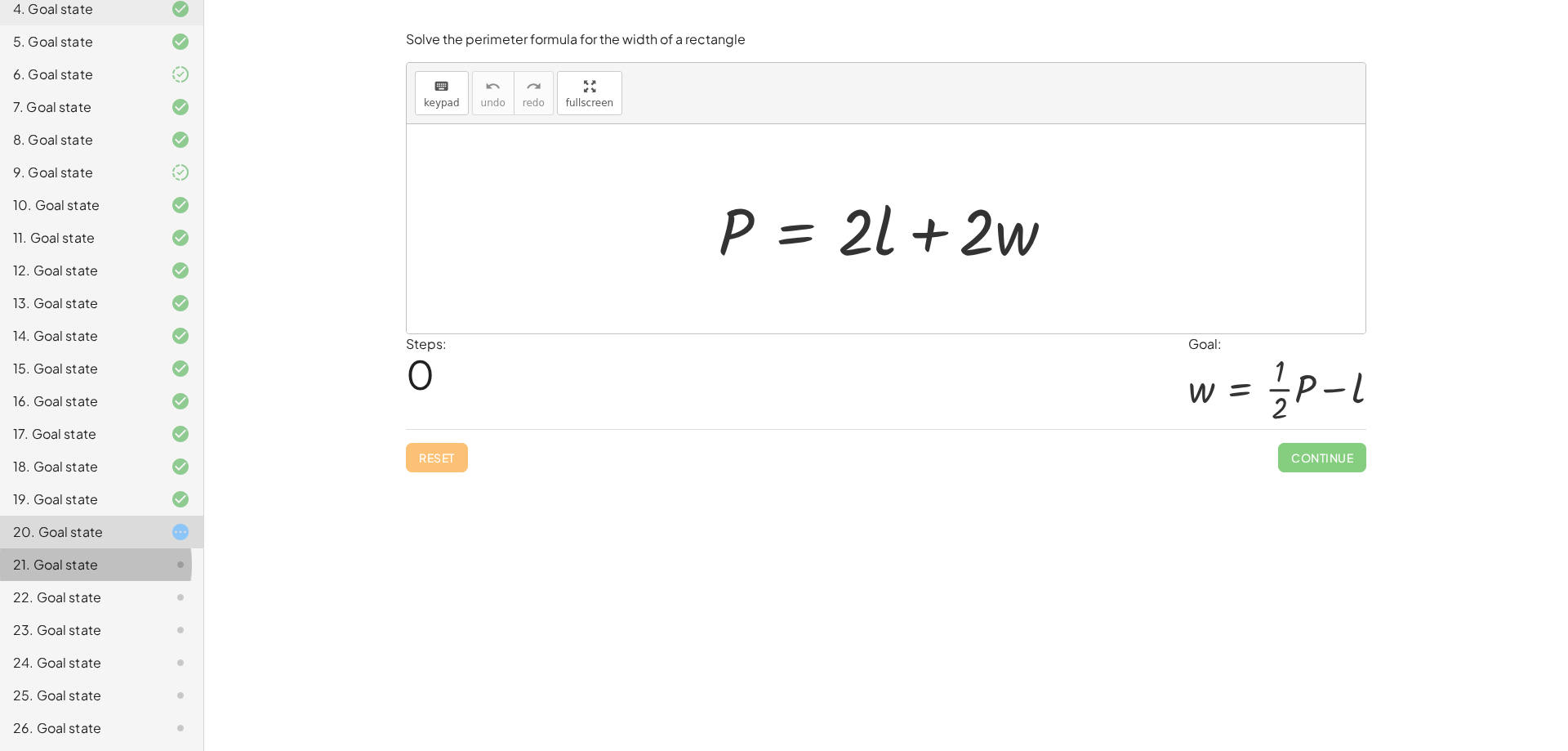
click at [148, 614] on div "21. Goal state" at bounding box center [102, 630] width 203 height 33
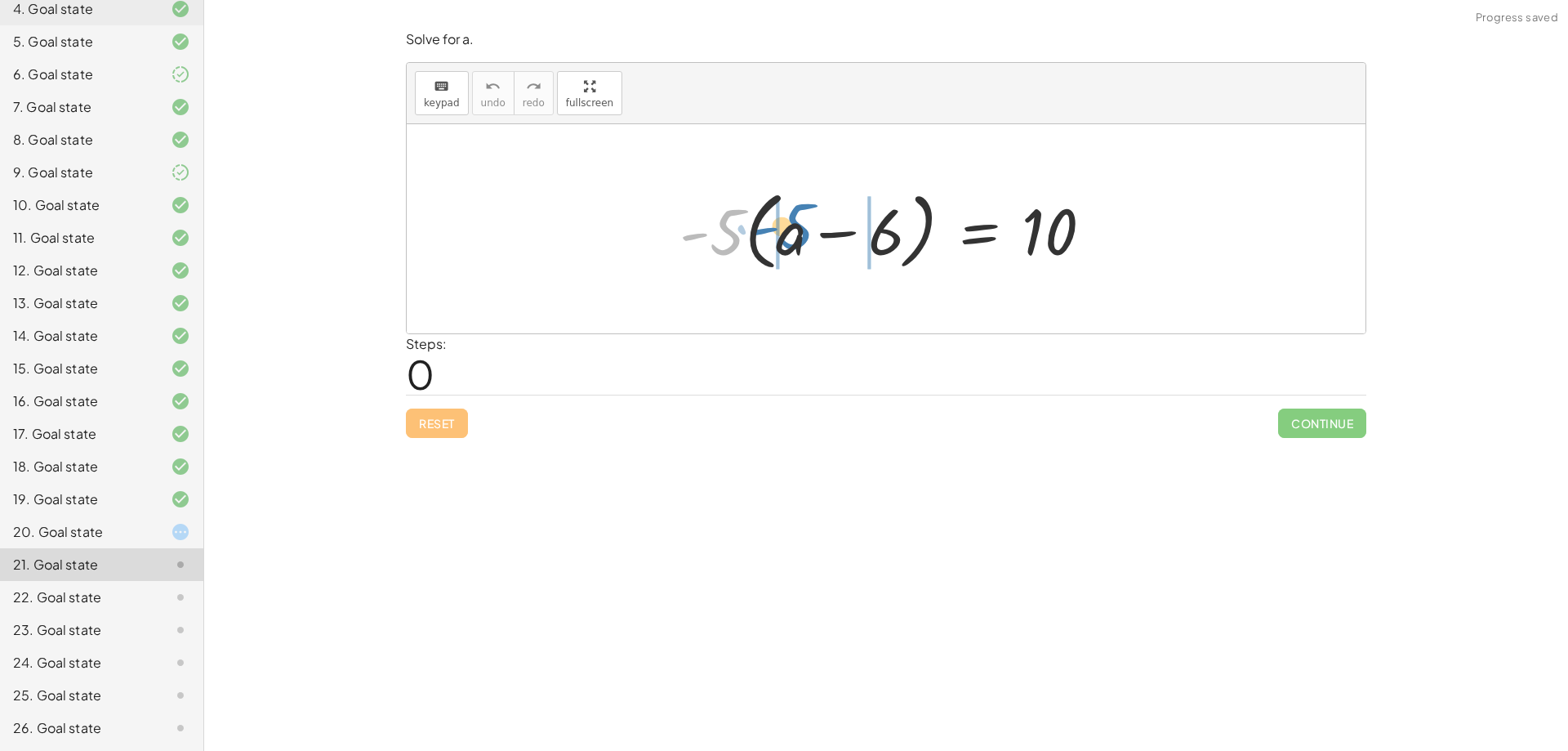
drag, startPoint x: 738, startPoint y: 211, endPoint x: 808, endPoint y: 207, distance: 70.1
click at [808, 207] on div at bounding box center [893, 229] width 443 height 94
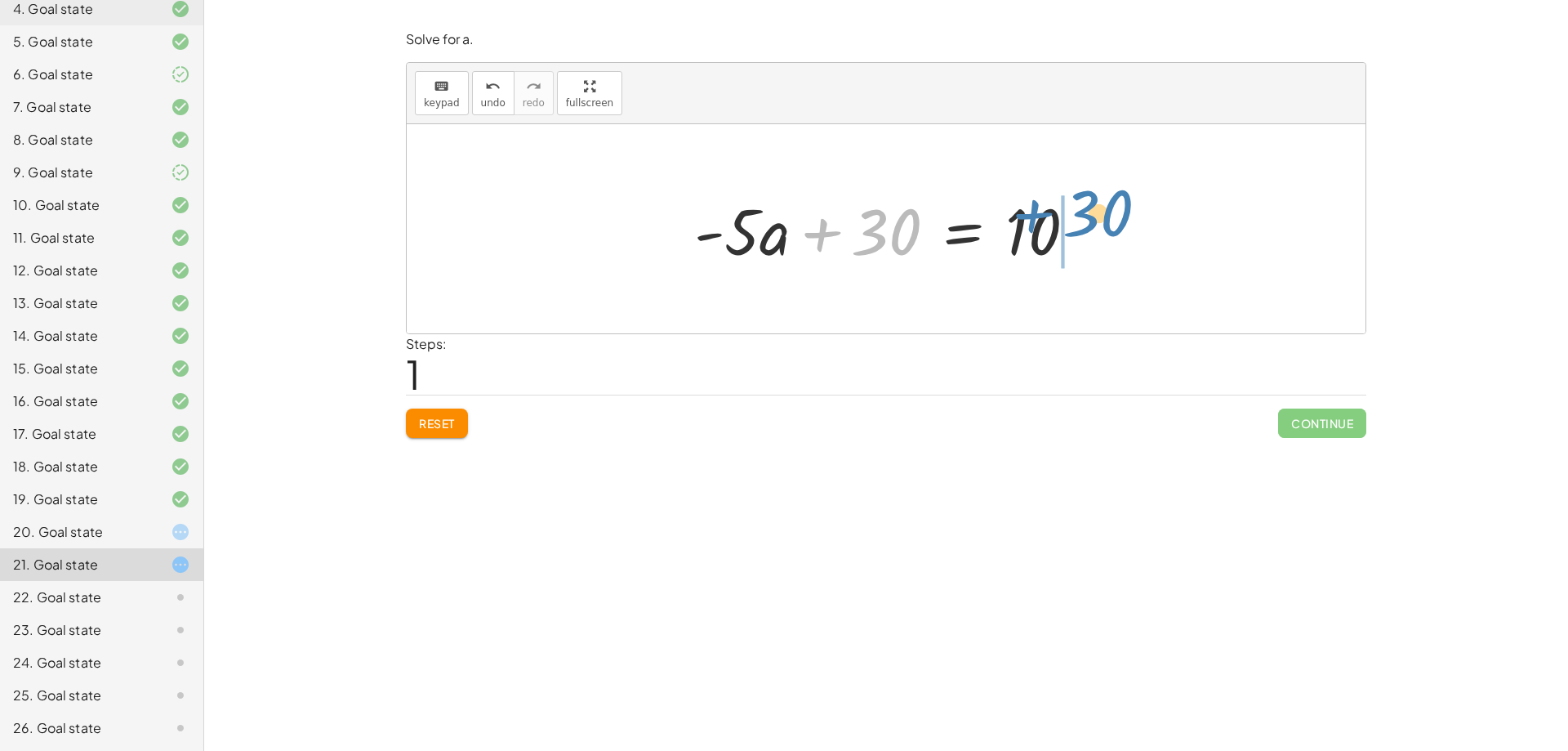
drag, startPoint x: 862, startPoint y: 233, endPoint x: 1075, endPoint y: 214, distance: 213.8
click at [1075, 214] on div at bounding box center [892, 229] width 412 height 84
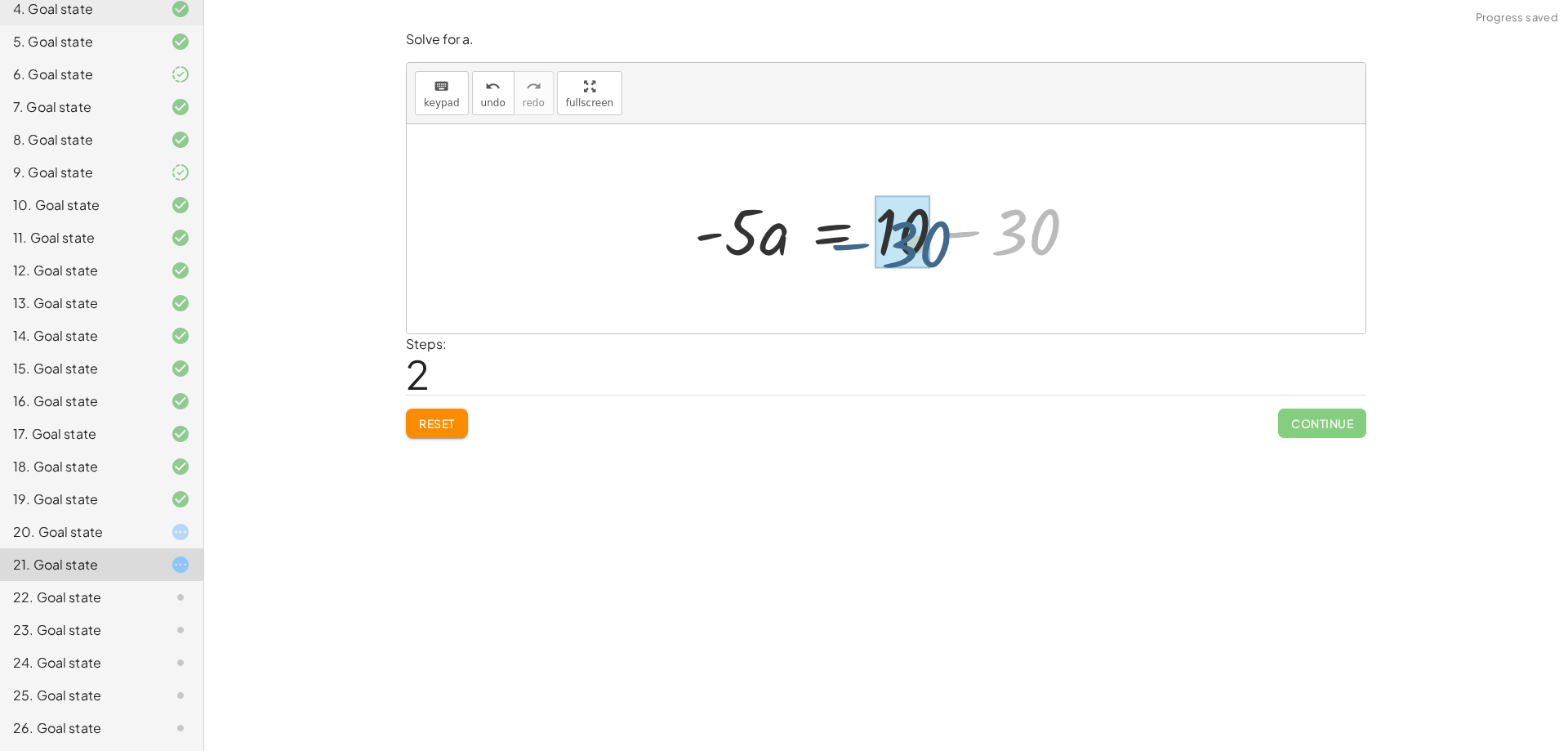
drag, startPoint x: 1025, startPoint y: 243, endPoint x: 902, endPoint y: 259, distance: 124.0
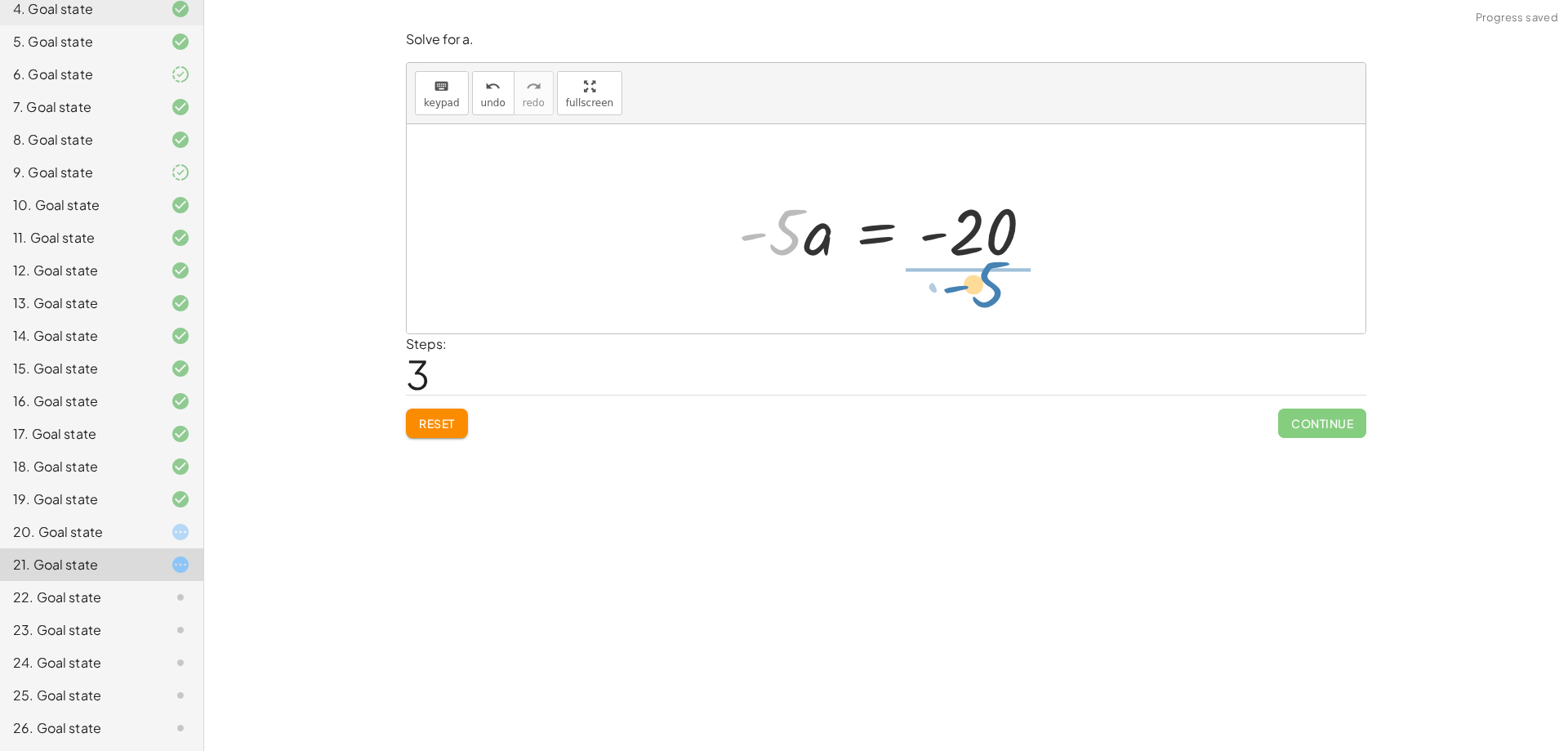
drag, startPoint x: 788, startPoint y: 240, endPoint x: 990, endPoint y: 294, distance: 209.1
click at [990, 294] on div "· - 5 · ( + a − 6 ) = 10 + · - 5 · a − · - 5 · 6 = 10 + · - 5 · a + 30 = 10 · -…" at bounding box center [886, 229] width 959 height 209
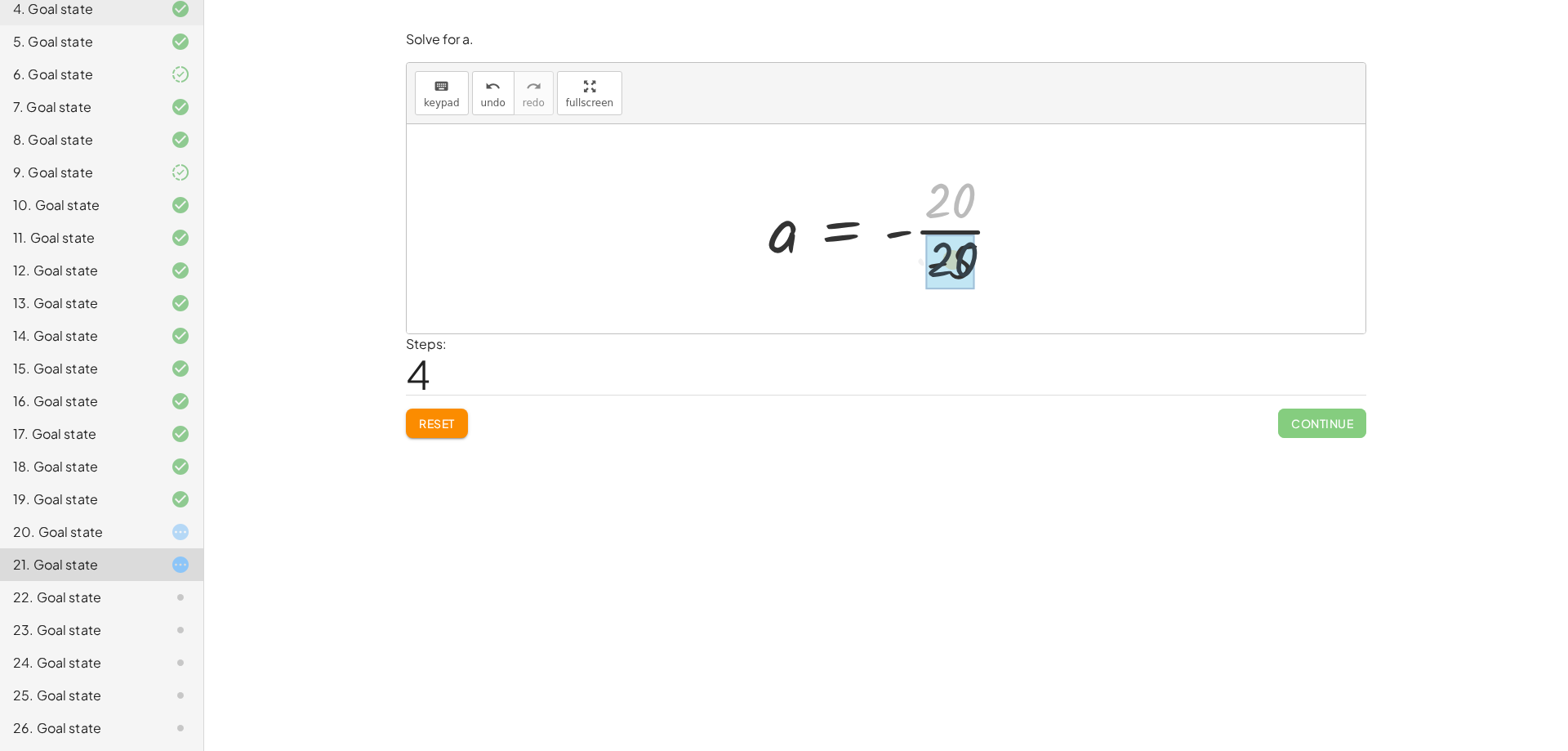
drag, startPoint x: 953, startPoint y: 209, endPoint x: 957, endPoint y: 278, distance: 69.1
drag, startPoint x: 949, startPoint y: 198, endPoint x: 956, endPoint y: 276, distance: 78.3
drag, startPoint x: 930, startPoint y: 231, endPoint x: 896, endPoint y: 236, distance: 34.4
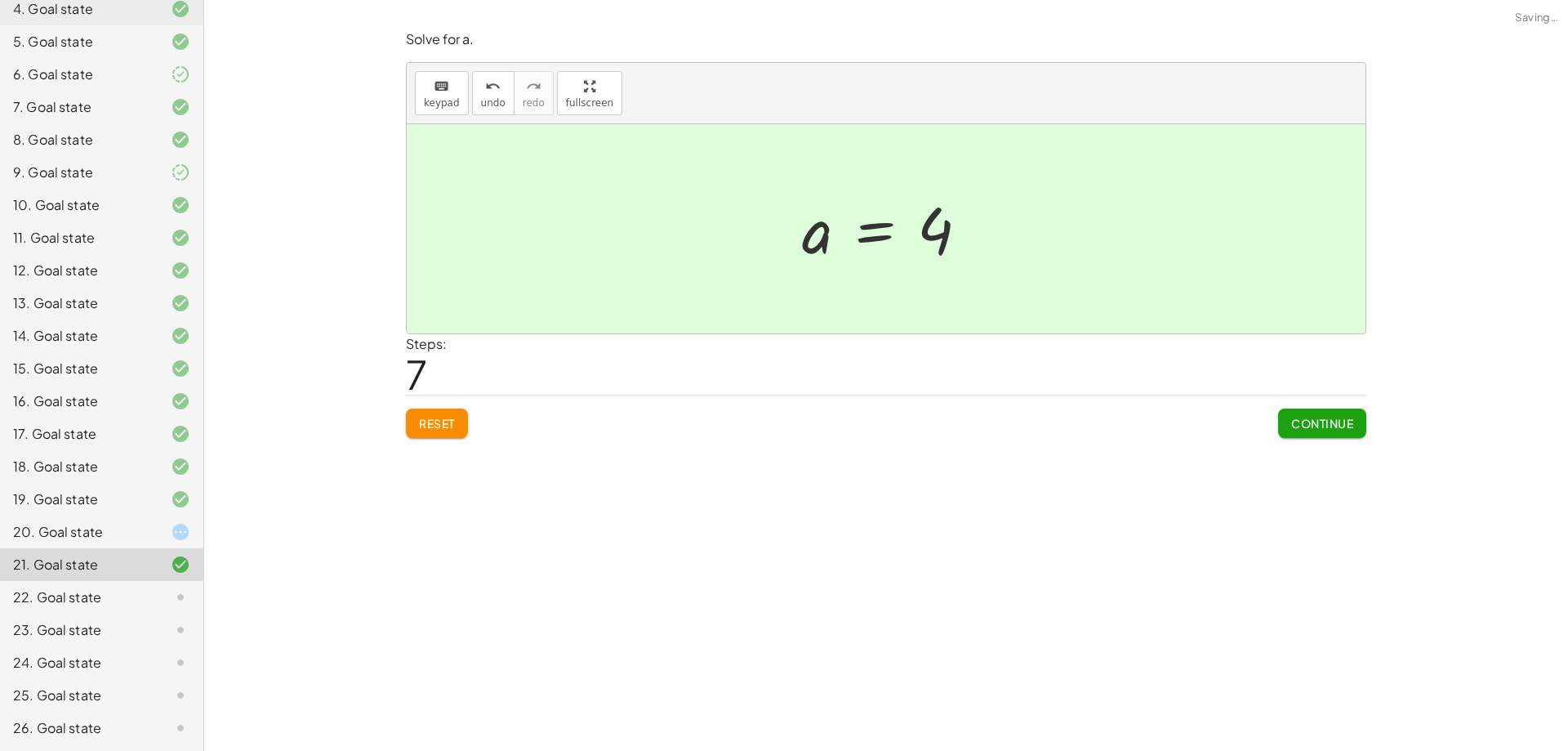
click at [1303, 429] on span "Continue" at bounding box center [1321, 422] width 62 height 15
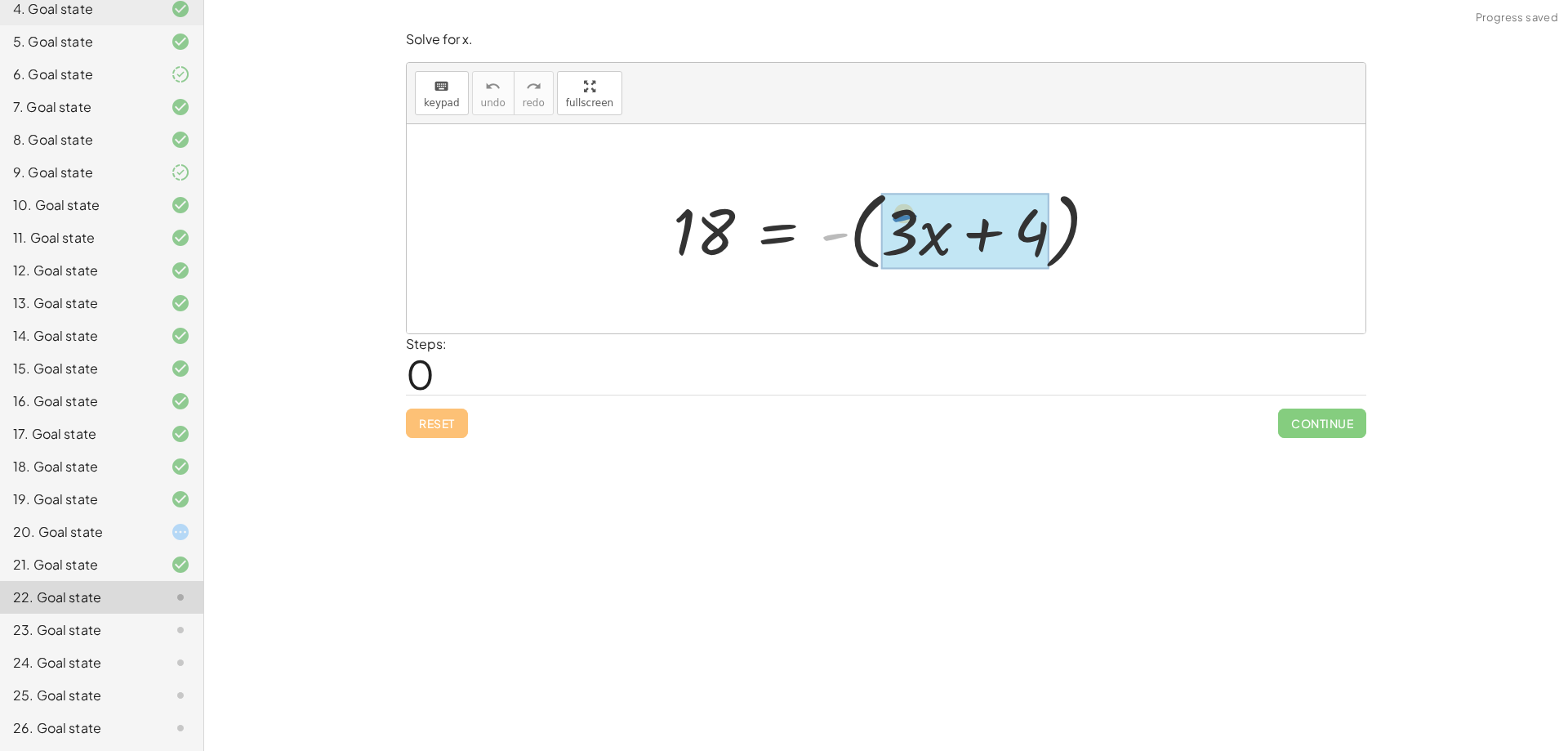
drag, startPoint x: 833, startPoint y: 231, endPoint x: 903, endPoint y: 212, distance: 72.5
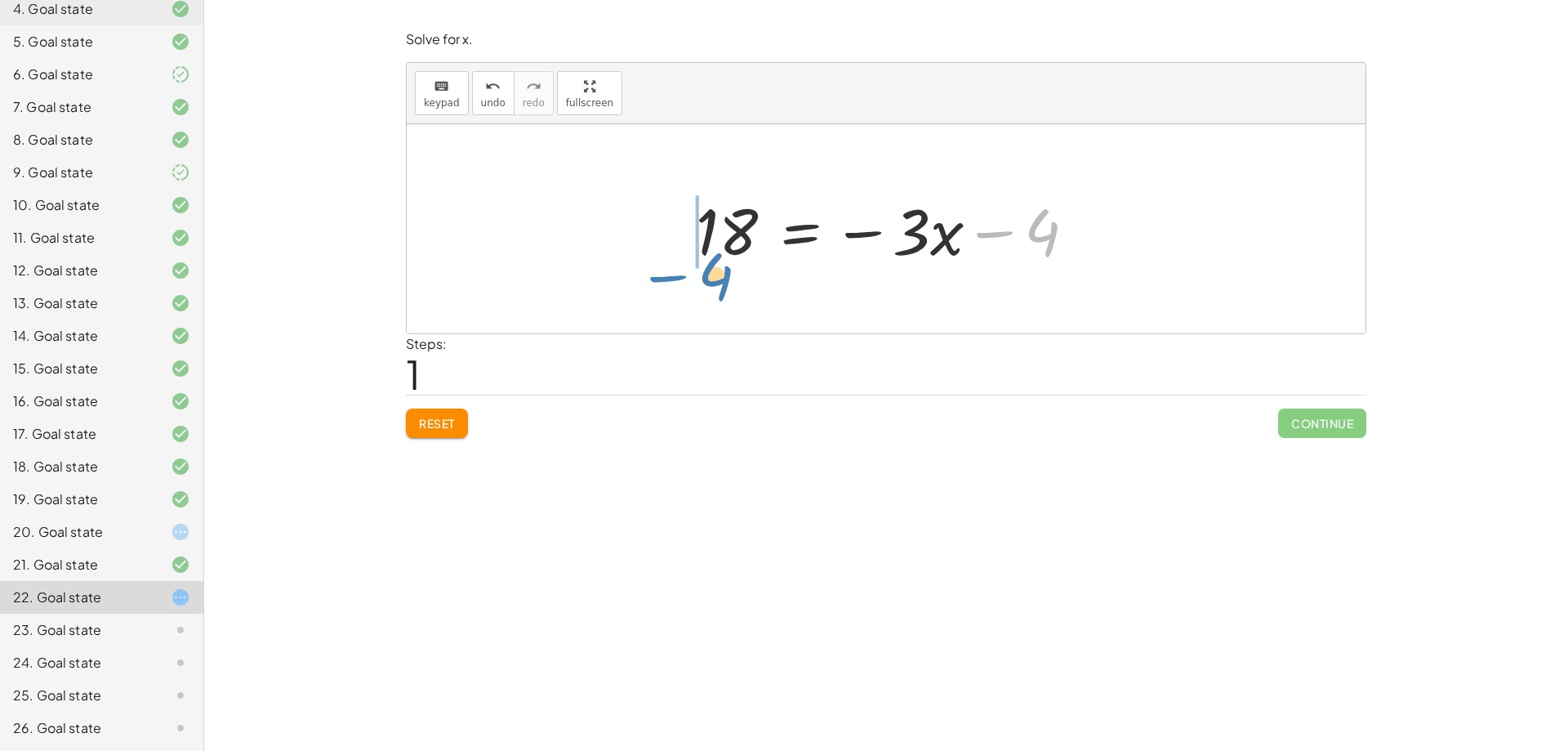
drag, startPoint x: 1031, startPoint y: 228, endPoint x: 697, endPoint y: 249, distance: 334.7
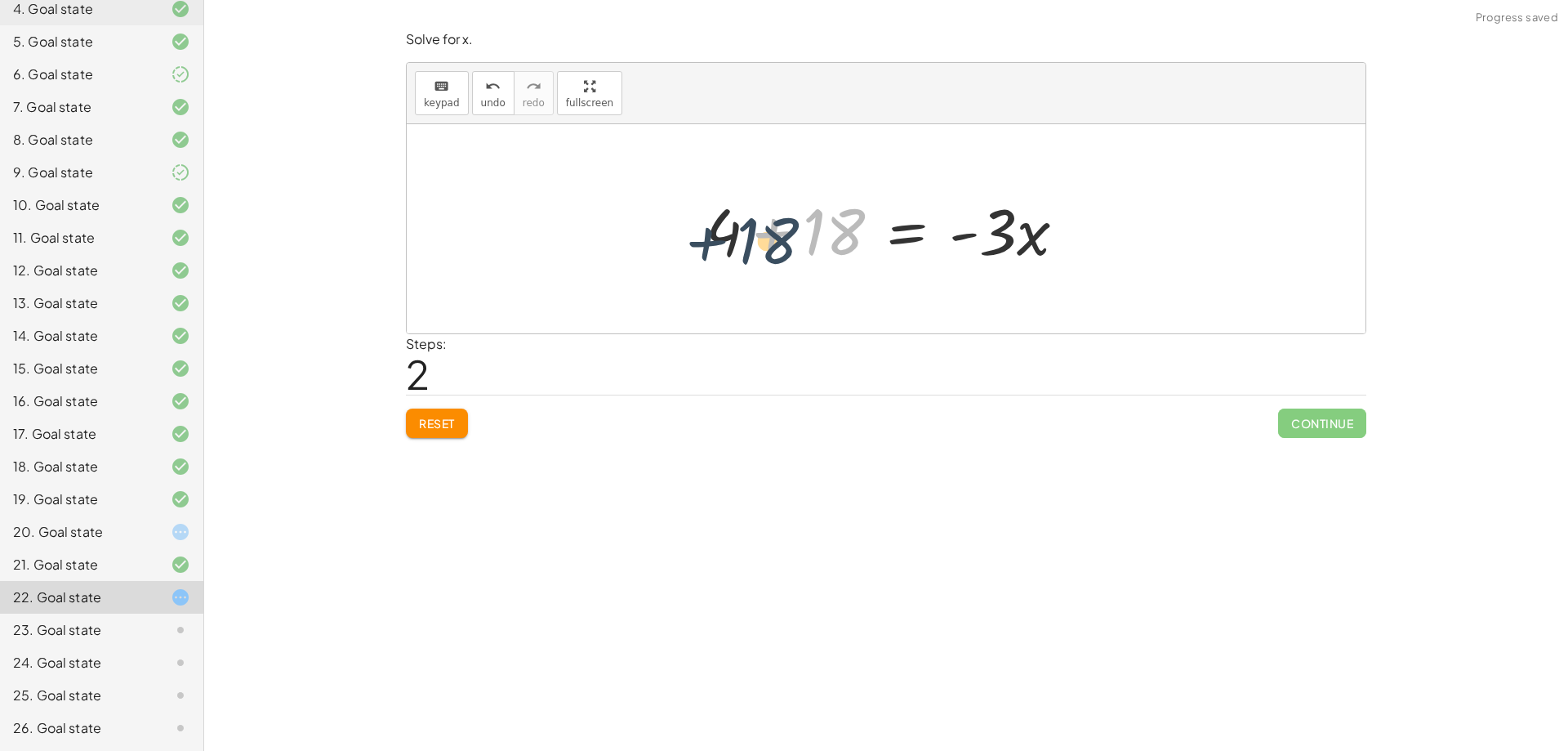
drag, startPoint x: 831, startPoint y: 234, endPoint x: 763, endPoint y: 243, distance: 68.6
click at [763, 243] on div at bounding box center [892, 229] width 389 height 84
drag, startPoint x: 728, startPoint y: 240, endPoint x: 828, endPoint y: 238, distance: 100.0
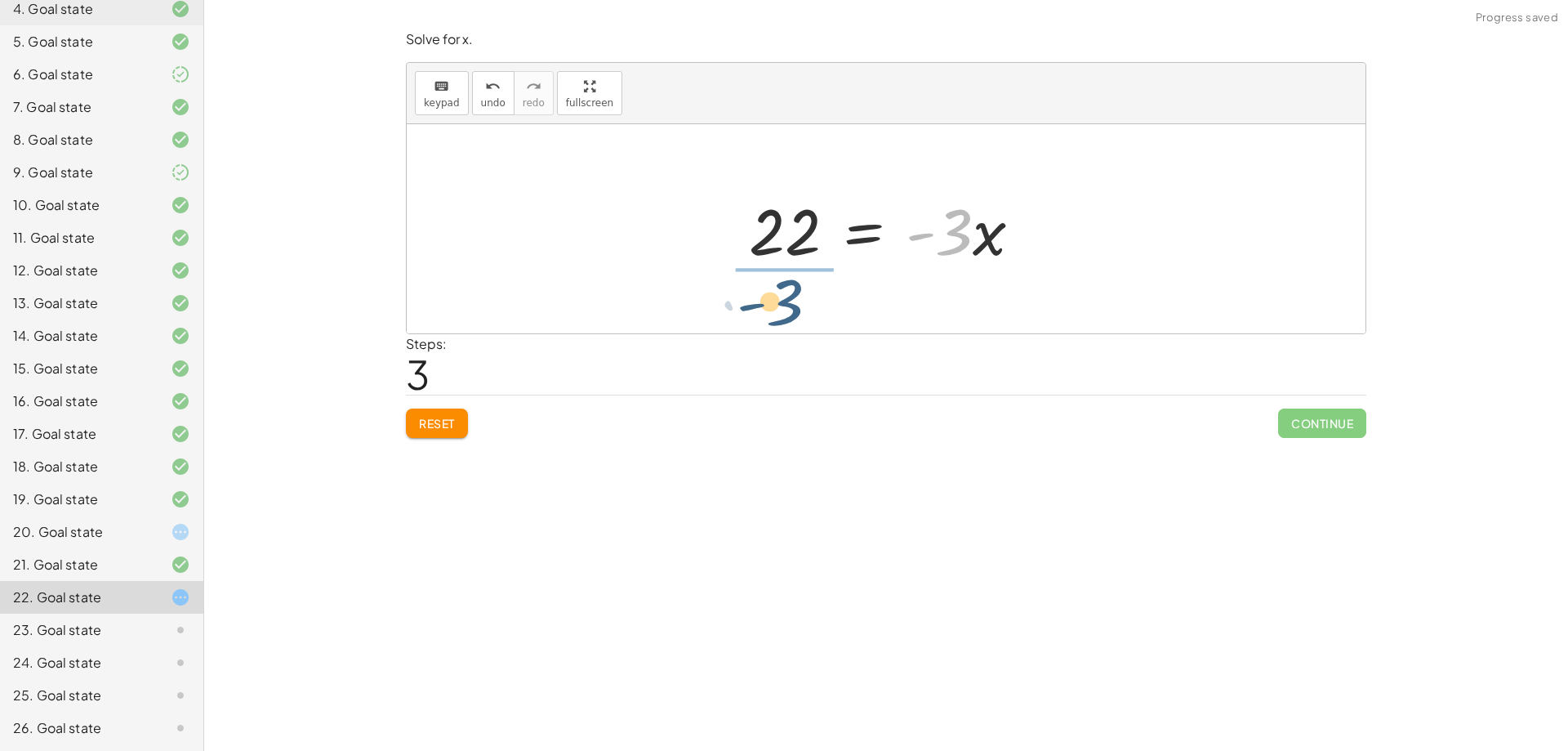
drag, startPoint x: 956, startPoint y: 238, endPoint x: 769, endPoint y: 313, distance: 201.5
click at [769, 313] on div "18 = - ( + · 3 · x + 4 ) 18 = − · 3 · x − 4 + 4 + 18 = · - 3 · x · - 3 = · 3 · …" at bounding box center [886, 229] width 959 height 209
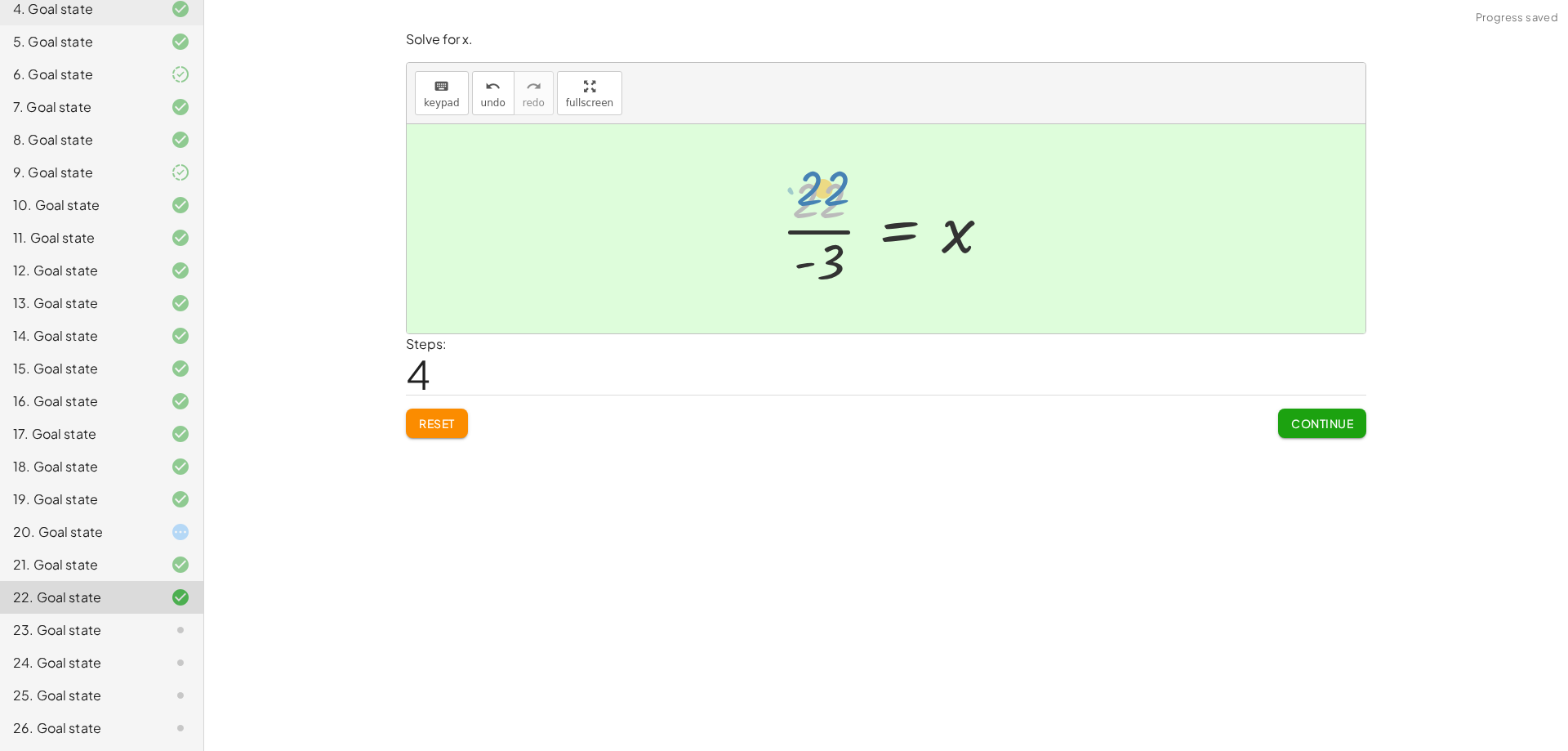
drag, startPoint x: 813, startPoint y: 199, endPoint x: 817, endPoint y: 188, distance: 11.7
click at [817, 186] on div at bounding box center [892, 229] width 238 height 126
click at [1307, 429] on span "Continue" at bounding box center [1321, 422] width 62 height 15
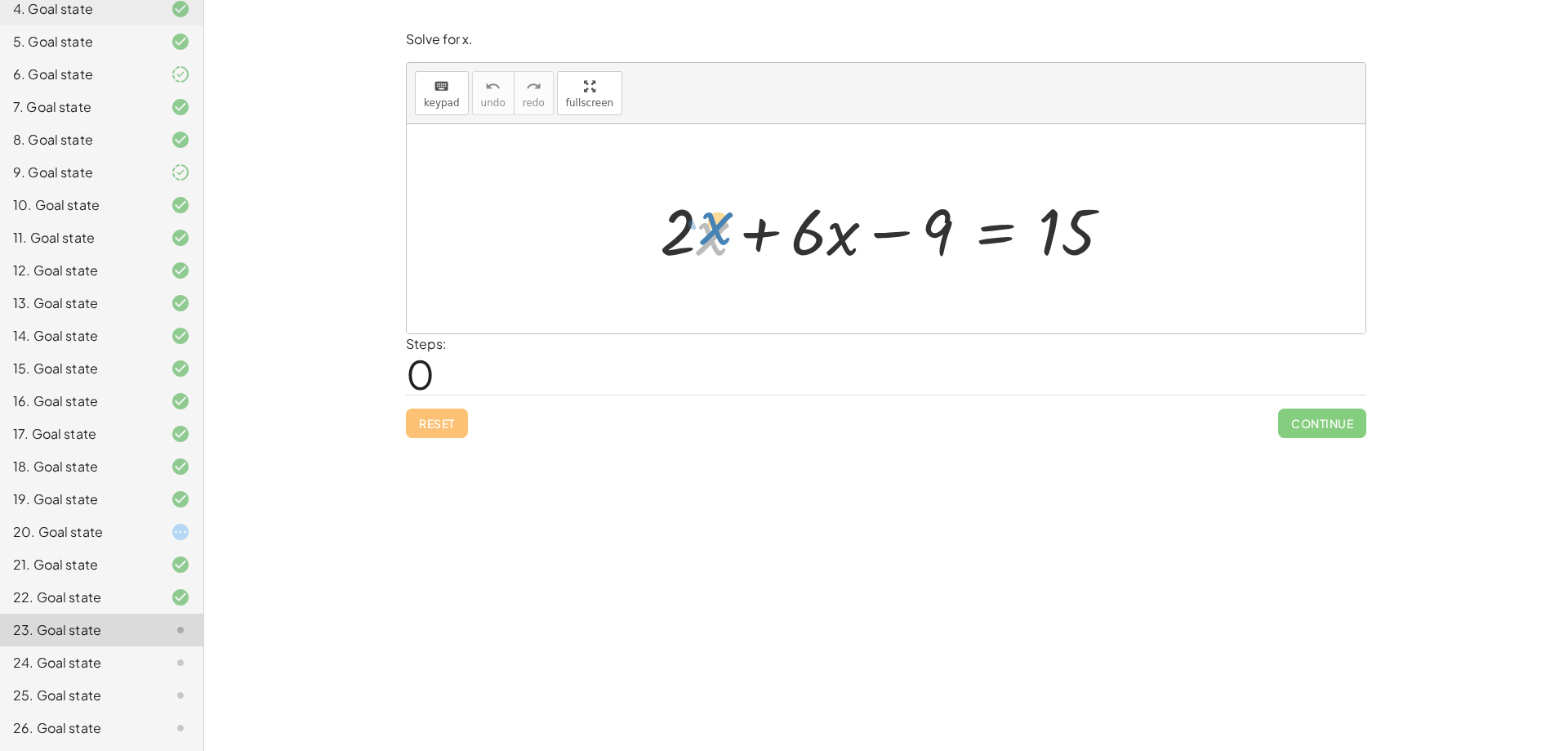
drag, startPoint x: 705, startPoint y: 226, endPoint x: 709, endPoint y: 216, distance: 10.8
click at [709, 216] on div at bounding box center [892, 229] width 481 height 84
drag, startPoint x: 658, startPoint y: 237, endPoint x: 624, endPoint y: 240, distance: 34.1
click at [624, 240] on div "· 2 + · x + · 2 · x + · 6 · x − 9 = 15" at bounding box center [886, 229] width 959 height 209
drag, startPoint x: 692, startPoint y: 239, endPoint x: 808, endPoint y: 227, distance: 116.6
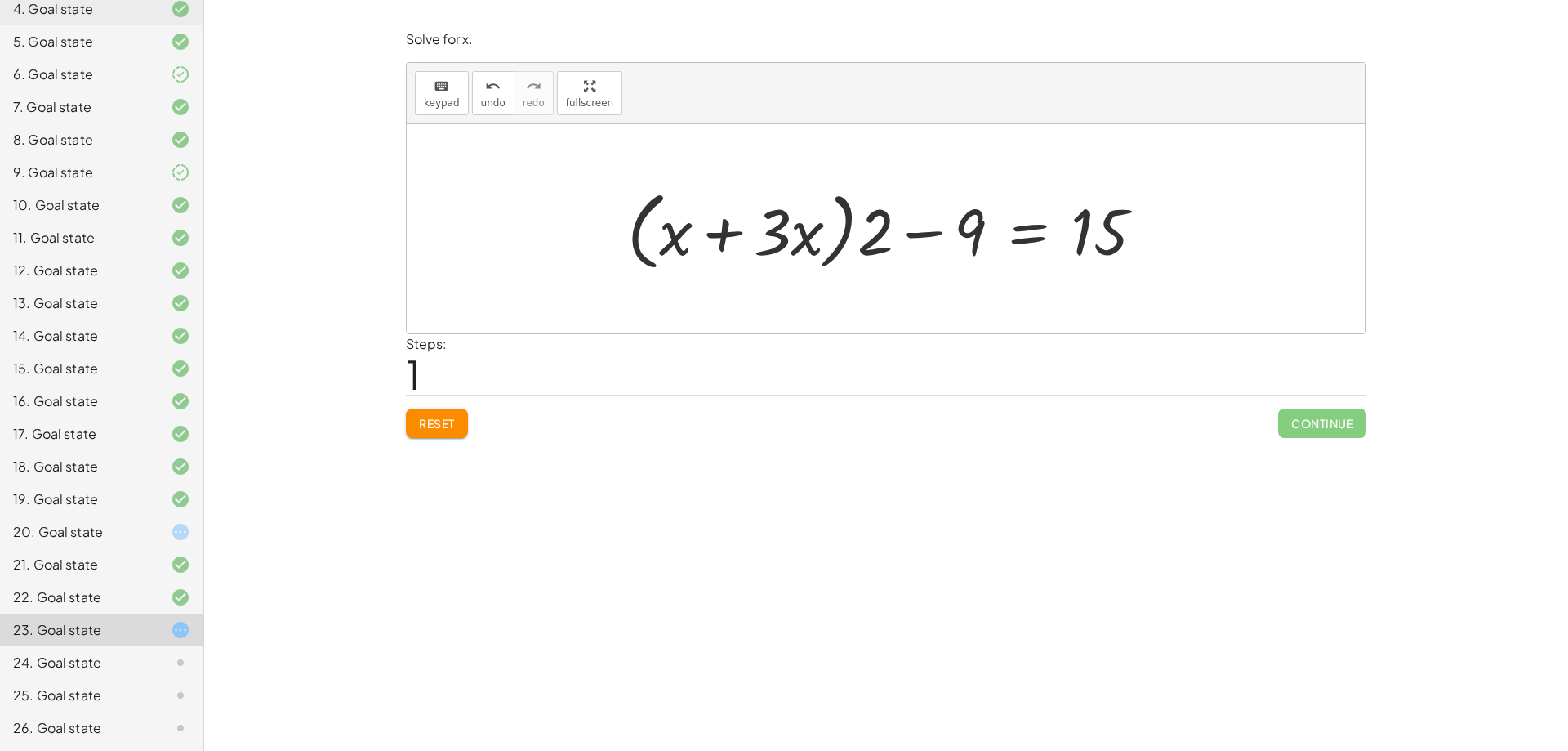
click at [447, 431] on button "Reset" at bounding box center [436, 423] width 62 height 30
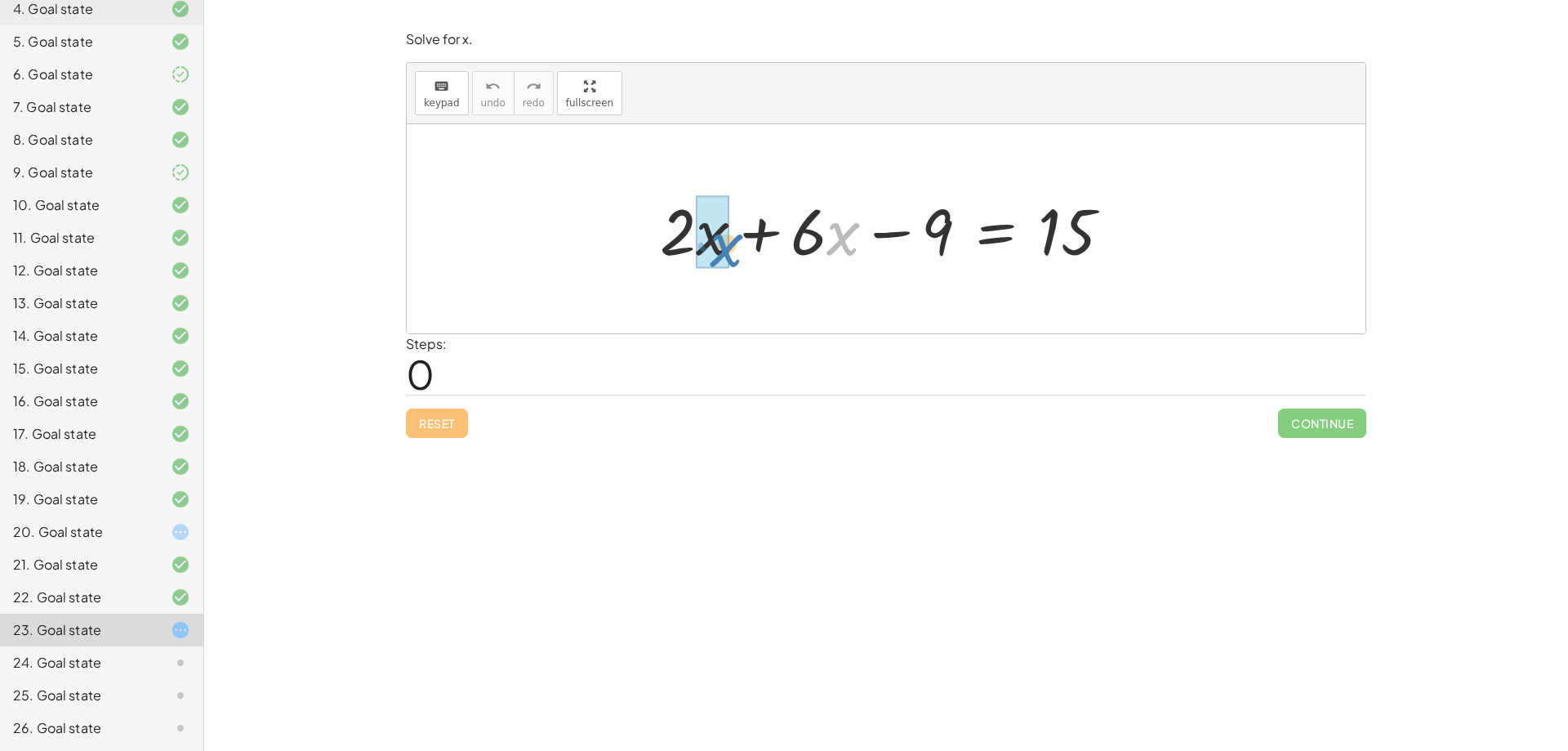
drag, startPoint x: 843, startPoint y: 236, endPoint x: 718, endPoint y: 248, distance: 125.6
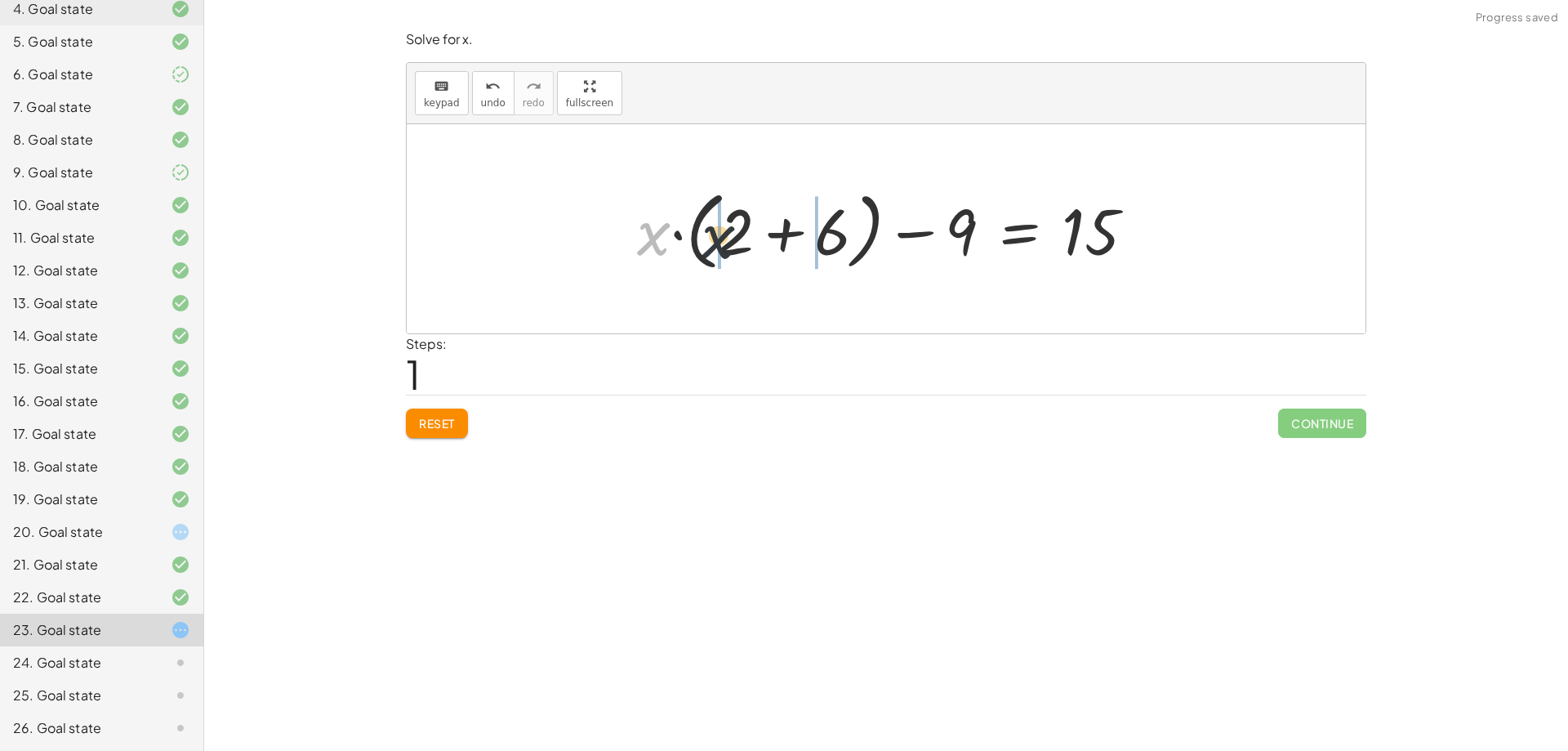
drag, startPoint x: 662, startPoint y: 229, endPoint x: 752, endPoint y: 230, distance: 90.0
click at [752, 230] on div at bounding box center [892, 229] width 526 height 94
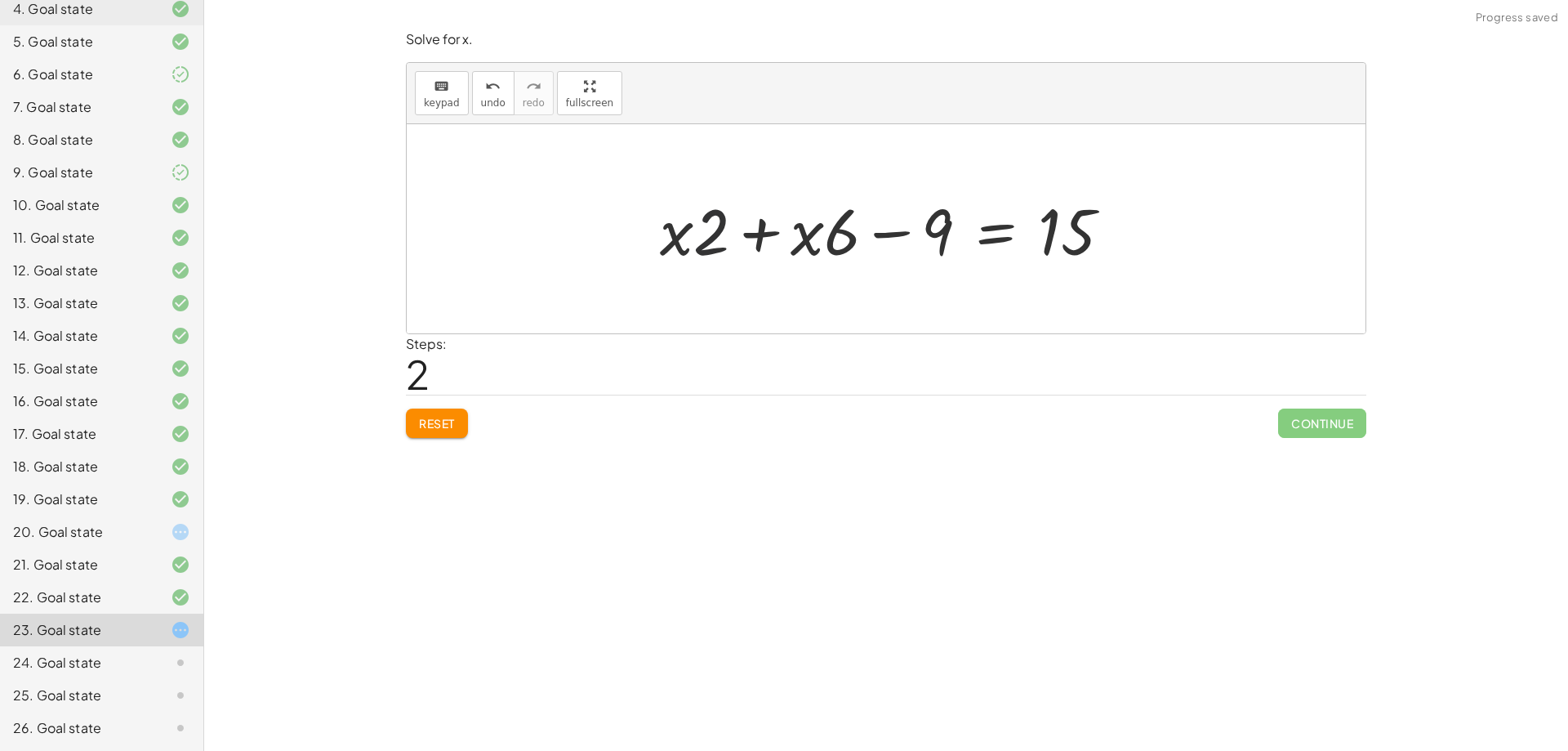
drag, startPoint x: 715, startPoint y: 230, endPoint x: 681, endPoint y: 236, distance: 34.5
click at [688, 236] on div at bounding box center [892, 229] width 481 height 84
click at [664, 236] on div at bounding box center [892, 229] width 481 height 84
drag, startPoint x: 719, startPoint y: 236, endPoint x: 652, endPoint y: 237, distance: 67.0
click at [652, 237] on div at bounding box center [892, 229] width 481 height 84
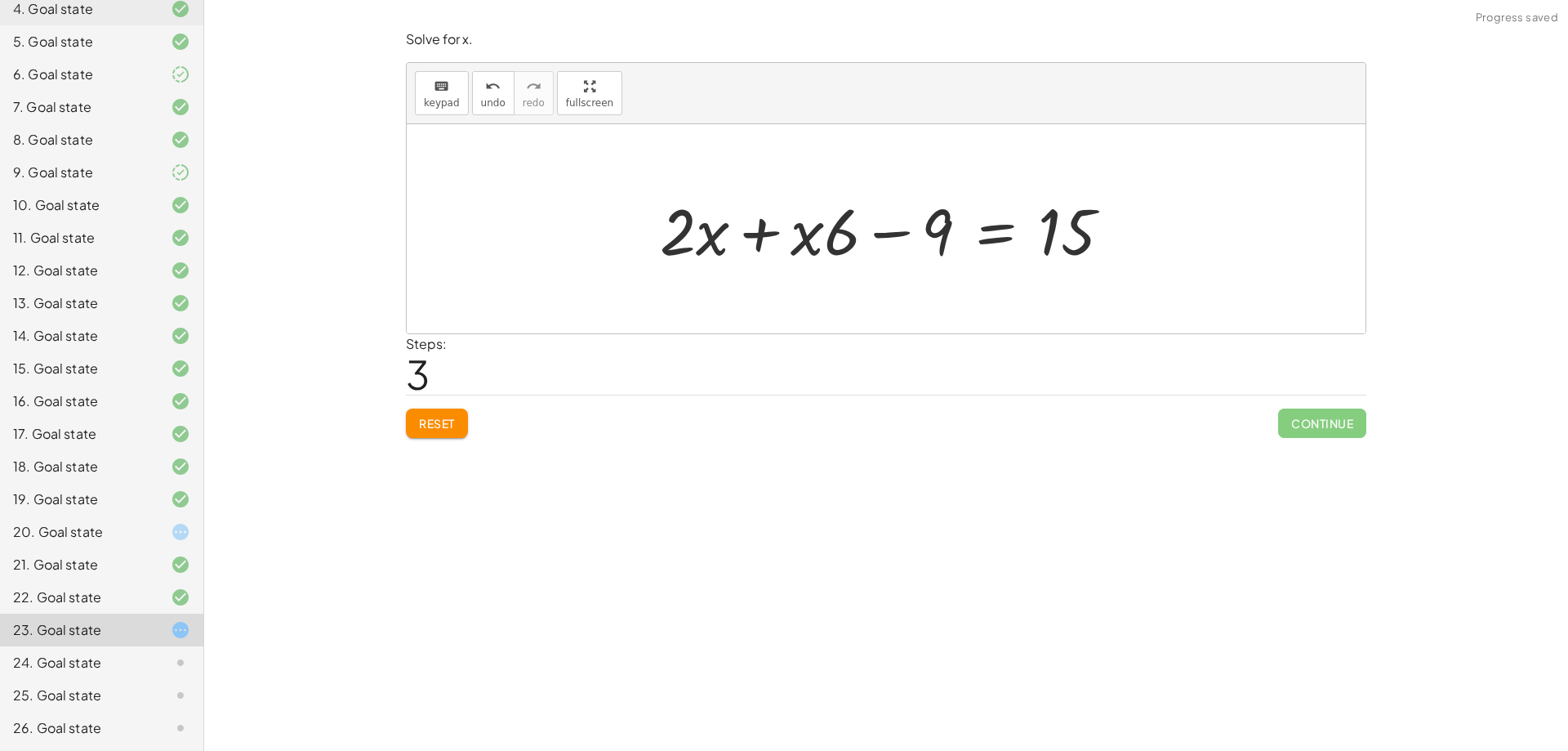
click at [426, 410] on button "Reset" at bounding box center [436, 423] width 62 height 30
click at [827, 216] on div at bounding box center [892, 229] width 481 height 84
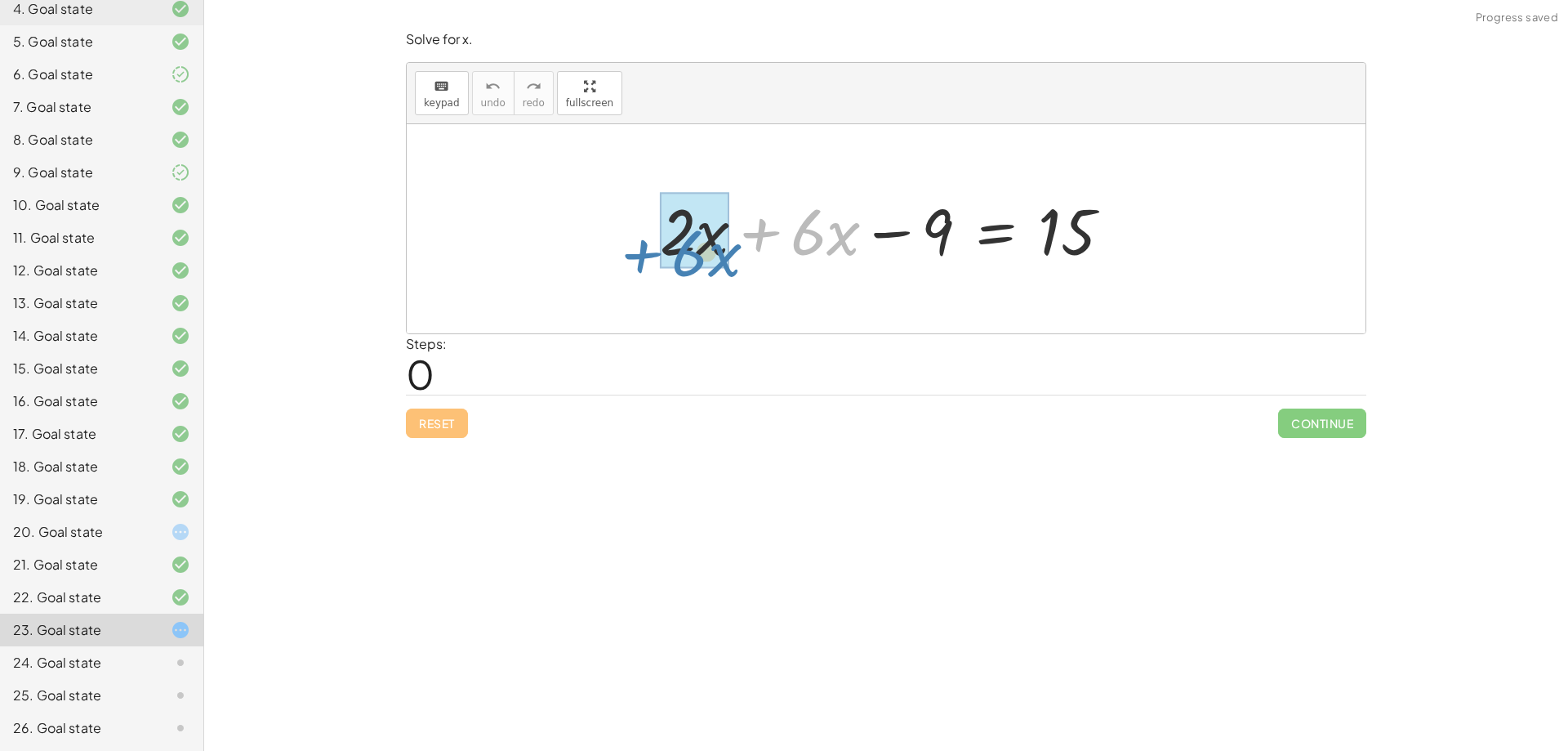
drag, startPoint x: 760, startPoint y: 238, endPoint x: 641, endPoint y: 261, distance: 121.2
click at [641, 261] on div "+ · 6 · x + · 2 · x + · 6 · x − 9 = 15" at bounding box center [885, 229] width 501 height 92
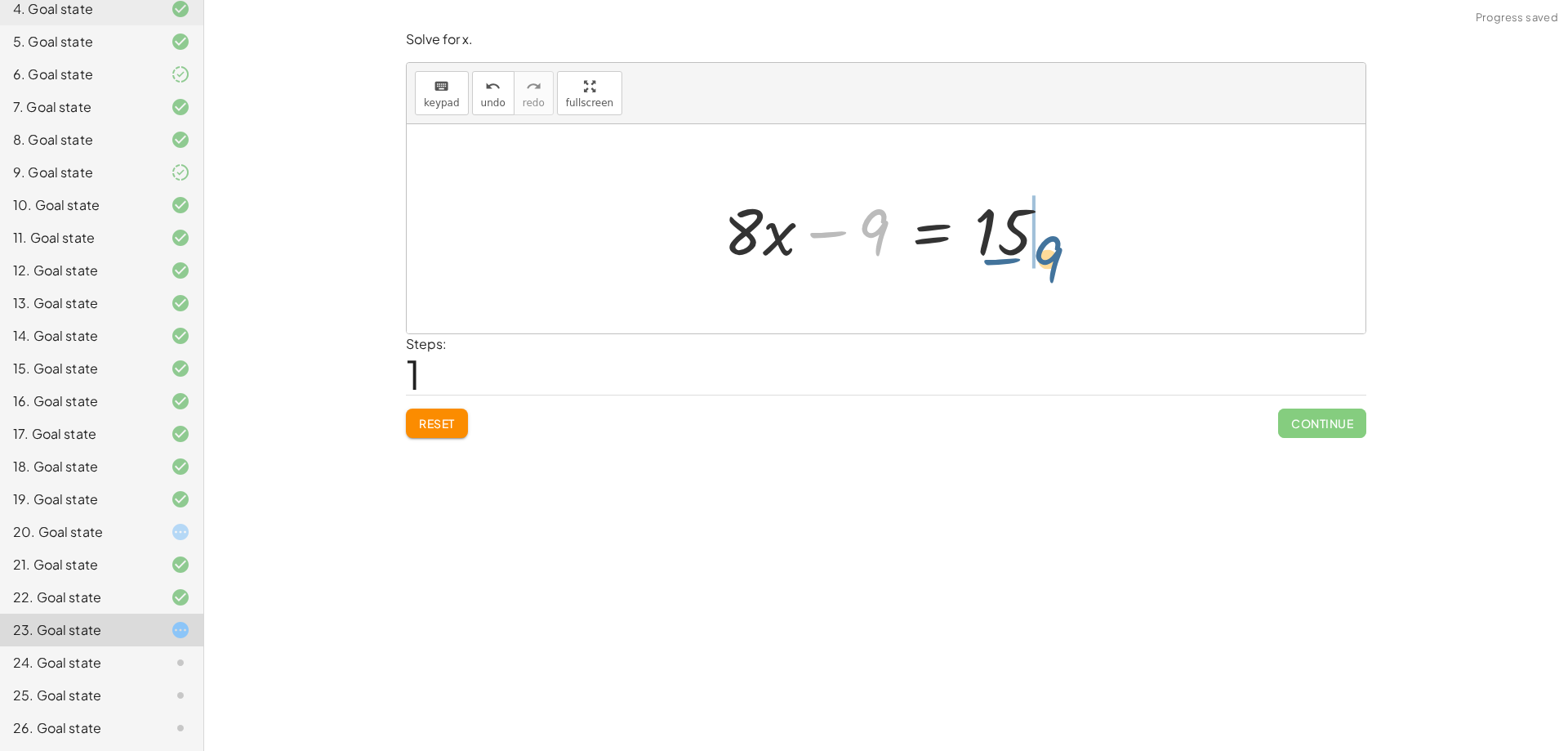
drag, startPoint x: 868, startPoint y: 229, endPoint x: 1042, endPoint y: 254, distance: 175.8
click at [1042, 254] on div at bounding box center [891, 229] width 353 height 84
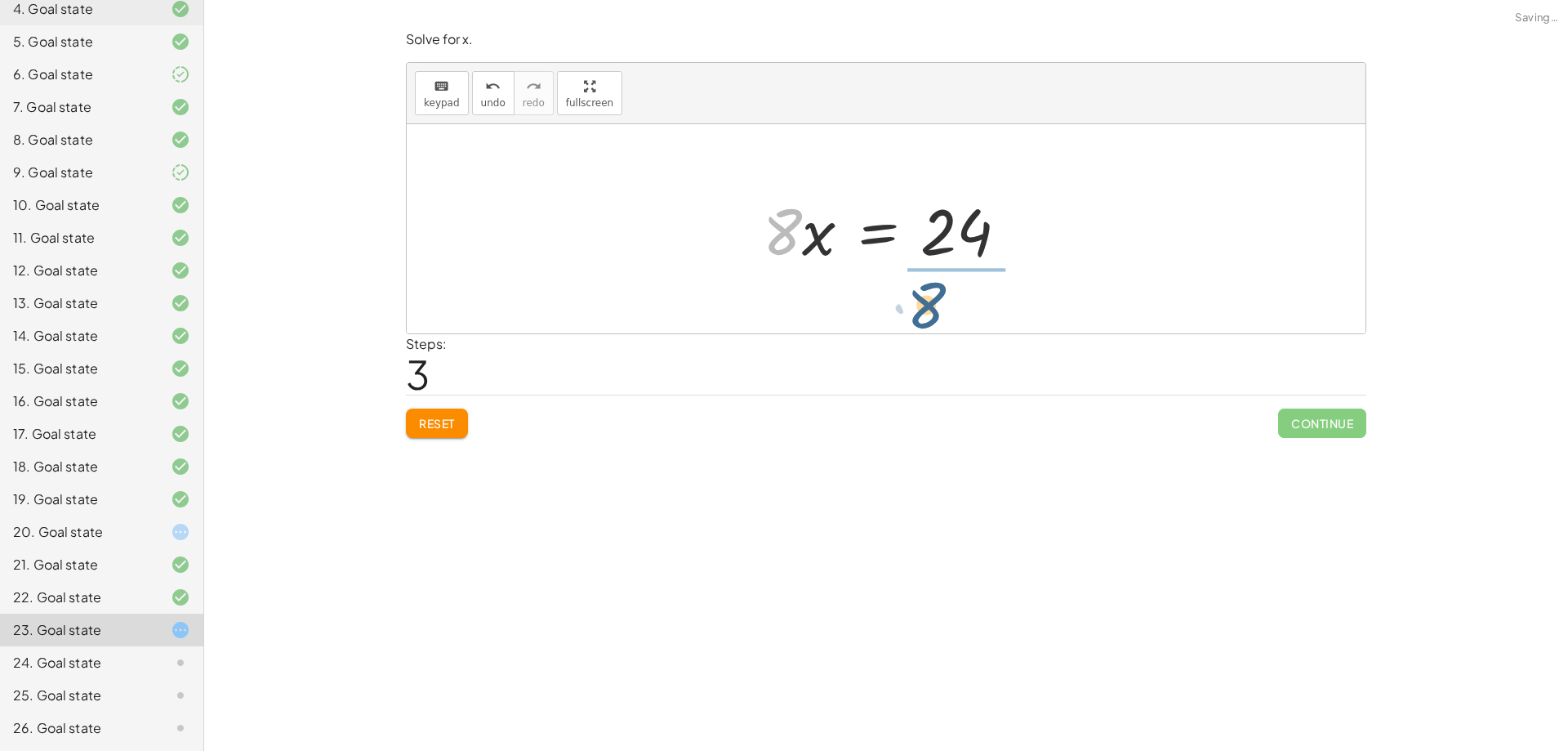
drag, startPoint x: 775, startPoint y: 234, endPoint x: 924, endPoint y: 305, distance: 165.1
drag, startPoint x: 942, startPoint y: 200, endPoint x: 934, endPoint y: 233, distance: 34.0
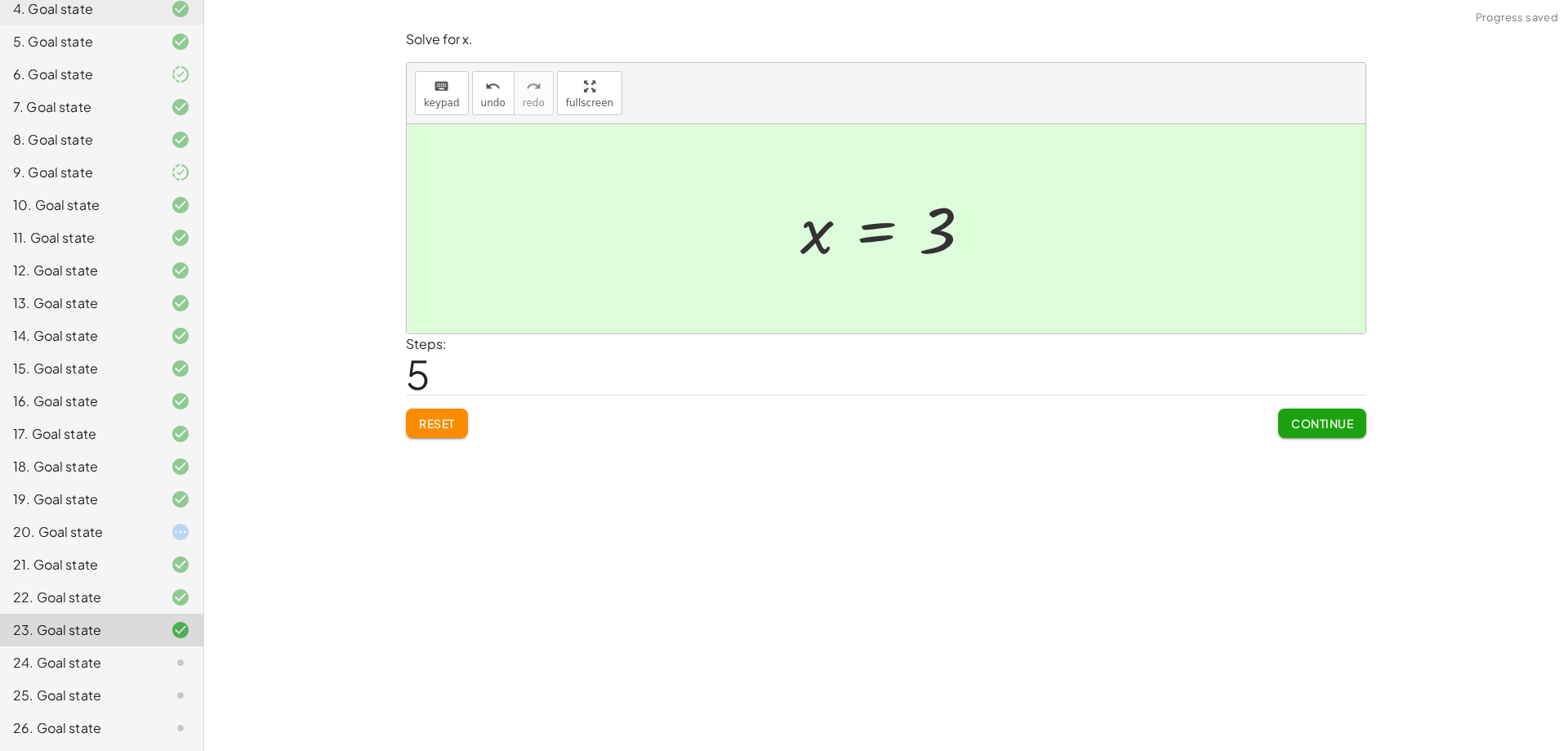
click at [1336, 413] on button "Continue" at bounding box center [1322, 423] width 89 height 30
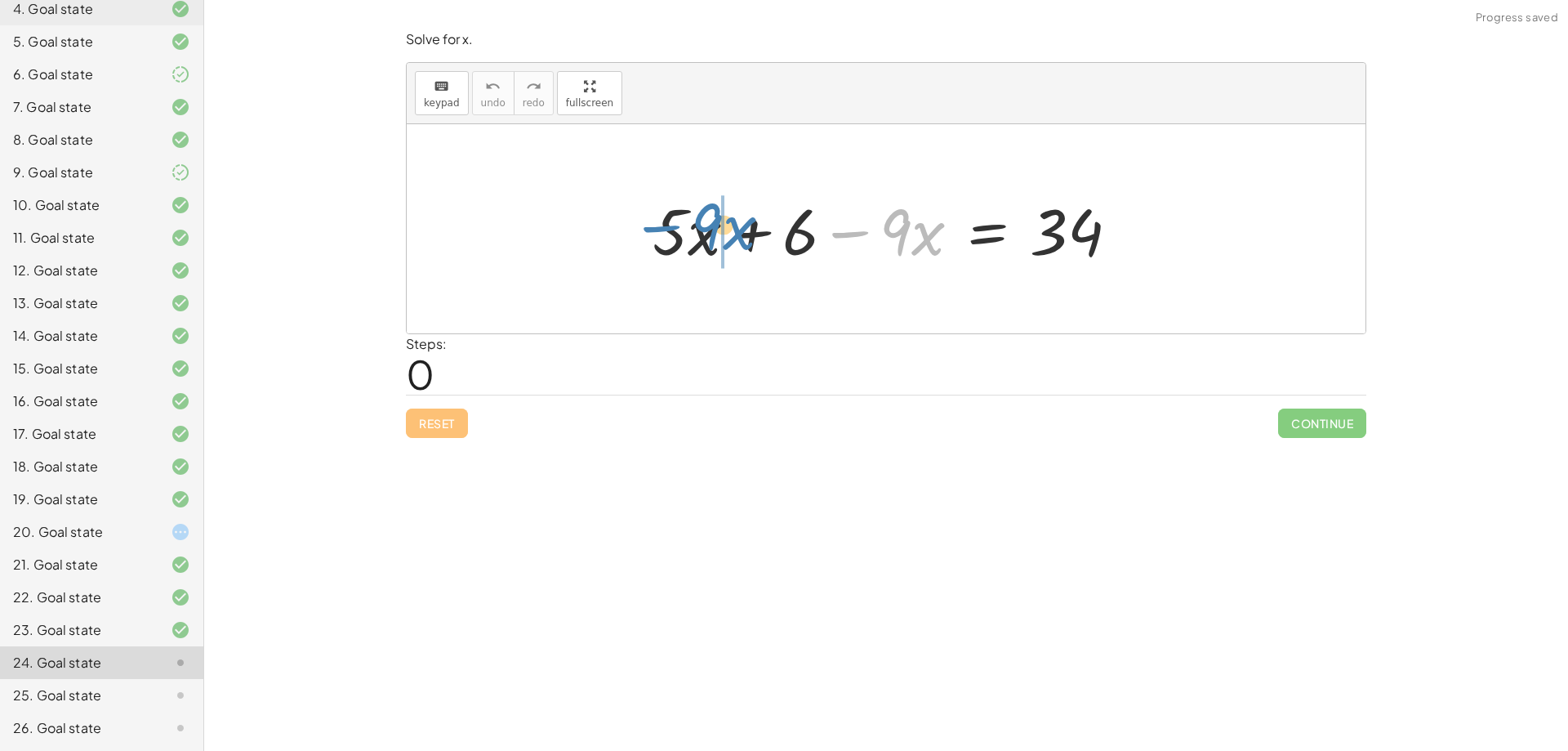
drag, startPoint x: 852, startPoint y: 234, endPoint x: 654, endPoint y: 232, distance: 198.0
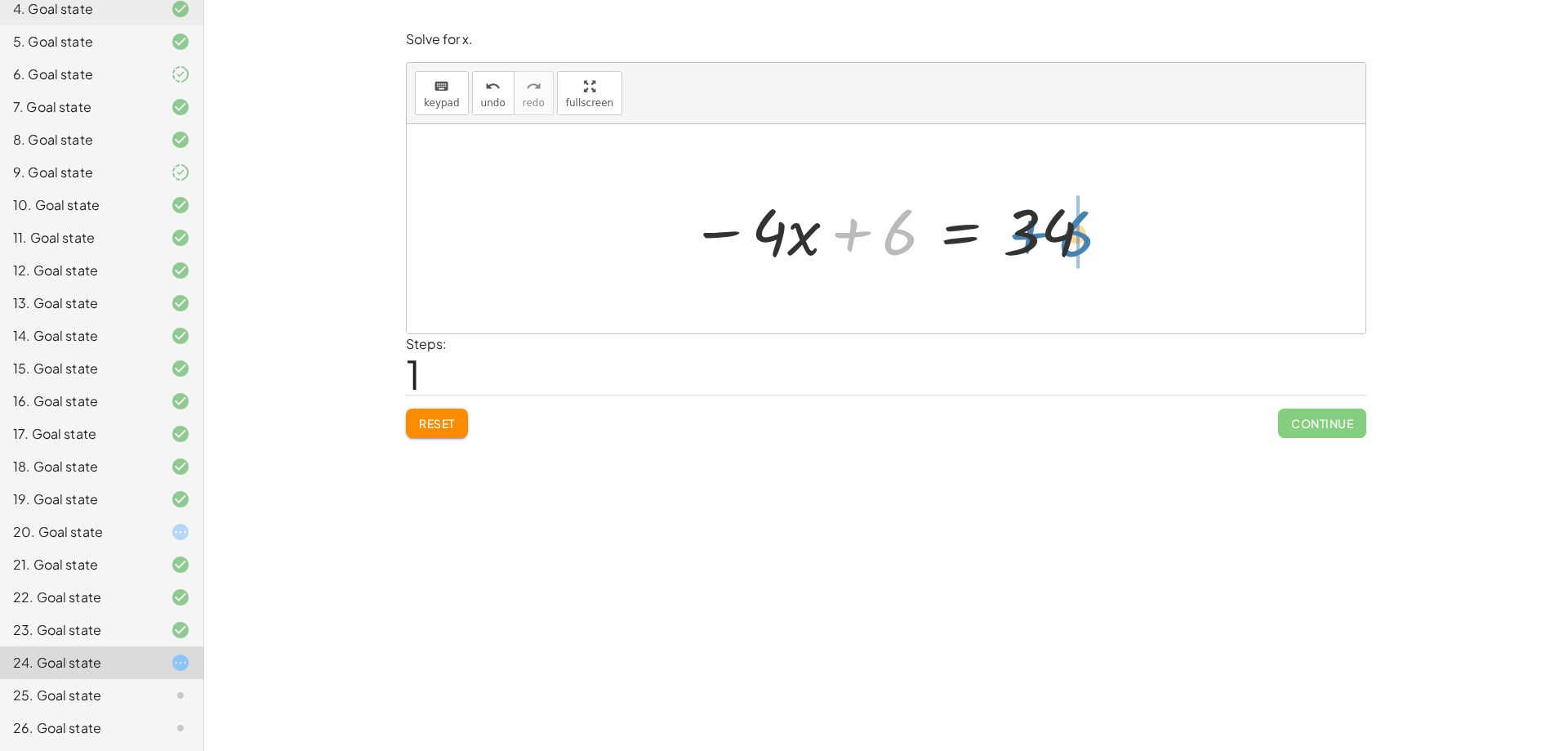
drag, startPoint x: 850, startPoint y: 228, endPoint x: 1029, endPoint y: 229, distance: 179.0
click at [1029, 229] on div at bounding box center [891, 229] width 420 height 84
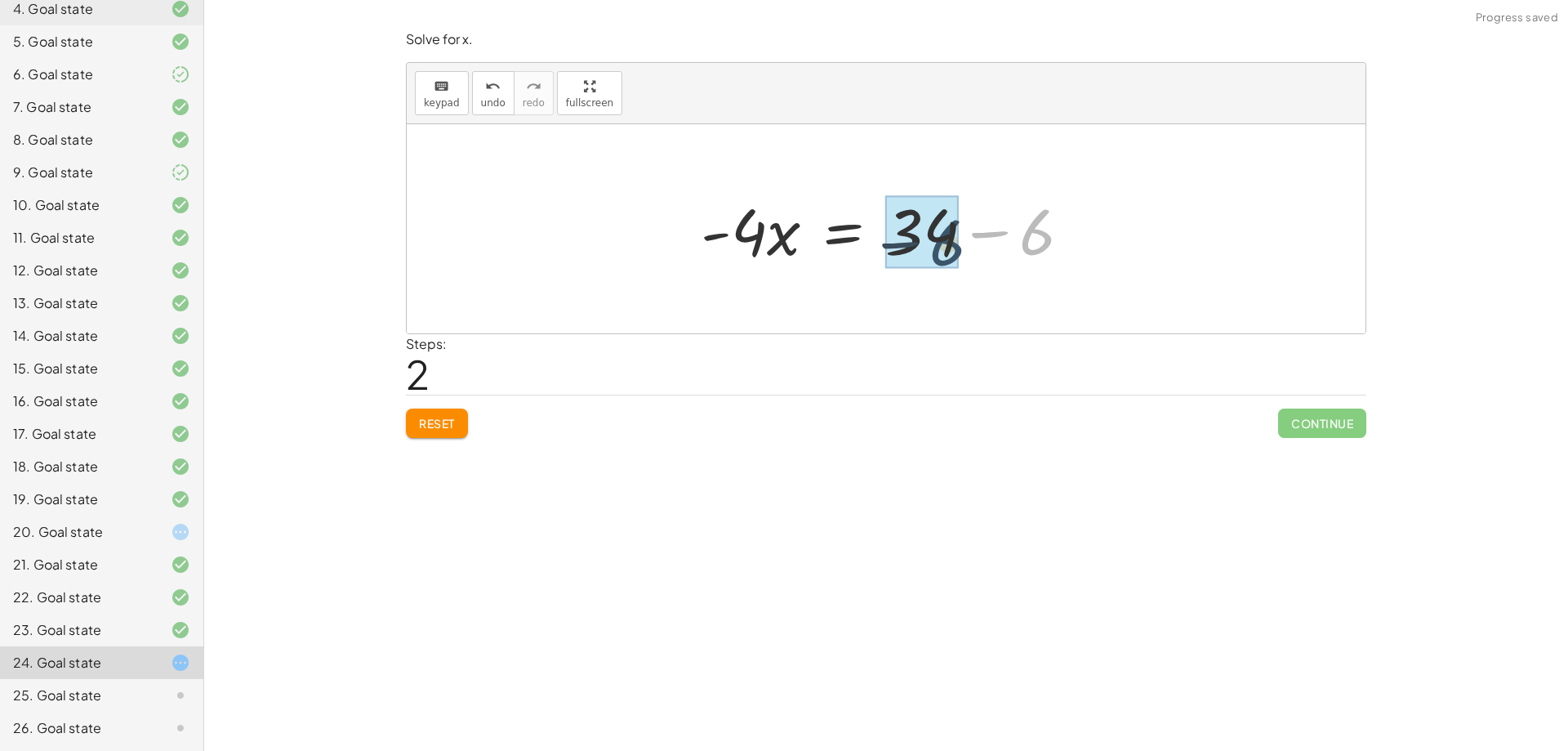
drag, startPoint x: 1042, startPoint y: 244, endPoint x: 943, endPoint y: 253, distance: 99.4
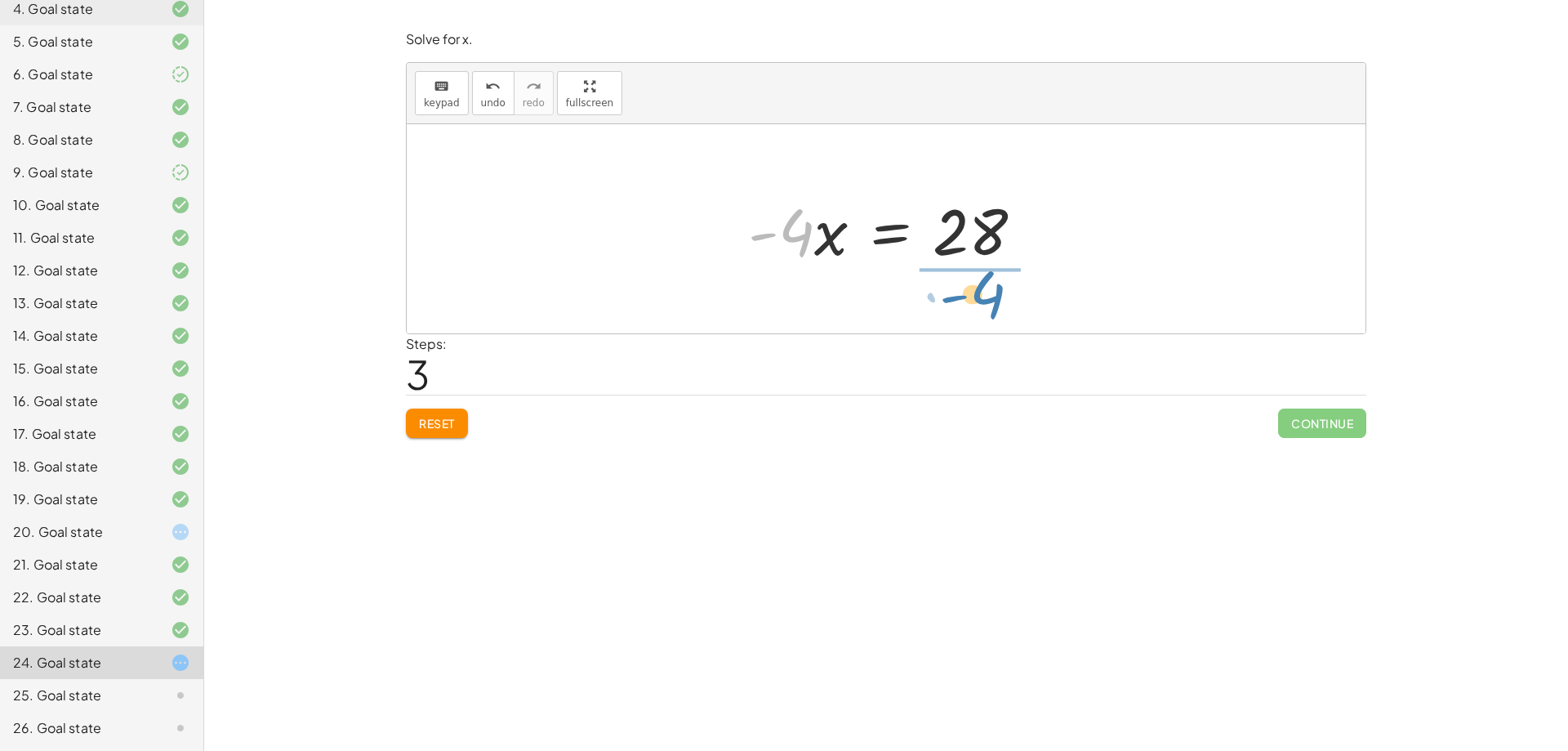
drag, startPoint x: 796, startPoint y: 226, endPoint x: 987, endPoint y: 290, distance: 201.4
click at [987, 290] on div "+ · 5 · x + 6 − · 9 · x = 34 − · 4 · x + 6 = 34 · - 4 · x = + 34 − 6 · - 4 · x …" at bounding box center [886, 229] width 959 height 209
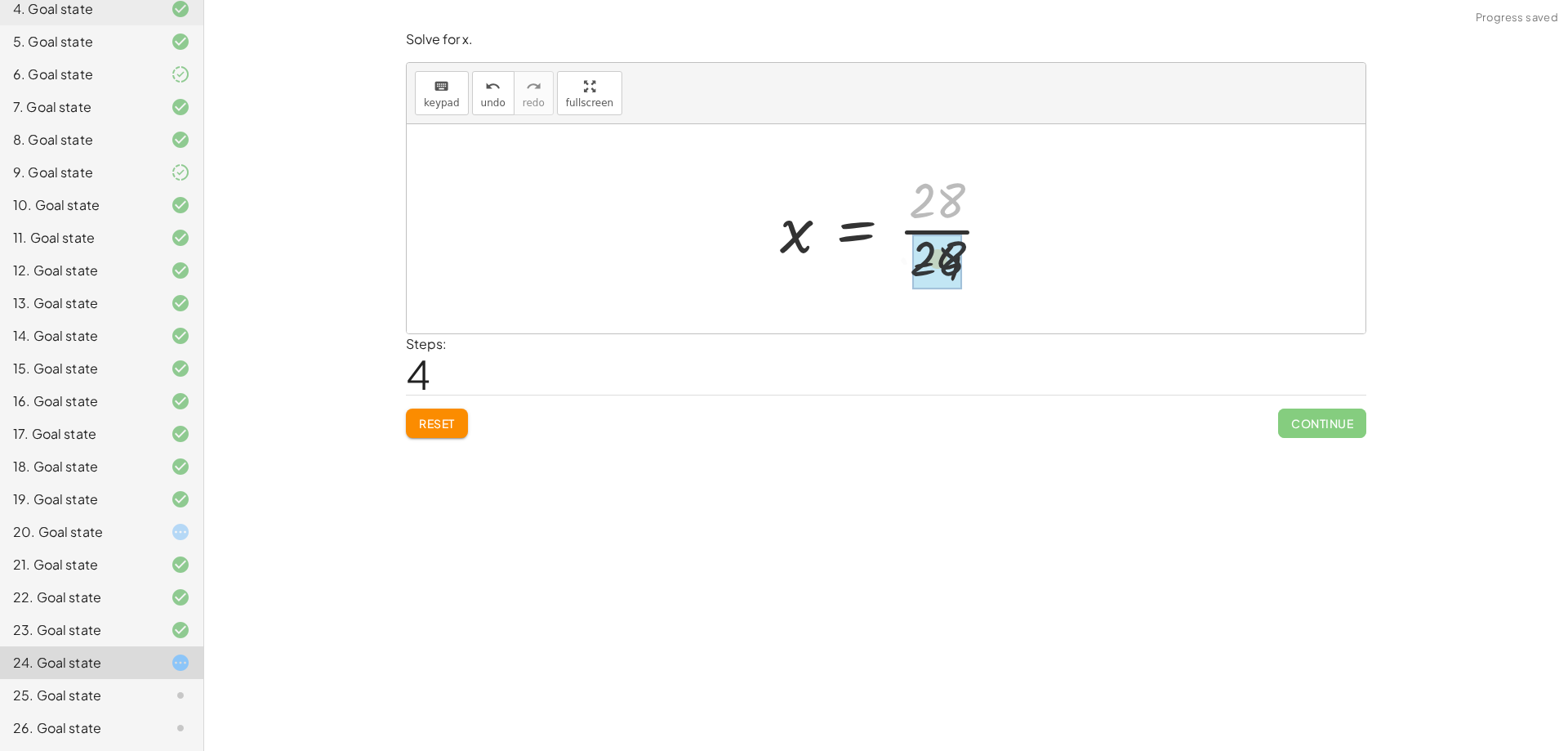
drag, startPoint x: 942, startPoint y: 199, endPoint x: 943, endPoint y: 266, distance: 67.0
drag, startPoint x: 935, startPoint y: 203, endPoint x: 936, endPoint y: 273, distance: 70.0
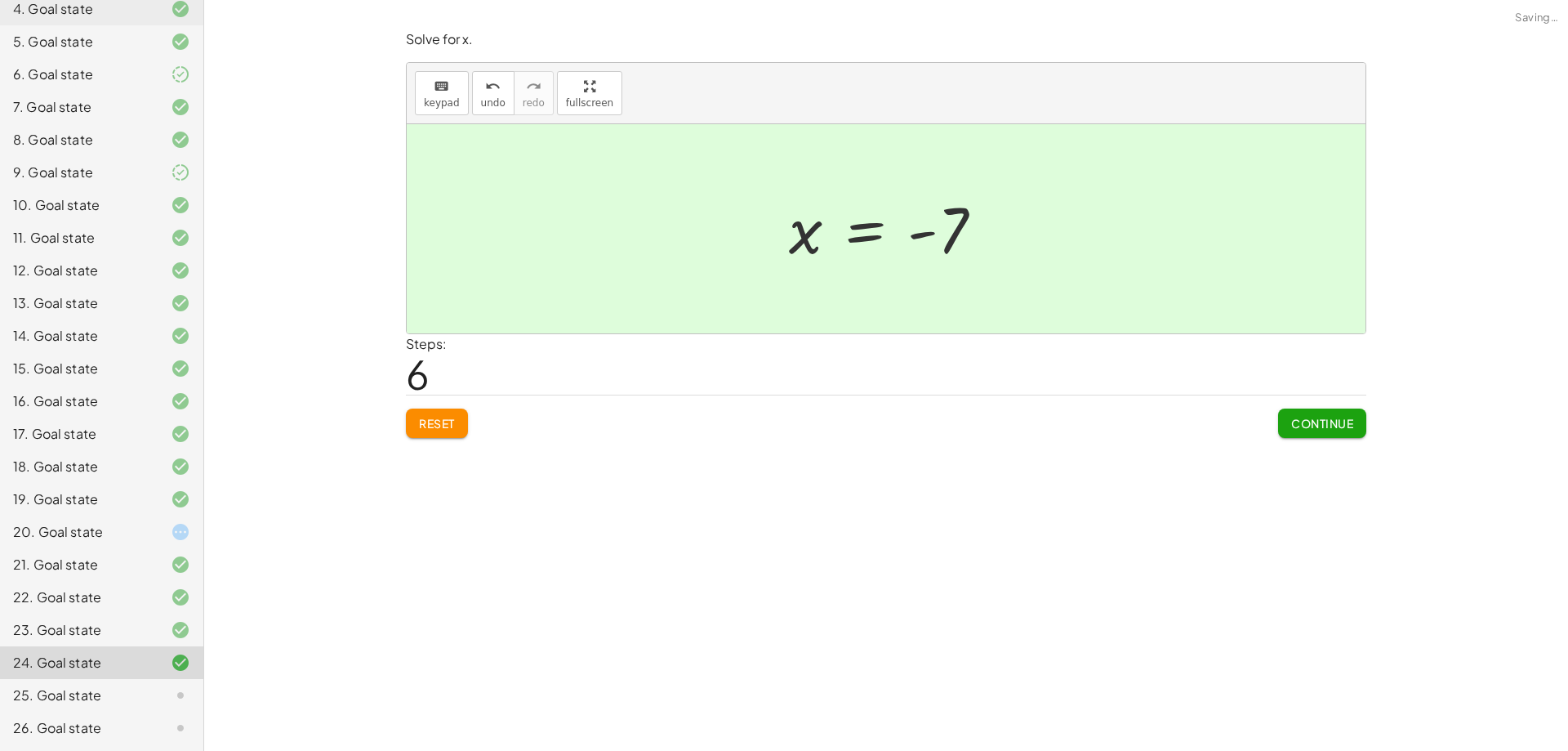
click at [1316, 429] on span "Continue" at bounding box center [1321, 422] width 62 height 15
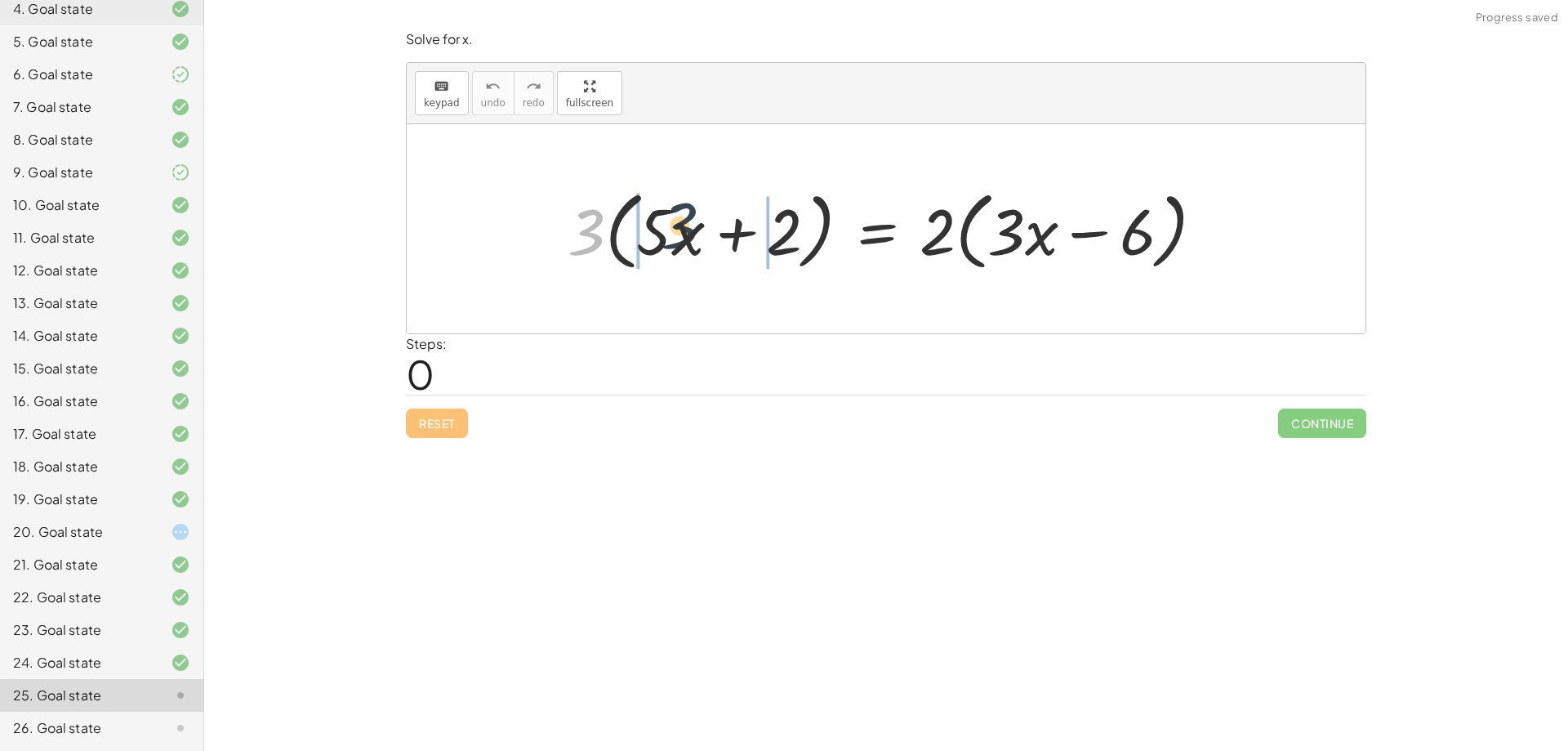
drag, startPoint x: 579, startPoint y: 221, endPoint x: 677, endPoint y: 214, distance: 98.2
click at [677, 214] on div at bounding box center [892, 229] width 665 height 94
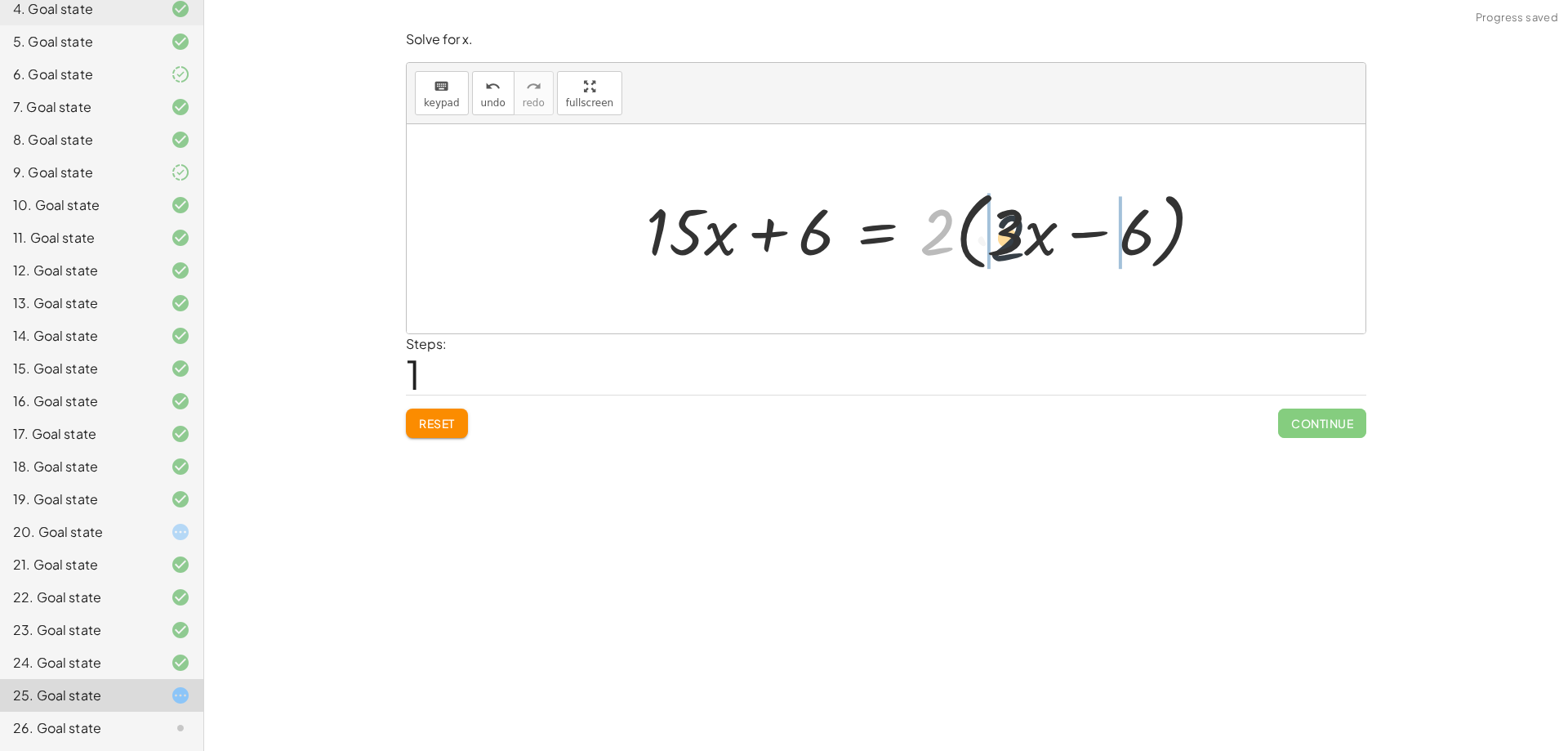
drag, startPoint x: 933, startPoint y: 234, endPoint x: 1008, endPoint y: 239, distance: 75.2
click at [1008, 239] on div at bounding box center [931, 229] width 587 height 94
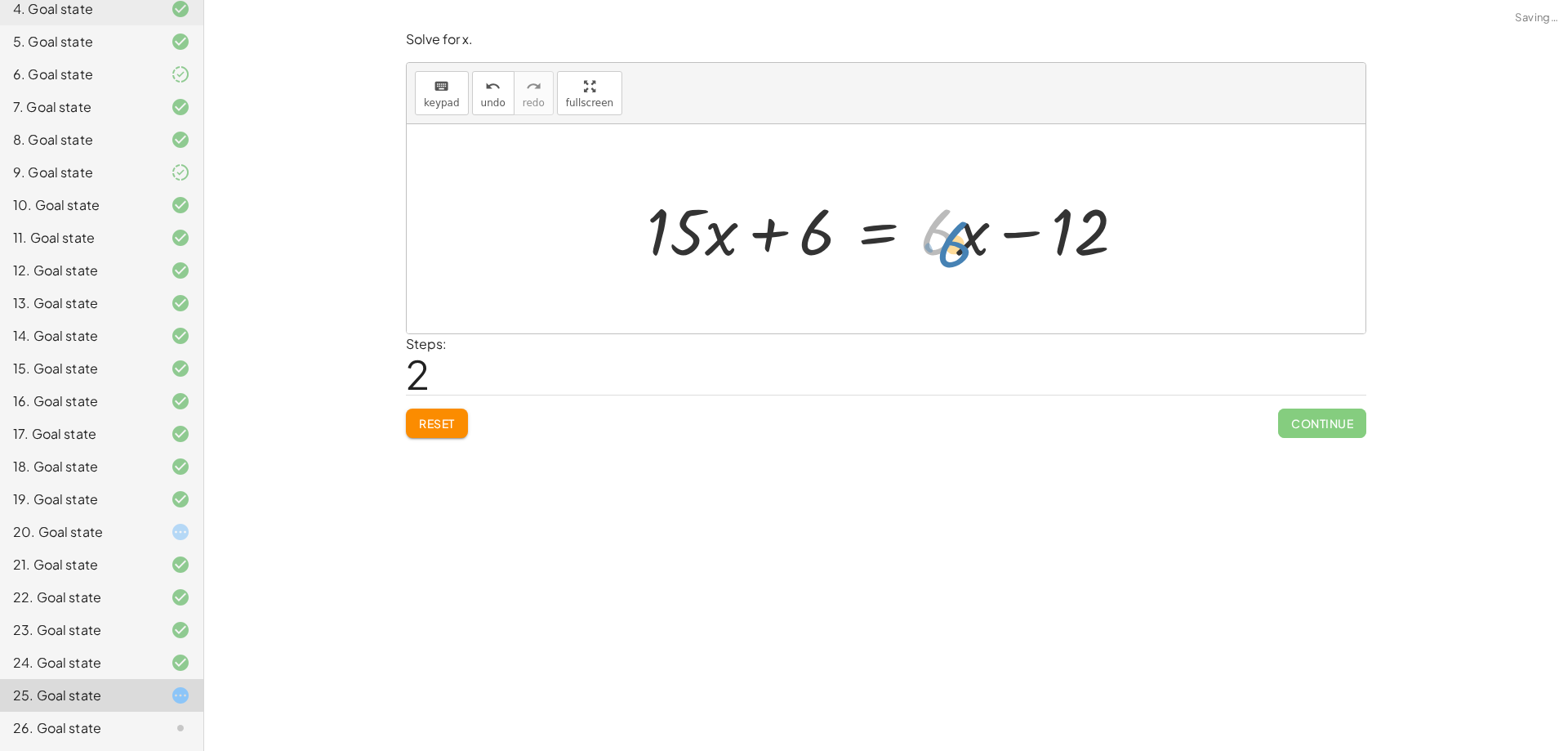
drag, startPoint x: 952, startPoint y: 229, endPoint x: 973, endPoint y: 237, distance: 22.5
click at [973, 237] on div at bounding box center [892, 229] width 508 height 84
click at [688, 229] on div at bounding box center [892, 229] width 508 height 84
drag, startPoint x: 961, startPoint y: 228, endPoint x: 973, endPoint y: 240, distance: 17.0
click at [973, 240] on div at bounding box center [892, 229] width 508 height 84
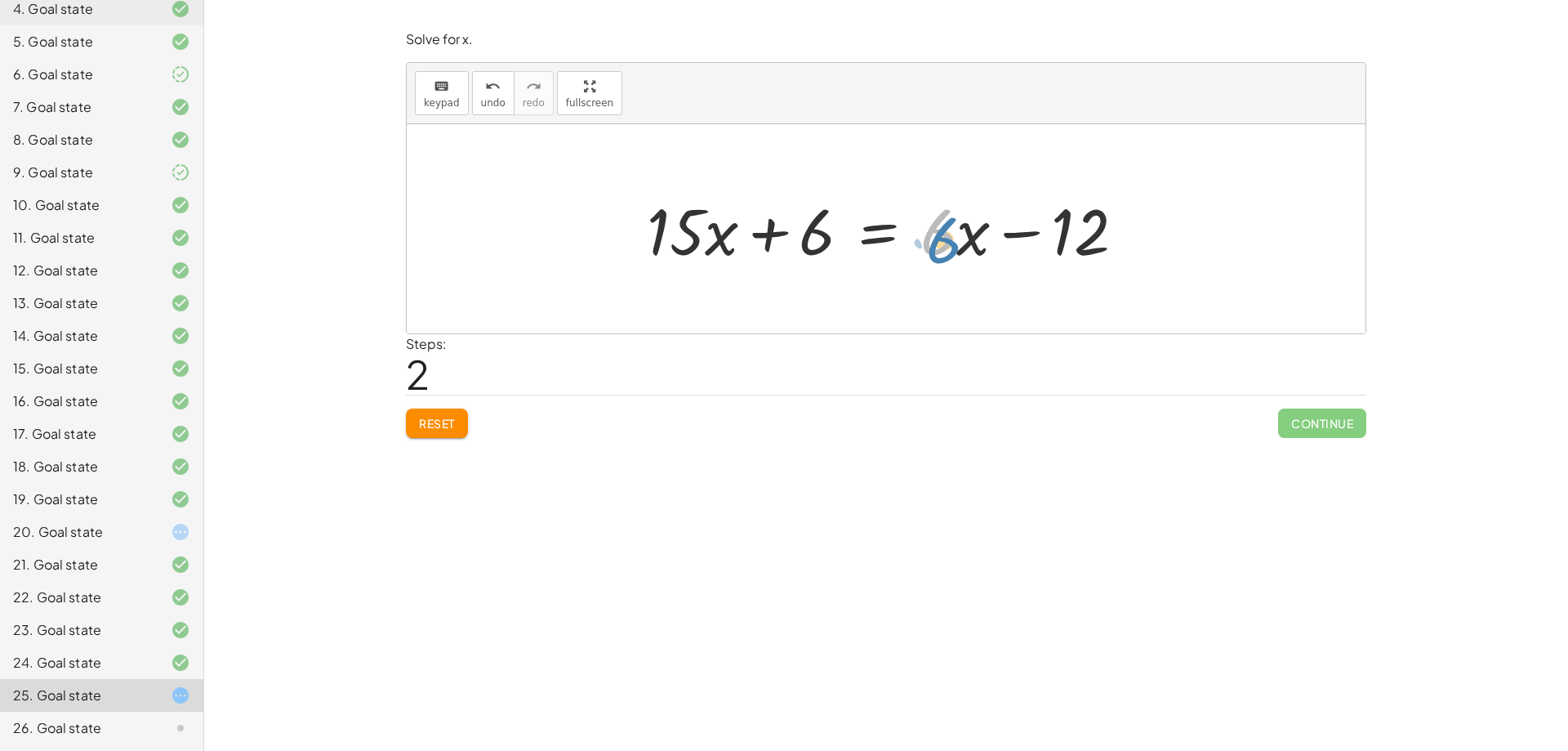
click at [919, 189] on div at bounding box center [892, 229] width 508 height 84
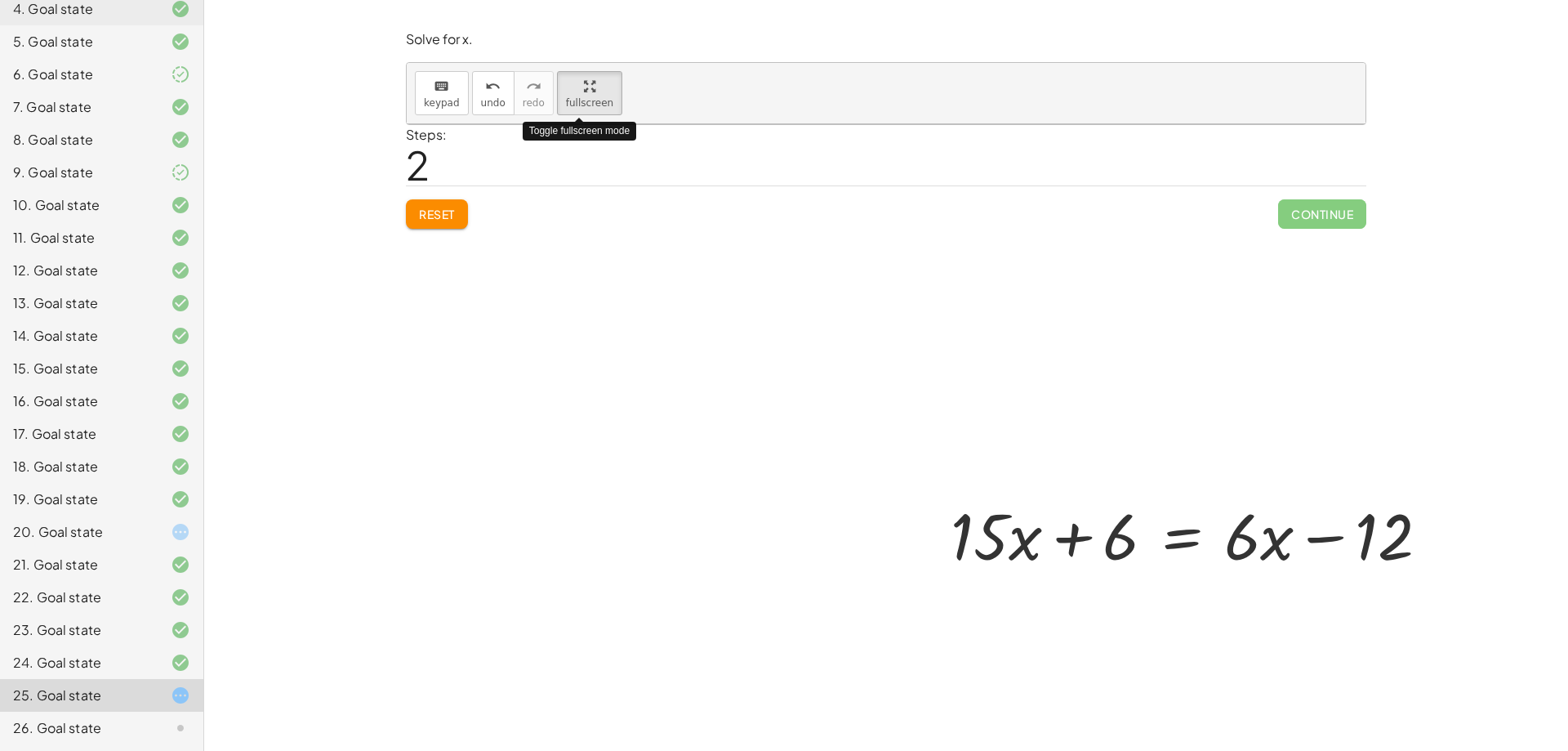
click at [560, 124] on div "keyboard keypad undo undo redo redo fullscreen Toggle fullscreen mode · 3 · ( +…" at bounding box center [886, 93] width 959 height 62
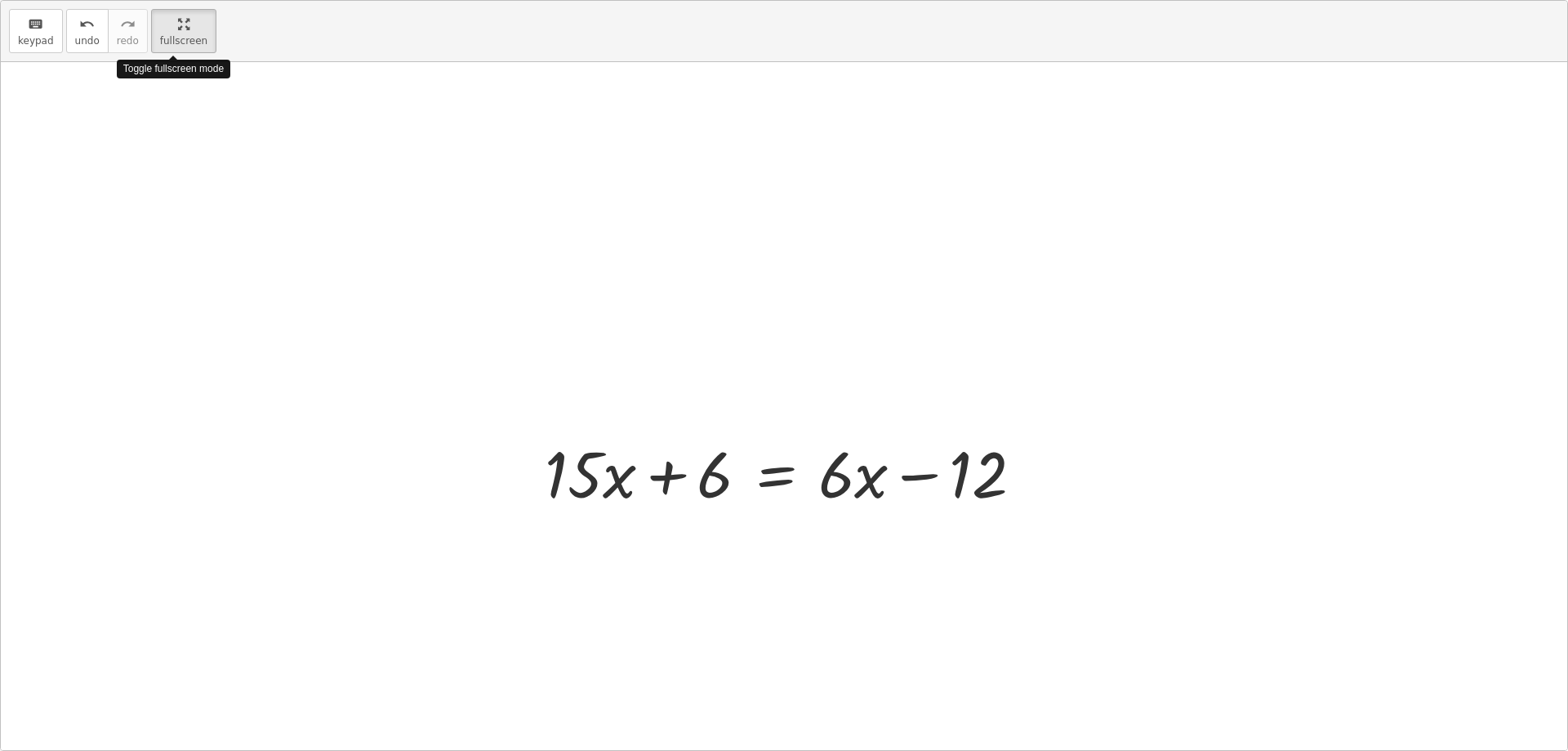
scroll to position [152, 0]
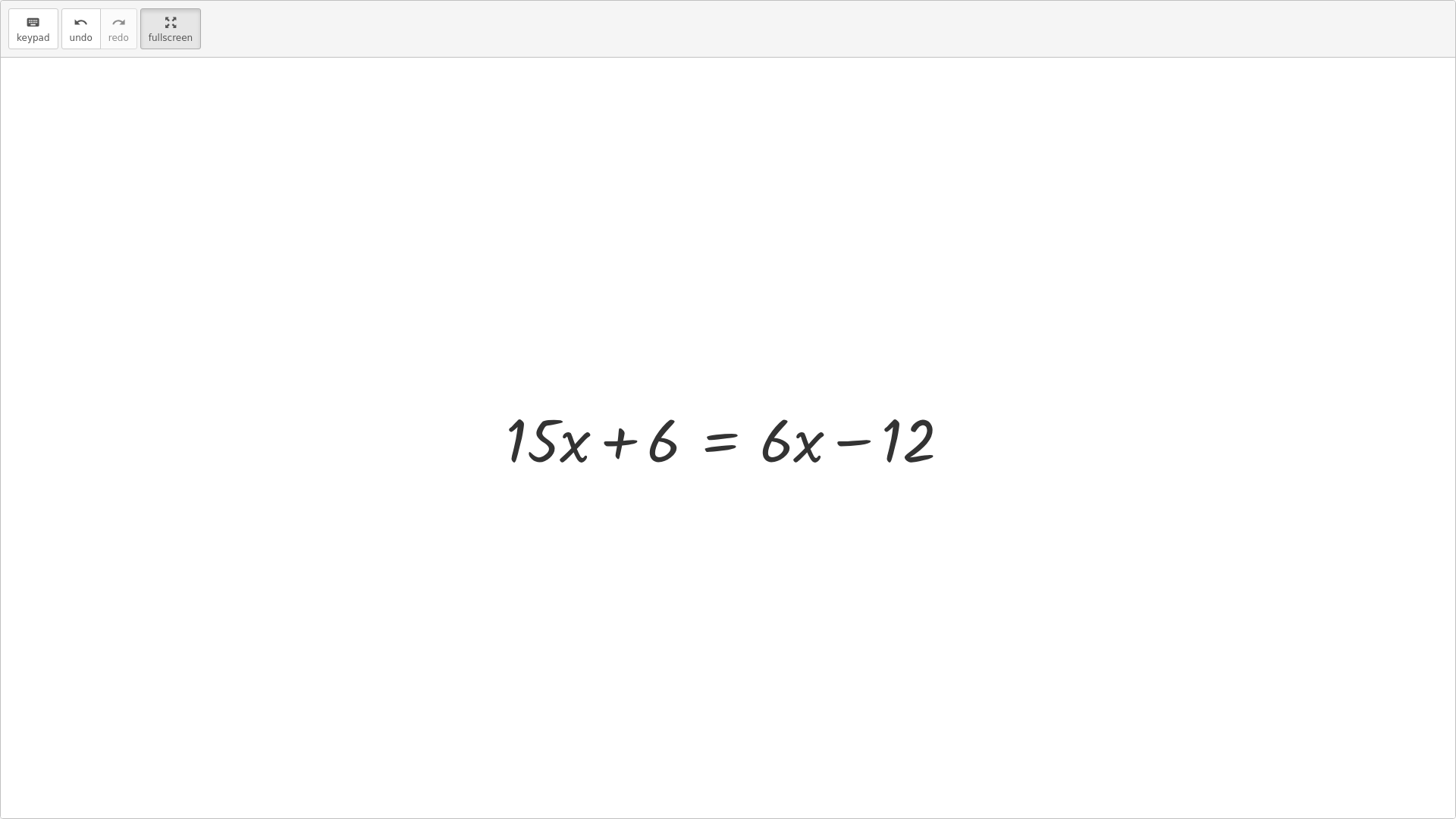
drag, startPoint x: 761, startPoint y: 363, endPoint x: 620, endPoint y: 242, distance: 185.8
click at [862, 439] on div "· 3 · ( + · 5 · x + 2 ) = · 2 · ( + · 3 · x − 6 ) + · 3 · 5 · x + · 3 · 2 = · 2…" at bounding box center [728, 437] width 1454 height 761
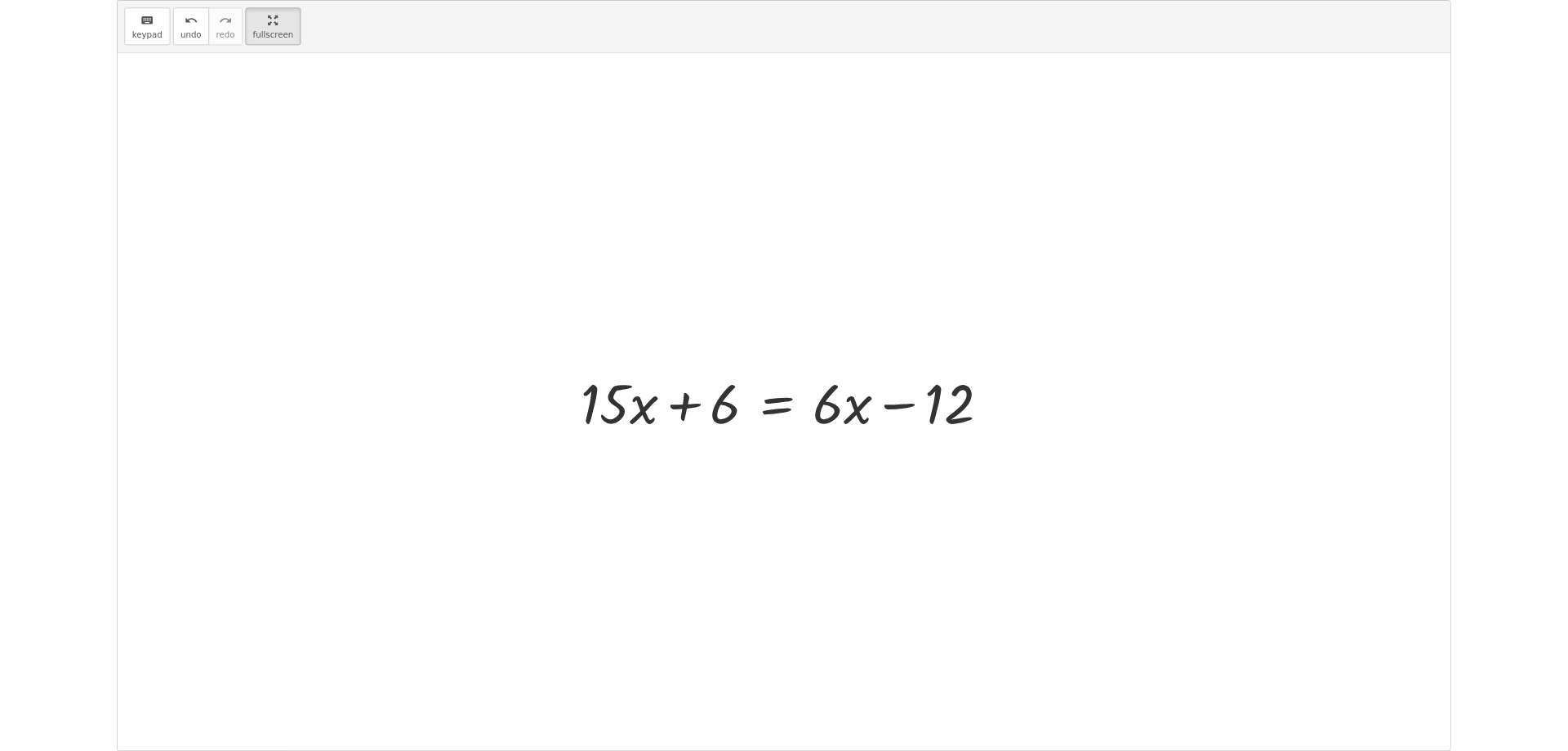
scroll to position [283, 0]
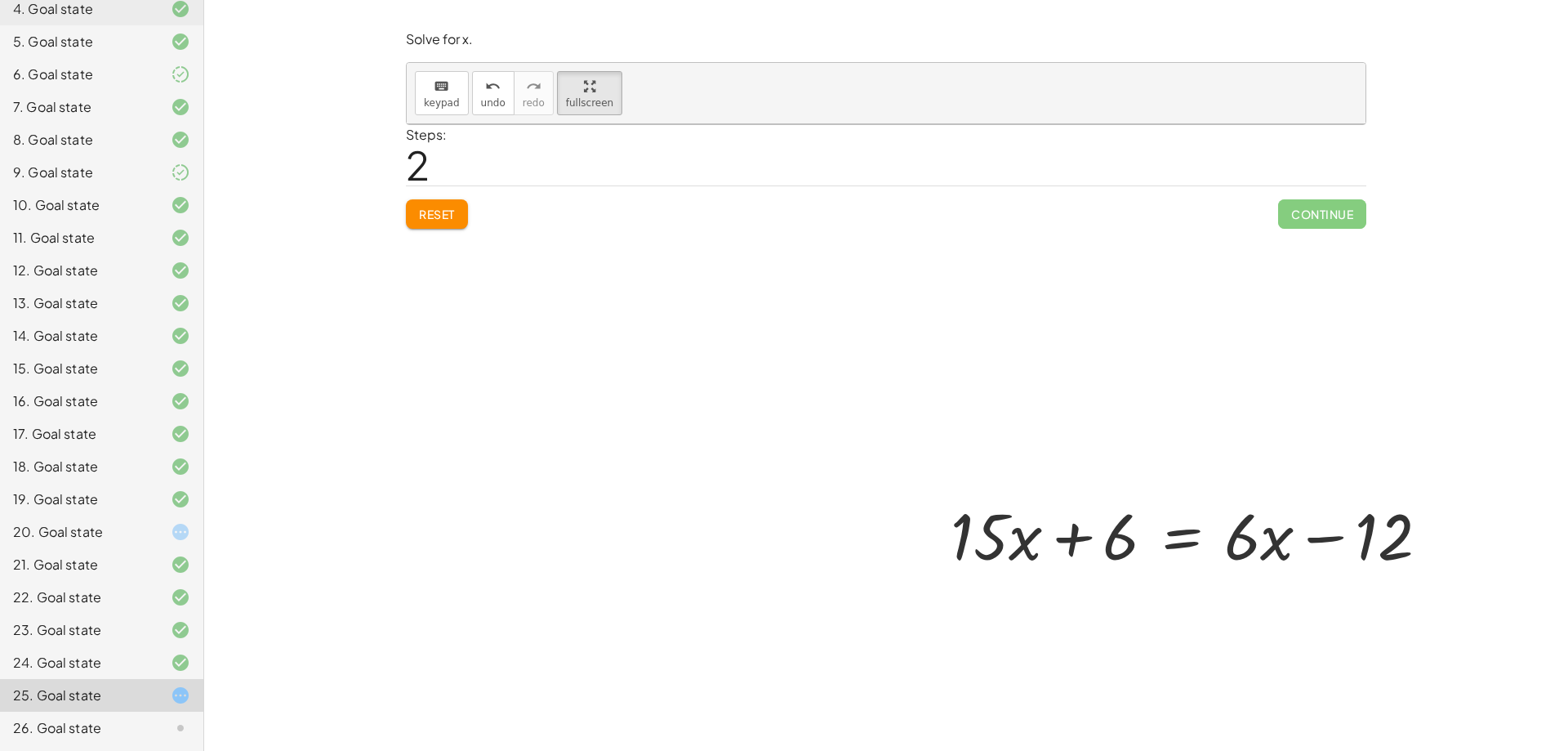
drag, startPoint x: 1148, startPoint y: 475, endPoint x: 1168, endPoint y: 526, distance: 54.8
click at [1168, 526] on div "· 3 · ( + · 5 · x + 2 ) = · 2 · ( + · 3 · x − 6 ) + · 3 · 5 · x + · 3 · 2 = · 2…" at bounding box center [930, 422] width 1047 height 595
click at [425, 215] on div at bounding box center [930, 422] width 1047 height 595
click at [440, 200] on div at bounding box center [930, 422] width 1047 height 595
click at [440, 201] on div at bounding box center [930, 422] width 1047 height 595
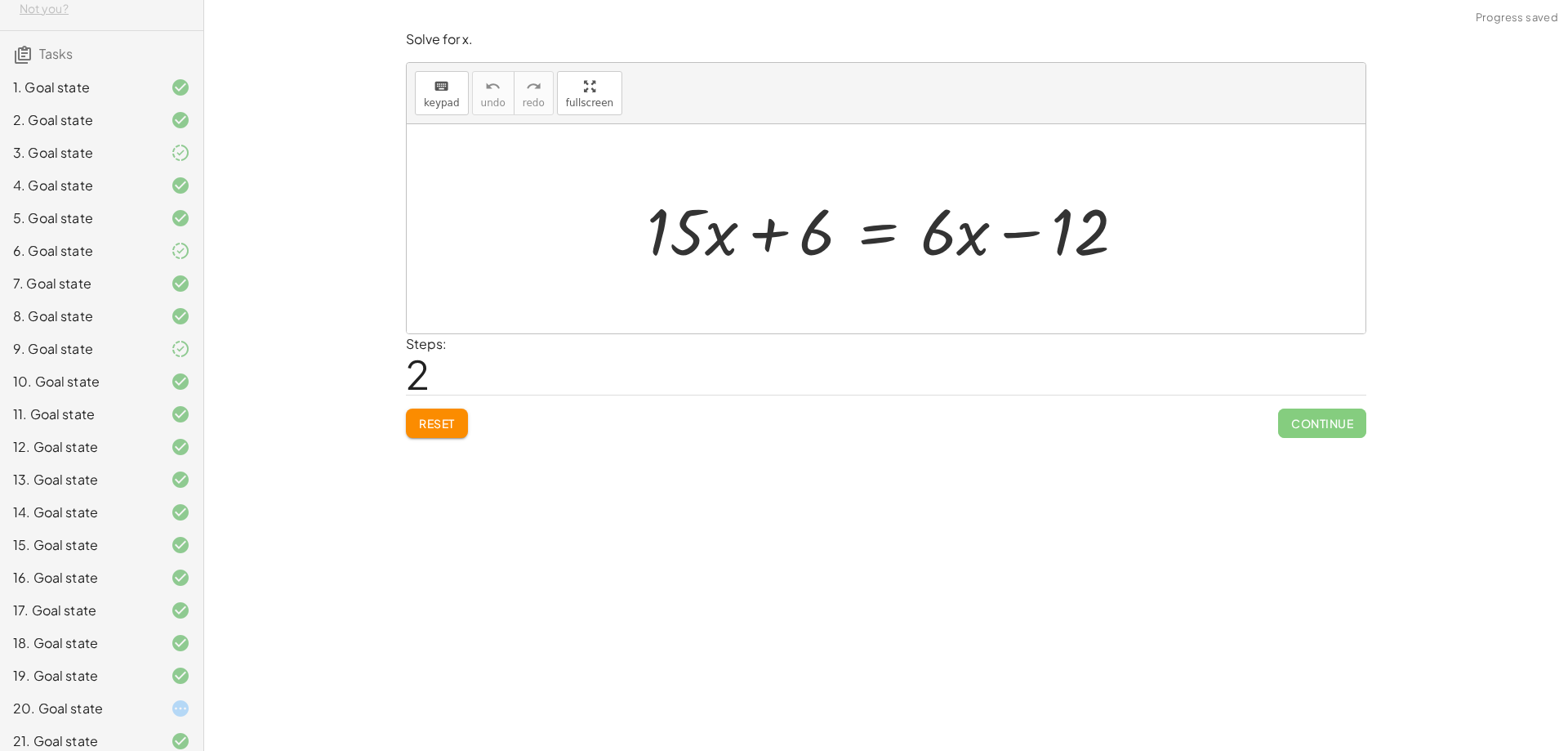
scroll to position [283, 0]
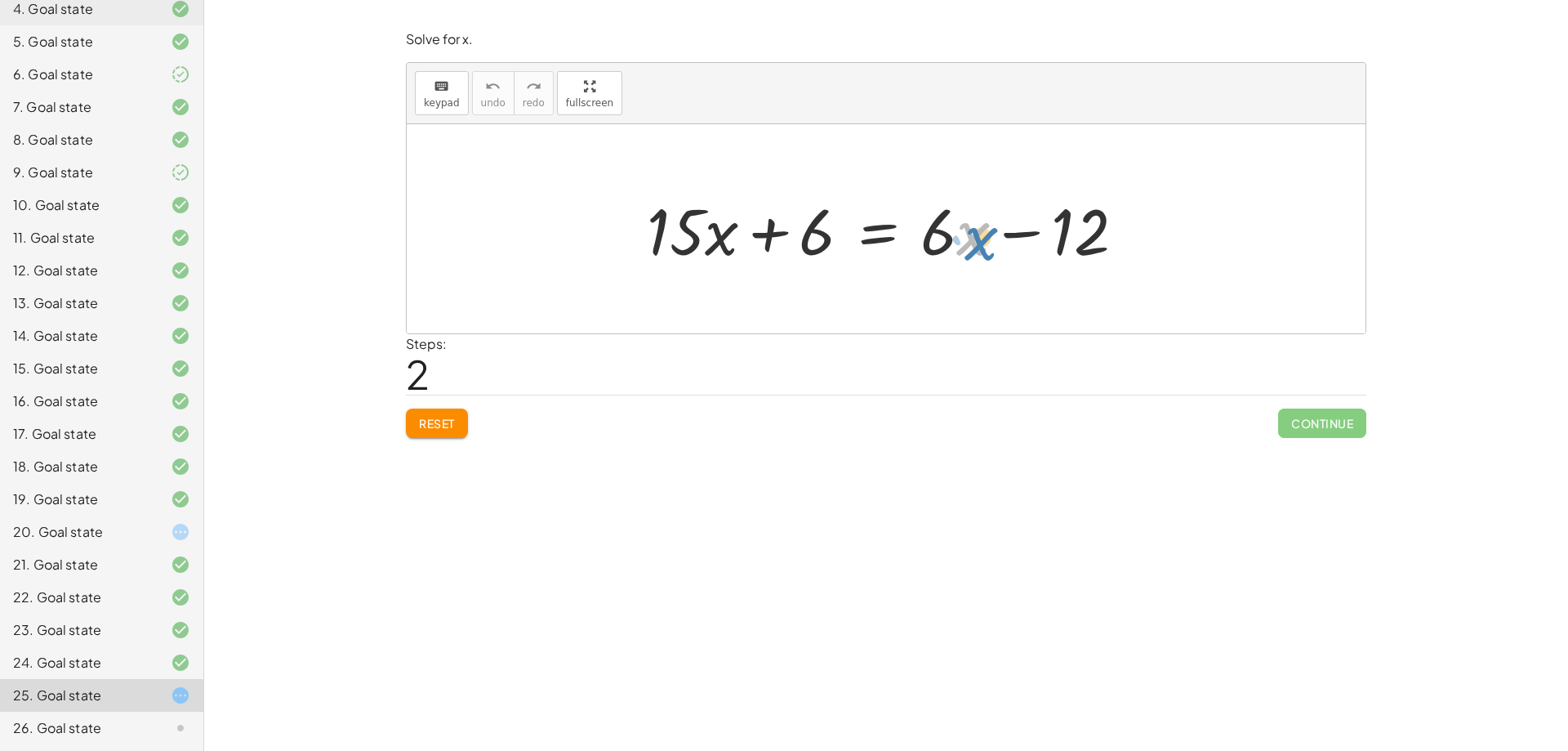
drag, startPoint x: 962, startPoint y: 238, endPoint x: 971, endPoint y: 243, distance: 10.3
click at [971, 243] on div at bounding box center [892, 229] width 508 height 84
drag, startPoint x: 949, startPoint y: 236, endPoint x: 958, endPoint y: 242, distance: 10.8
click at [958, 242] on div at bounding box center [892, 229] width 508 height 84
drag, startPoint x: 1071, startPoint y: 222, endPoint x: 811, endPoint y: 262, distance: 263.1
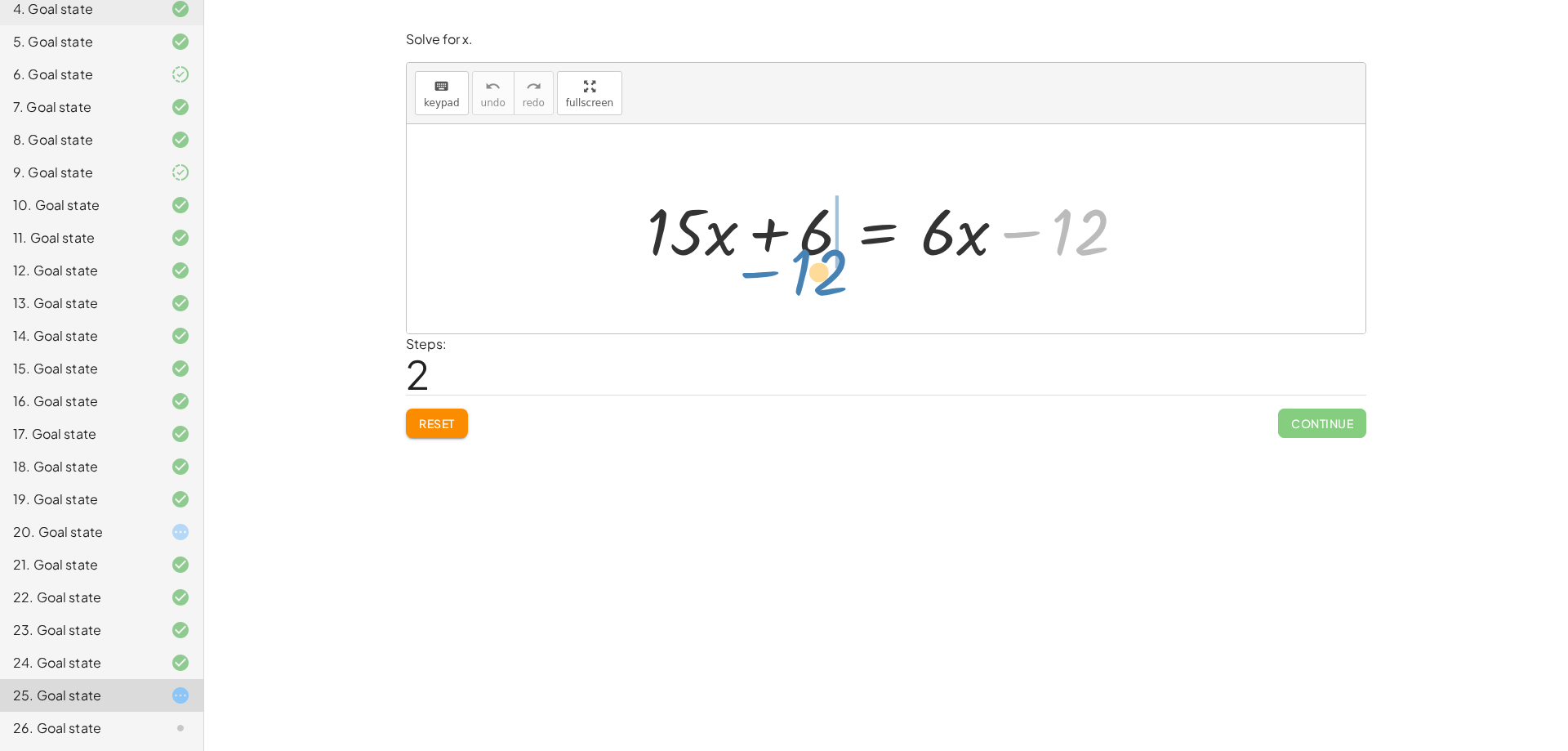
click at [811, 262] on div at bounding box center [892, 229] width 508 height 84
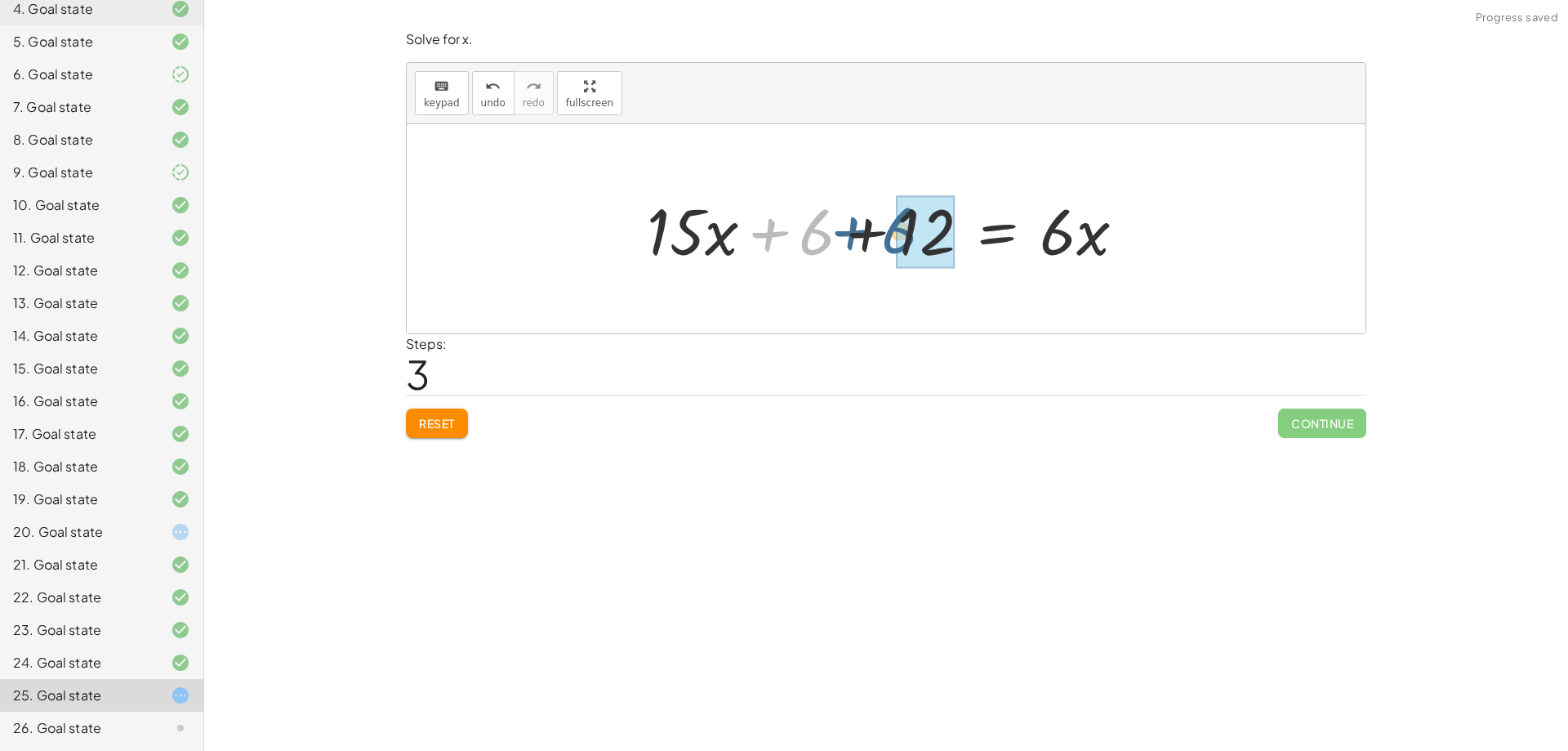
drag, startPoint x: 765, startPoint y: 231, endPoint x: 848, endPoint y: 229, distance: 83.0
click at [848, 229] on div at bounding box center [892, 229] width 508 height 84
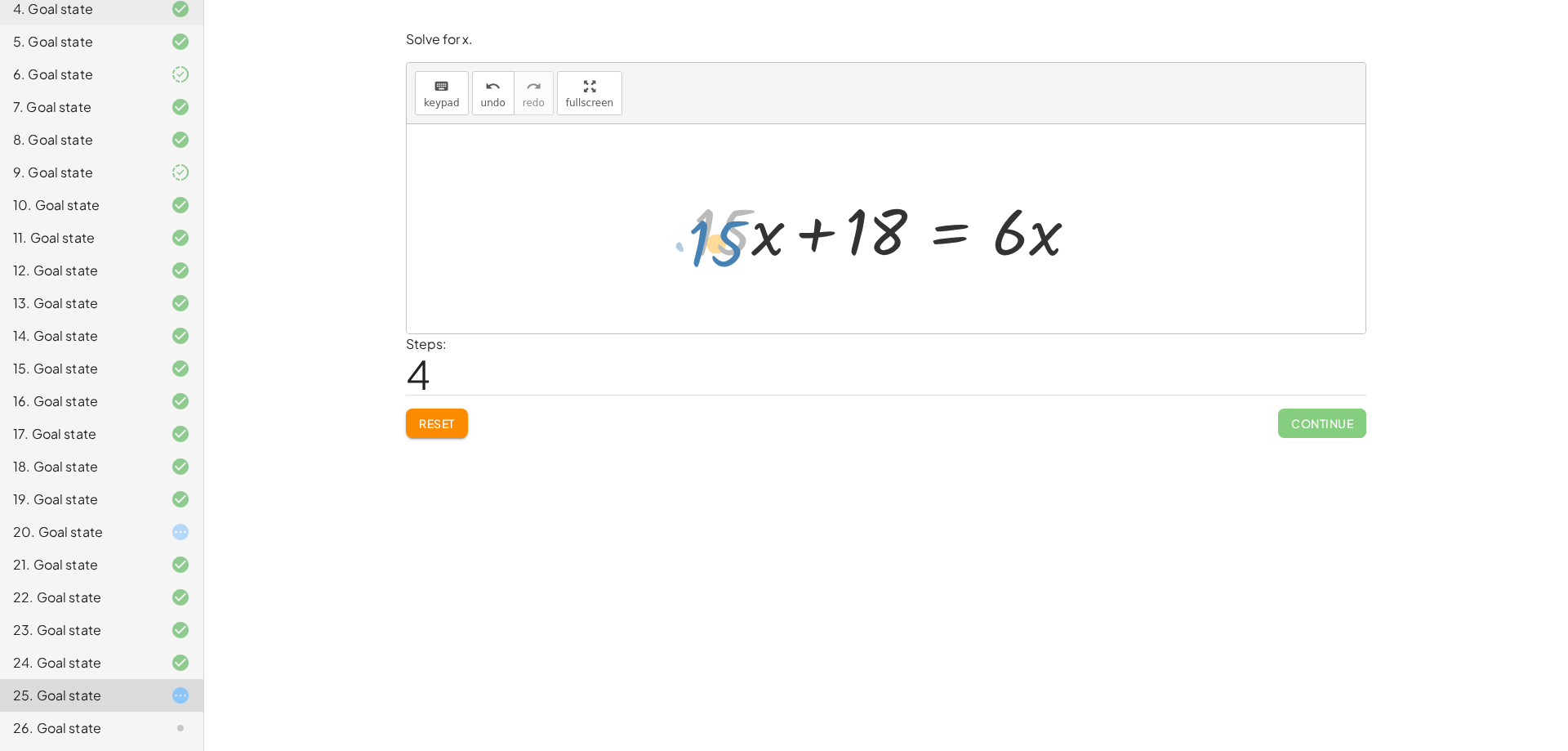
drag, startPoint x: 728, startPoint y: 226, endPoint x: 721, endPoint y: 238, distance: 13.9
click at [721, 238] on div at bounding box center [892, 229] width 414 height 84
click at [751, 228] on div at bounding box center [892, 229] width 414 height 84
click at [850, 230] on div at bounding box center [892, 229] width 414 height 84
drag, startPoint x: 728, startPoint y: 237, endPoint x: 704, endPoint y: 247, distance: 26.0
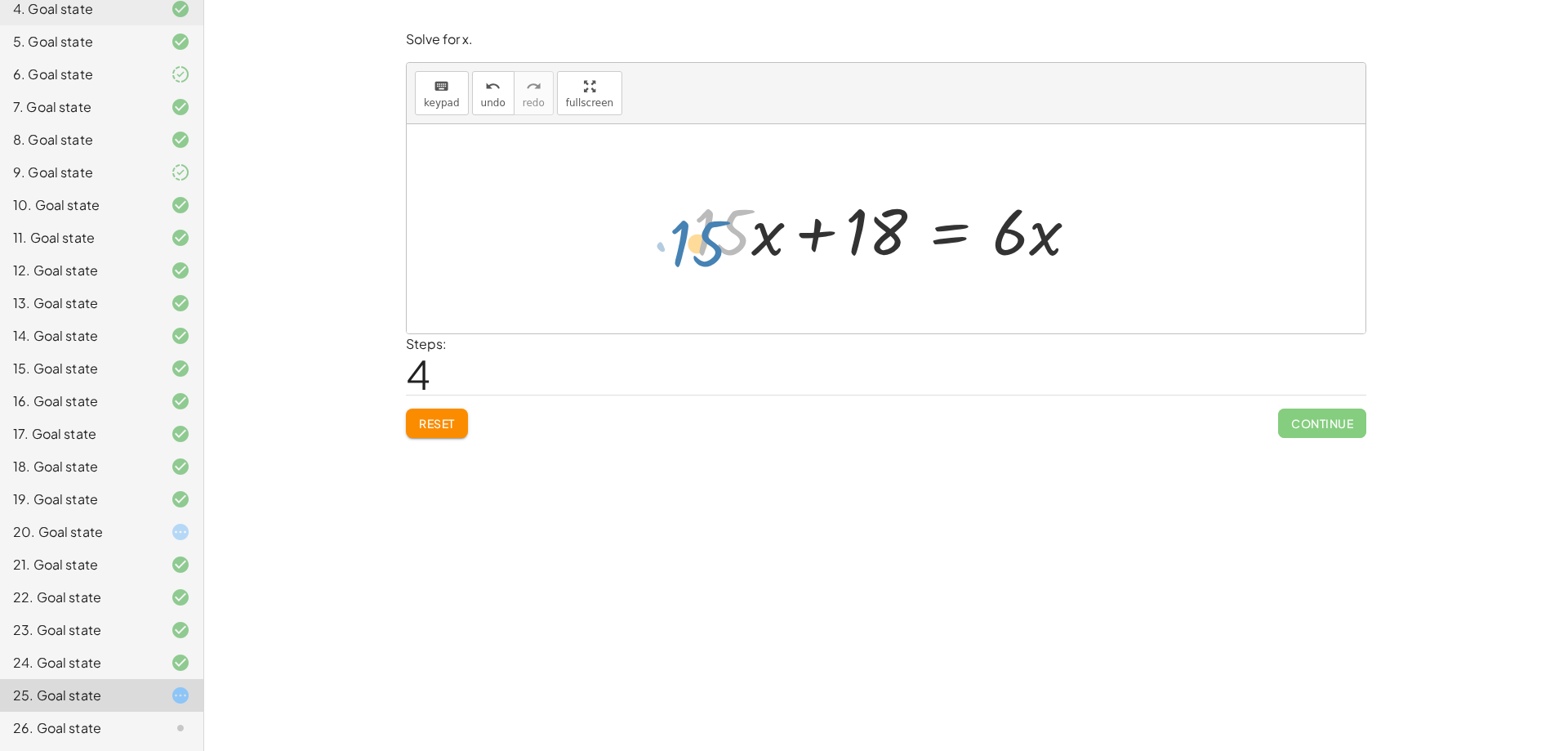
click at [704, 247] on div at bounding box center [892, 229] width 414 height 84
drag, startPoint x: 718, startPoint y: 242, endPoint x: 720, endPoint y: 253, distance: 11.2
drag, startPoint x: 720, startPoint y: 253, endPoint x: 652, endPoint y: 213, distance: 78.9
click at [652, 213] on div at bounding box center [886, 229] width 959 height 209
drag, startPoint x: 729, startPoint y: 232, endPoint x: 732, endPoint y: 241, distance: 9.5
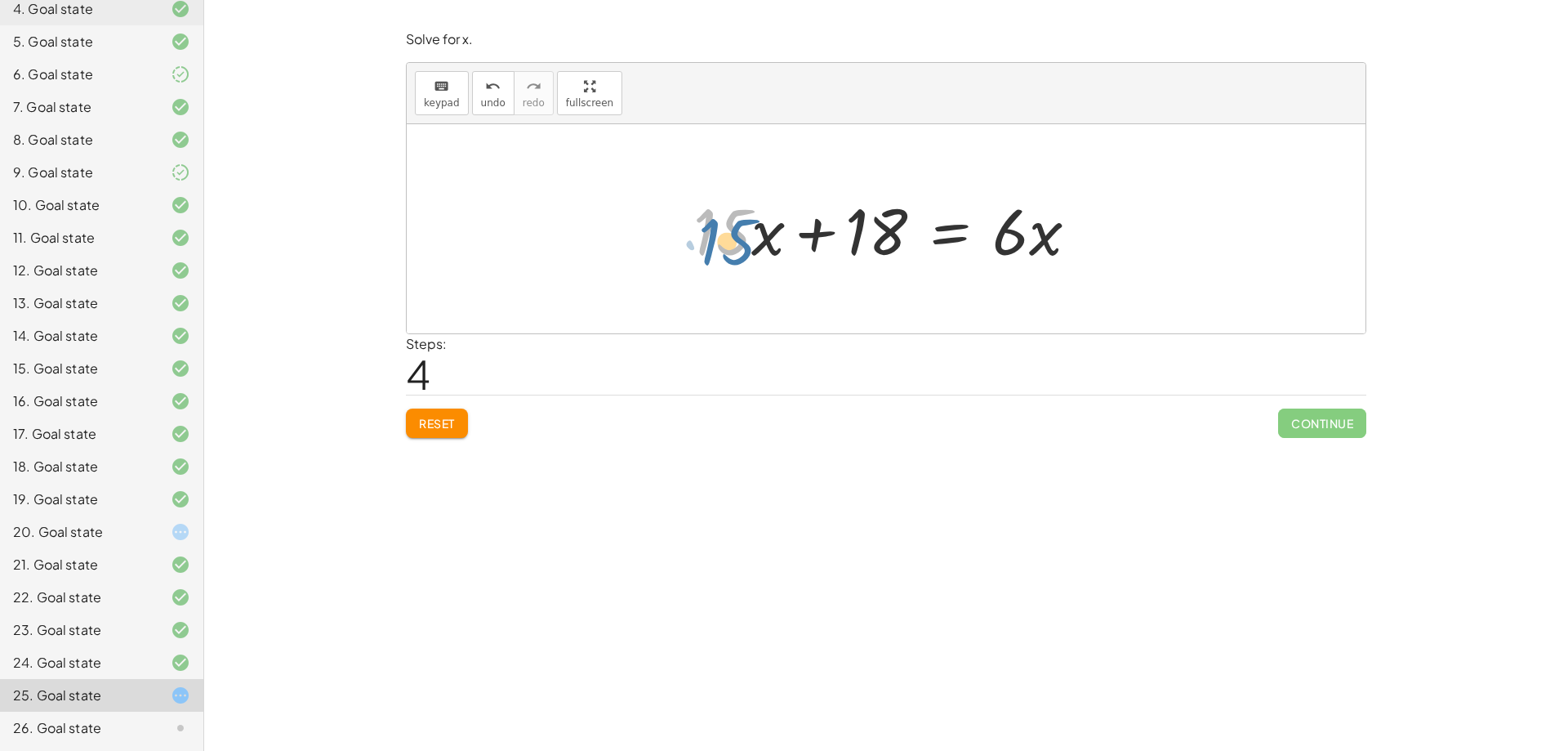
click at [732, 241] on div at bounding box center [892, 229] width 414 height 84
drag, startPoint x: 729, startPoint y: 242, endPoint x: 921, endPoint y: 232, distance: 192.3
click at [921, 232] on div at bounding box center [892, 229] width 414 height 84
drag, startPoint x: 843, startPoint y: 226, endPoint x: 810, endPoint y: 216, distance: 34.5
click at [810, 216] on div at bounding box center [892, 229] width 414 height 84
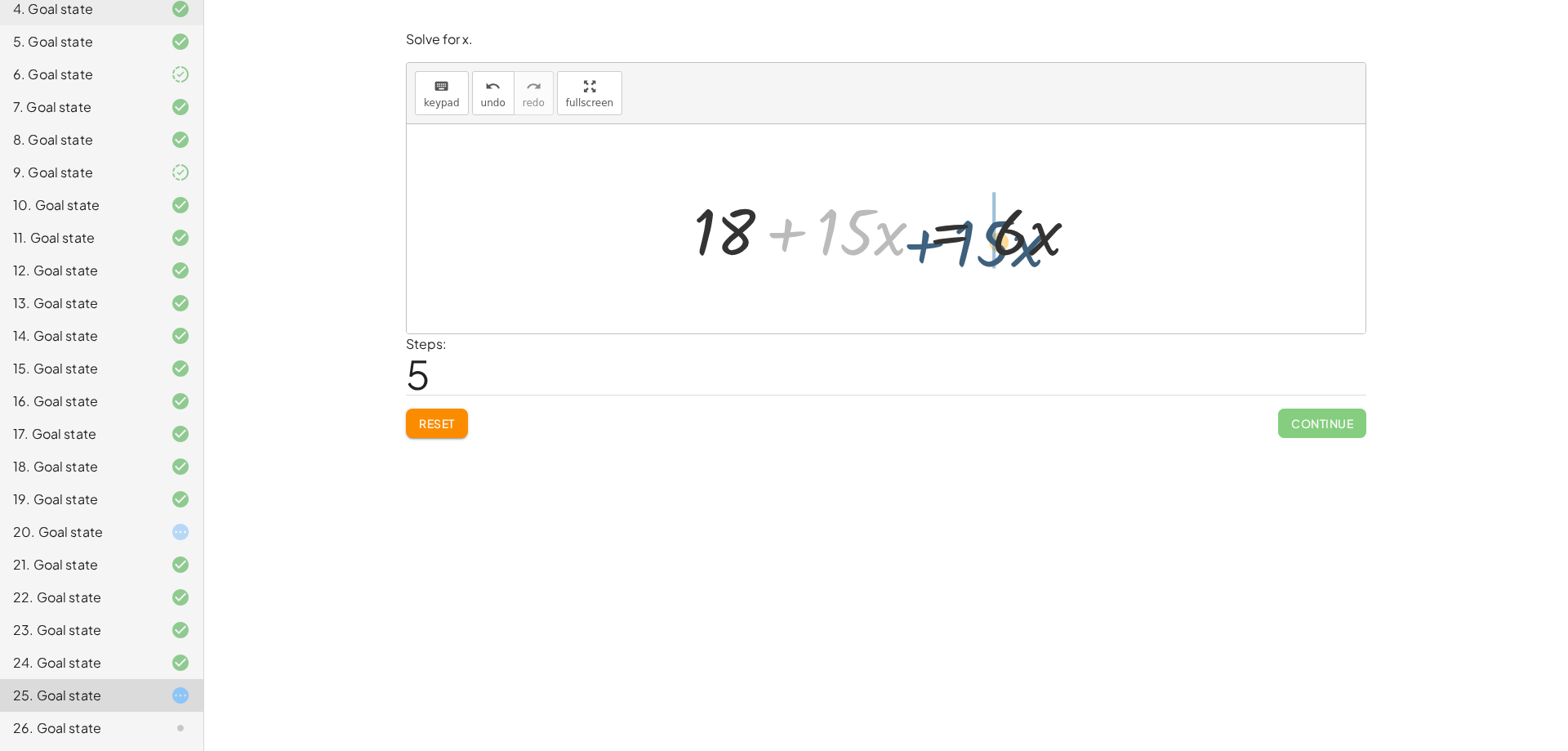
drag, startPoint x: 781, startPoint y: 234, endPoint x: 919, endPoint y: 242, distance: 138.2
click at [919, 242] on div at bounding box center [892, 229] width 414 height 84
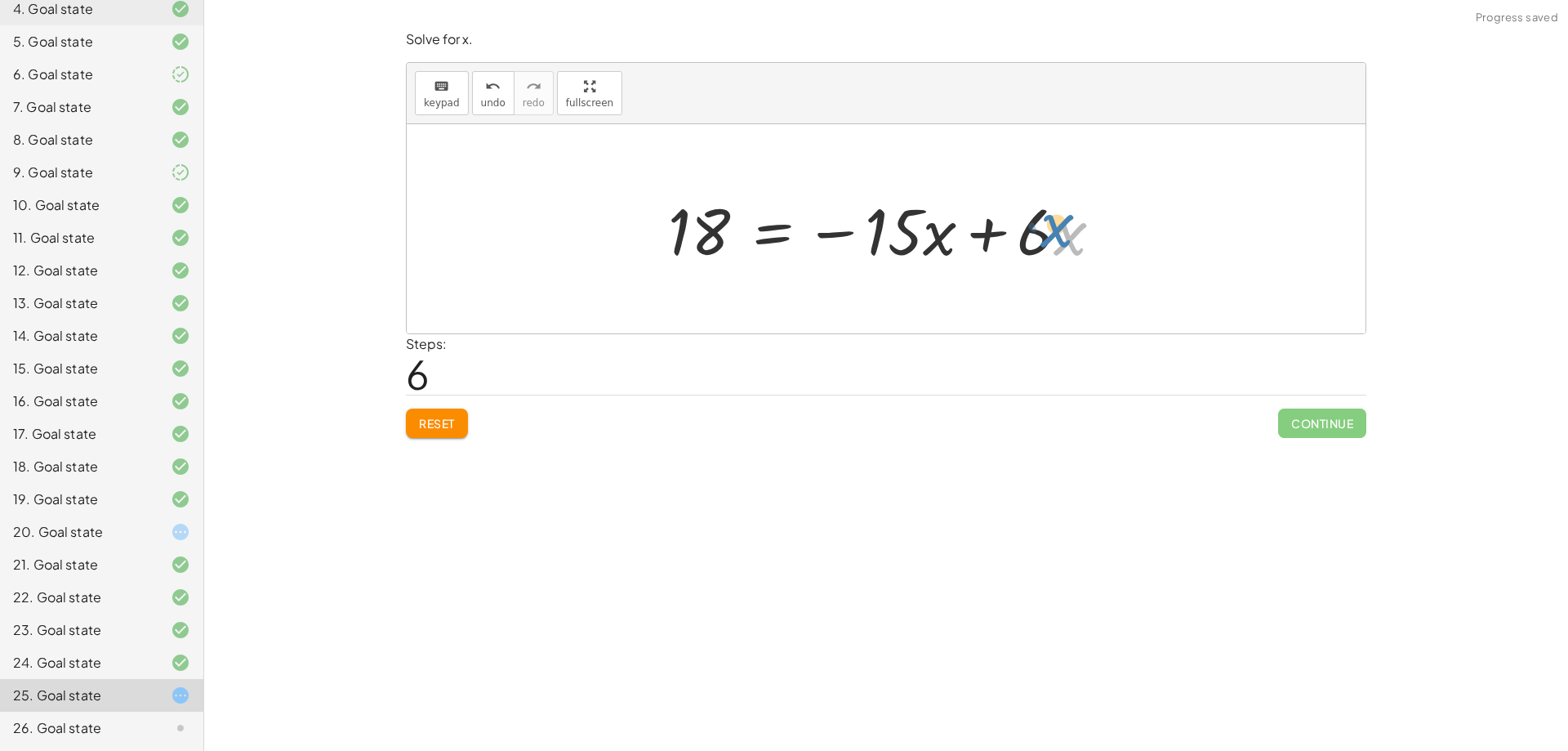
drag, startPoint x: 1059, startPoint y: 236, endPoint x: 1055, endPoint y: 228, distance: 8.9
click at [1055, 228] on div at bounding box center [892, 229] width 464 height 84
drag, startPoint x: 991, startPoint y: 236, endPoint x: 892, endPoint y: 233, distance: 99.0
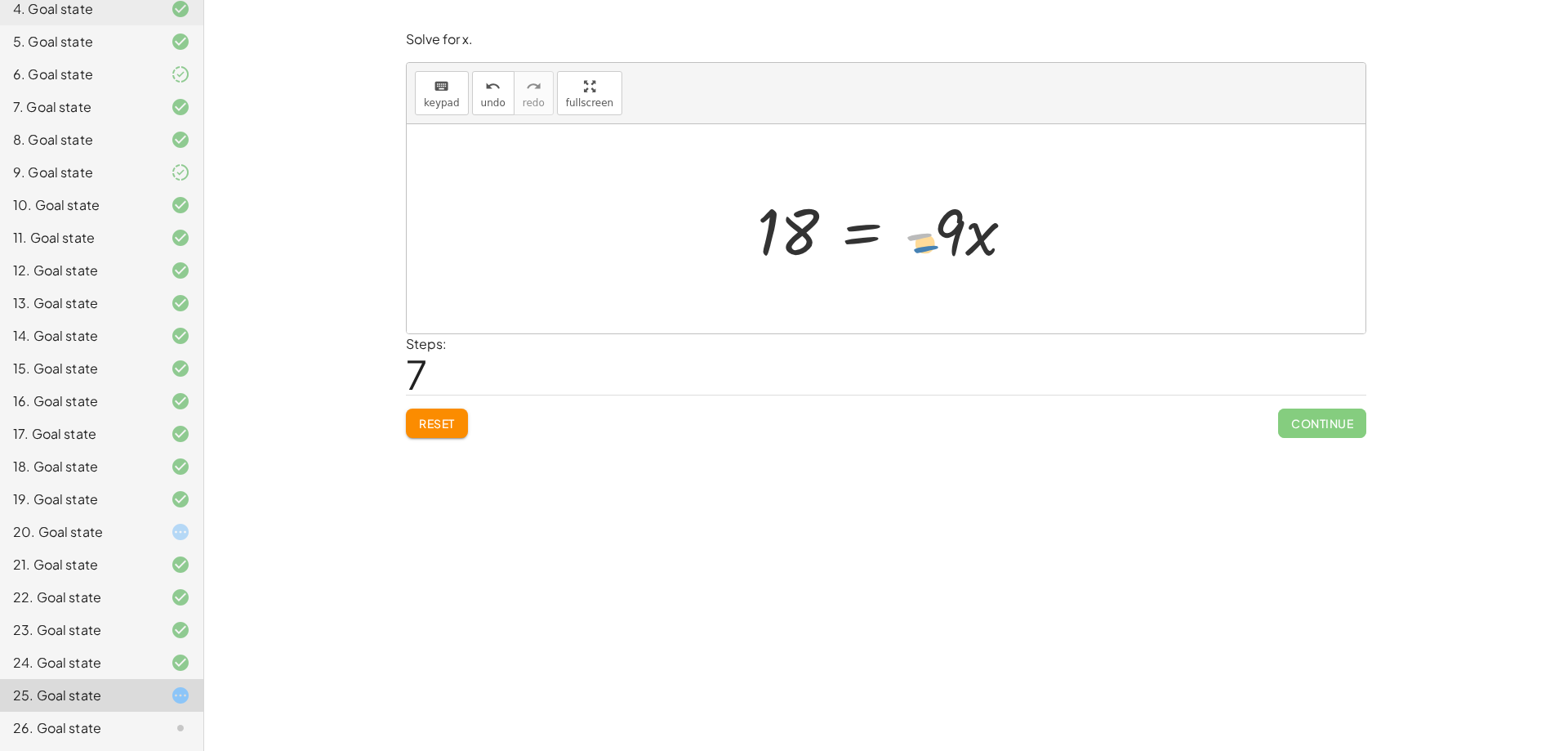
drag, startPoint x: 920, startPoint y: 236, endPoint x: 935, endPoint y: 245, distance: 17.5
click at [935, 245] on div at bounding box center [892, 229] width 288 height 84
drag, startPoint x: 956, startPoint y: 222, endPoint x: 792, endPoint y: 278, distance: 173.3
click at [792, 278] on div "· 3 · ( + · 5 · x + 2 ) = · 2 · ( + · 3 · x − 6 ) + · 3 · 5 · x + · 3 · 2 = · 2…" at bounding box center [886, 229] width 959 height 209
drag, startPoint x: 822, startPoint y: 187, endPoint x: 822, endPoint y: 242, distance: 55.0
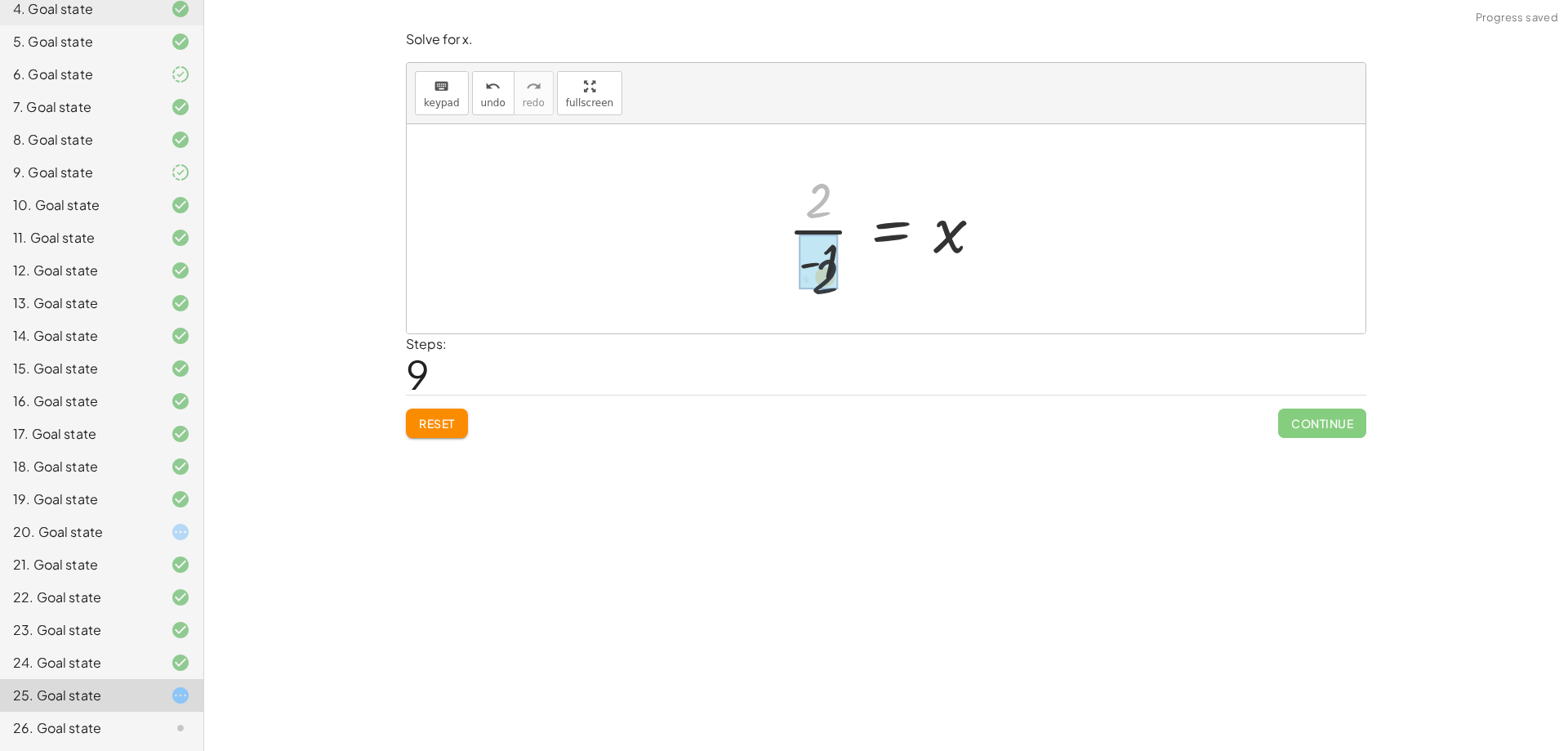
drag, startPoint x: 818, startPoint y: 205, endPoint x: 818, endPoint y: 229, distance: 24.0
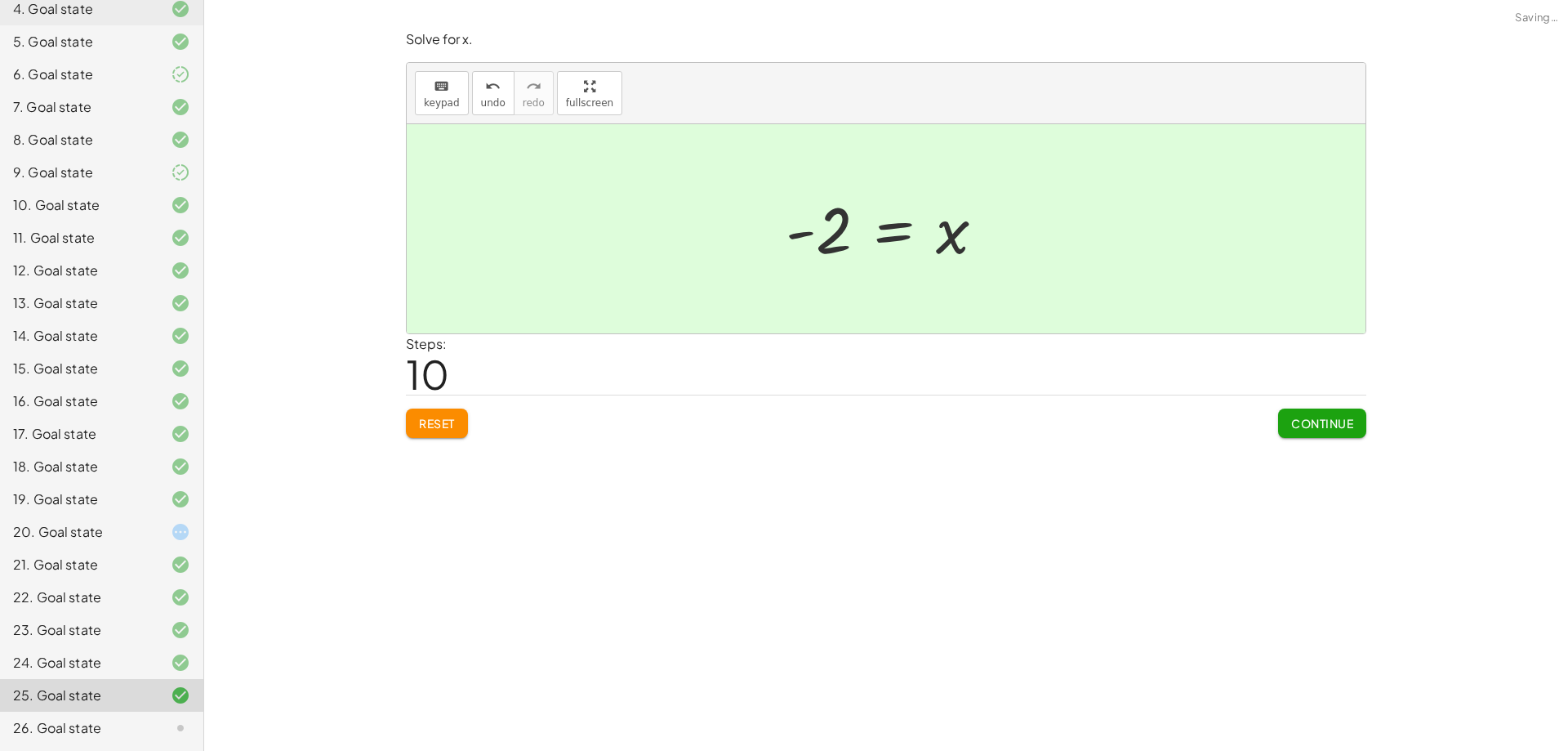
click at [1313, 418] on span "Continue" at bounding box center [1321, 422] width 62 height 15
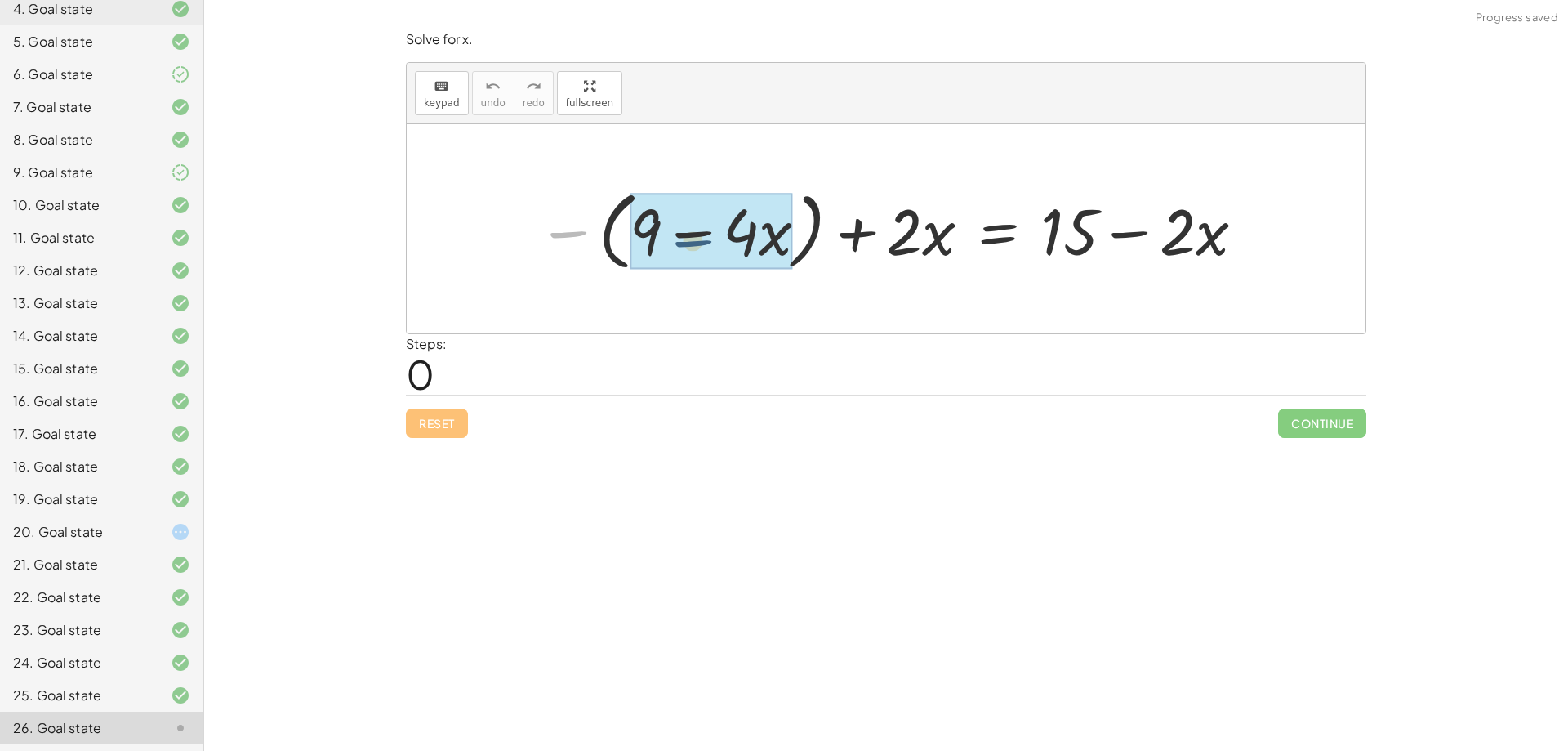
drag, startPoint x: 561, startPoint y: 236, endPoint x: 621, endPoint y: 236, distance: 60.0
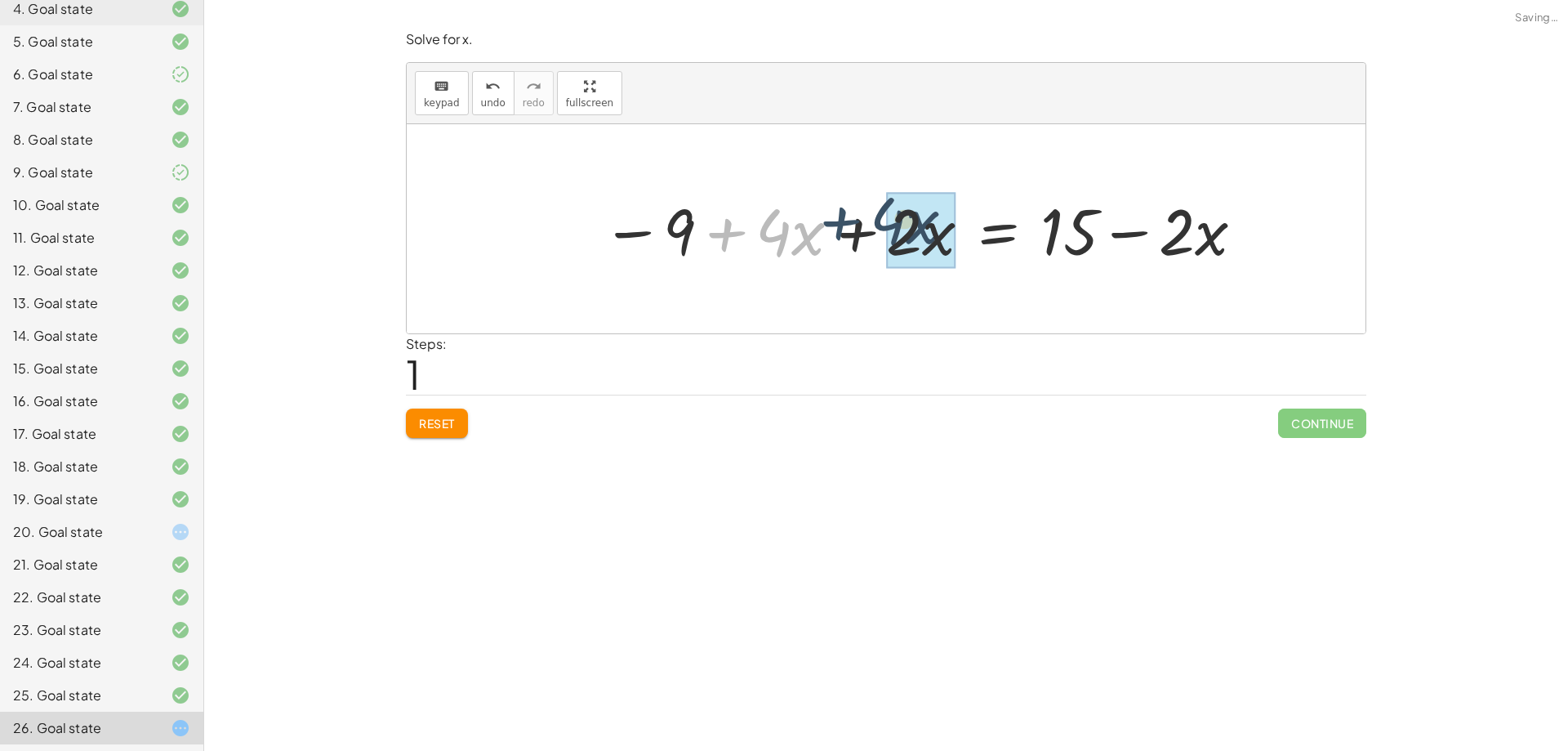
drag, startPoint x: 728, startPoint y: 231, endPoint x: 843, endPoint y: 220, distance: 115.5
click at [843, 220] on div at bounding box center [923, 229] width 660 height 84
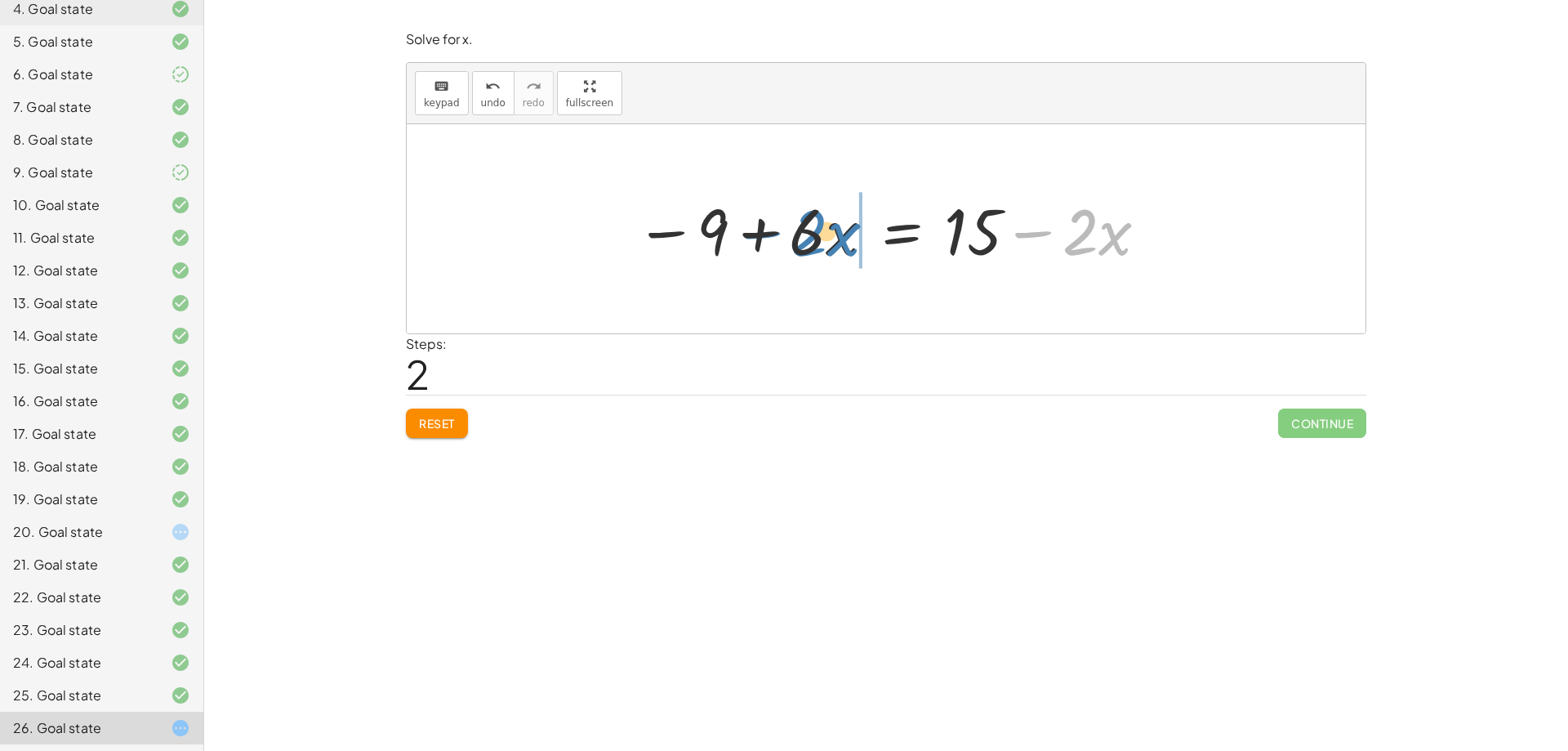
drag, startPoint x: 1032, startPoint y: 233, endPoint x: 762, endPoint y: 234, distance: 270.0
click at [762, 234] on div at bounding box center [892, 229] width 531 height 84
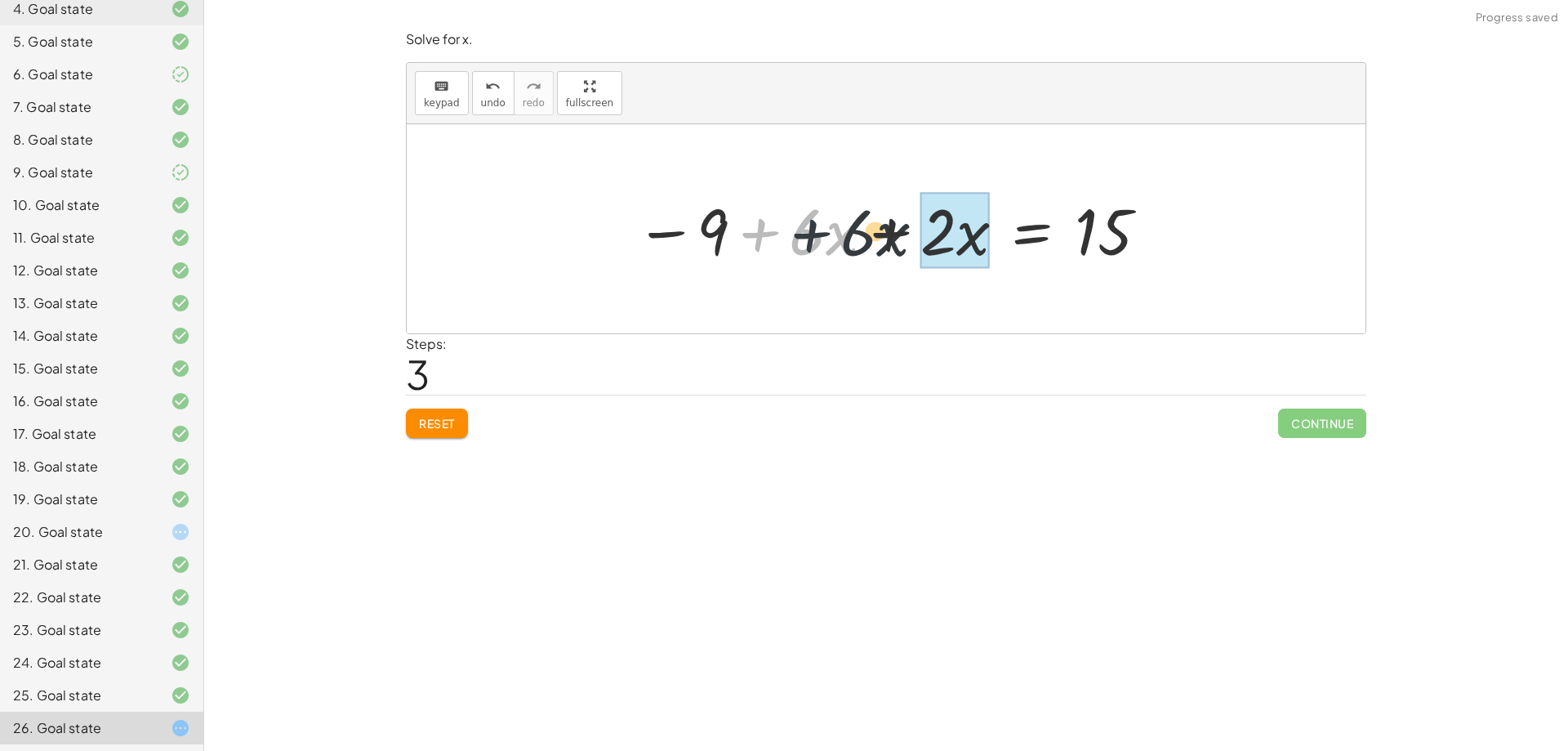
drag, startPoint x: 752, startPoint y: 236, endPoint x: 813, endPoint y: 237, distance: 61.0
click at [813, 237] on div at bounding box center [892, 229] width 531 height 84
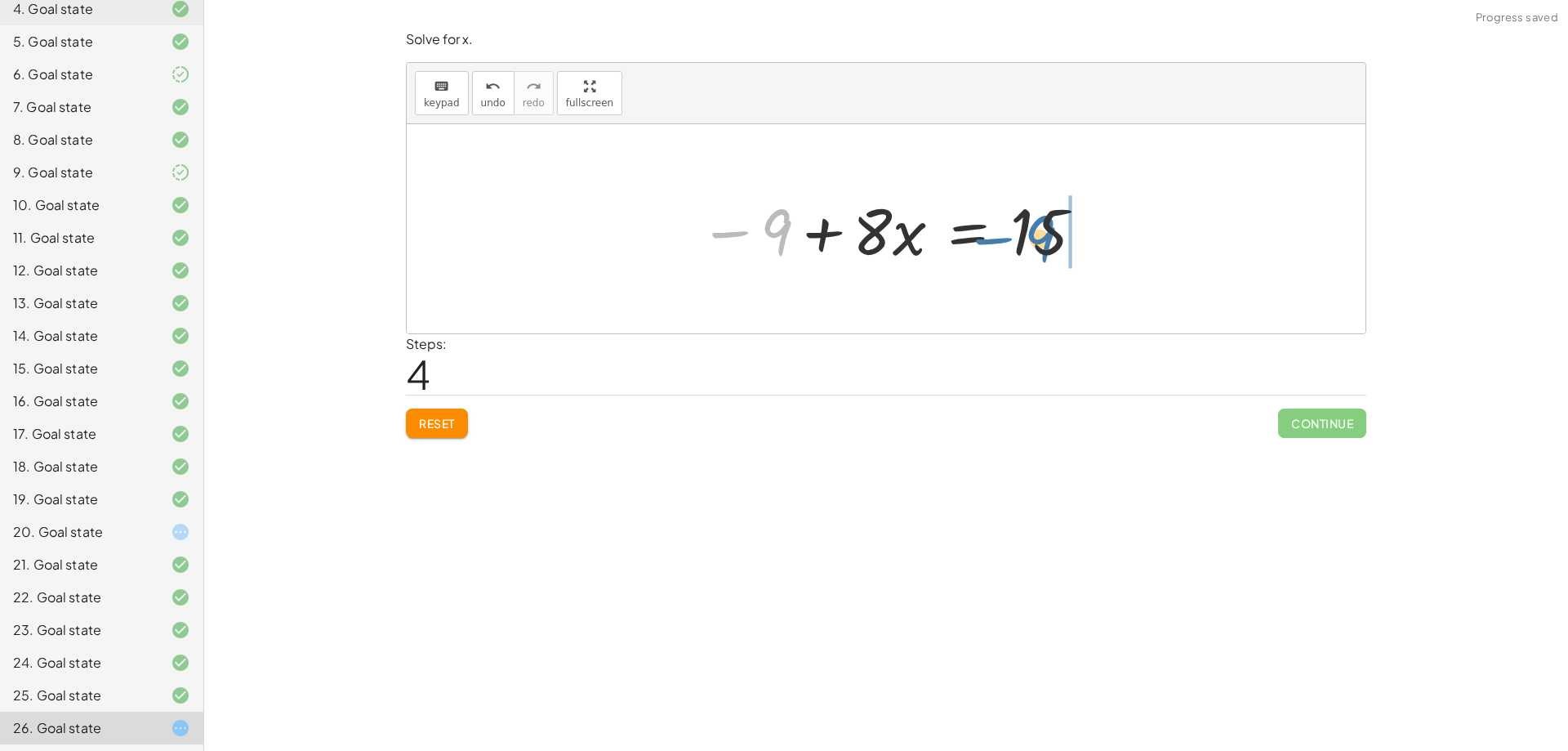
drag, startPoint x: 732, startPoint y: 229, endPoint x: 998, endPoint y: 236, distance: 266.1
click at [998, 236] on div at bounding box center [892, 229] width 403 height 84
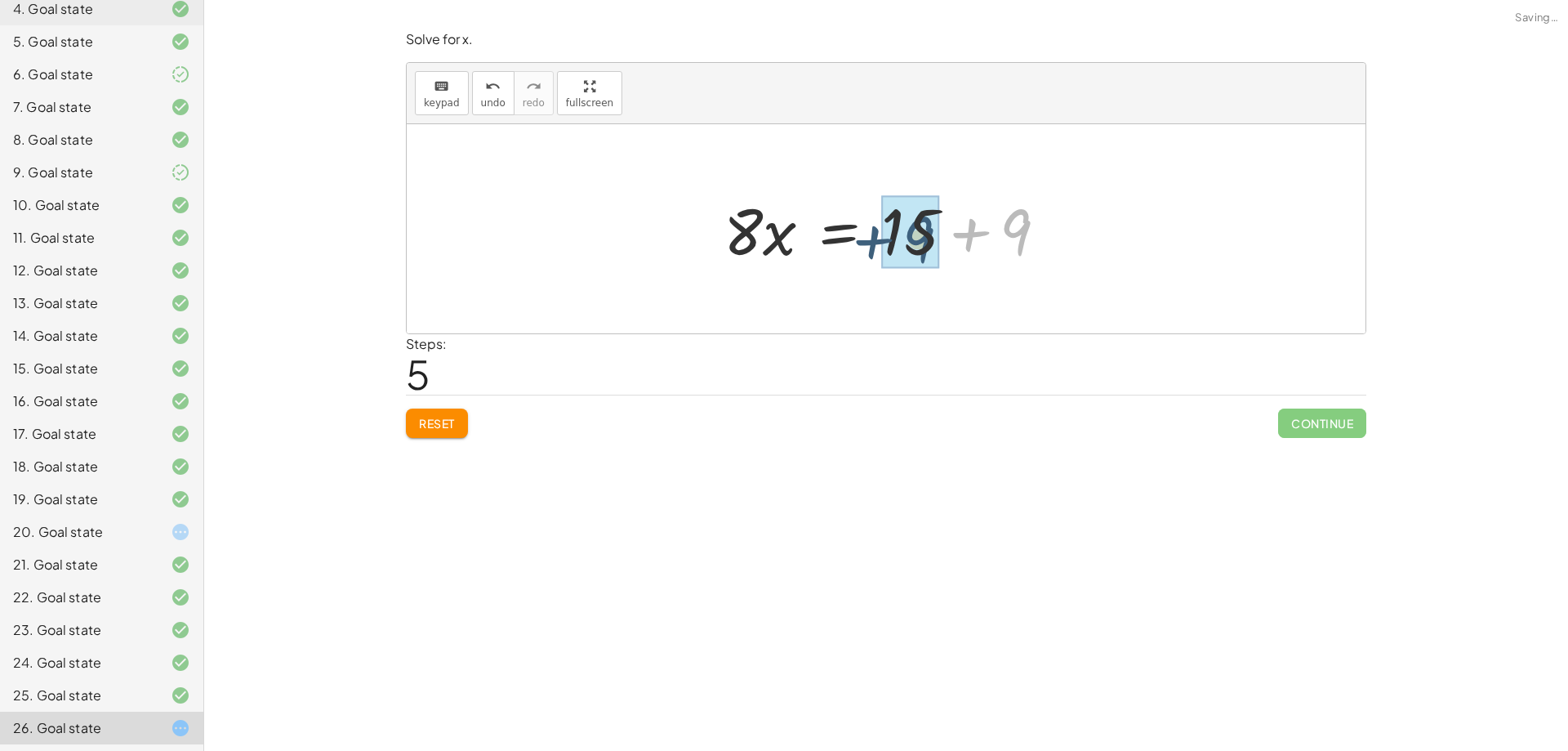
drag, startPoint x: 1022, startPoint y: 230, endPoint x: 923, endPoint y: 238, distance: 99.3
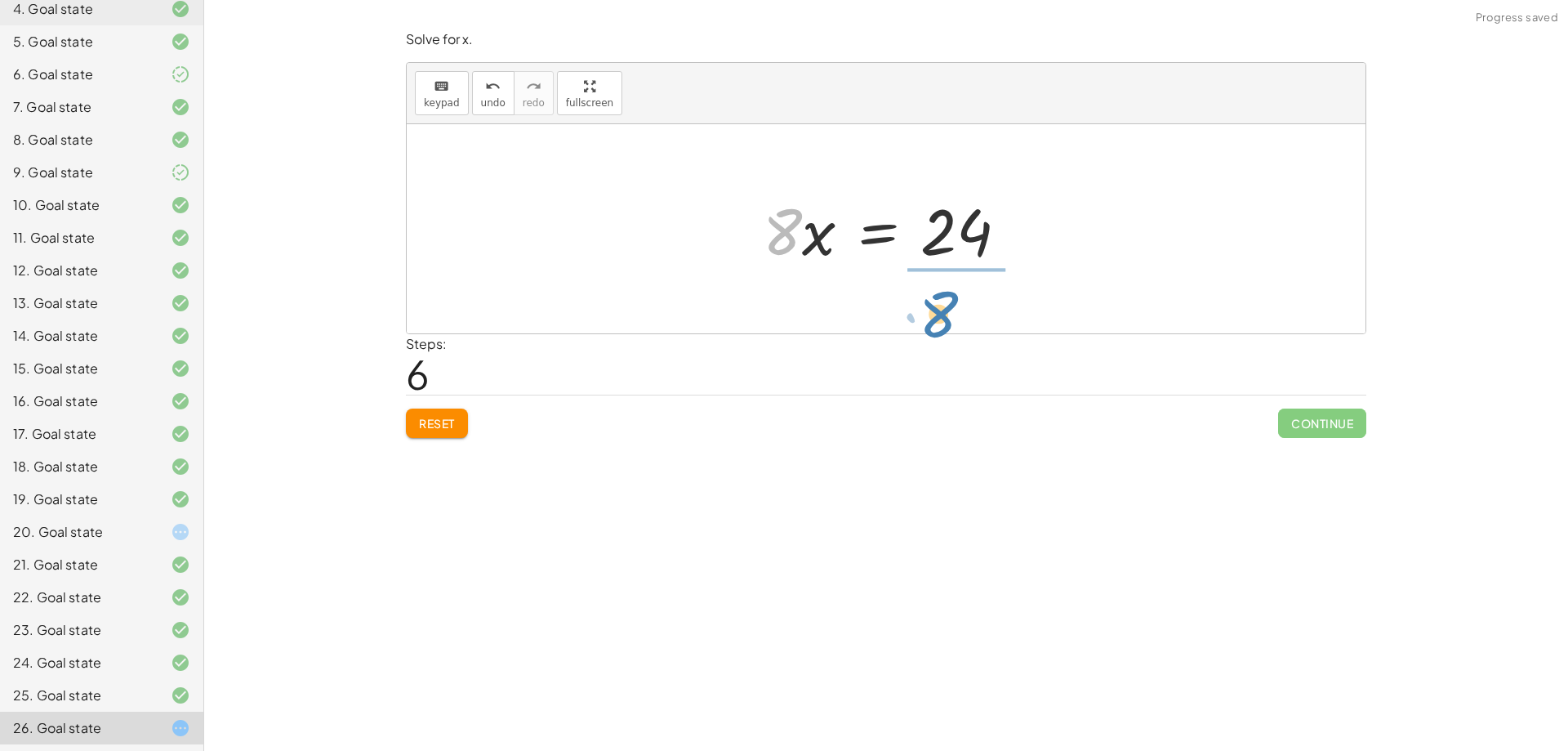
drag, startPoint x: 771, startPoint y: 228, endPoint x: 929, endPoint y: 309, distance: 177.6
drag, startPoint x: 940, startPoint y: 201, endPoint x: 938, endPoint y: 239, distance: 38.1
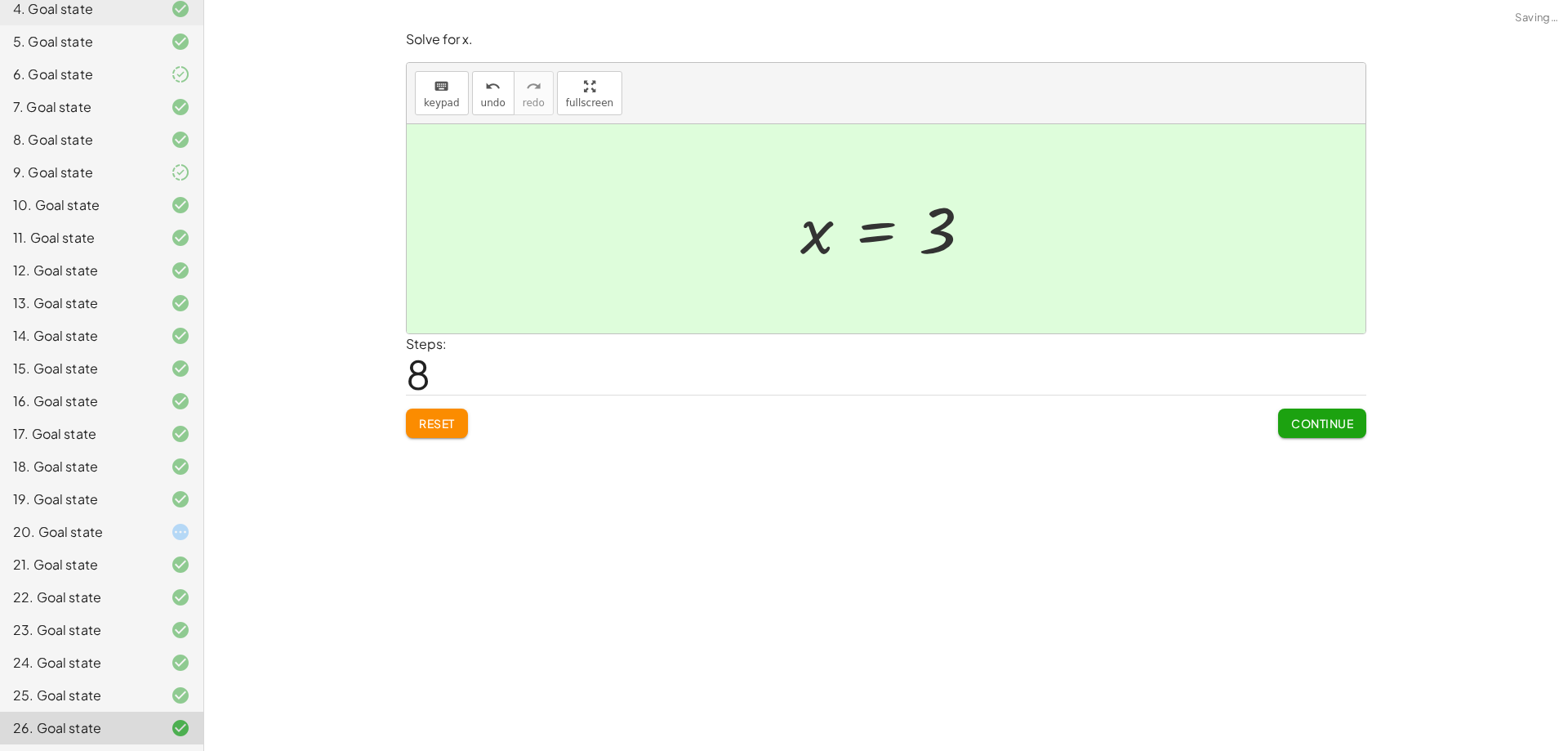
click at [1303, 424] on span "Continue" at bounding box center [1321, 422] width 62 height 15
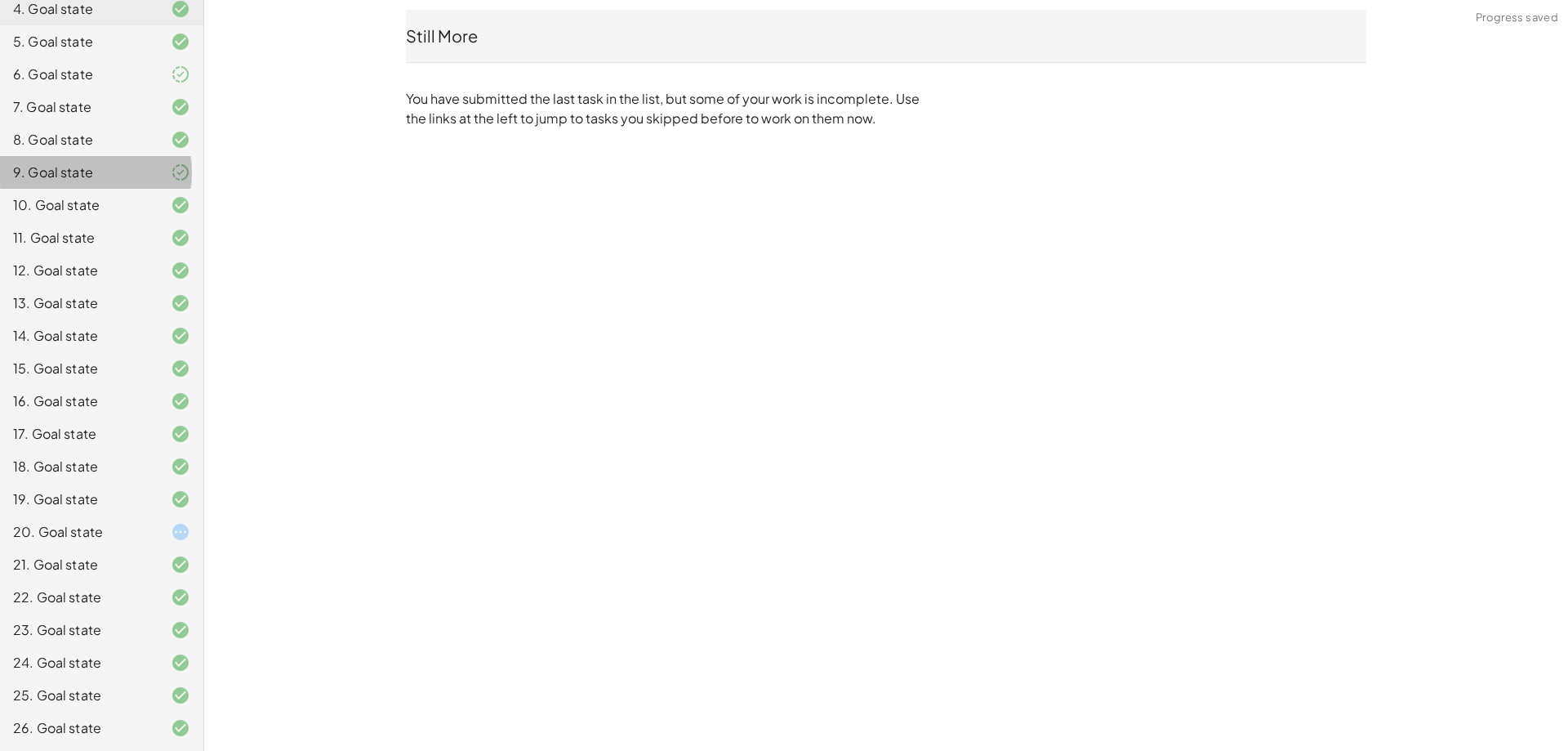
click at [148, 175] on div at bounding box center [167, 172] width 46 height 20
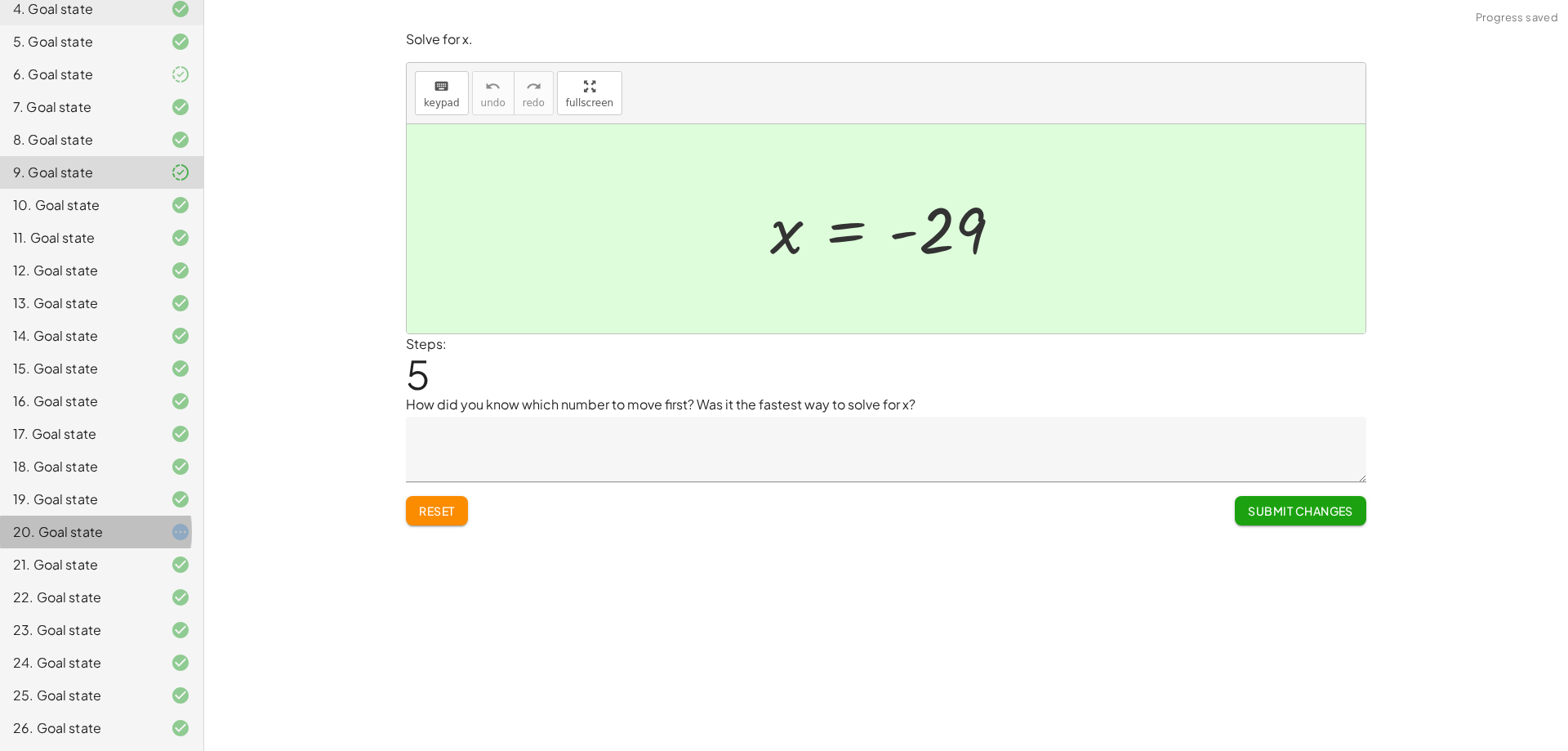
click at [148, 531] on div at bounding box center [167, 532] width 46 height 20
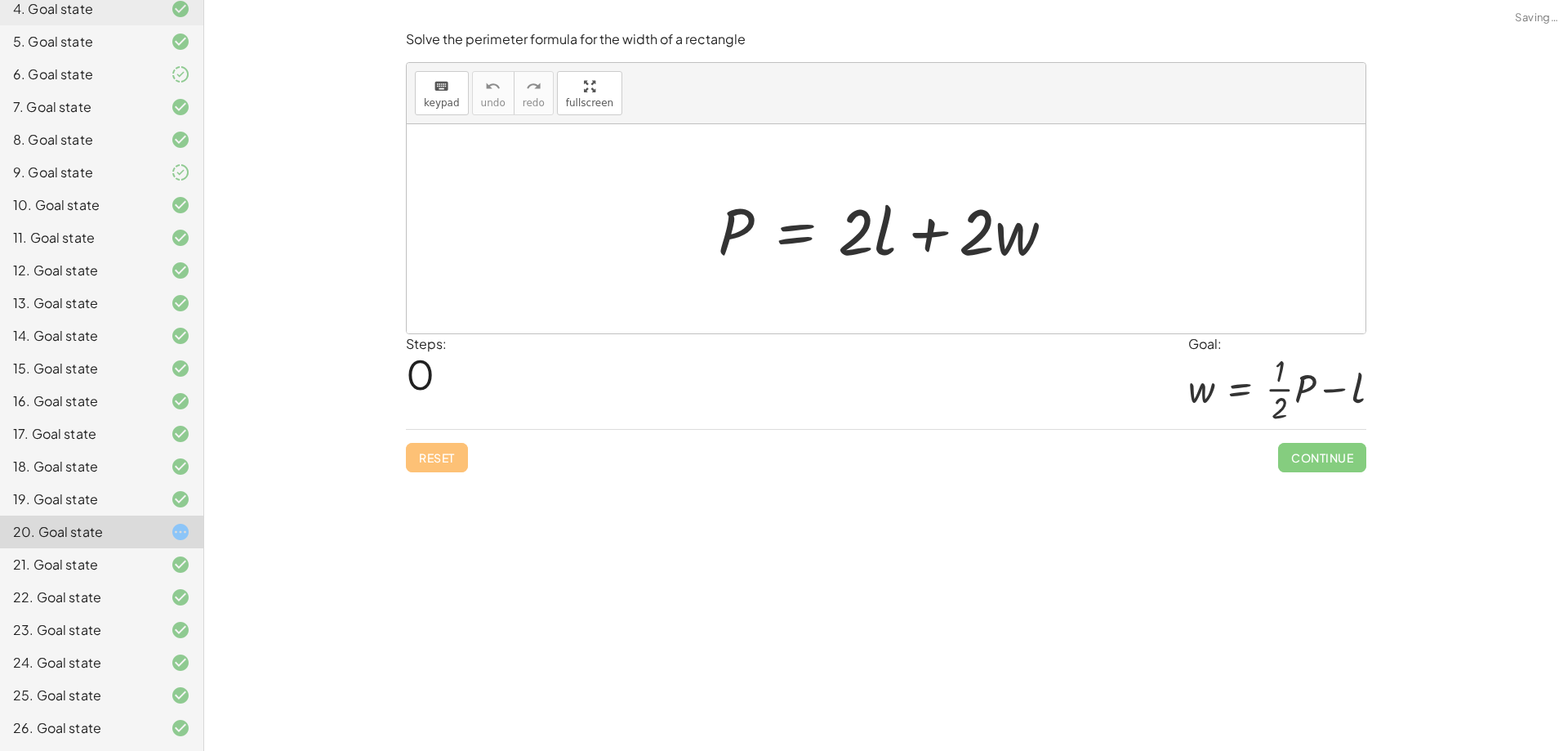
click at [434, 445] on div "Reset Continue" at bounding box center [885, 451] width 960 height 43
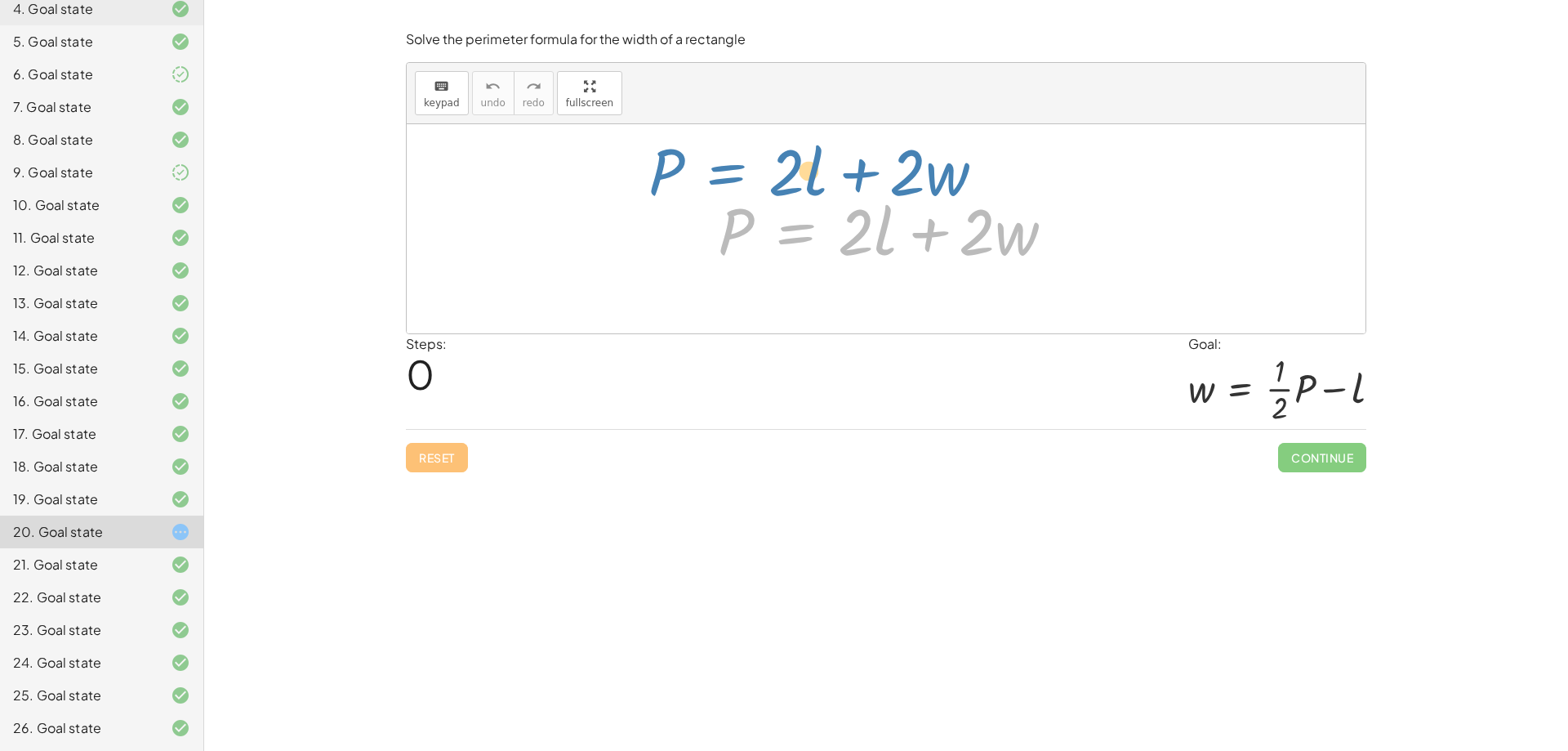
drag, startPoint x: 798, startPoint y: 229, endPoint x: 746, endPoint y: 173, distance: 76.4
click at [746, 173] on div "P = + · 2 · l + · 2 · w P = + · 2 · l + · 2 · w" at bounding box center [886, 229] width 959 height 209
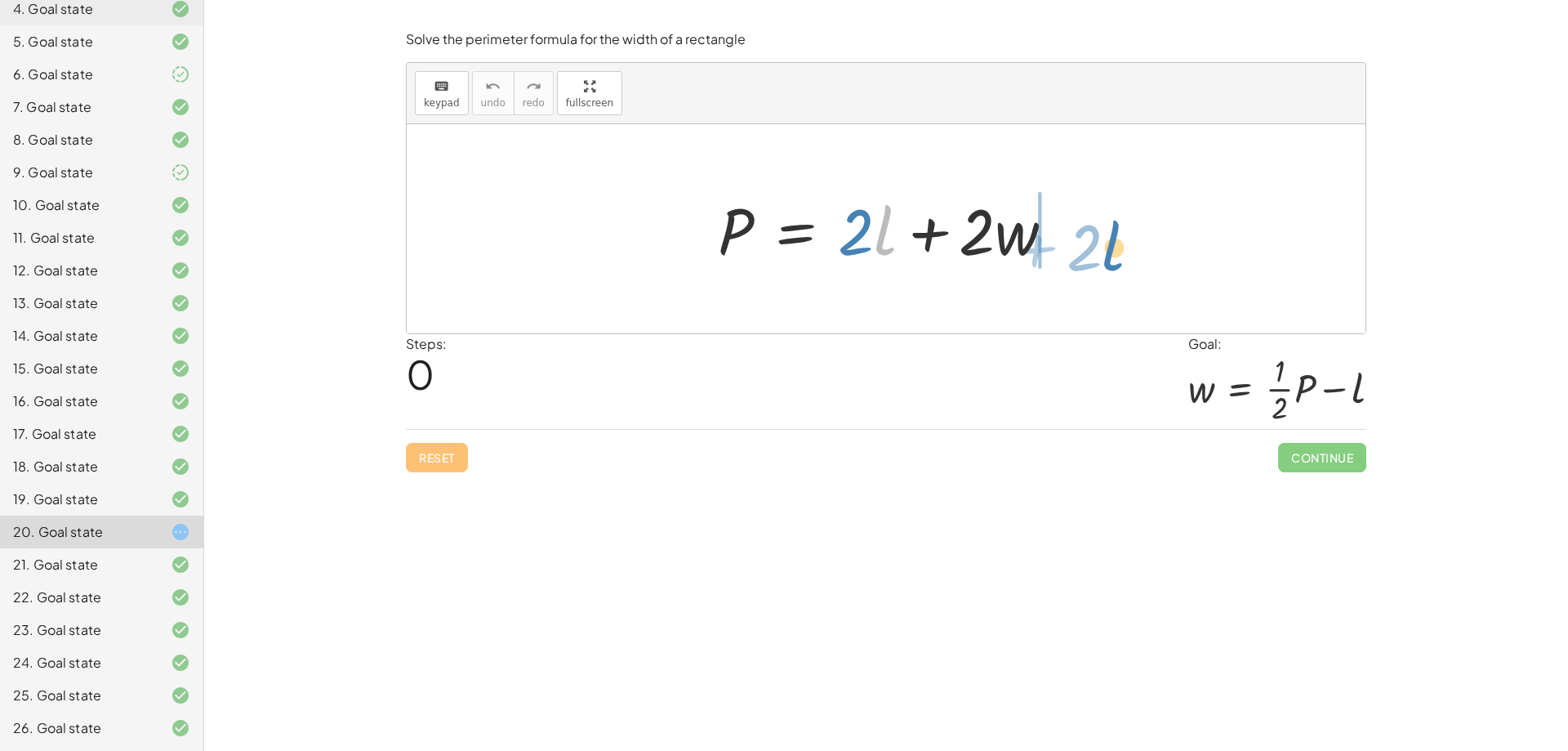
drag, startPoint x: 883, startPoint y: 241, endPoint x: 1111, endPoint y: 257, distance: 228.6
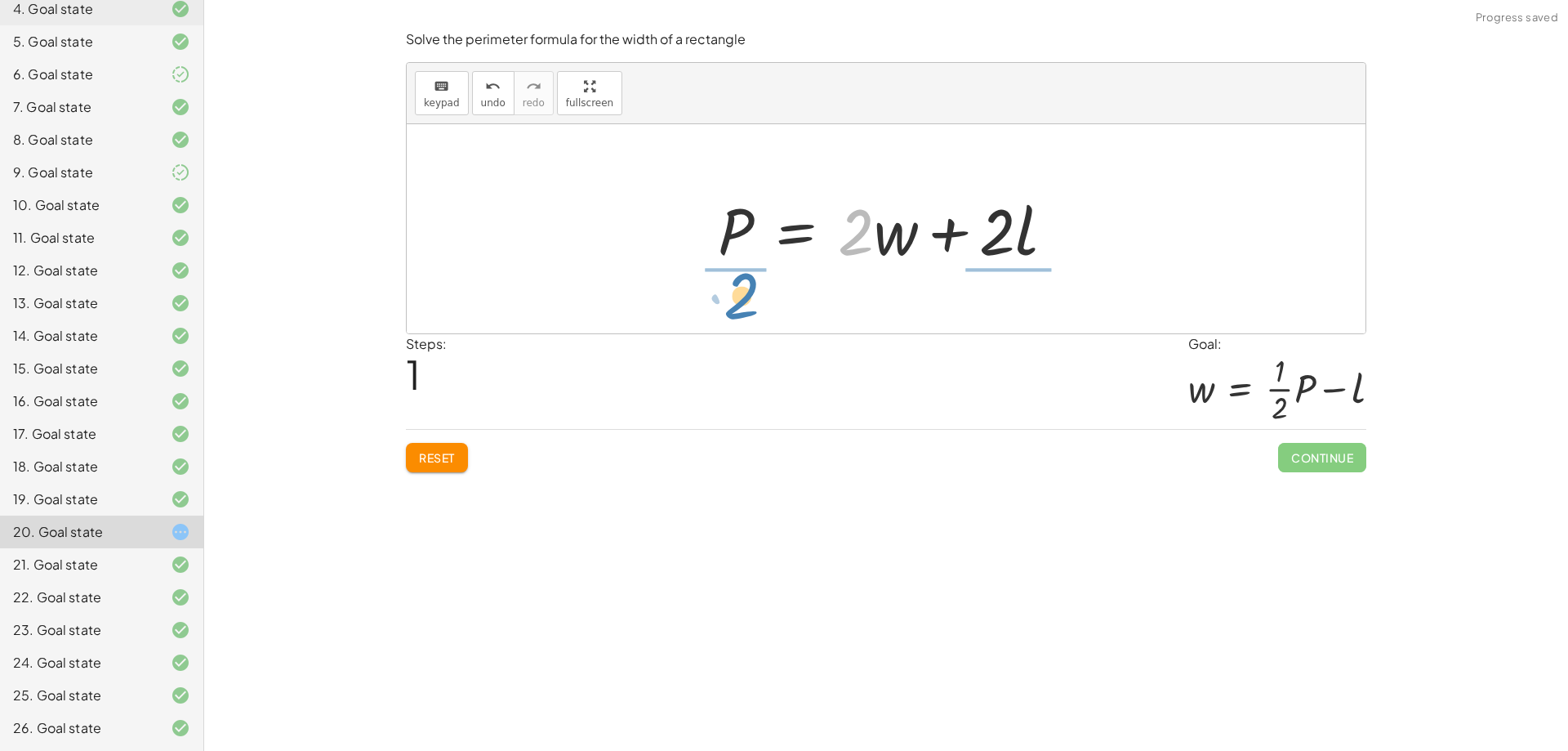
drag, startPoint x: 867, startPoint y: 232, endPoint x: 753, endPoint y: 302, distance: 133.8
click at [753, 302] on div "P = + · 2 · l + · 2 · w · 2 P = + · 2 · l + · 2 · w" at bounding box center [886, 229] width 959 height 209
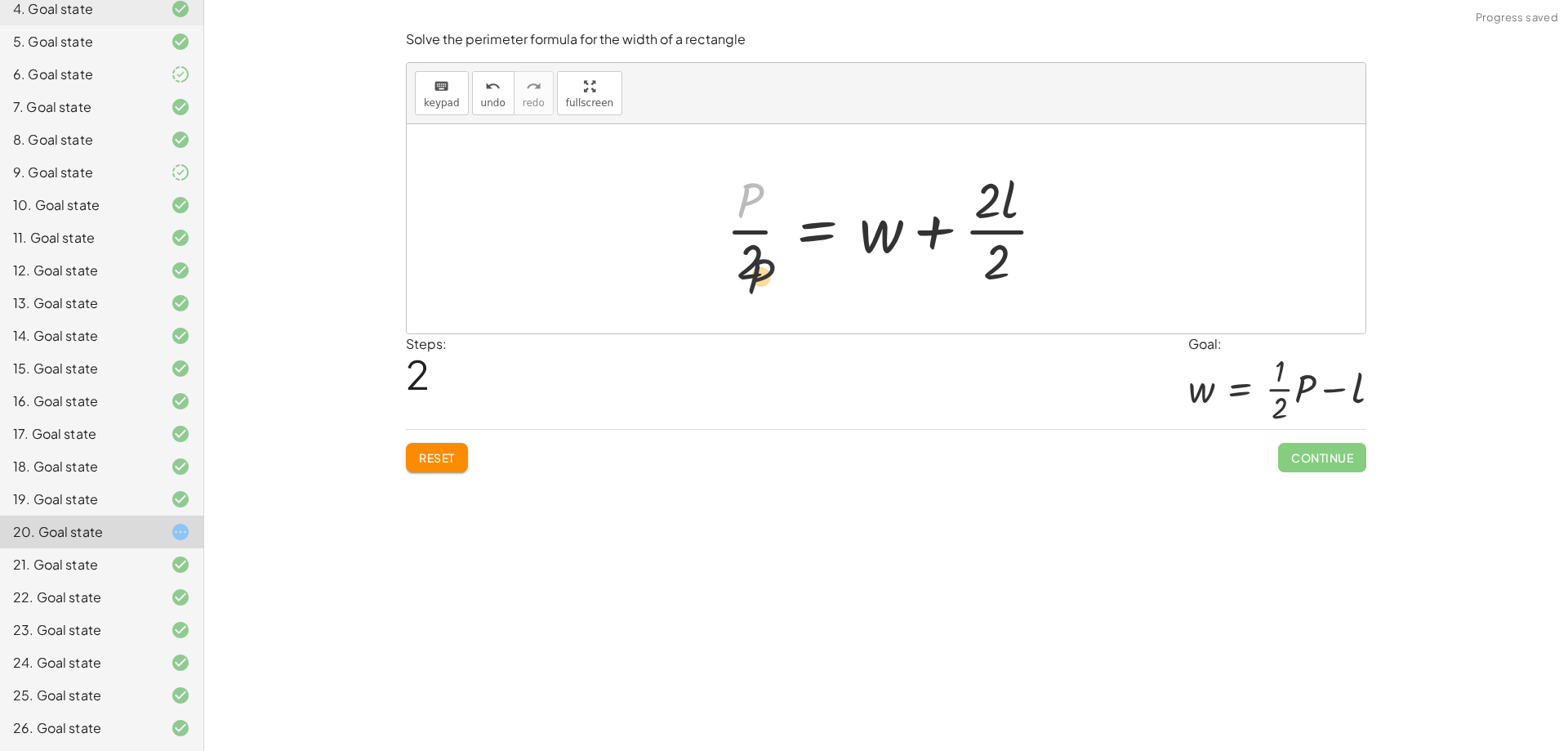
drag, startPoint x: 750, startPoint y: 196, endPoint x: 761, endPoint y: 280, distance: 84.7
click at [761, 280] on div at bounding box center [891, 229] width 348 height 126
click at [737, 203] on div at bounding box center [891, 229] width 348 height 126
drag, startPoint x: 977, startPoint y: 196, endPoint x: 995, endPoint y: 263, distance: 69.4
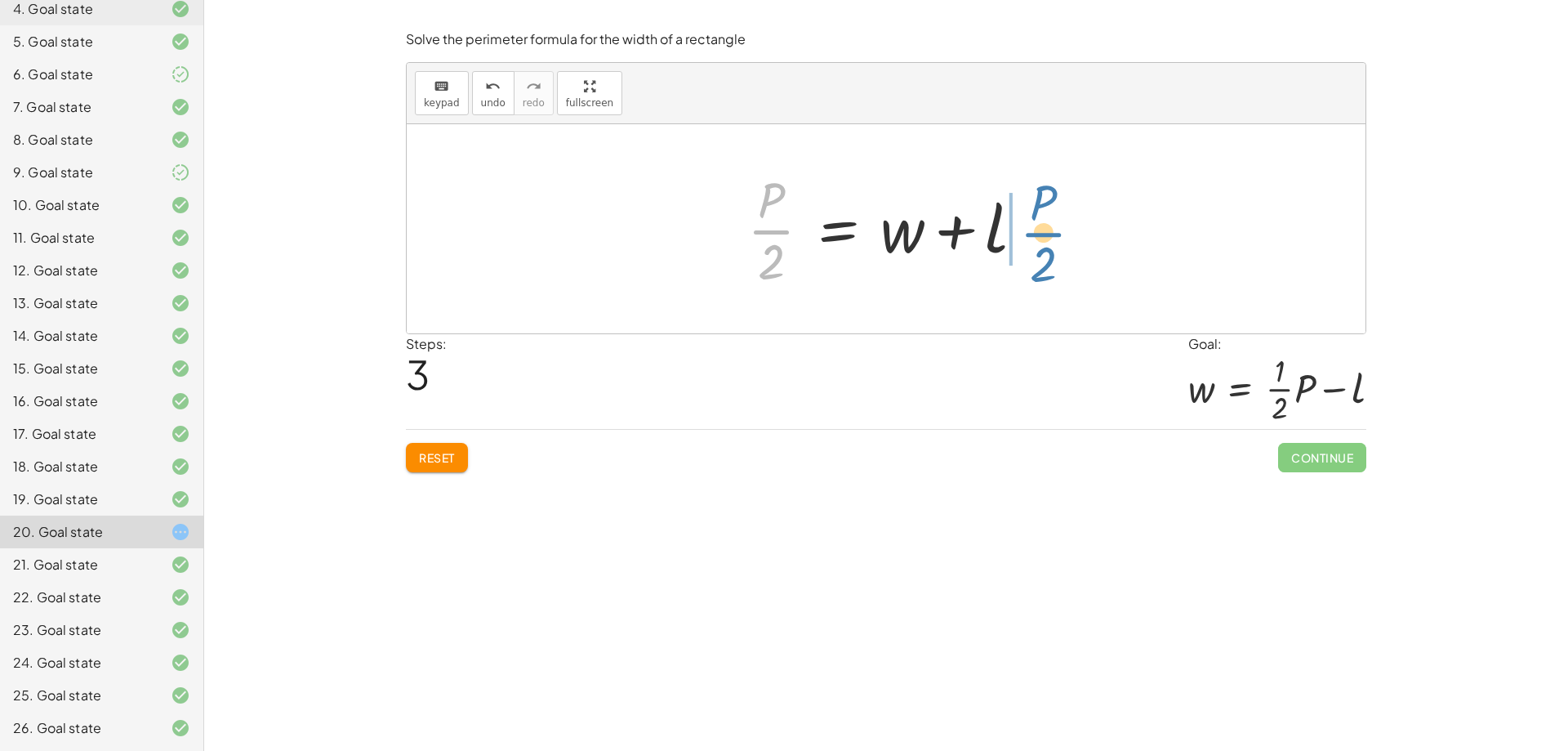
drag, startPoint x: 766, startPoint y: 232, endPoint x: 1041, endPoint y: 235, distance: 275.0
click at [1041, 235] on div at bounding box center [892, 229] width 307 height 126
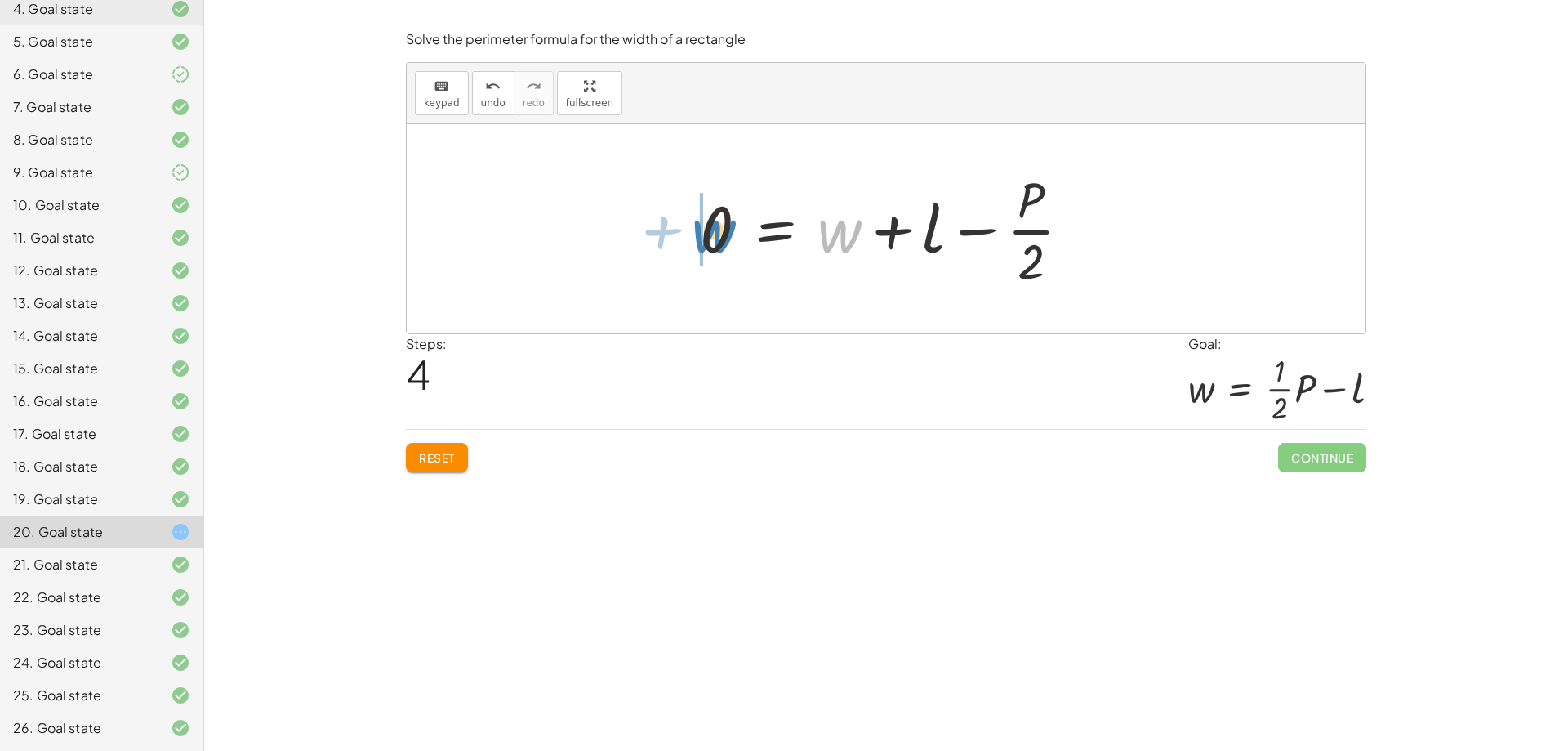
drag, startPoint x: 837, startPoint y: 230, endPoint x: 711, endPoint y: 230, distance: 126.0
click at [711, 230] on div at bounding box center [891, 229] width 400 height 126
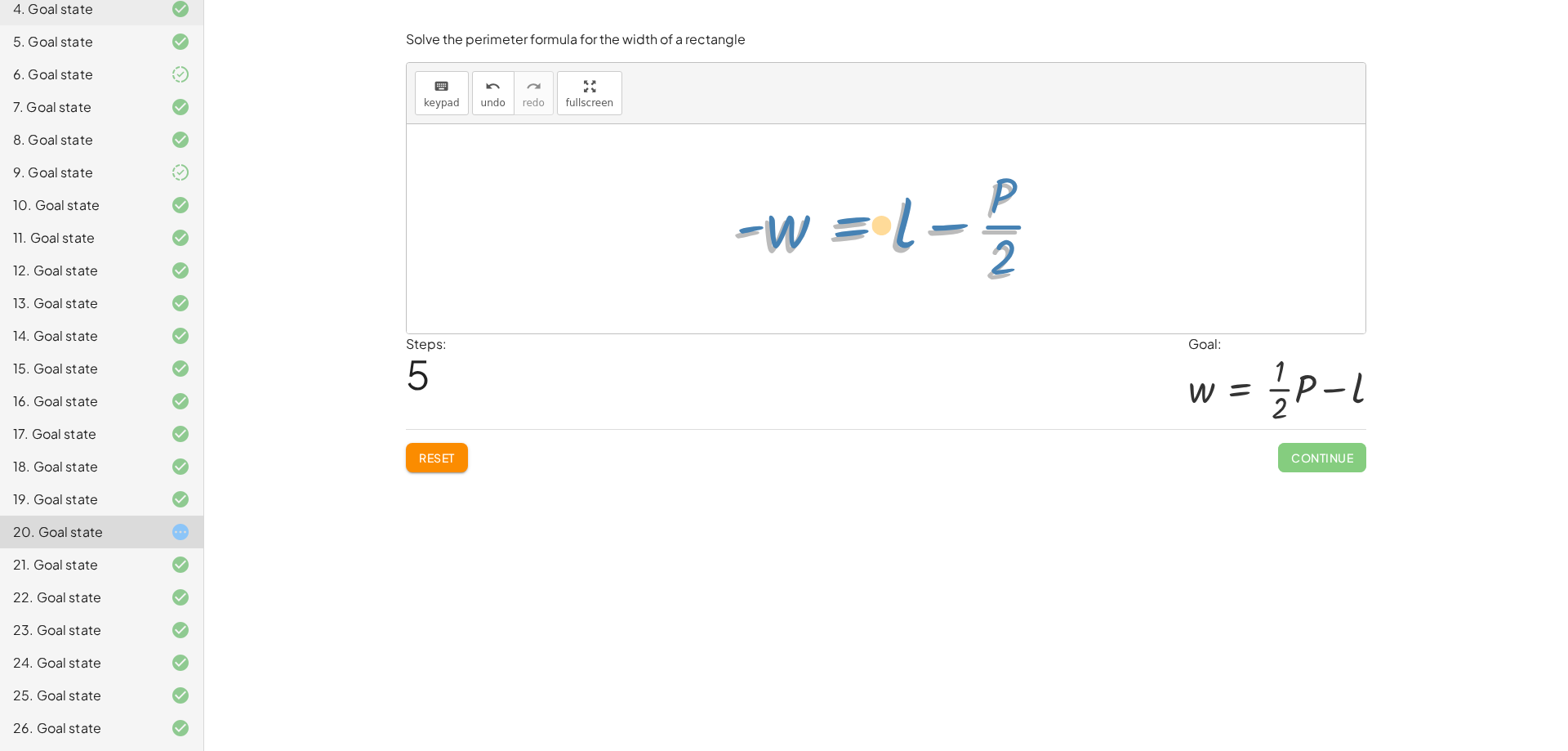
click at [842, 229] on div at bounding box center [891, 229] width 336 height 126
drag, startPoint x: 992, startPoint y: 234, endPoint x: 869, endPoint y: 243, distance: 123.3
click at [869, 243] on div at bounding box center [891, 229] width 336 height 126
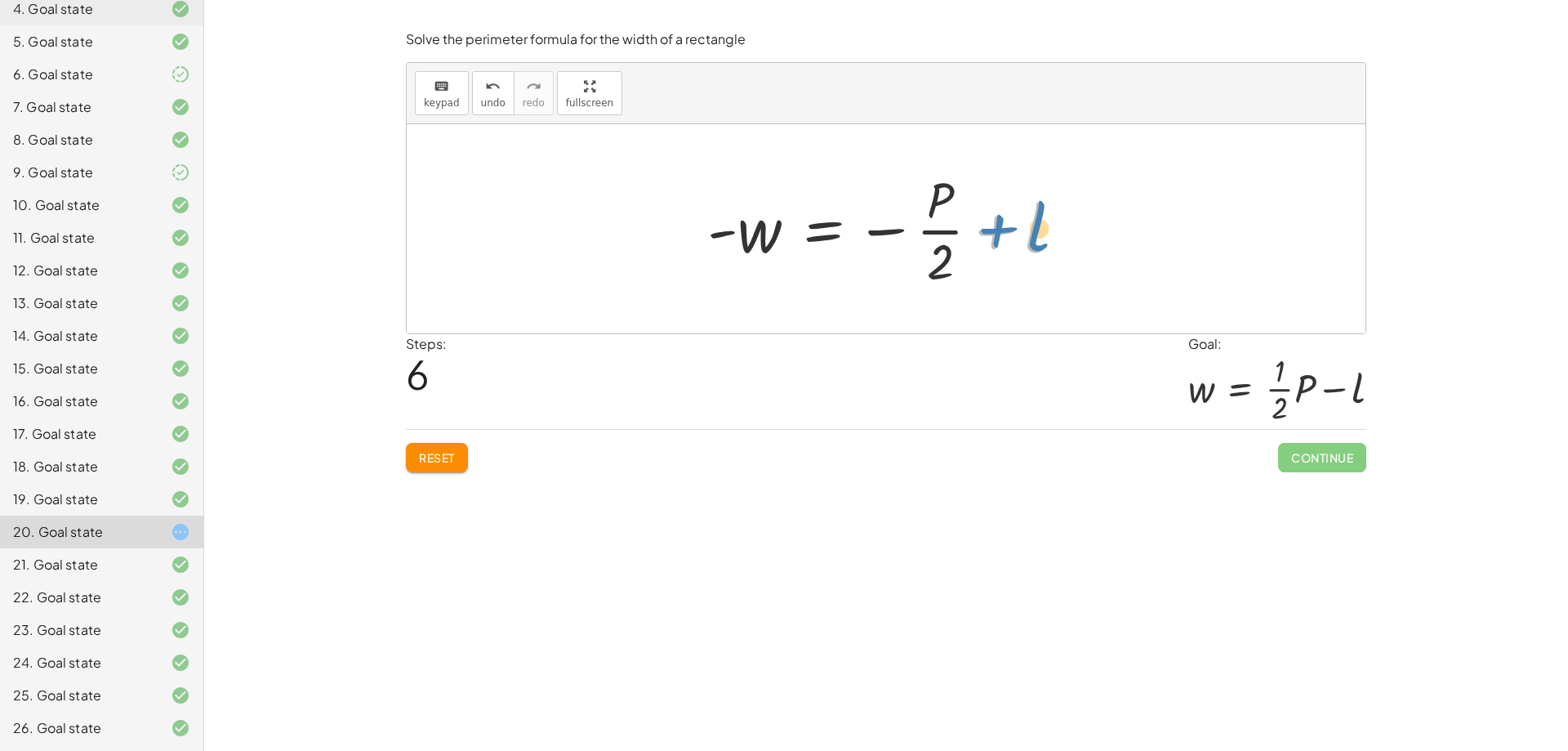
click at [993, 232] on div at bounding box center [893, 229] width 387 height 126
drag, startPoint x: 894, startPoint y: 229, endPoint x: 1062, endPoint y: 226, distance: 168.0
click at [1062, 226] on div at bounding box center [893, 229] width 387 height 126
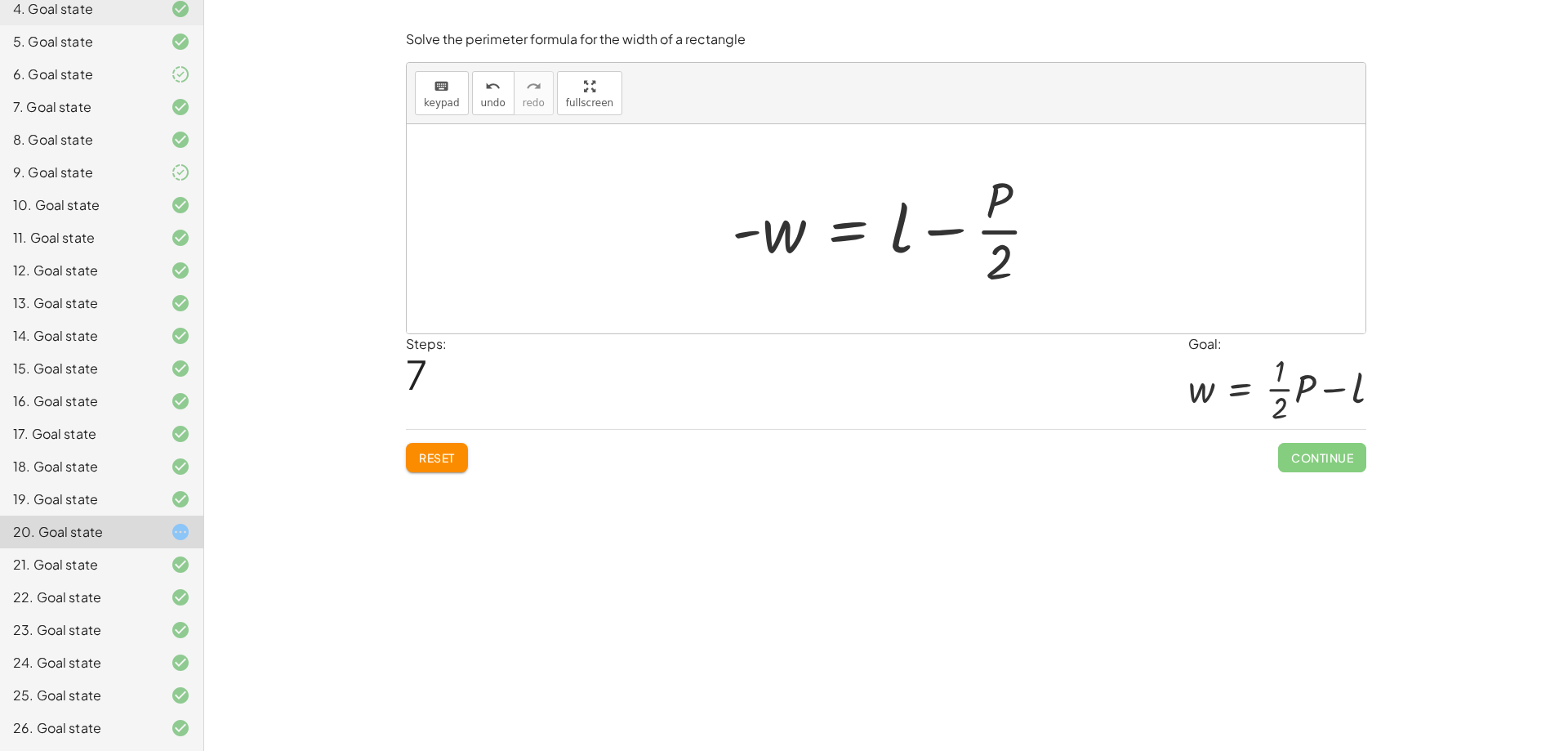
click at [455, 453] on span "Reset" at bounding box center [436, 457] width 36 height 15
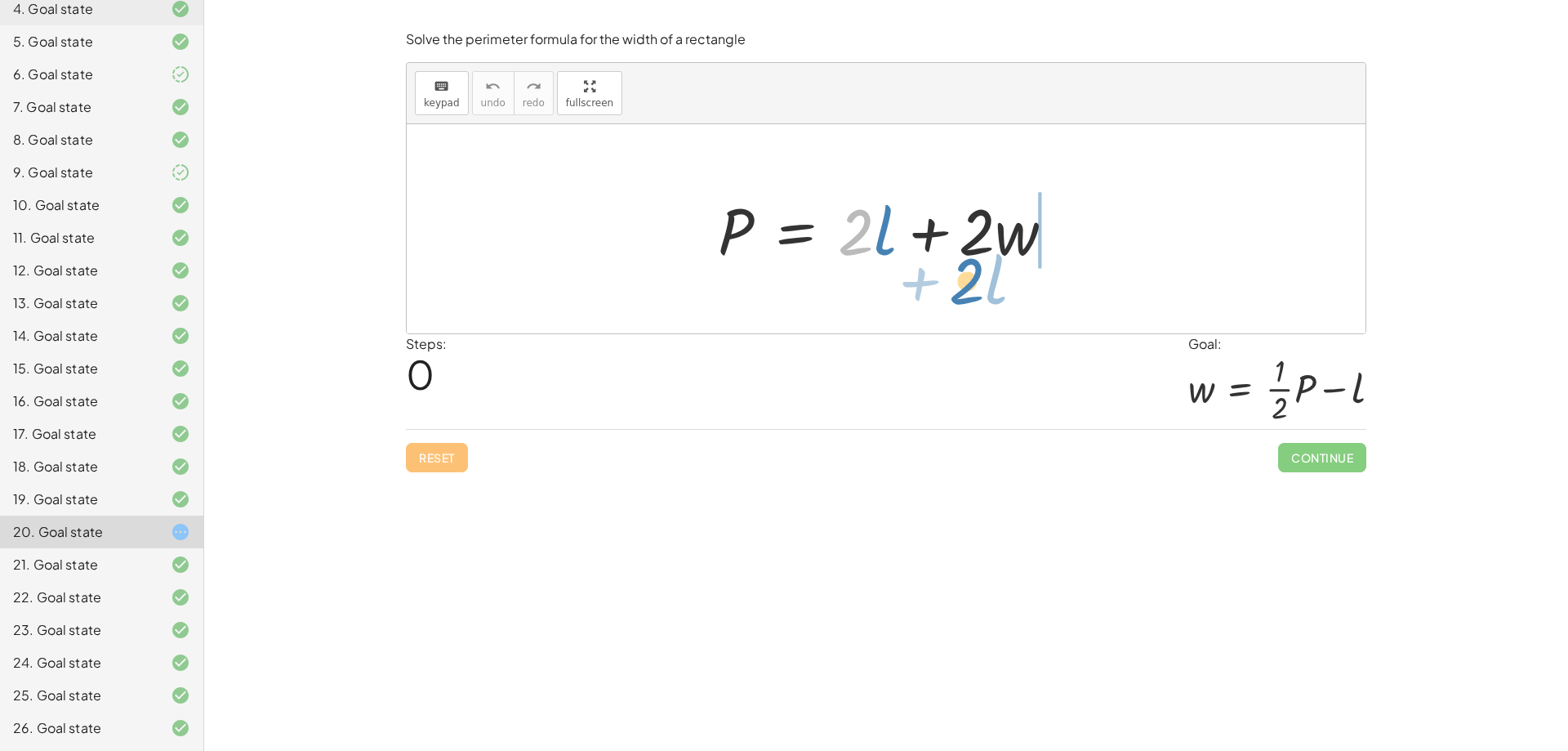
drag, startPoint x: 861, startPoint y: 219, endPoint x: 971, endPoint y: 268, distance: 120.4
click at [971, 268] on div at bounding box center [892, 229] width 366 height 84
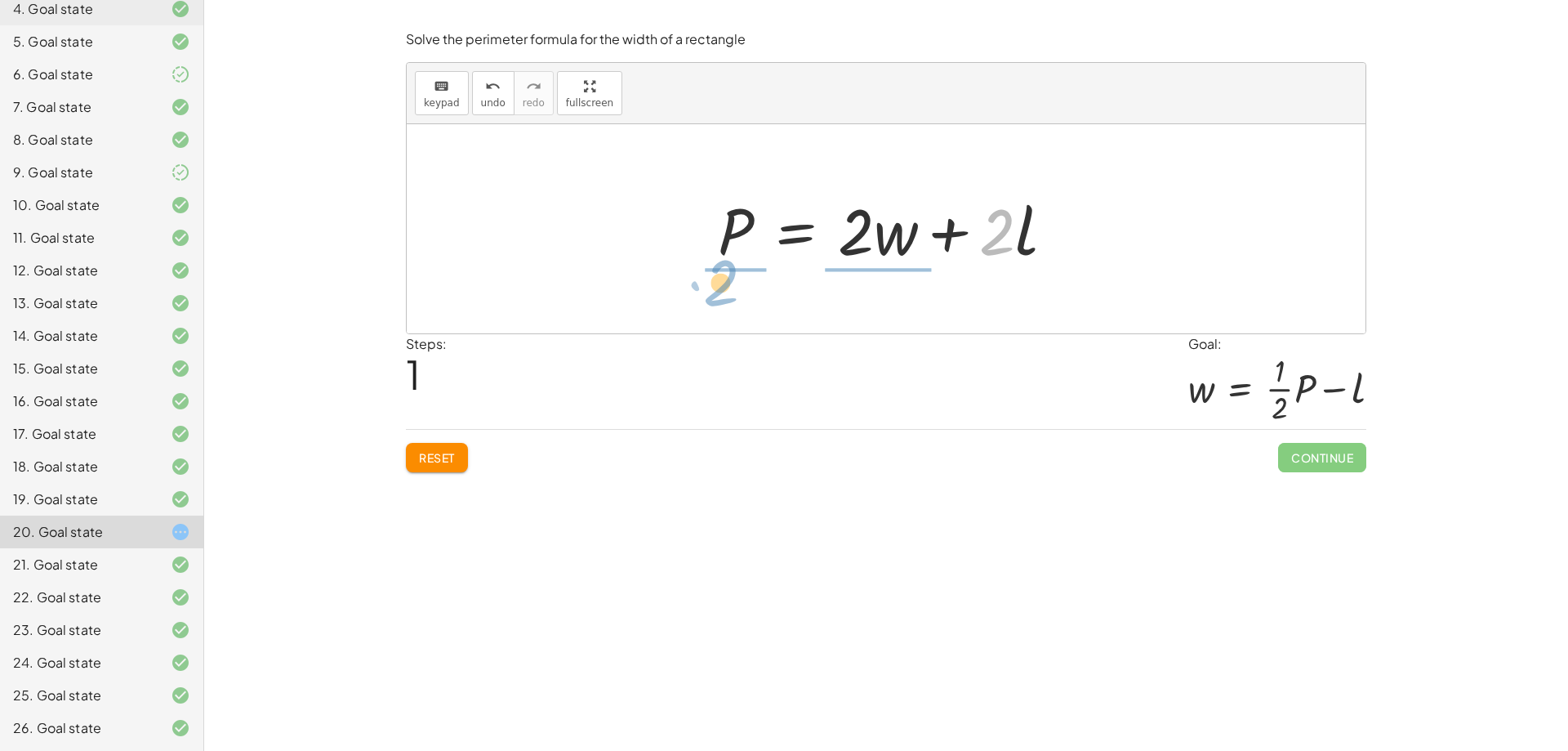
drag, startPoint x: 990, startPoint y: 238, endPoint x: 717, endPoint y: 299, distance: 279.7
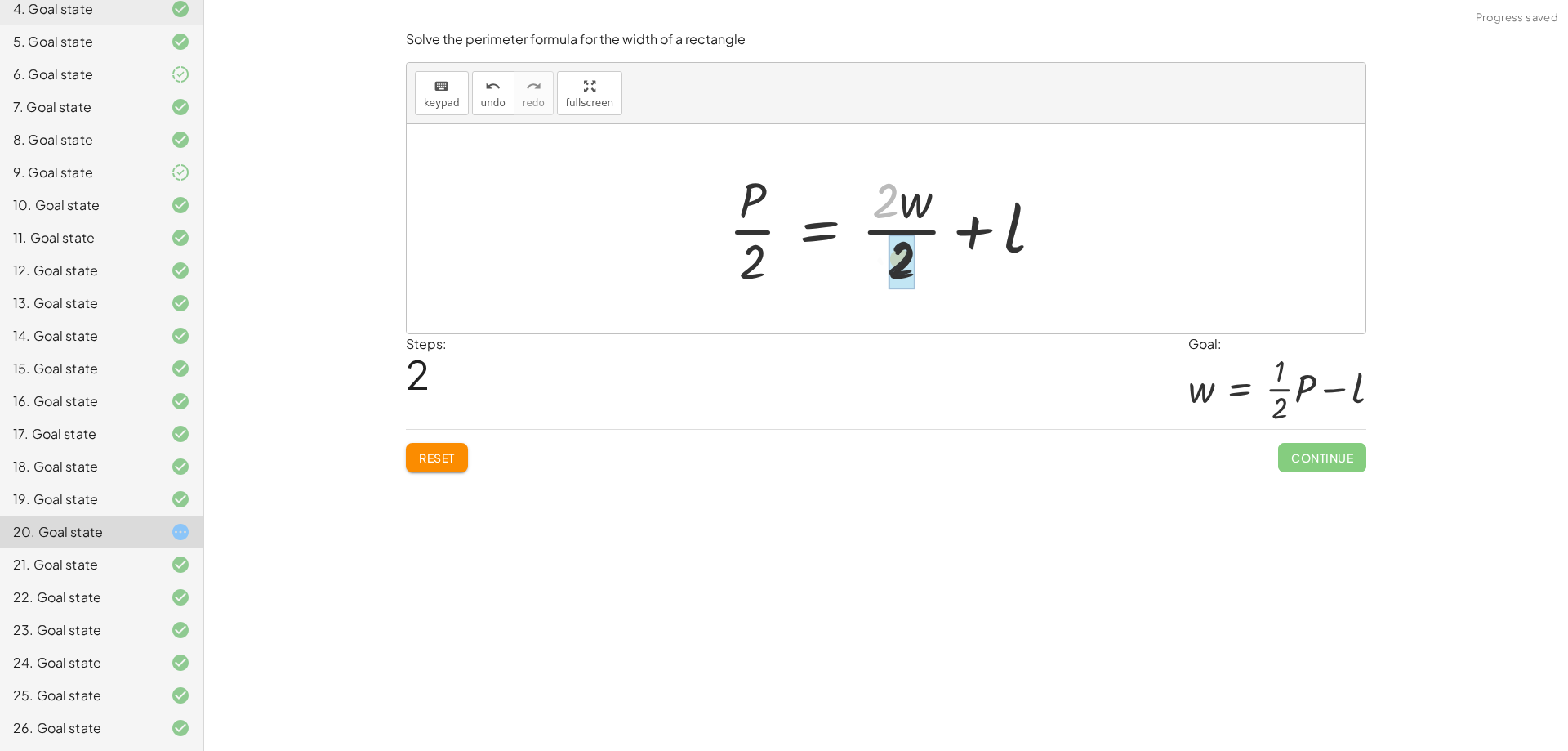
drag, startPoint x: 884, startPoint y: 197, endPoint x: 895, endPoint y: 245, distance: 49.2
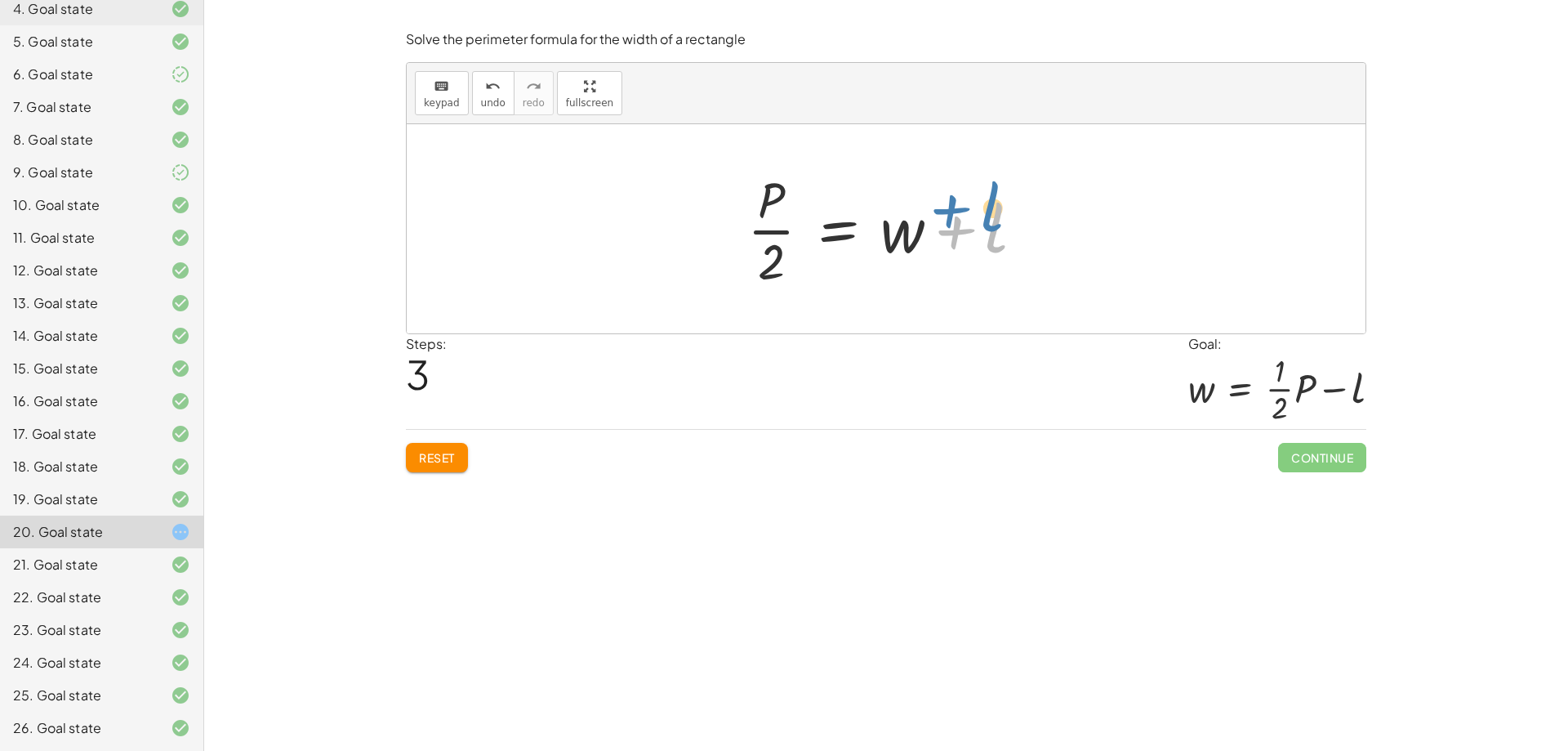
drag, startPoint x: 951, startPoint y: 243, endPoint x: 948, endPoint y: 229, distance: 14.3
click at [948, 229] on div at bounding box center [892, 229] width 307 height 126
drag, startPoint x: 771, startPoint y: 207, endPoint x: 765, endPoint y: 271, distance: 64.3
click at [765, 271] on div at bounding box center [892, 229] width 307 height 126
drag, startPoint x: 769, startPoint y: 261, endPoint x: 728, endPoint y: 225, distance: 54.6
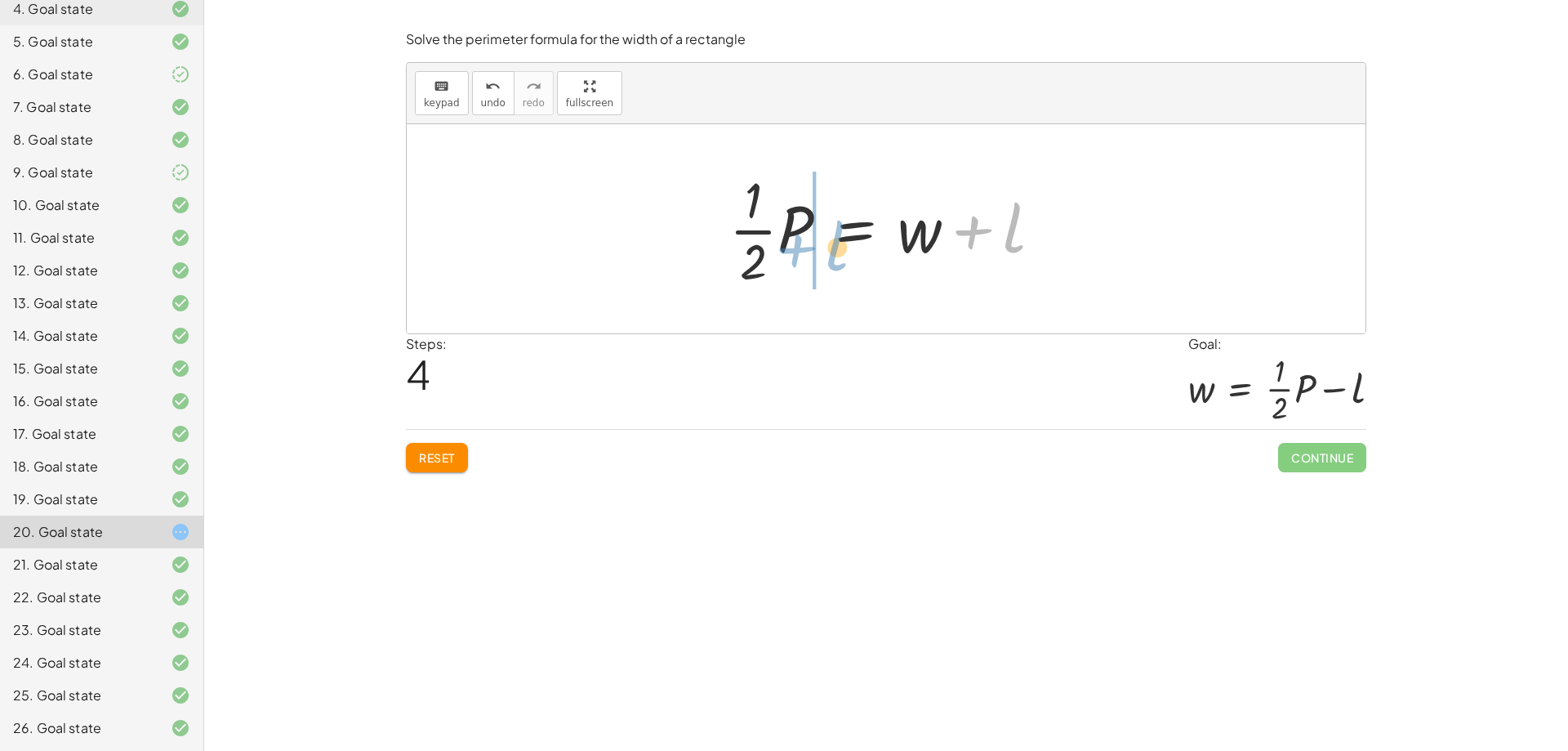
drag, startPoint x: 1014, startPoint y: 238, endPoint x: 837, endPoint y: 256, distance: 177.9
click at [837, 256] on div at bounding box center [892, 229] width 342 height 126
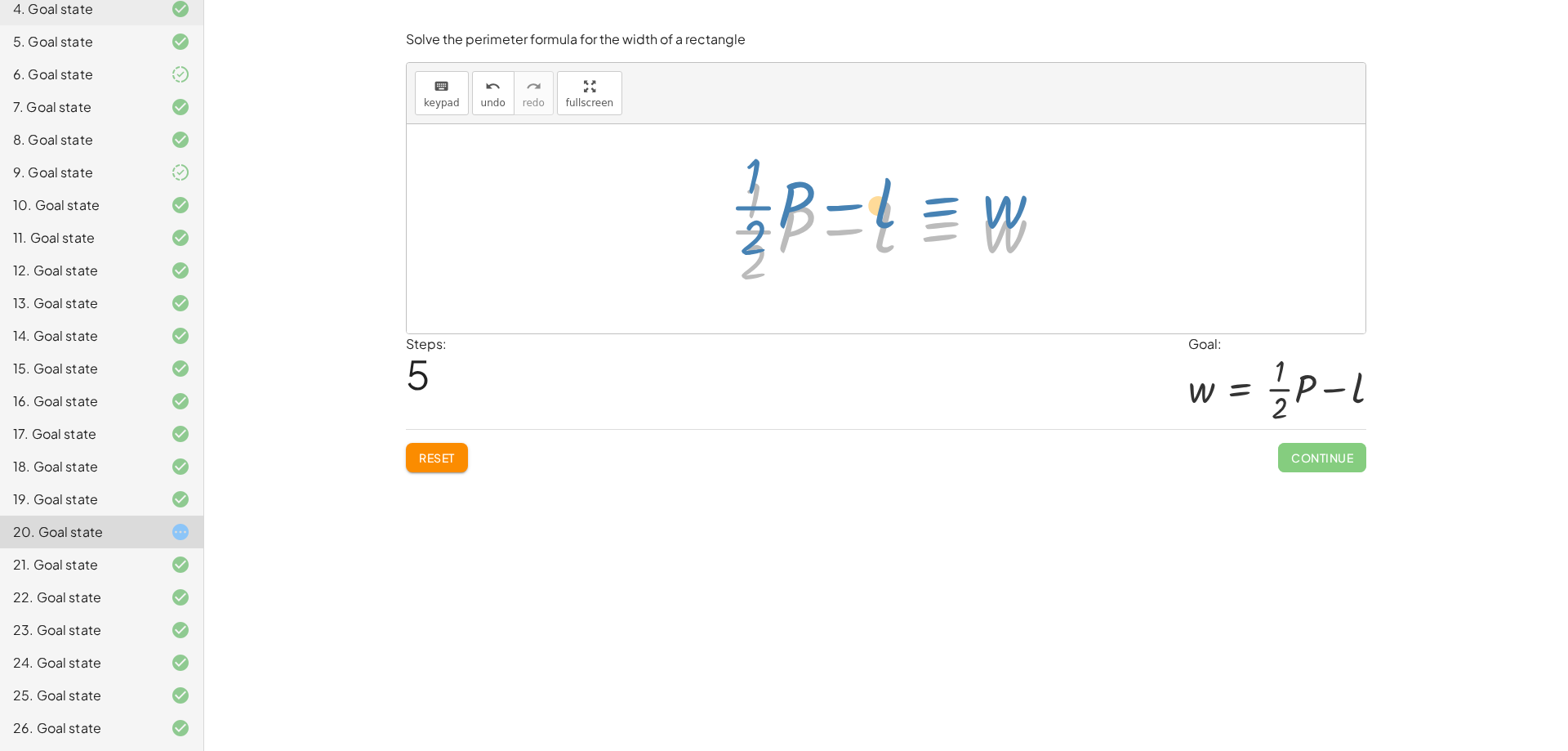
drag, startPoint x: 949, startPoint y: 232, endPoint x: 949, endPoint y: 218, distance: 14.0
click at [949, 218] on div at bounding box center [892, 229] width 342 height 126
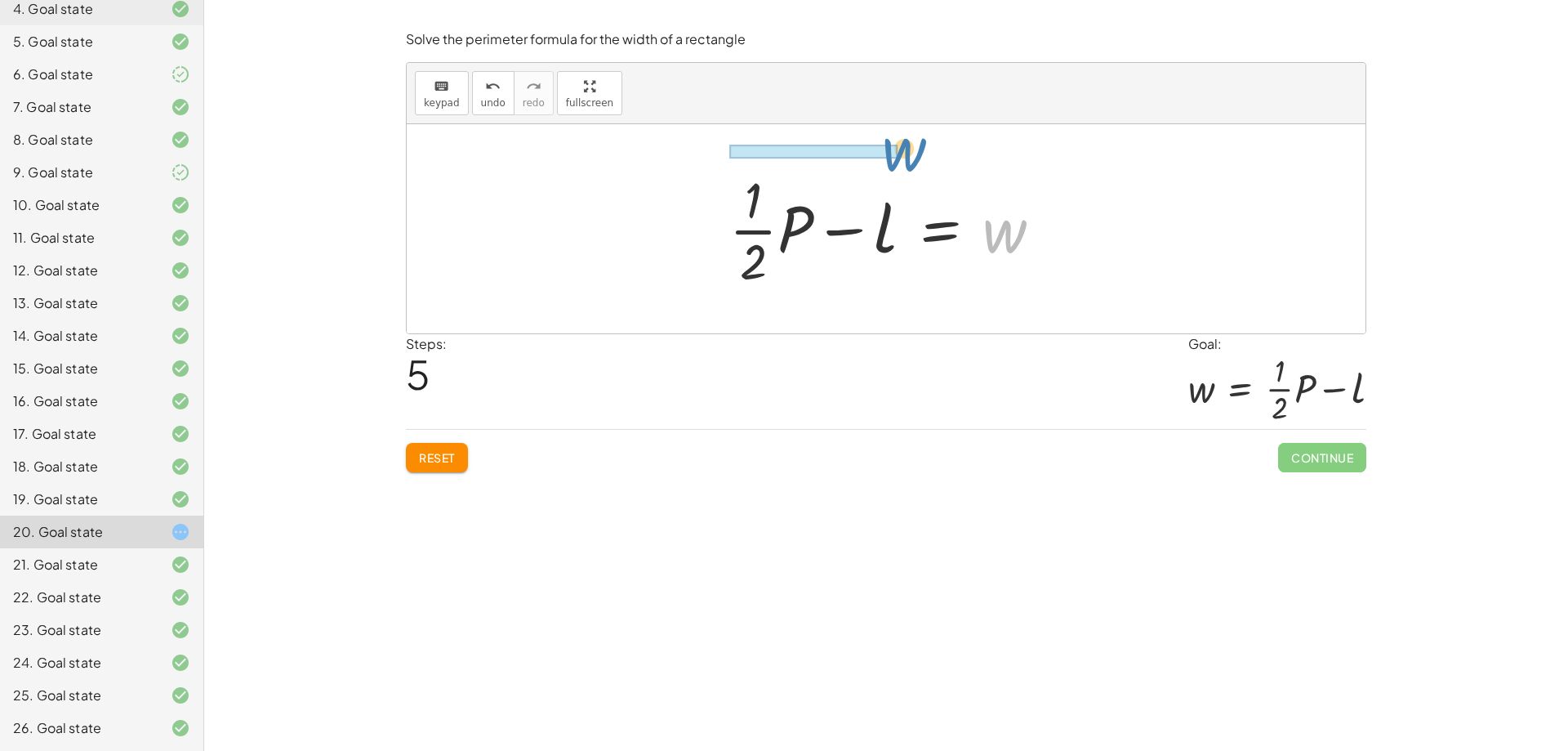
drag, startPoint x: 1015, startPoint y: 236, endPoint x: 914, endPoint y: 155, distance: 129.5
click at [914, 155] on div "P = + · 2 · l + · 2 · w P = + · 2 · w + · 2 · l · P · 2 = + · 2 · w · 2 + l · P…" at bounding box center [886, 229] width 959 height 209
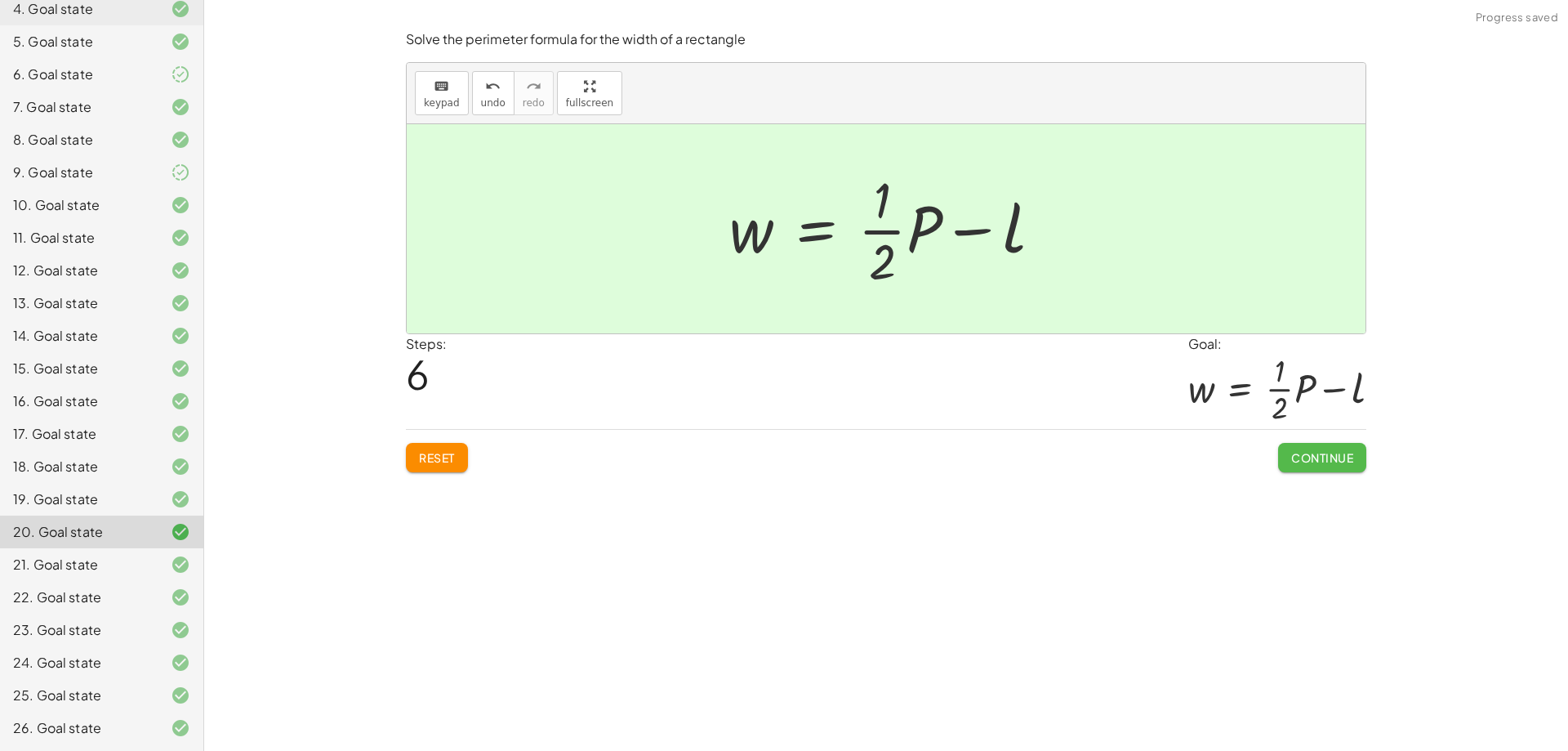
click at [1349, 452] on span "Continue" at bounding box center [1321, 457] width 62 height 15
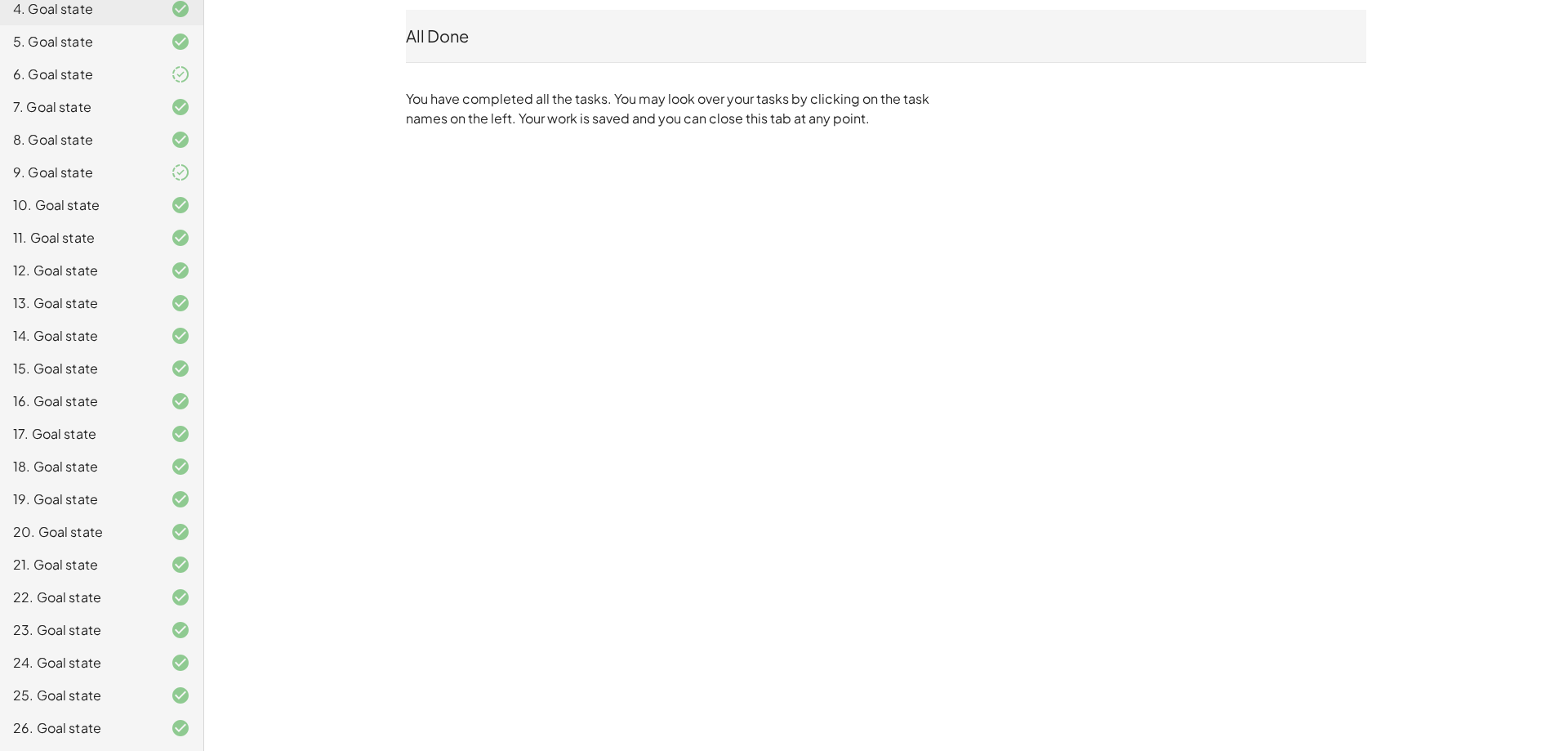
scroll to position [0, 0]
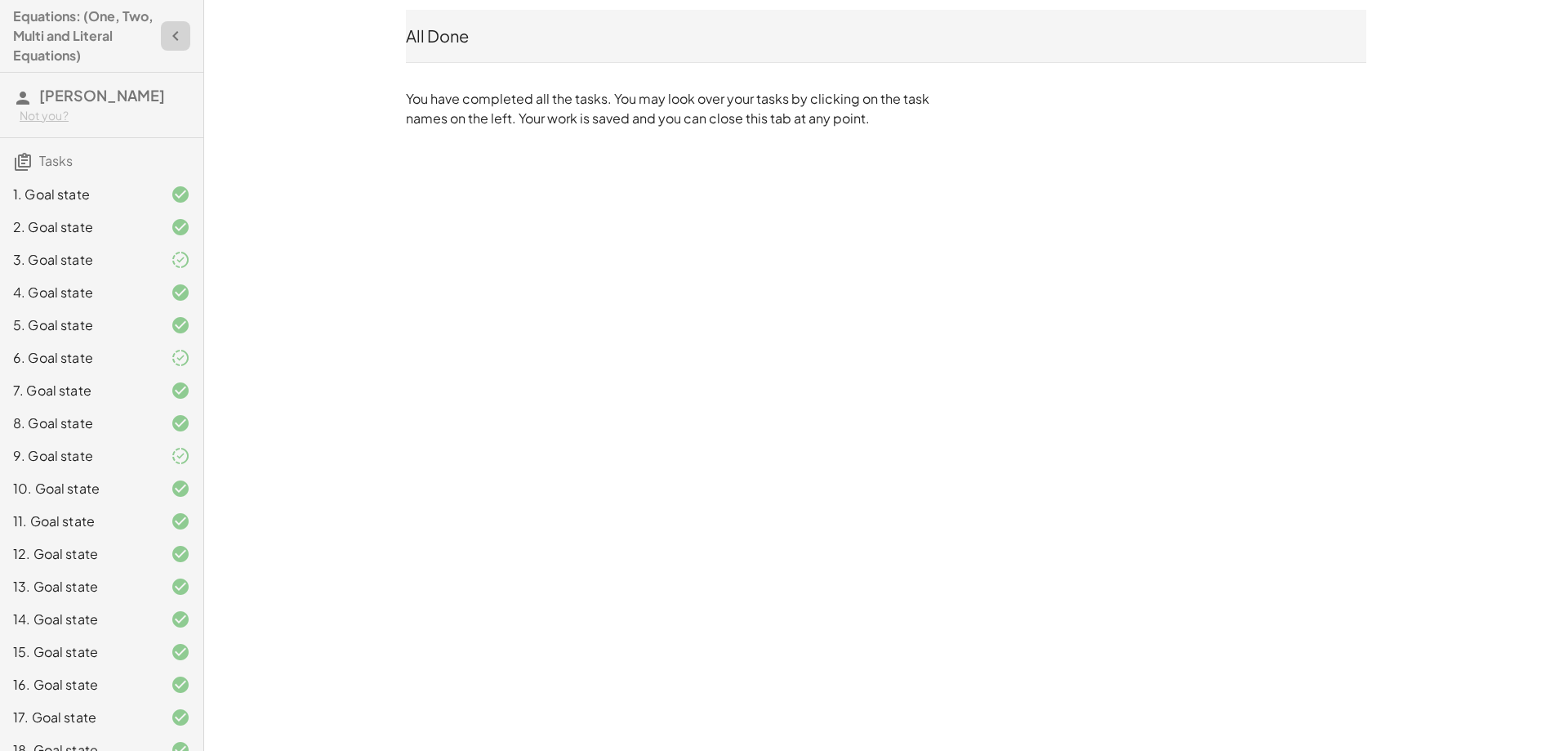
click at [166, 34] on icon "button" at bounding box center [175, 36] width 20 height 20
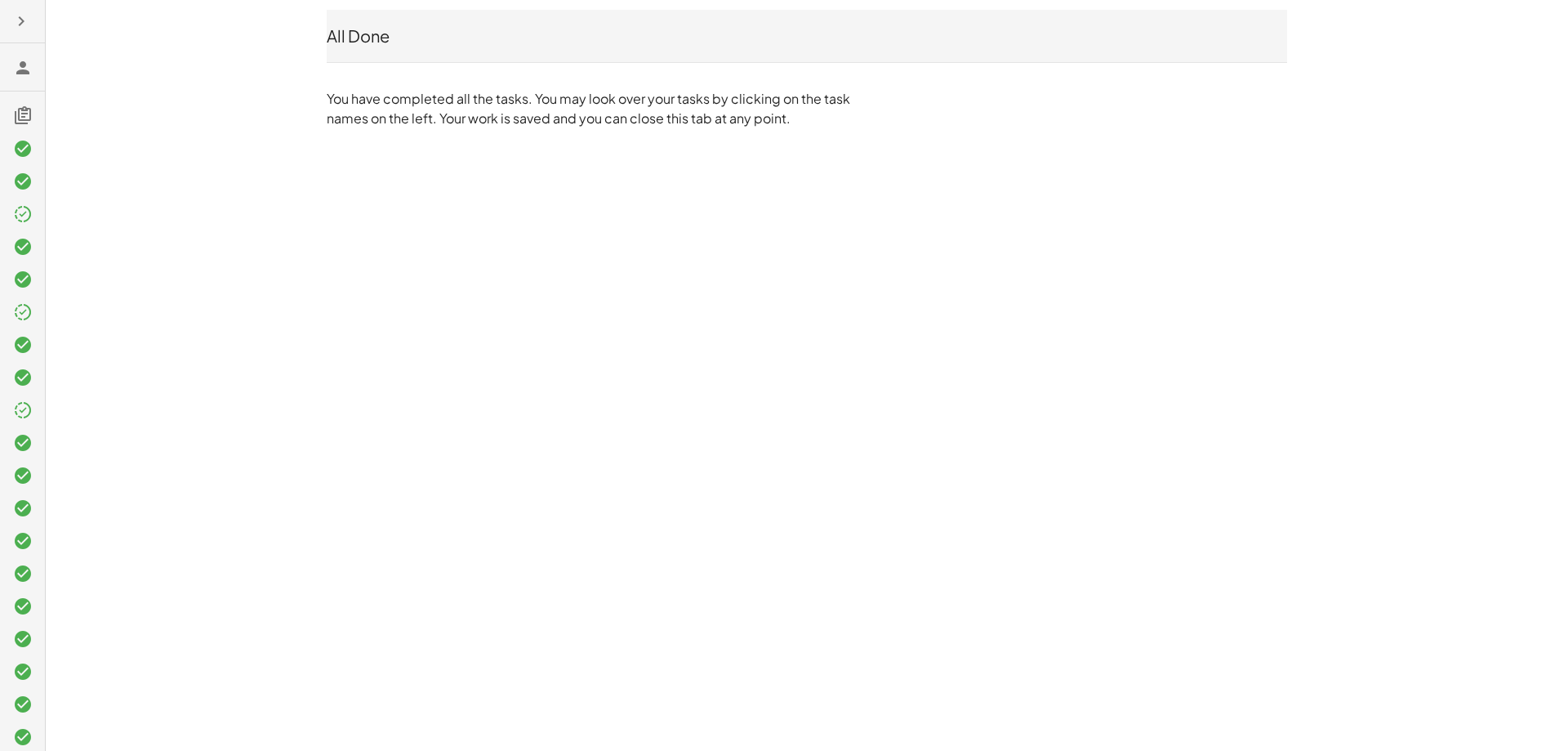
click at [7, 10] on button "button" at bounding box center [22, 22] width 30 height 30
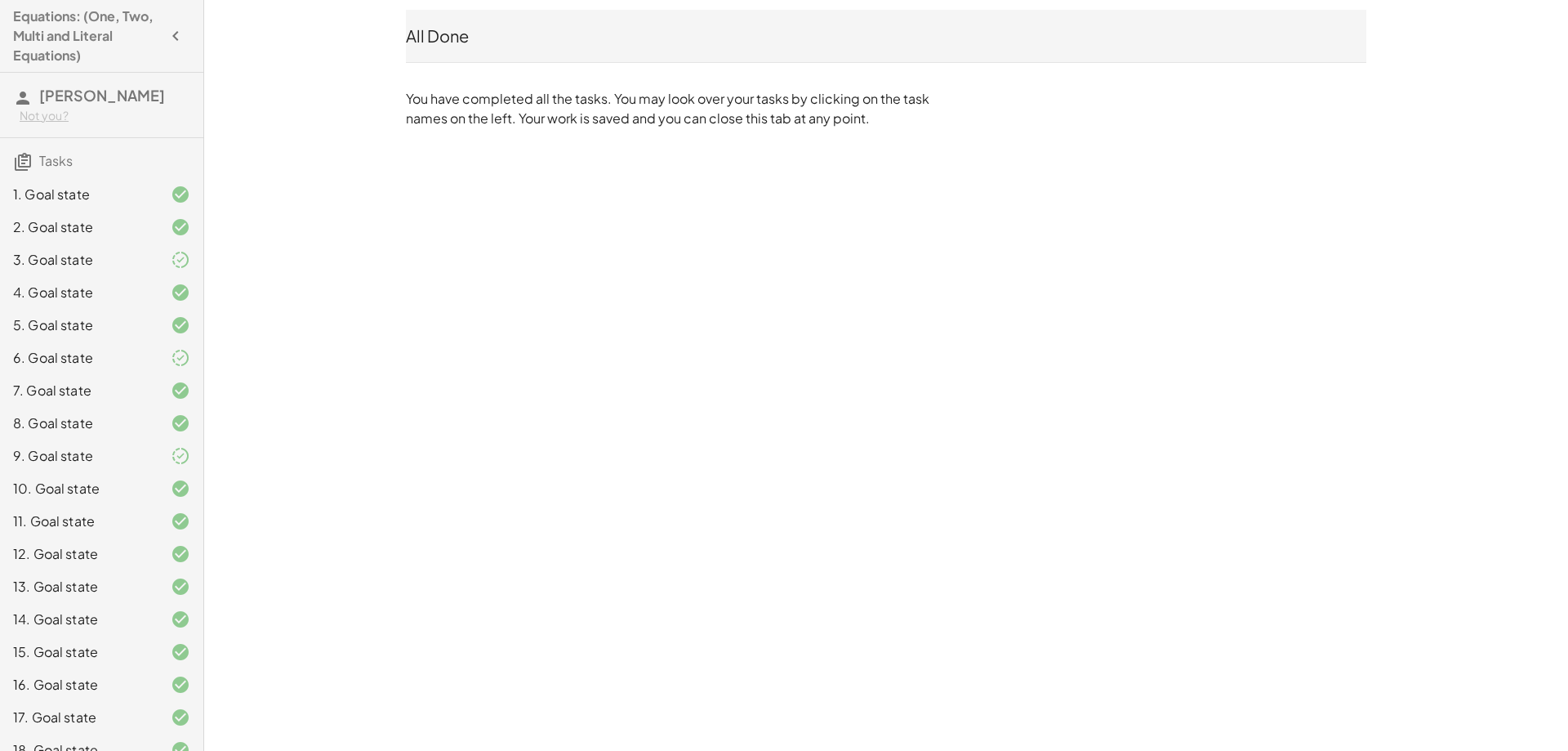
click at [36, 96] on h3 "Tate Candland Not you?" at bounding box center [102, 105] width 203 height 64
click at [56, 99] on span "[PERSON_NAME]" at bounding box center [102, 96] width 126 height 19
click at [28, 169] on icon at bounding box center [23, 162] width 20 height 20
click at [55, 161] on span "Tasks" at bounding box center [56, 161] width 34 height 17
click at [73, 102] on span "[PERSON_NAME]" at bounding box center [102, 96] width 126 height 19
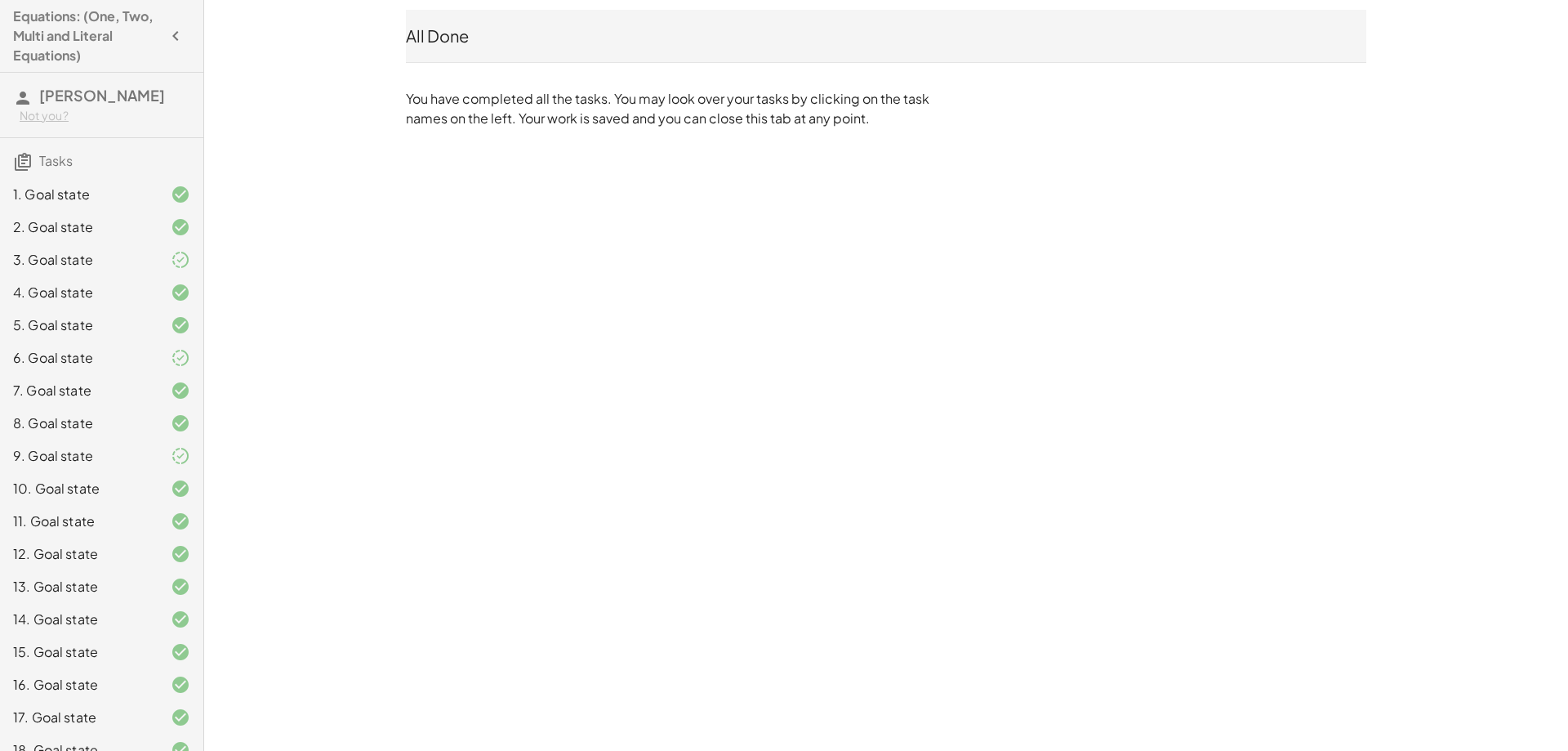
click at [46, 30] on h4 "Equations: (One, Two, Multi and Literal Equations)" at bounding box center [87, 37] width 148 height 59
drag, startPoint x: 87, startPoint y: 18, endPoint x: 518, endPoint y: 60, distance: 433.0
click at [518, 60] on div "All Done" at bounding box center [885, 36] width 960 height 52
drag, startPoint x: 449, startPoint y: 40, endPoint x: 409, endPoint y: 35, distance: 40.3
click at [409, 35] on div "All Done" at bounding box center [885, 36] width 960 height 23
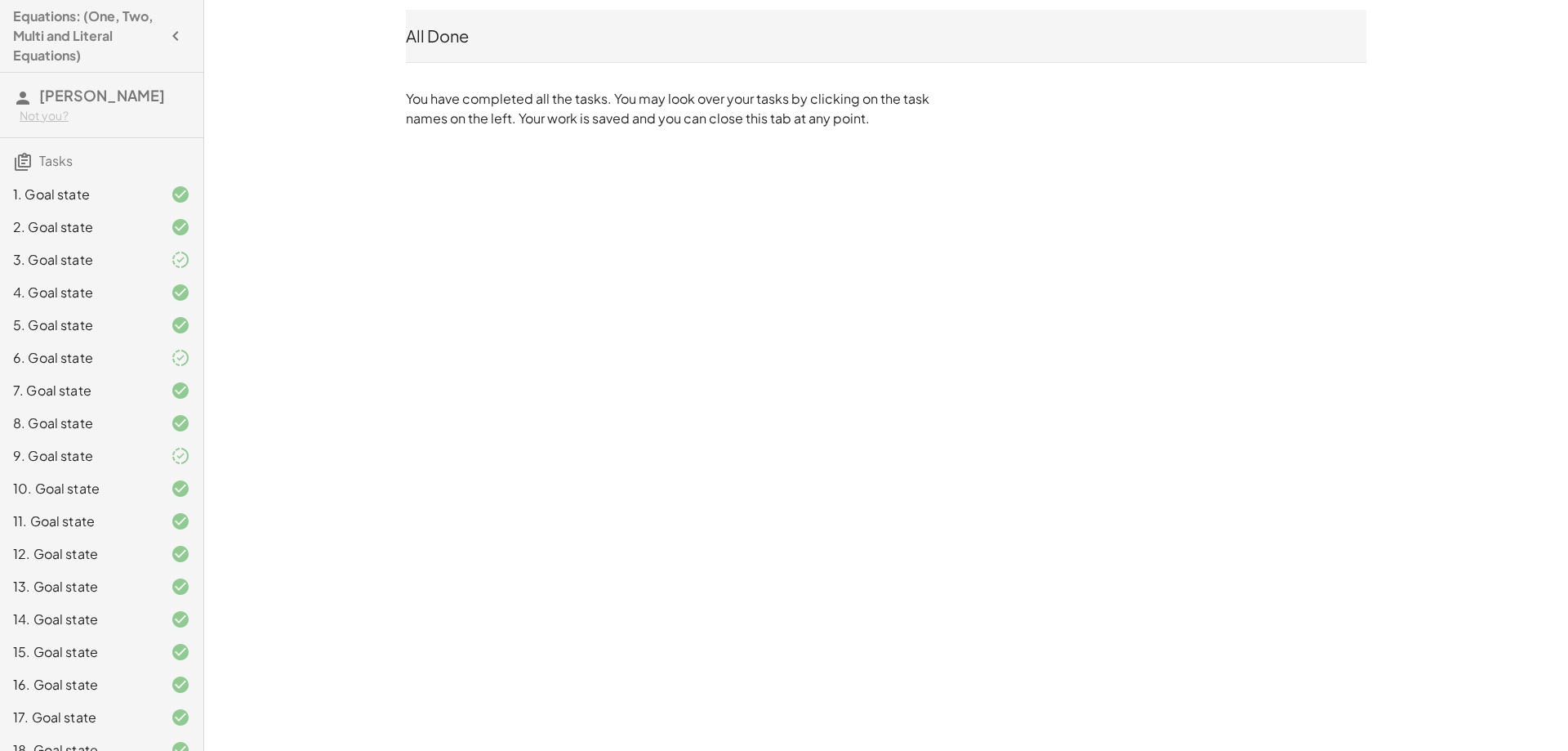
click at [304, 100] on main "Equations: (One, Two, Multi and Literal Equations) Tate Candland Not you? Tasks…" at bounding box center [784, 69] width 1568 height 138
